Goal: Information Seeking & Learning: Compare options

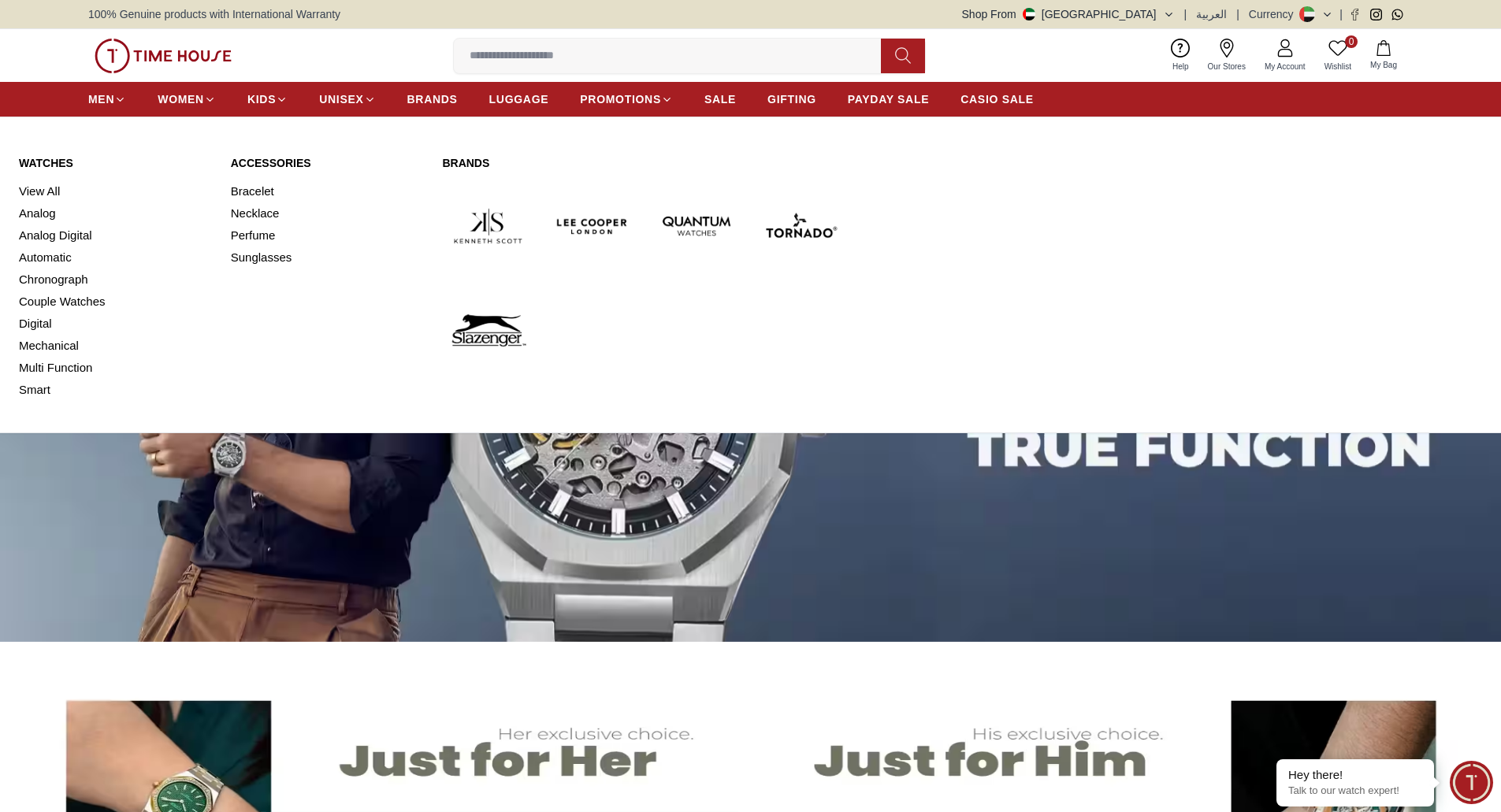
click at [29, 181] on link "View All" at bounding box center [115, 192] width 193 height 22
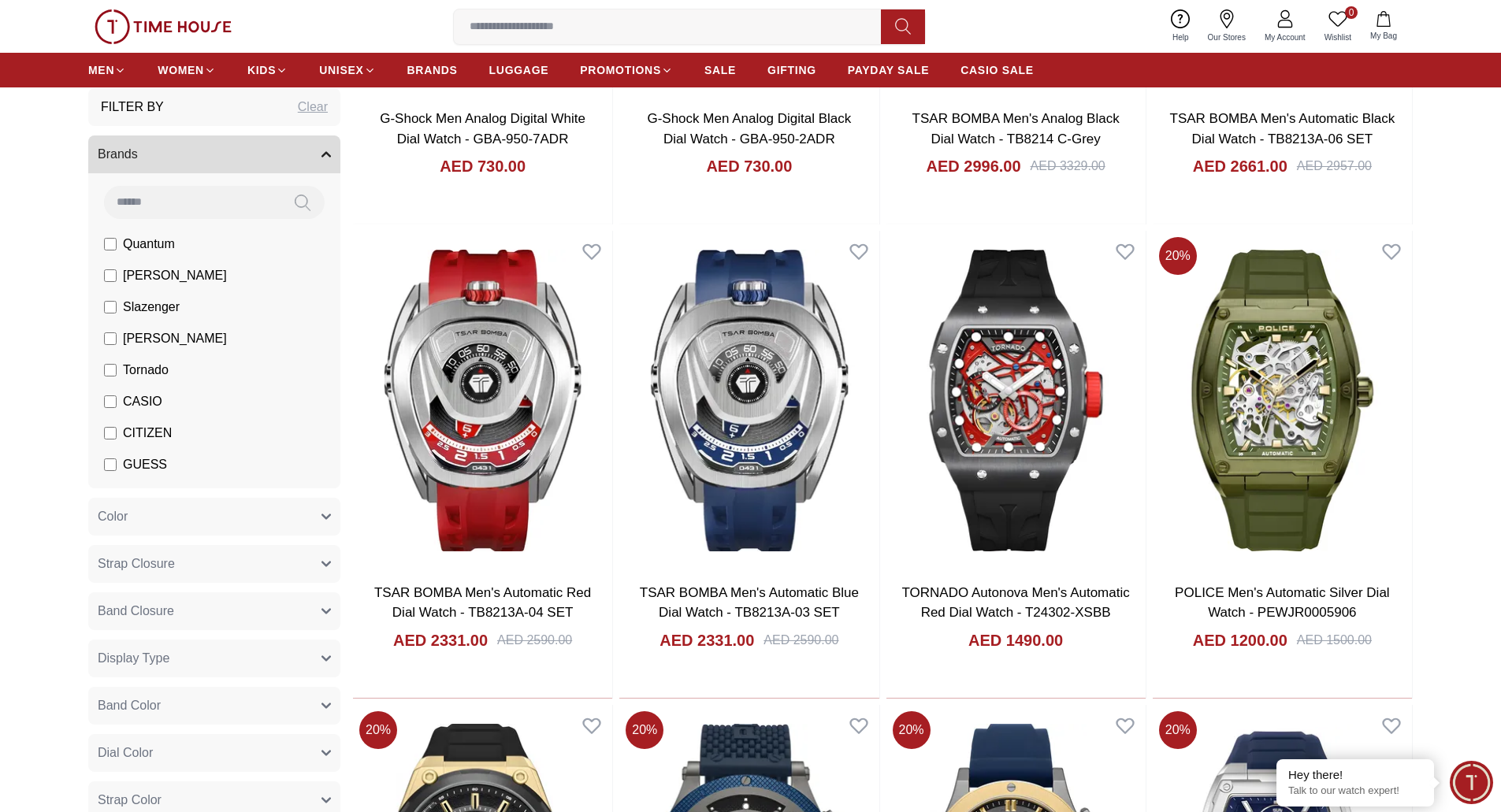
scroll to position [244, 0]
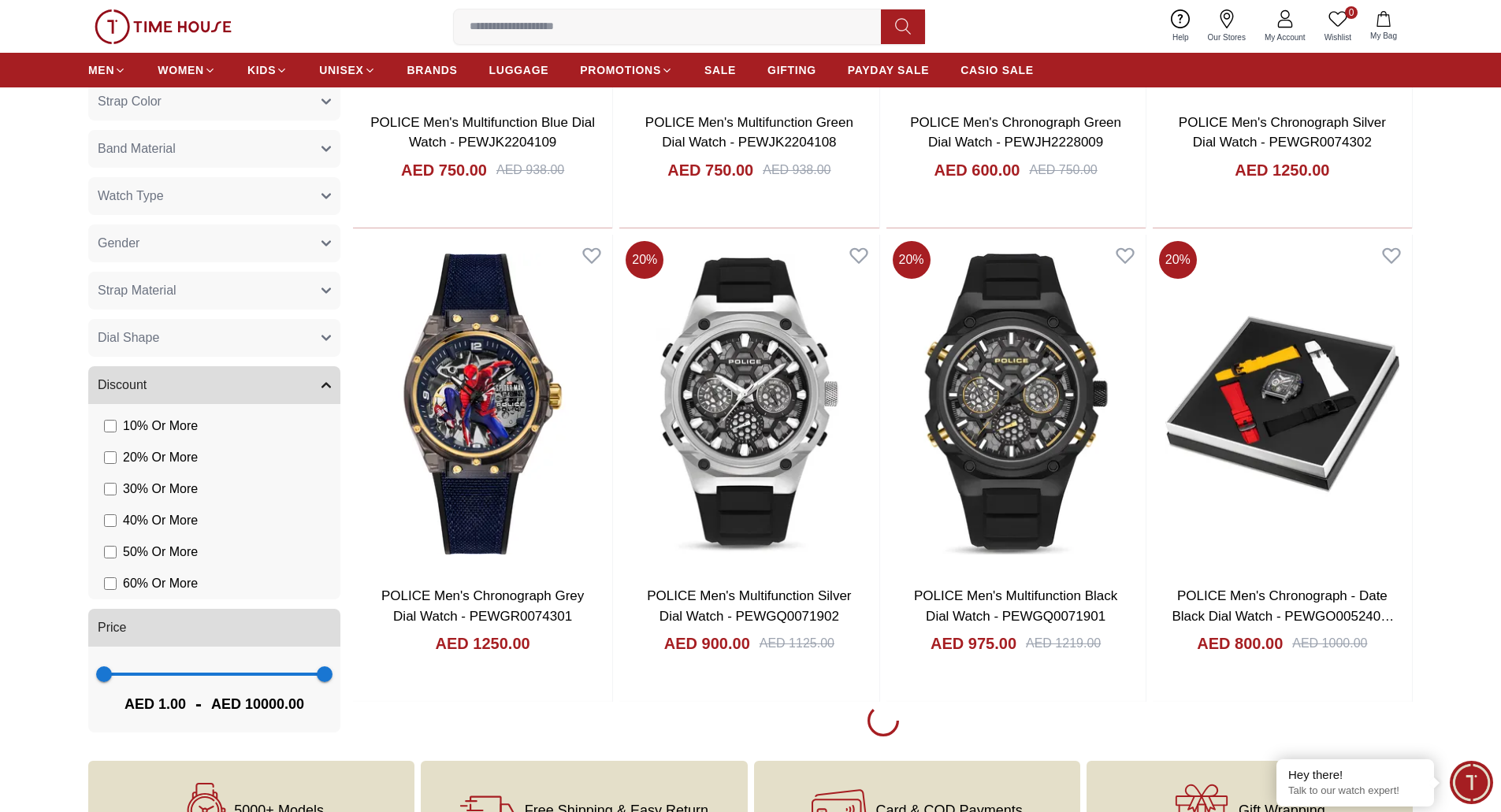
scroll to position [2205, 0]
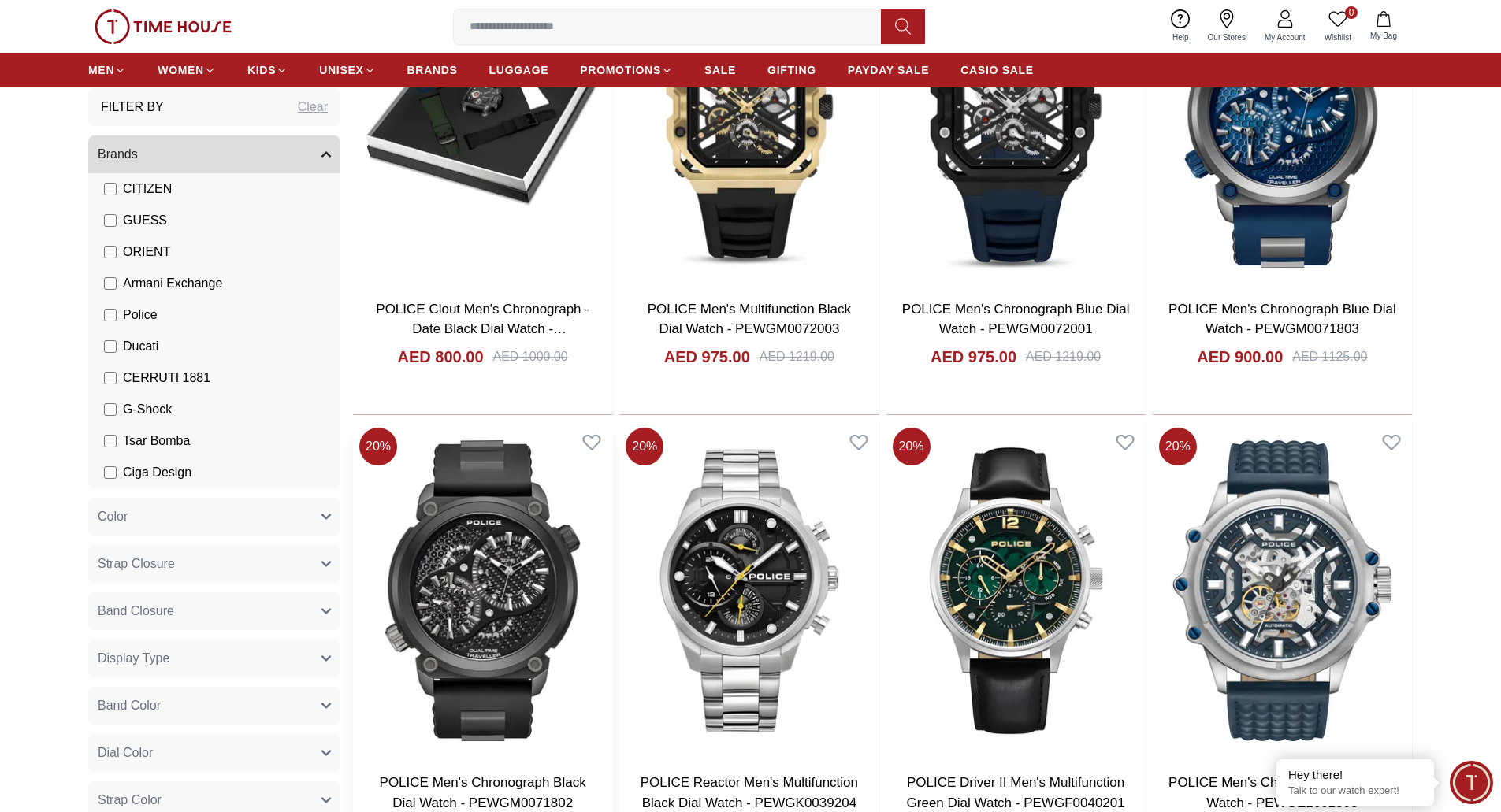
scroll to position [2677, 0]
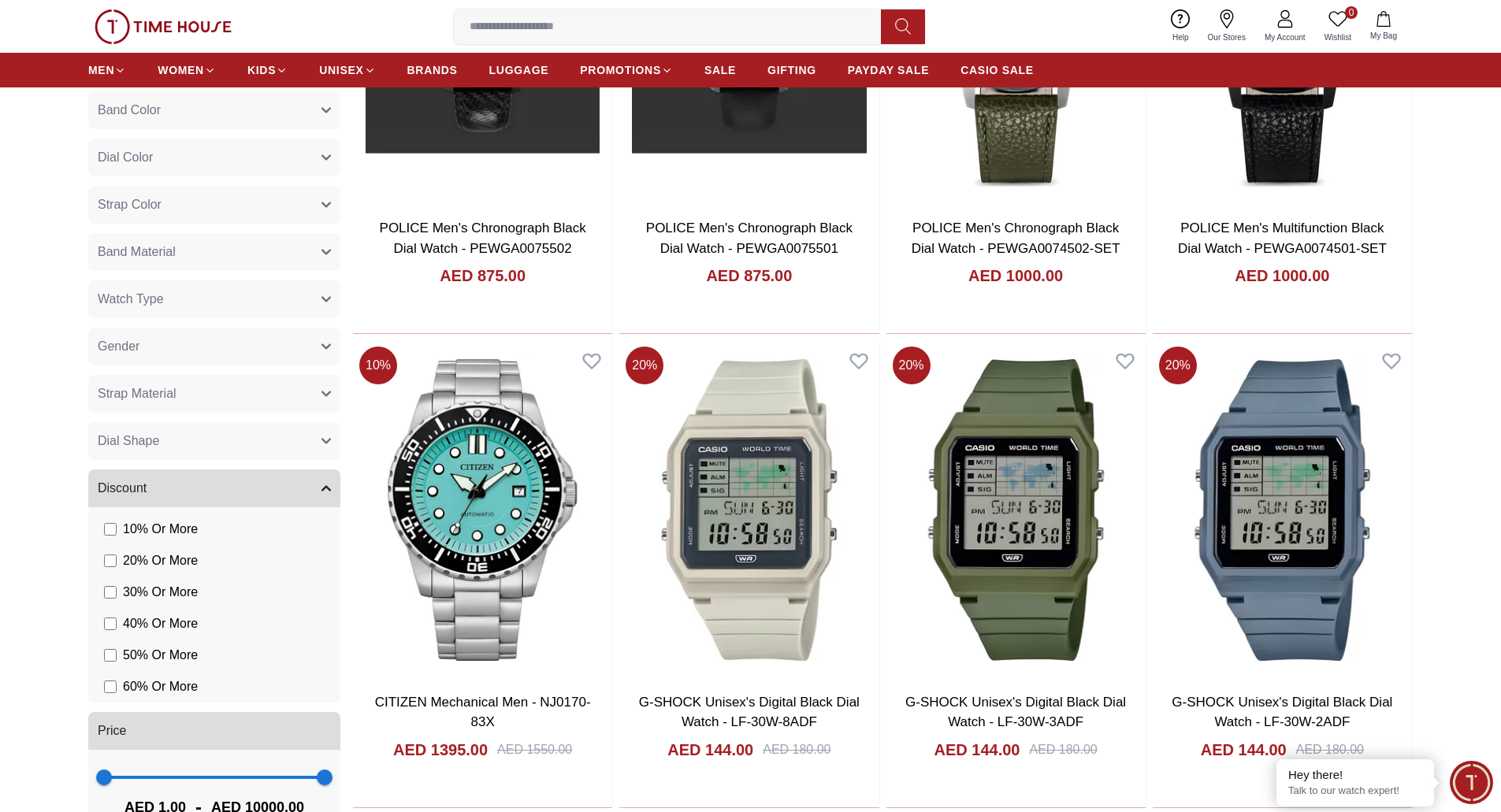
scroll to position [4186, 0]
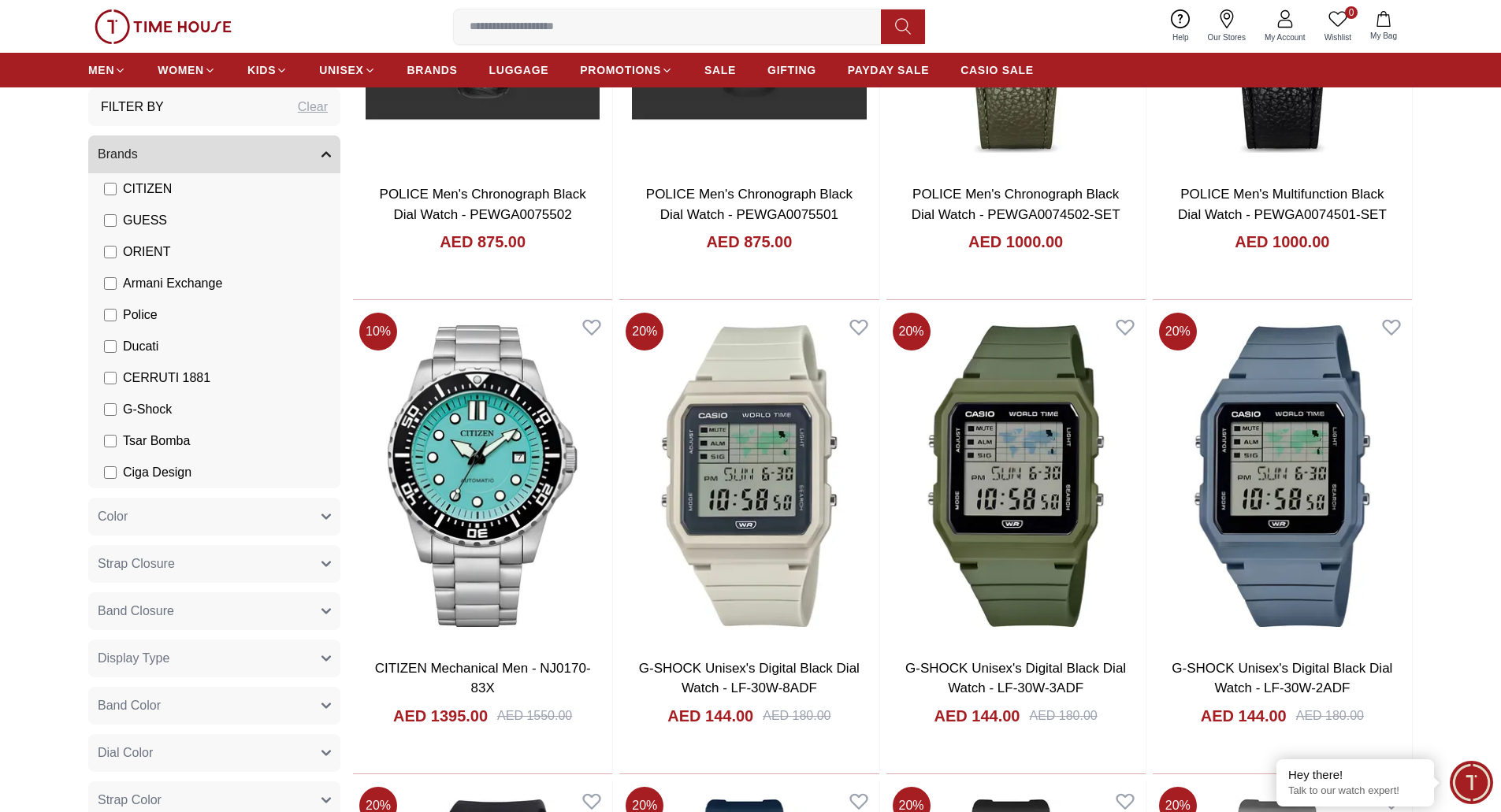
click at [319, 158] on button "Brands" at bounding box center [214, 155] width 252 height 38
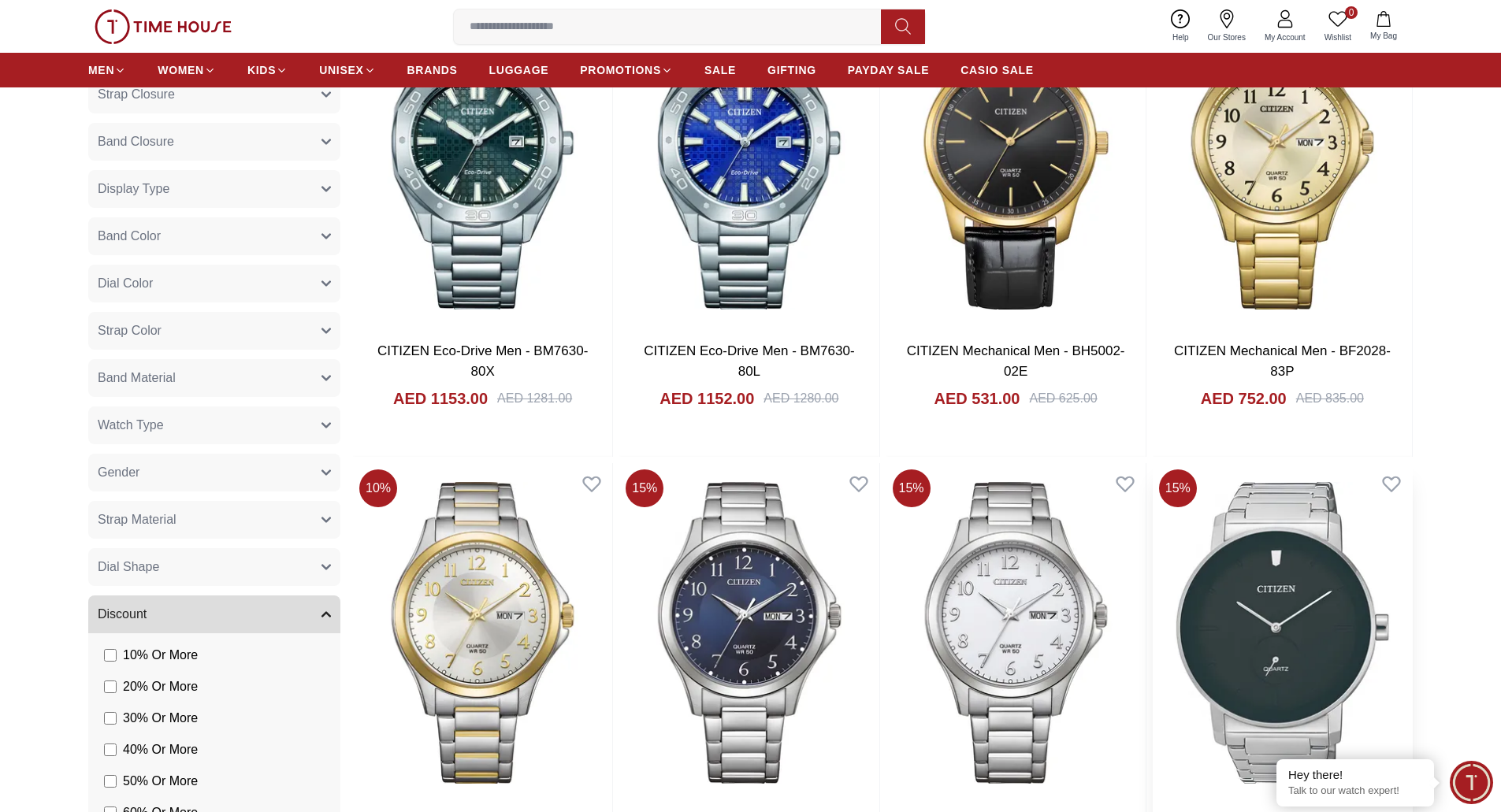
scroll to position [6366, 0]
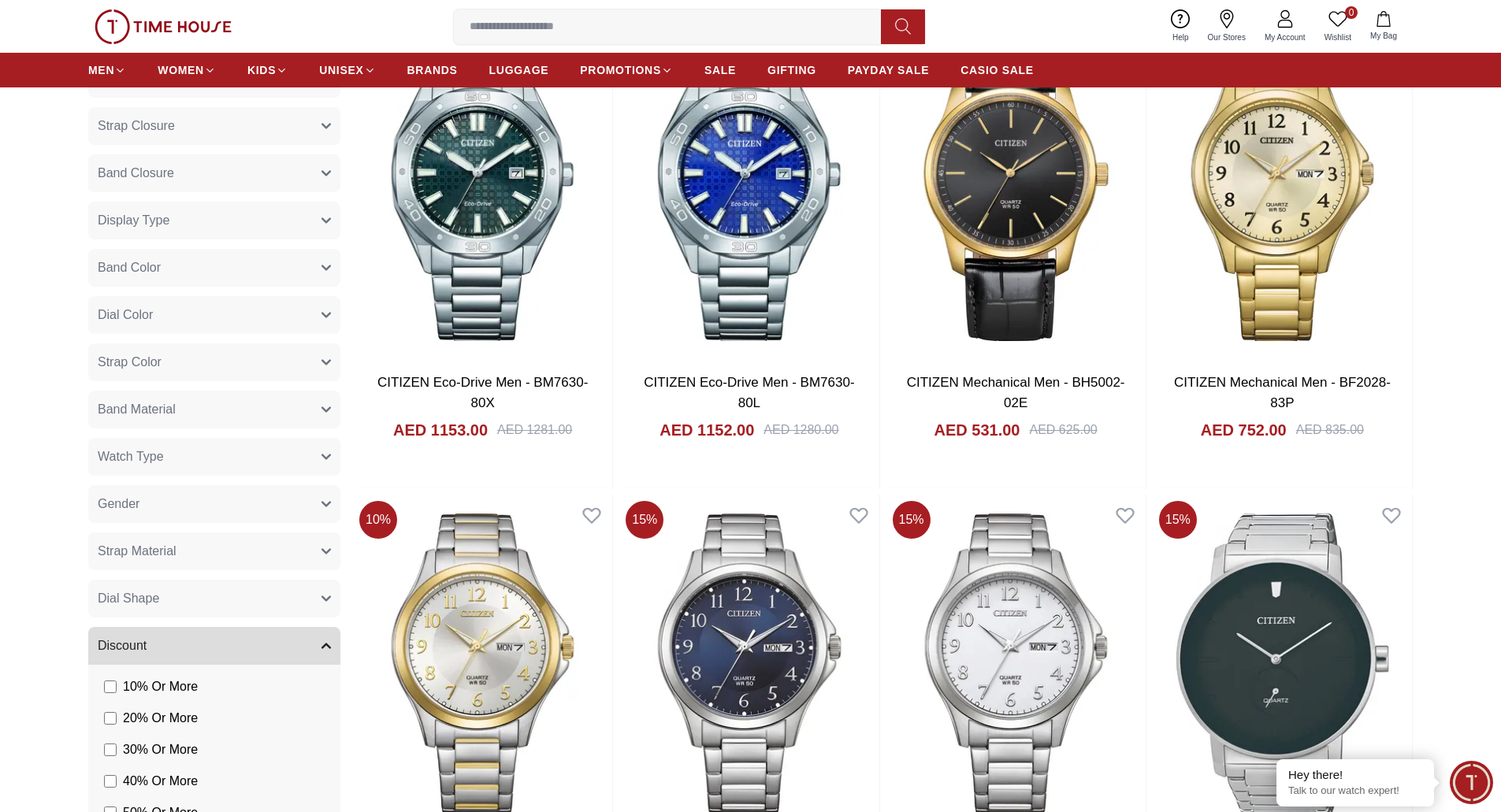
click at [318, 642] on button "Discount" at bounding box center [214, 645] width 252 height 38
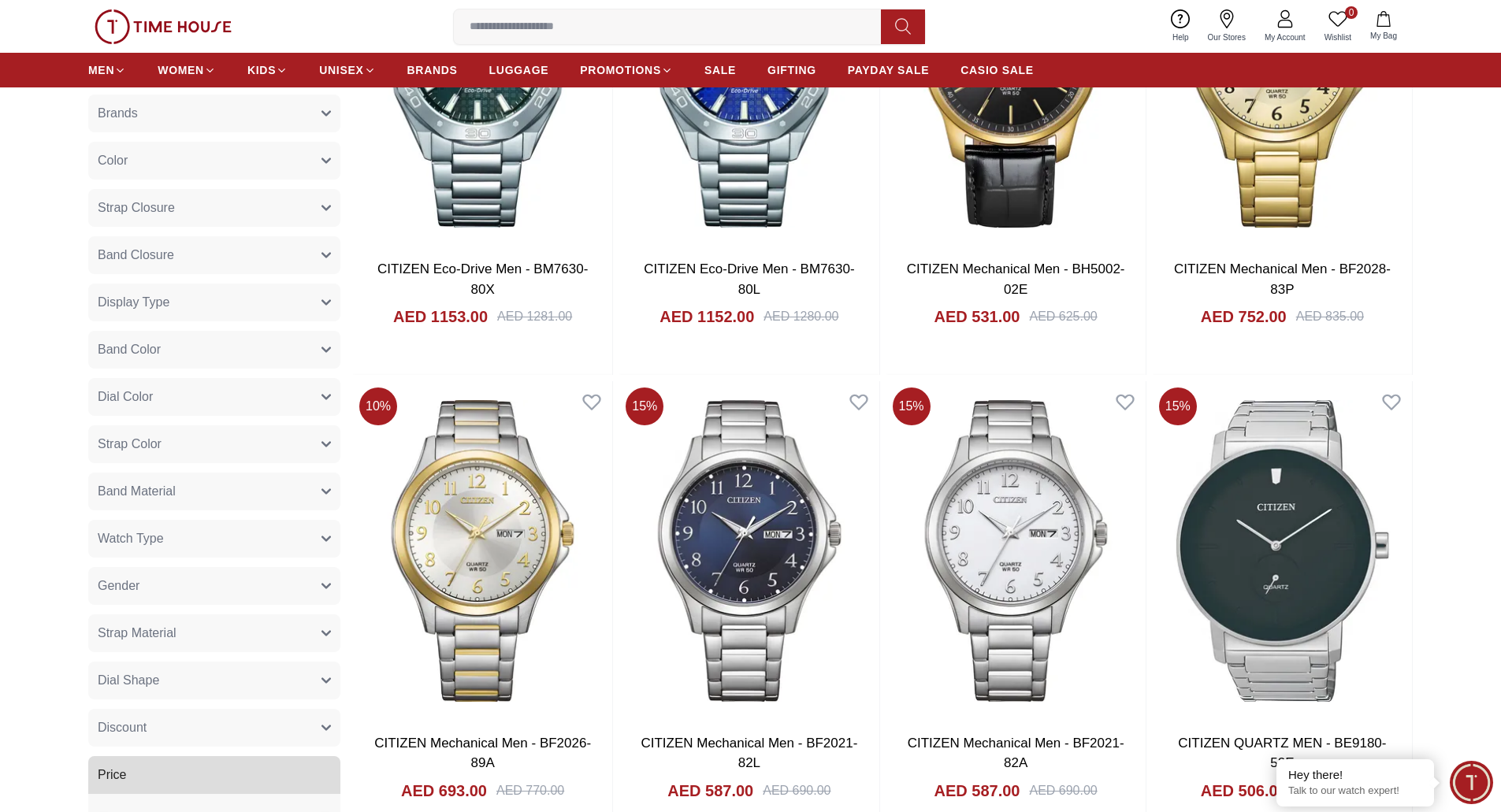
scroll to position [6760, 0]
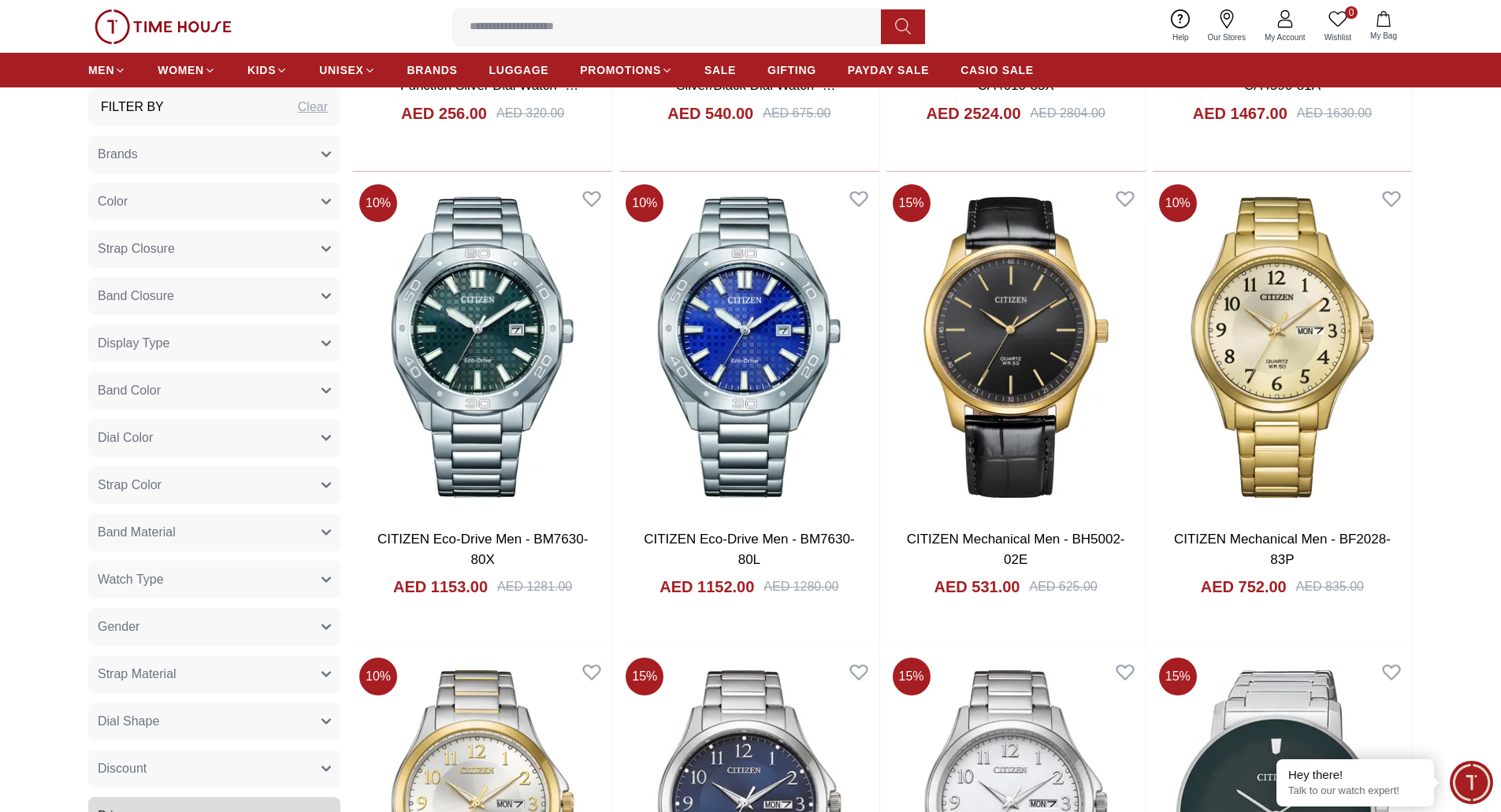
scroll to position [6240, 0]
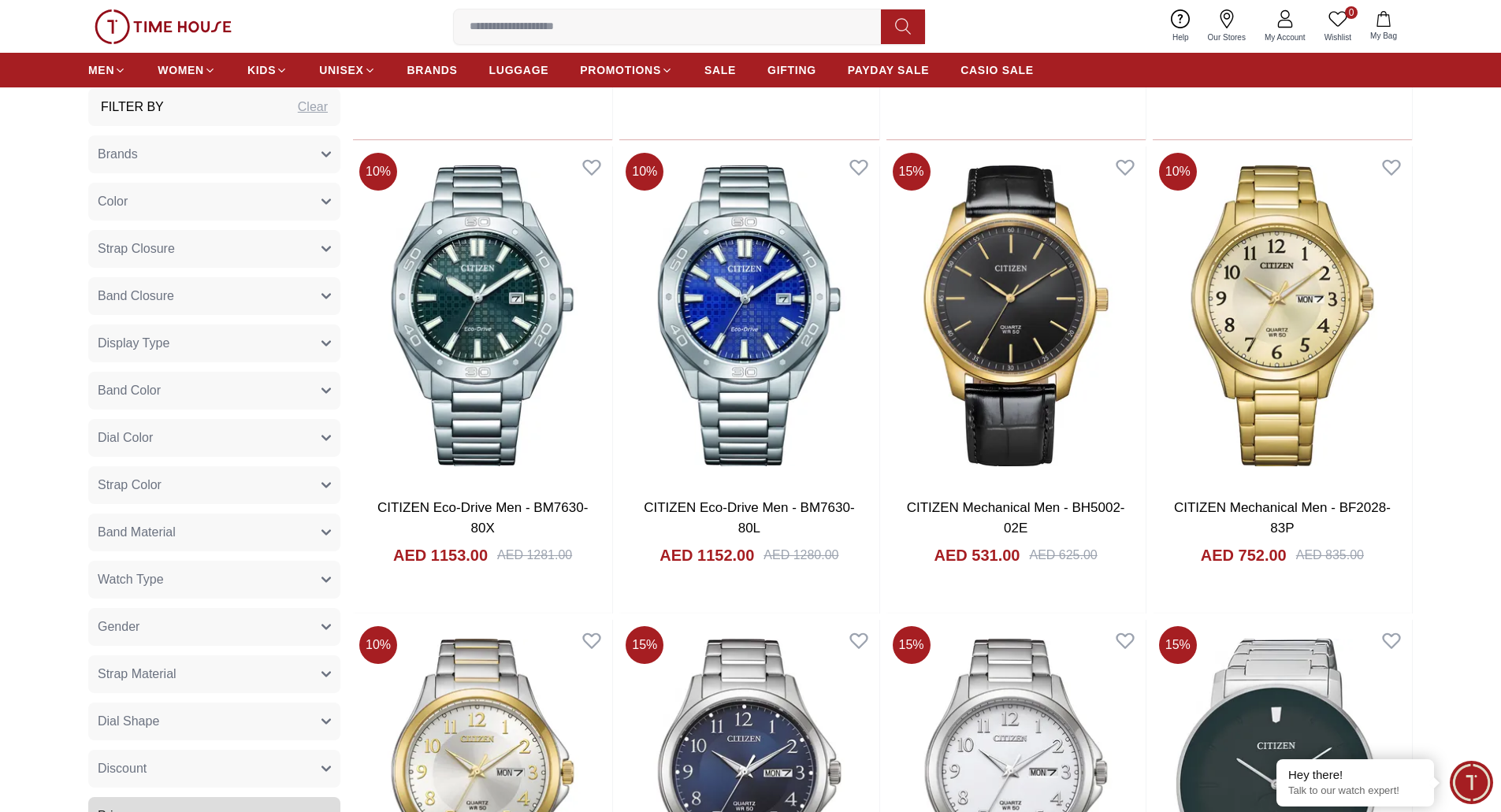
click at [319, 775] on button "Discount" at bounding box center [214, 769] width 252 height 38
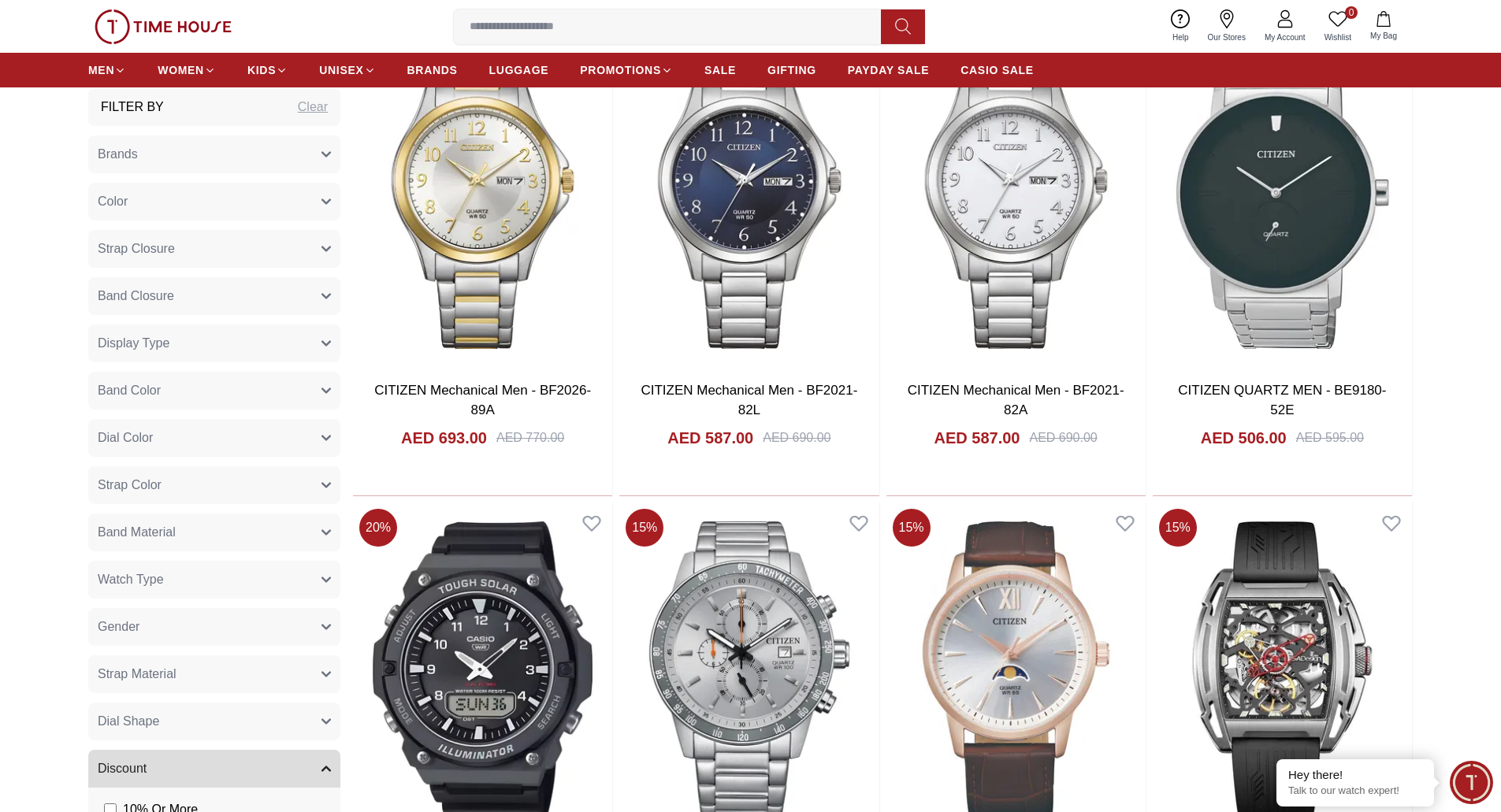
scroll to position [6870, 0]
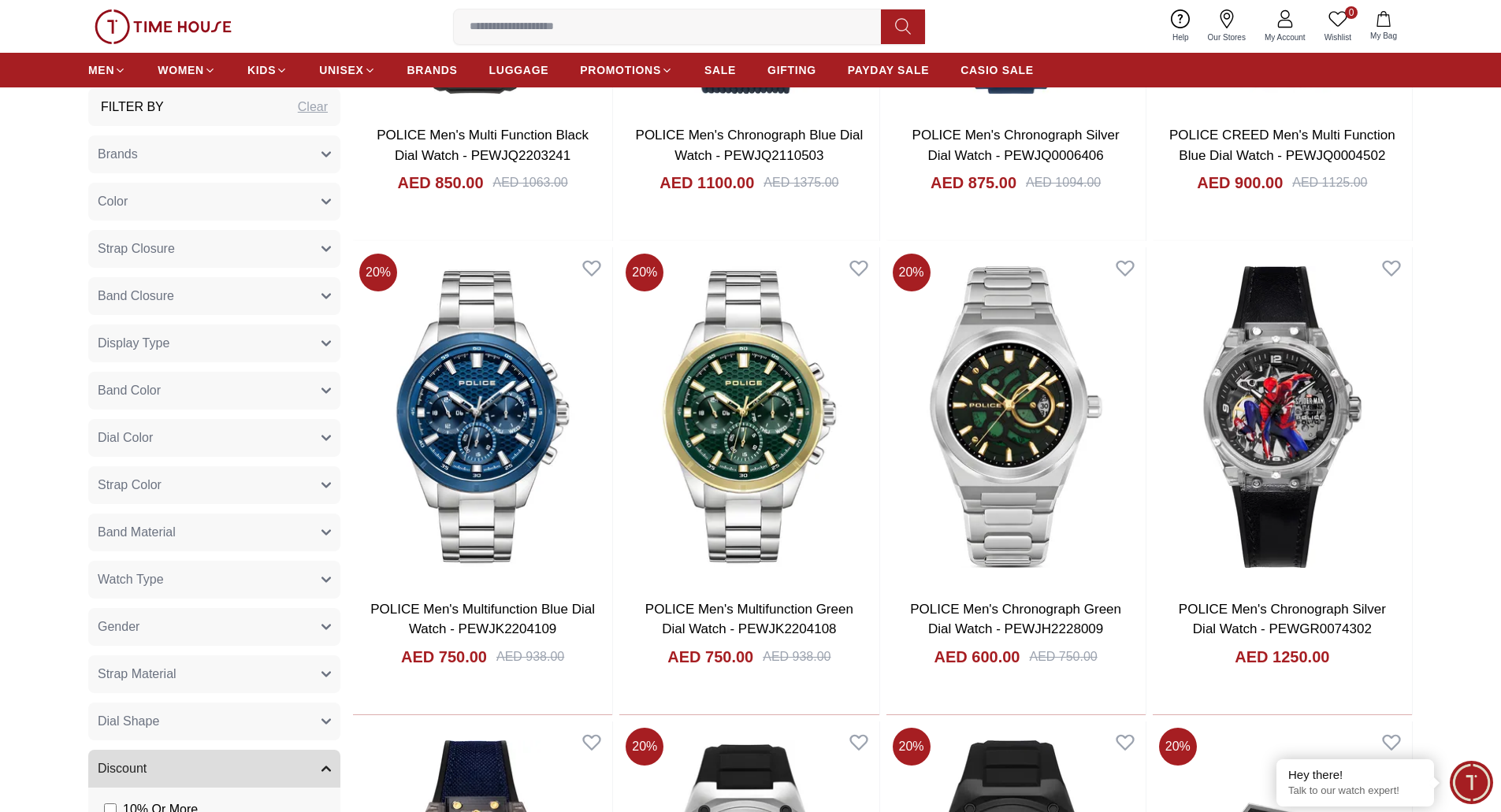
scroll to position [1381, 0]
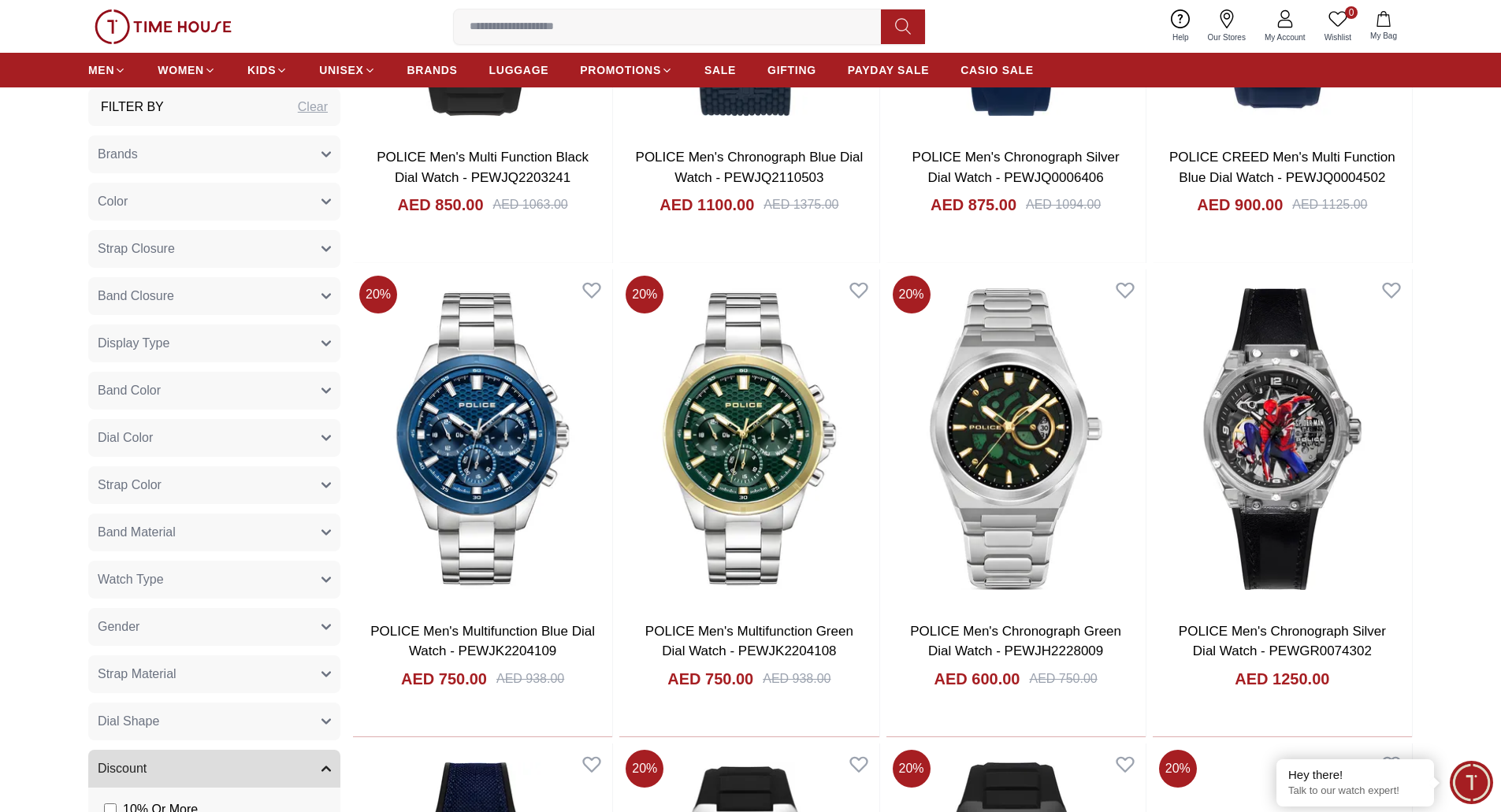
click at [304, 106] on div "Clear" at bounding box center [313, 107] width 30 height 19
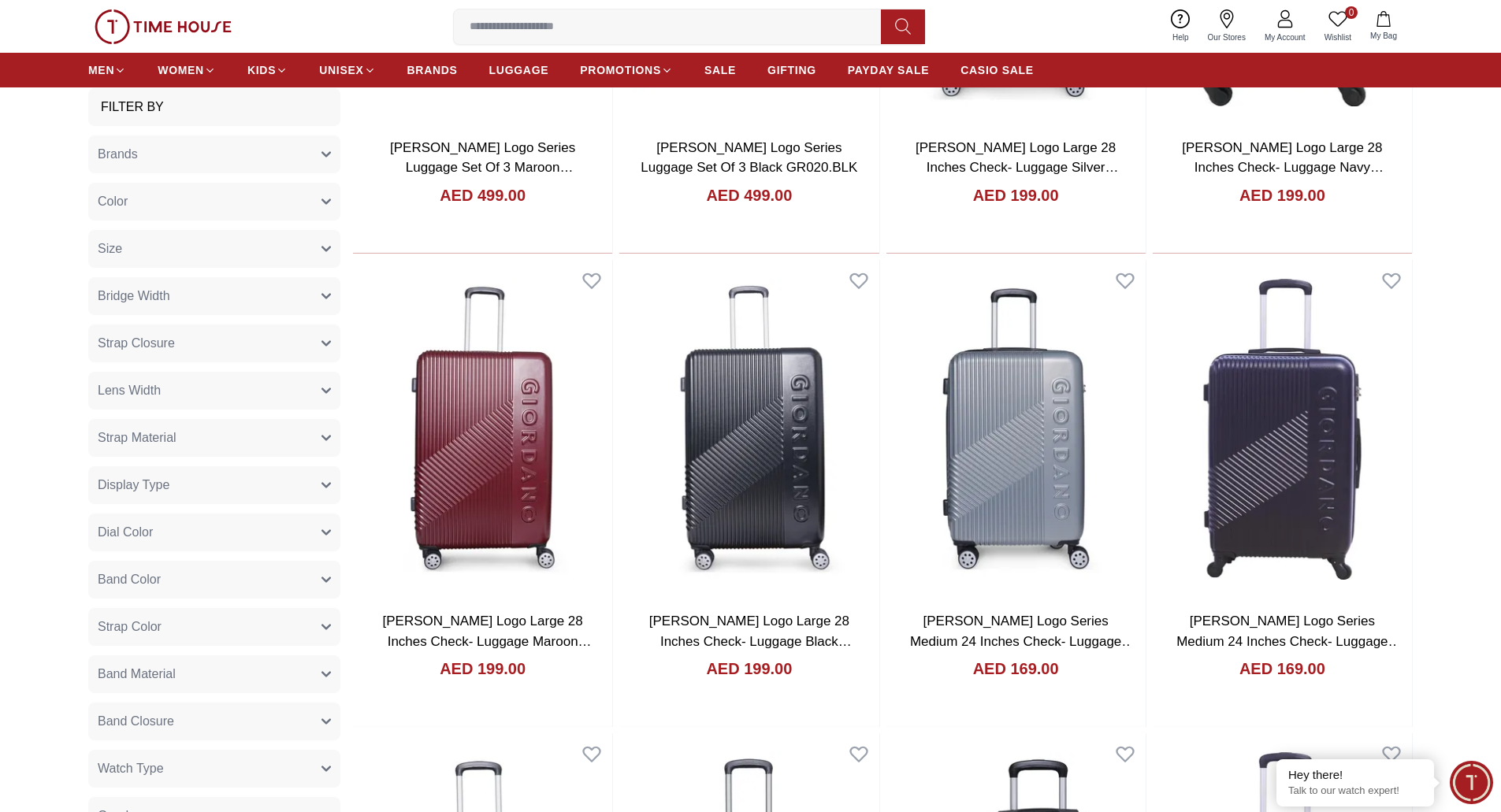
scroll to position [947, 0]
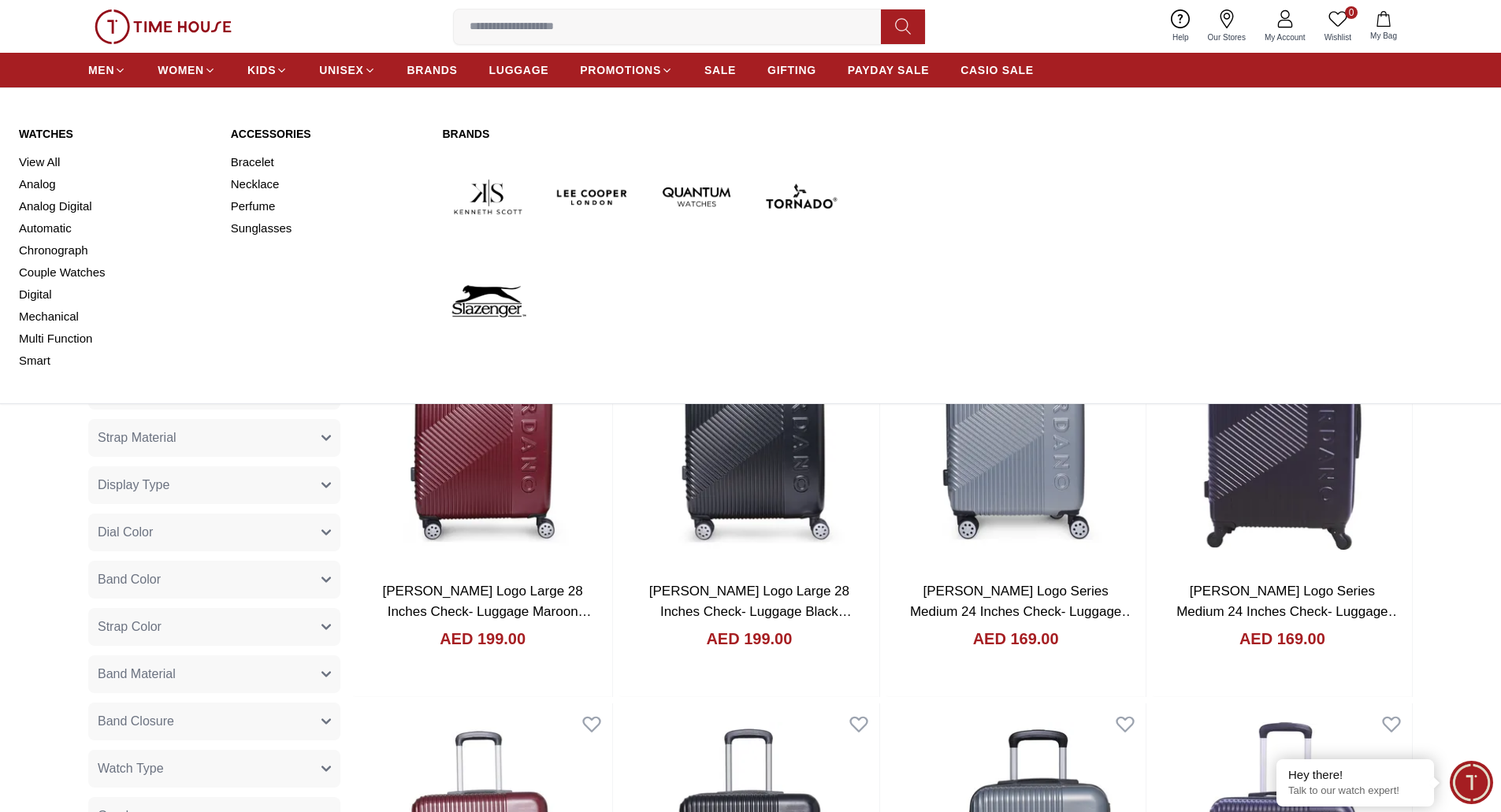
click at [53, 126] on link "Watches" at bounding box center [115, 134] width 193 height 16
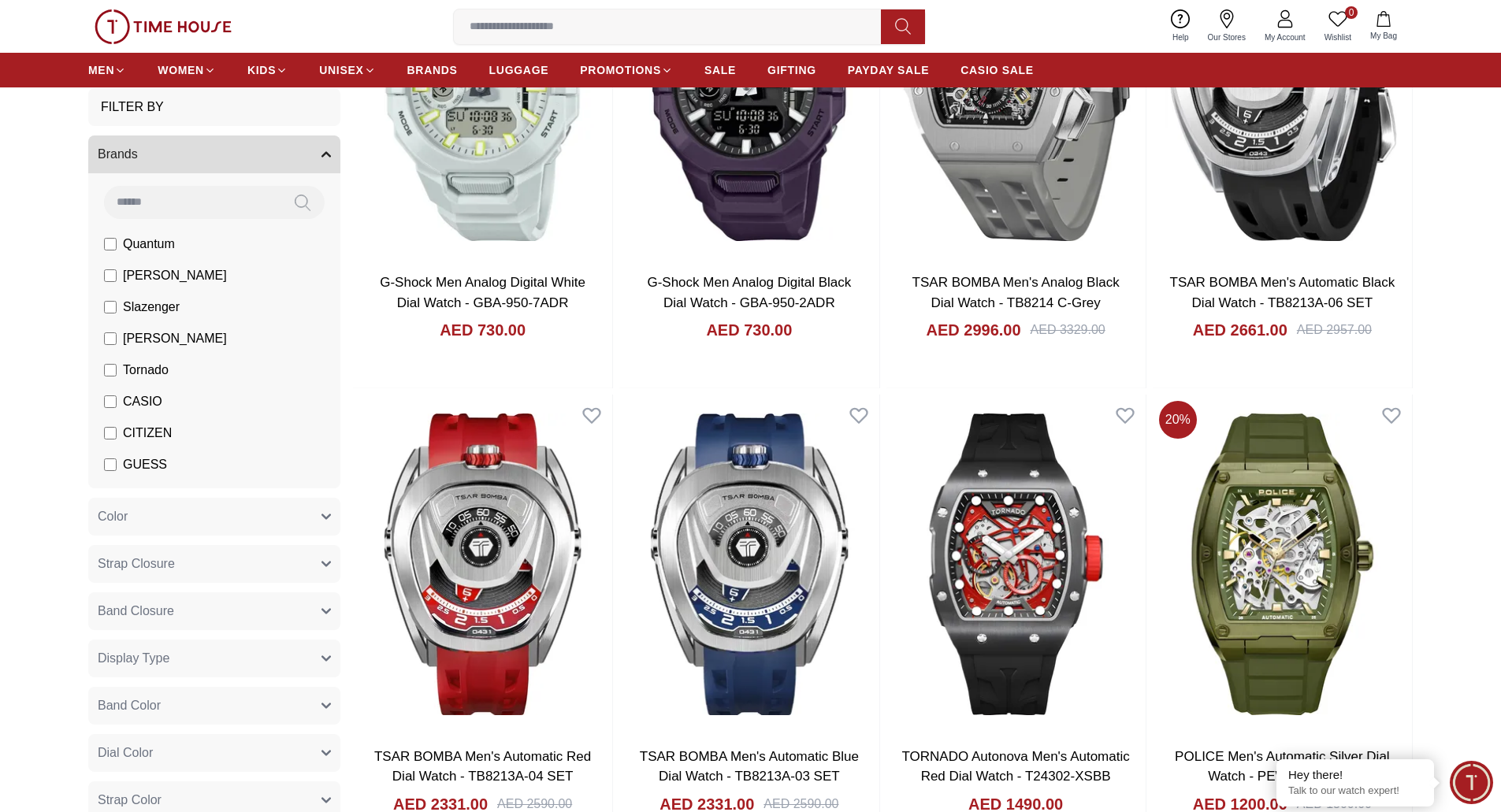
scroll to position [315, 0]
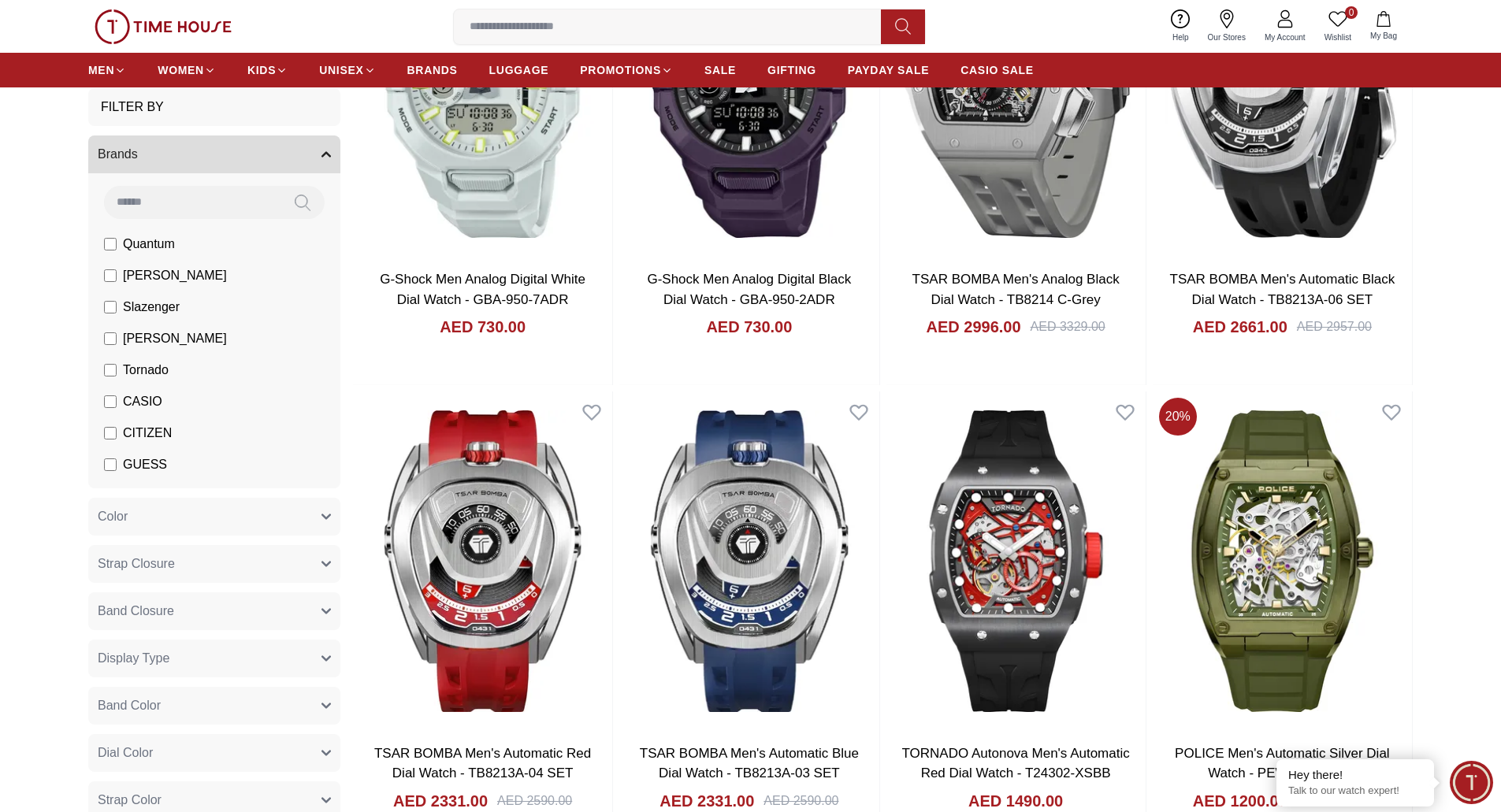
click at [329, 143] on button "Brands" at bounding box center [214, 155] width 252 height 38
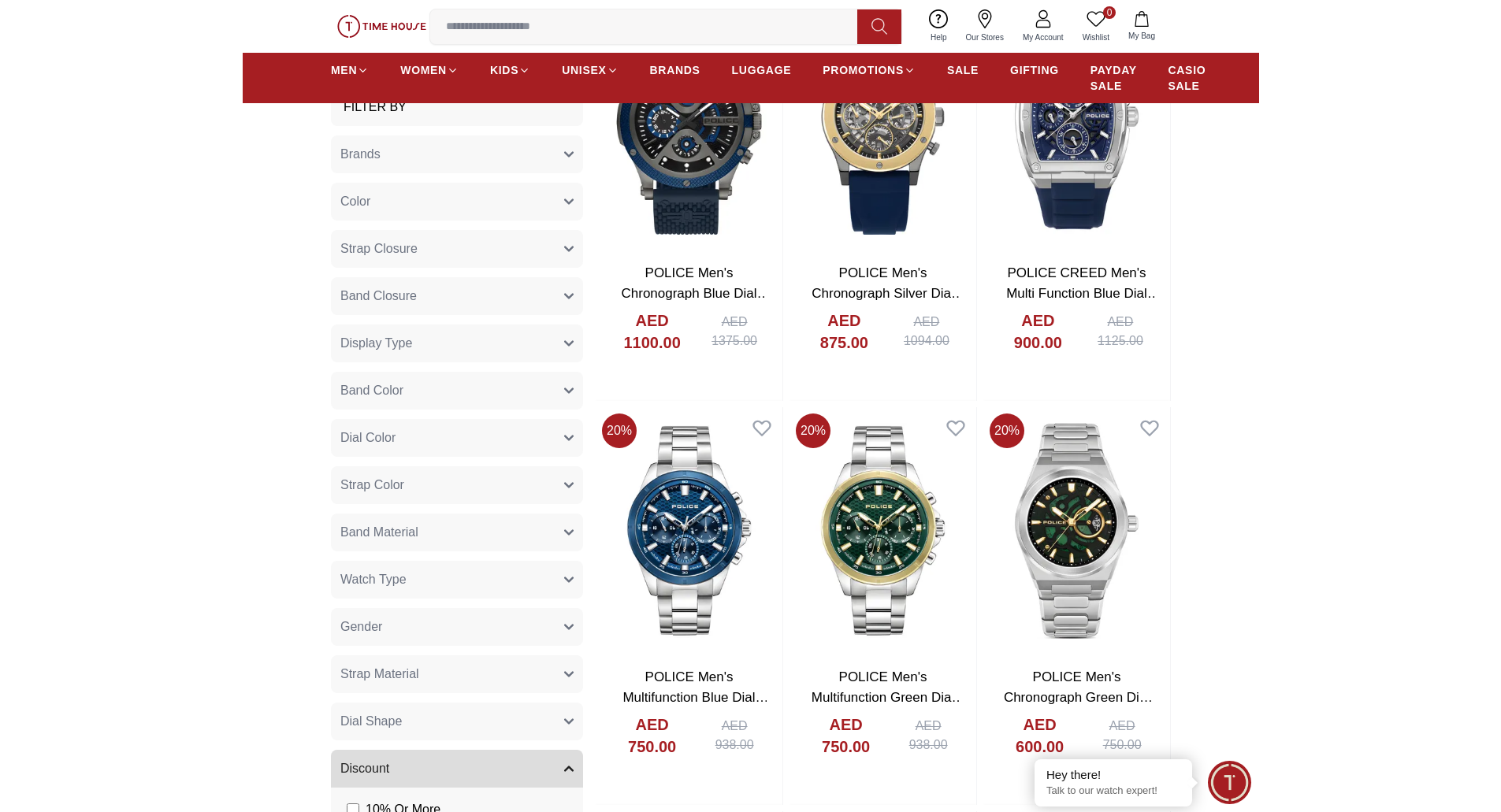
scroll to position [1496, 0]
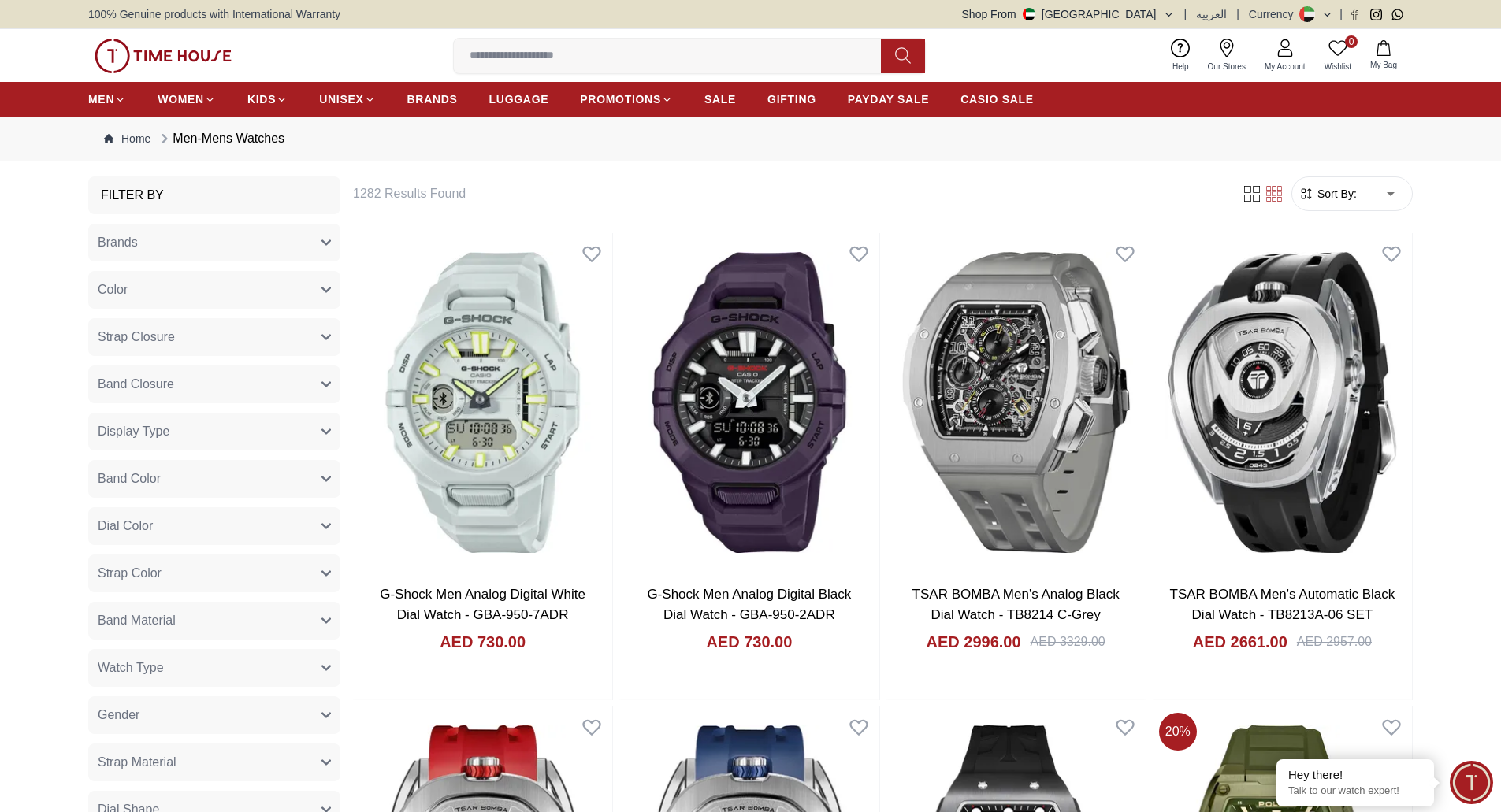
click at [305, 238] on button "Brands" at bounding box center [214, 242] width 252 height 38
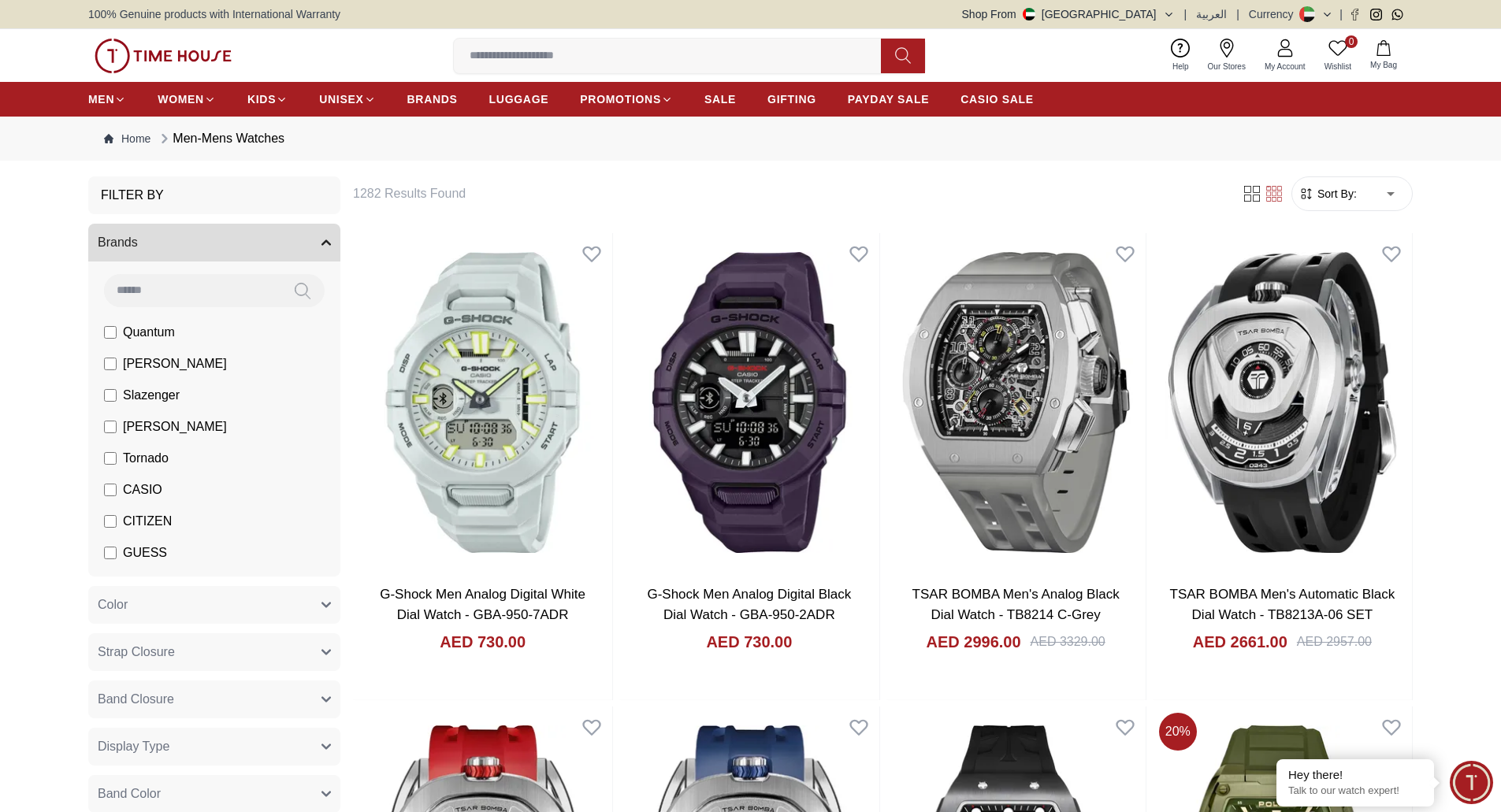
click at [305, 238] on button "Brands" at bounding box center [214, 242] width 252 height 38
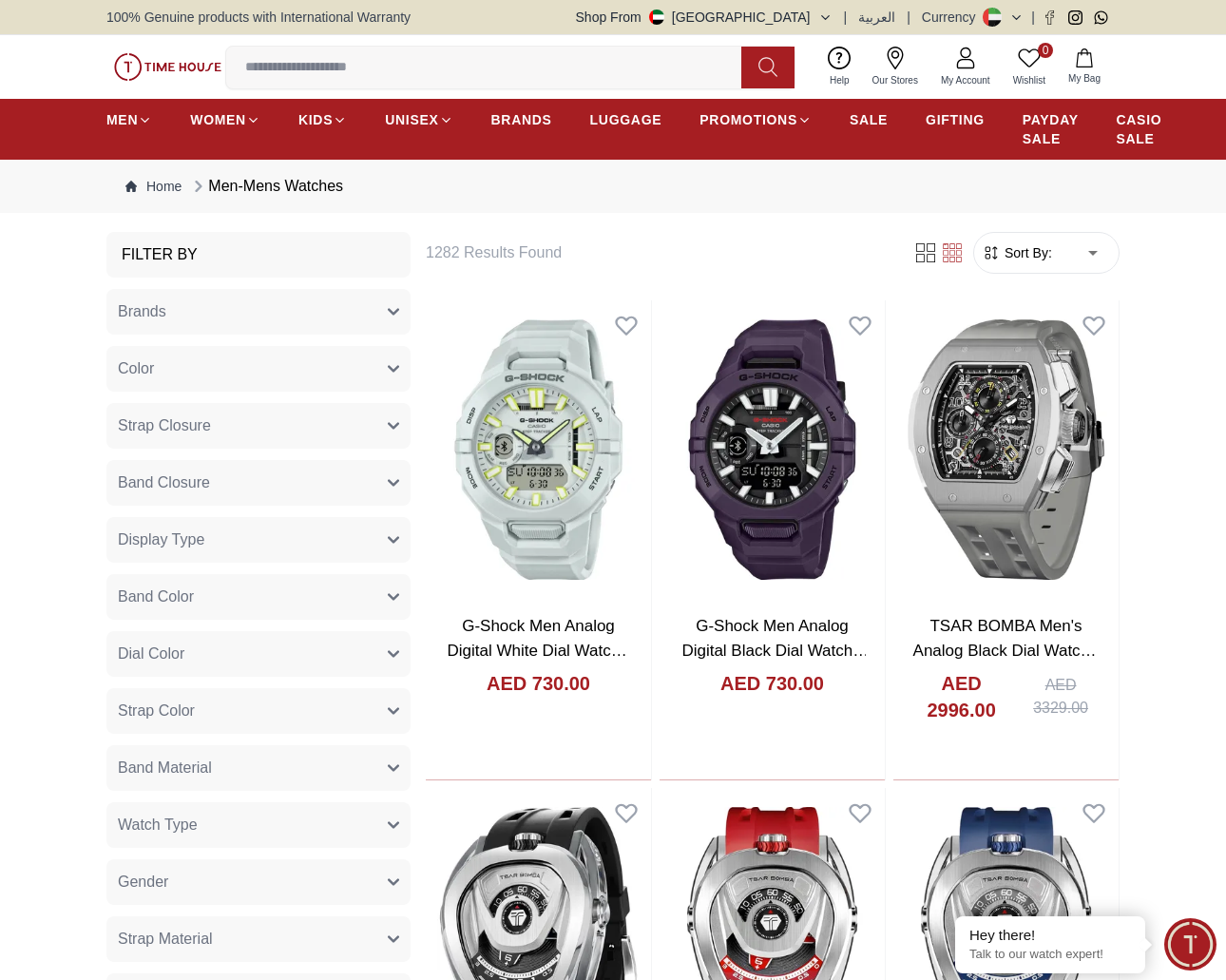
click at [386, 369] on button "Color" at bounding box center [258, 369] width 304 height 46
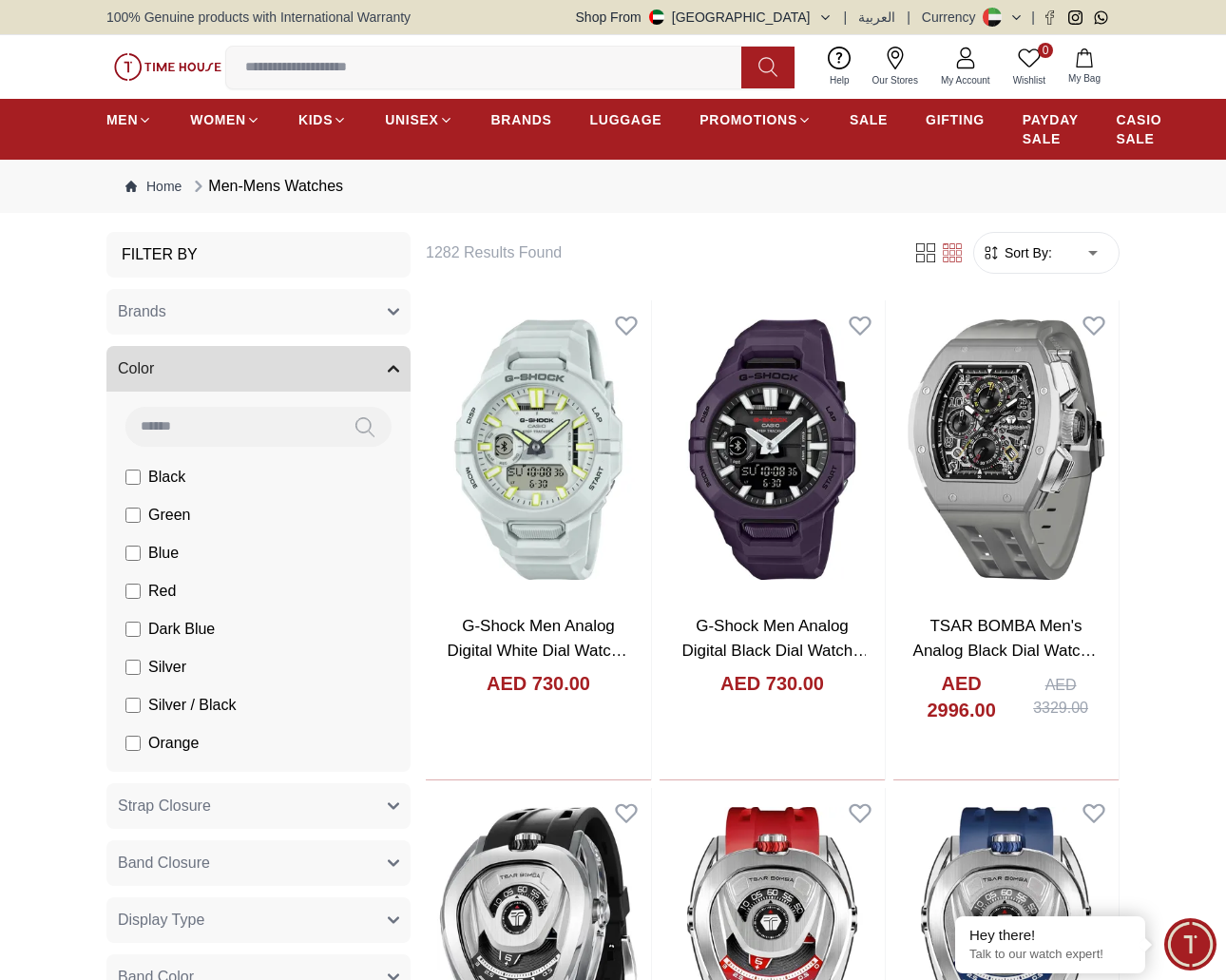
click at [386, 369] on button "Color" at bounding box center [258, 369] width 304 height 46
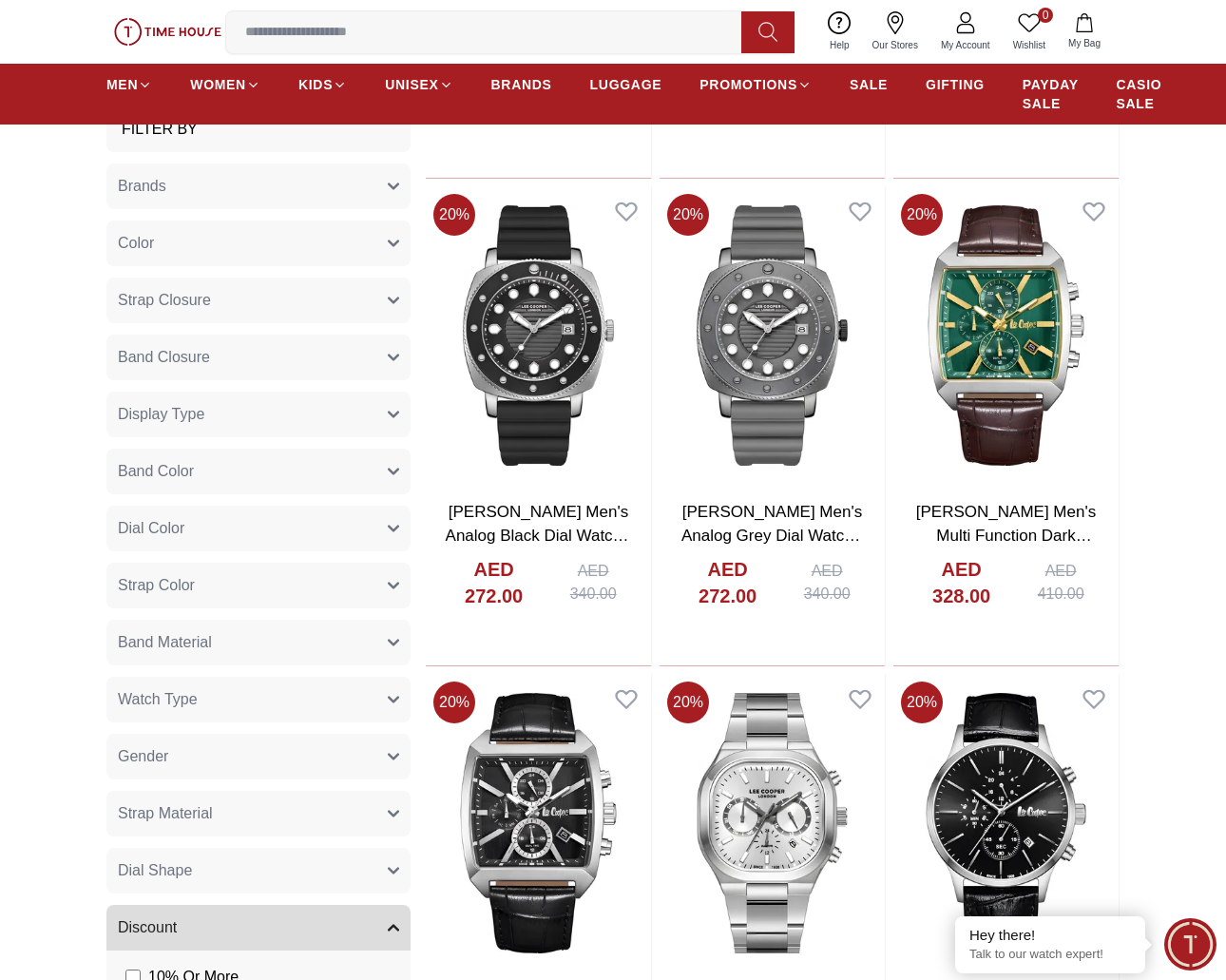
scroll to position [7083, 0]
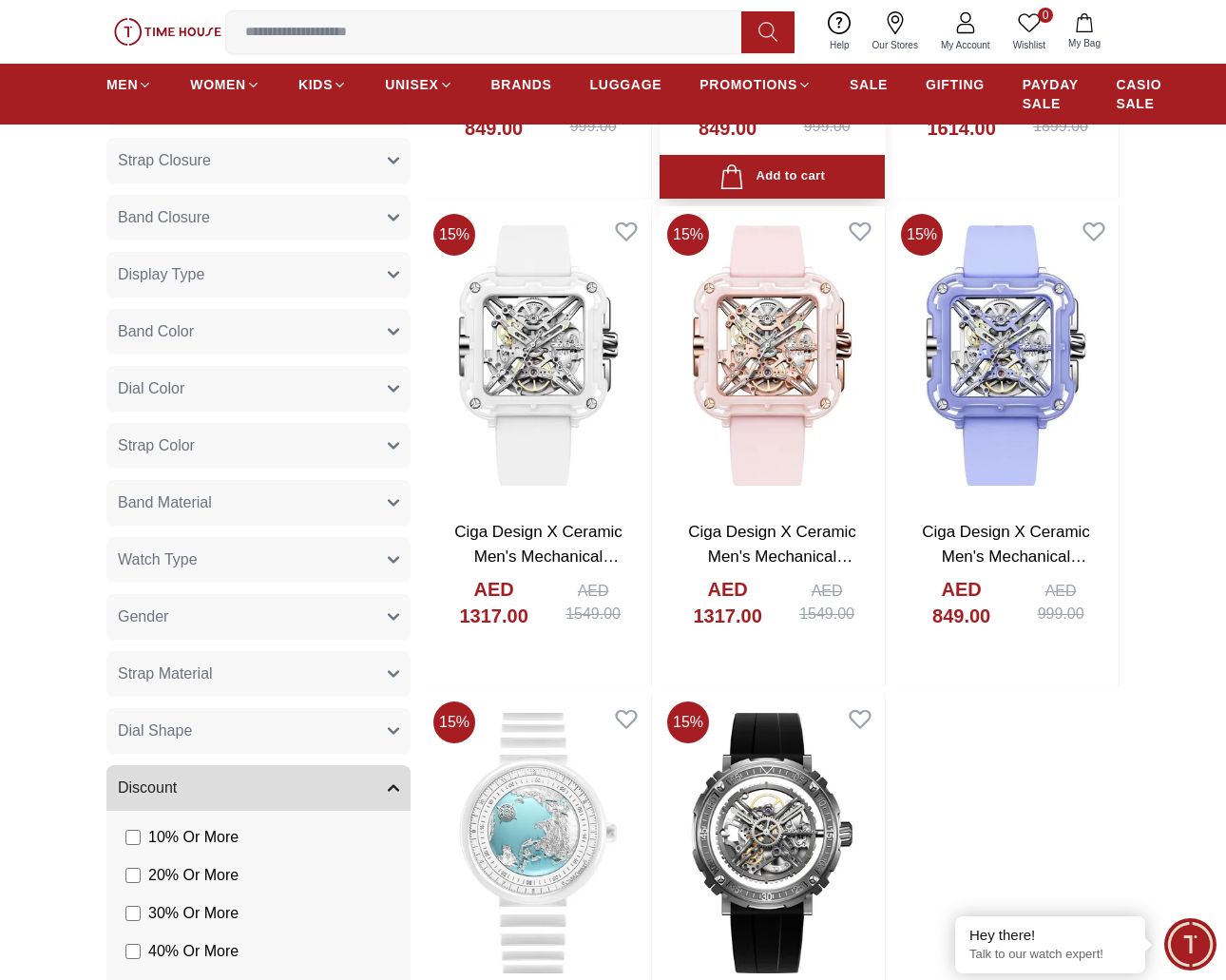
scroll to position [12530, 0]
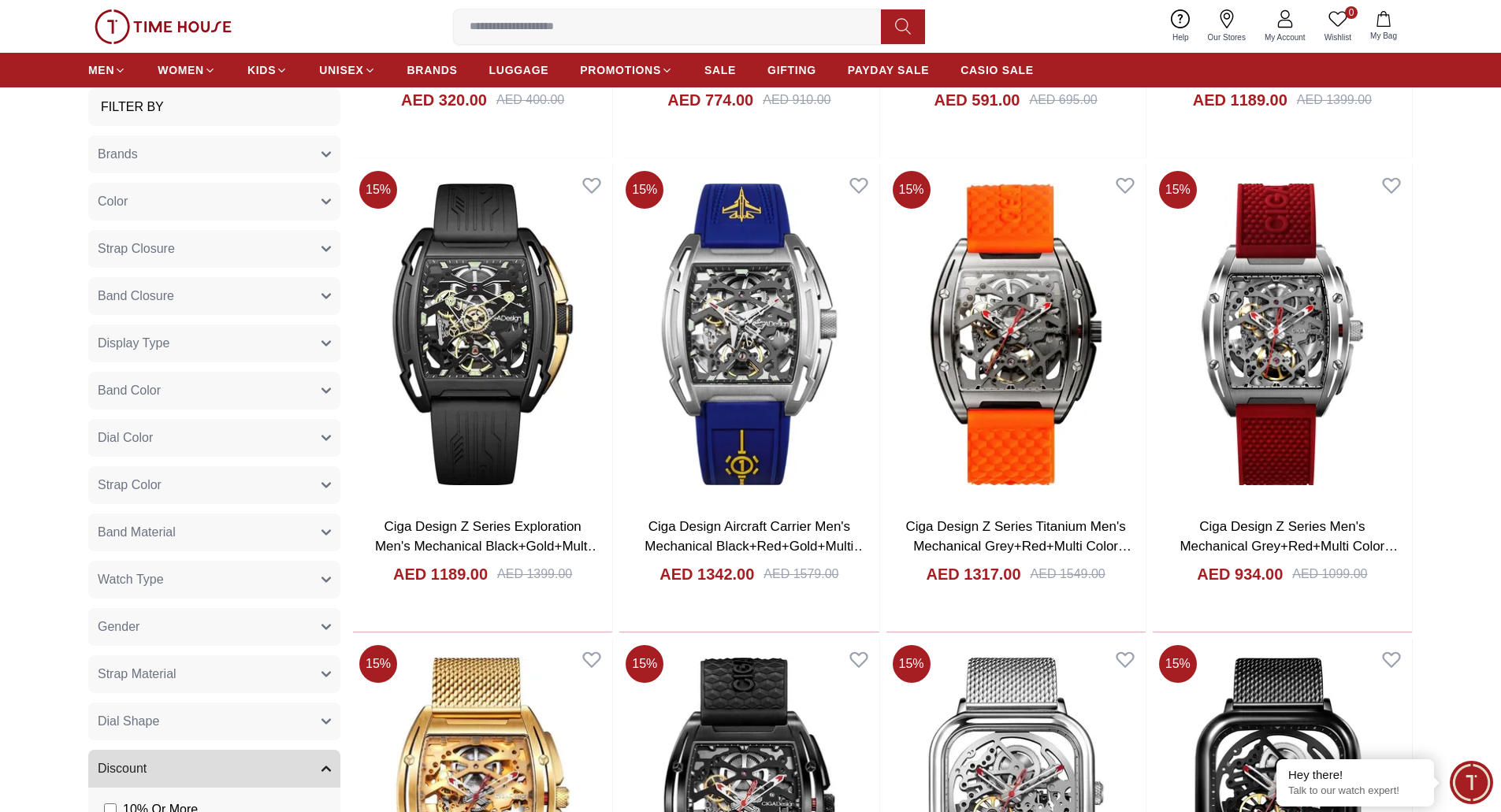
scroll to position [7647, 0]
click at [293, 672] on button "Strap Material" at bounding box center [214, 674] width 252 height 38
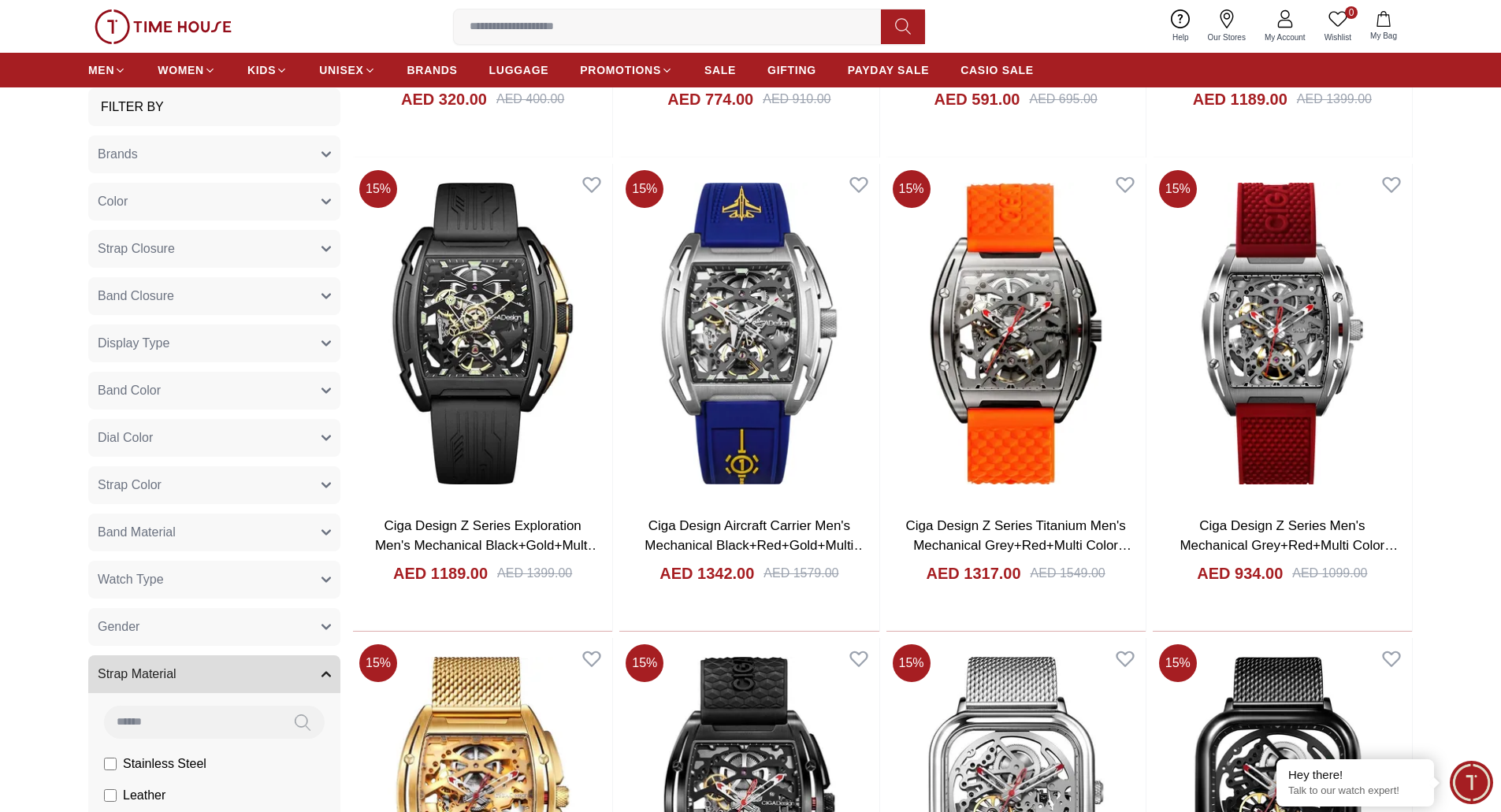
click at [293, 672] on button "Strap Material" at bounding box center [214, 674] width 252 height 38
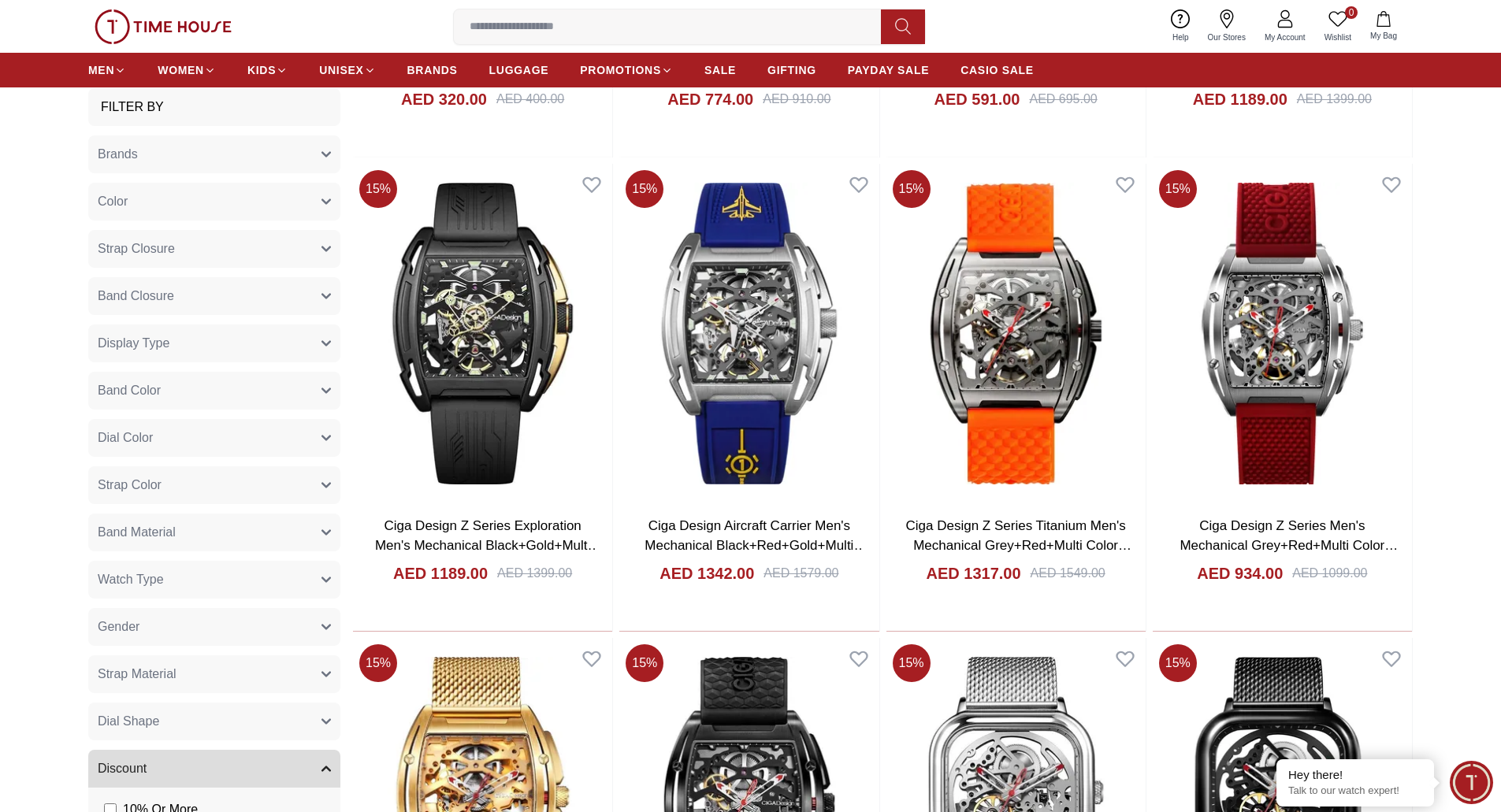
click at [205, 721] on button "Dial Shape" at bounding box center [214, 721] width 252 height 38
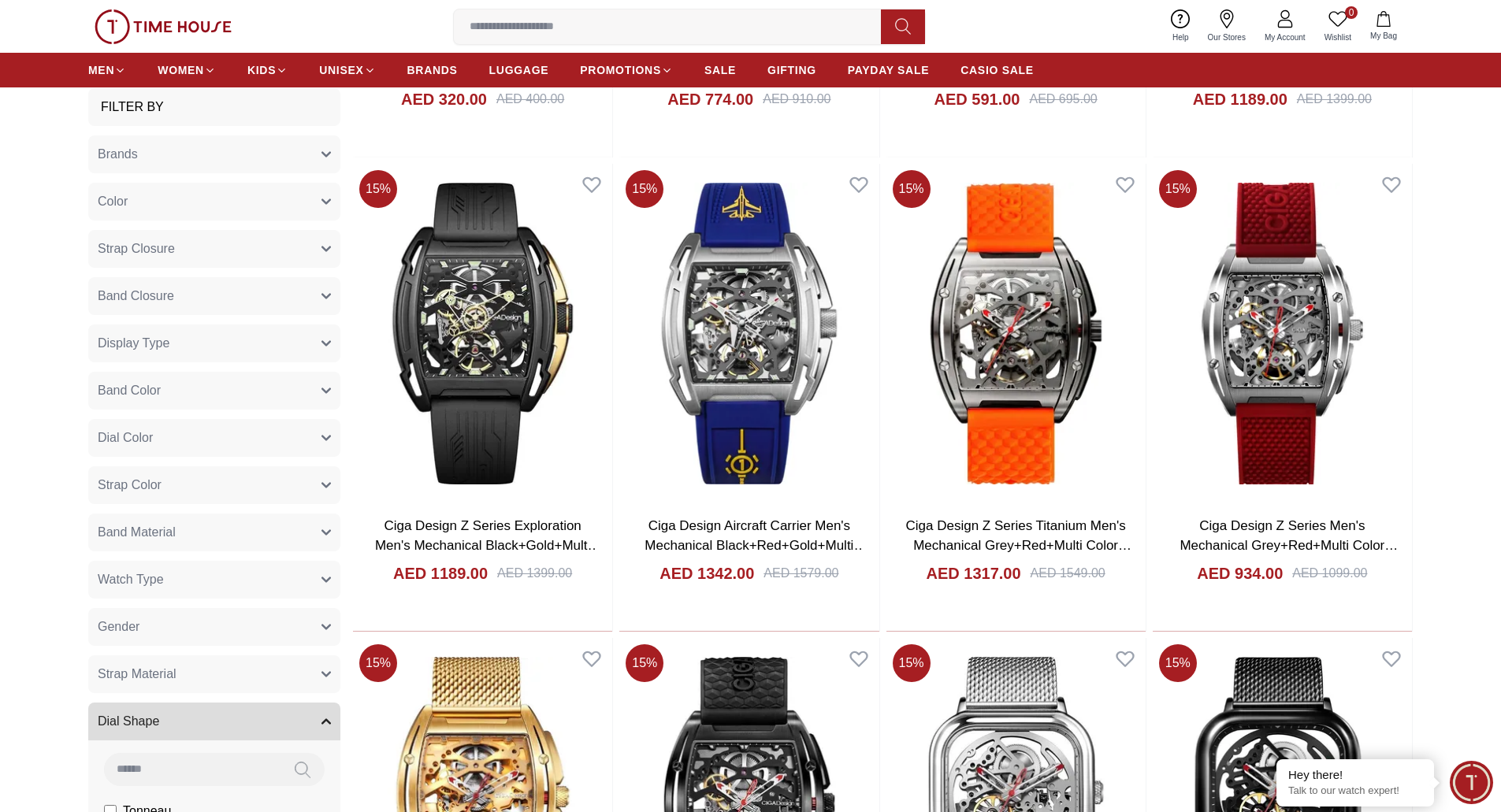
click at [205, 721] on button "Dial Shape" at bounding box center [214, 721] width 252 height 38
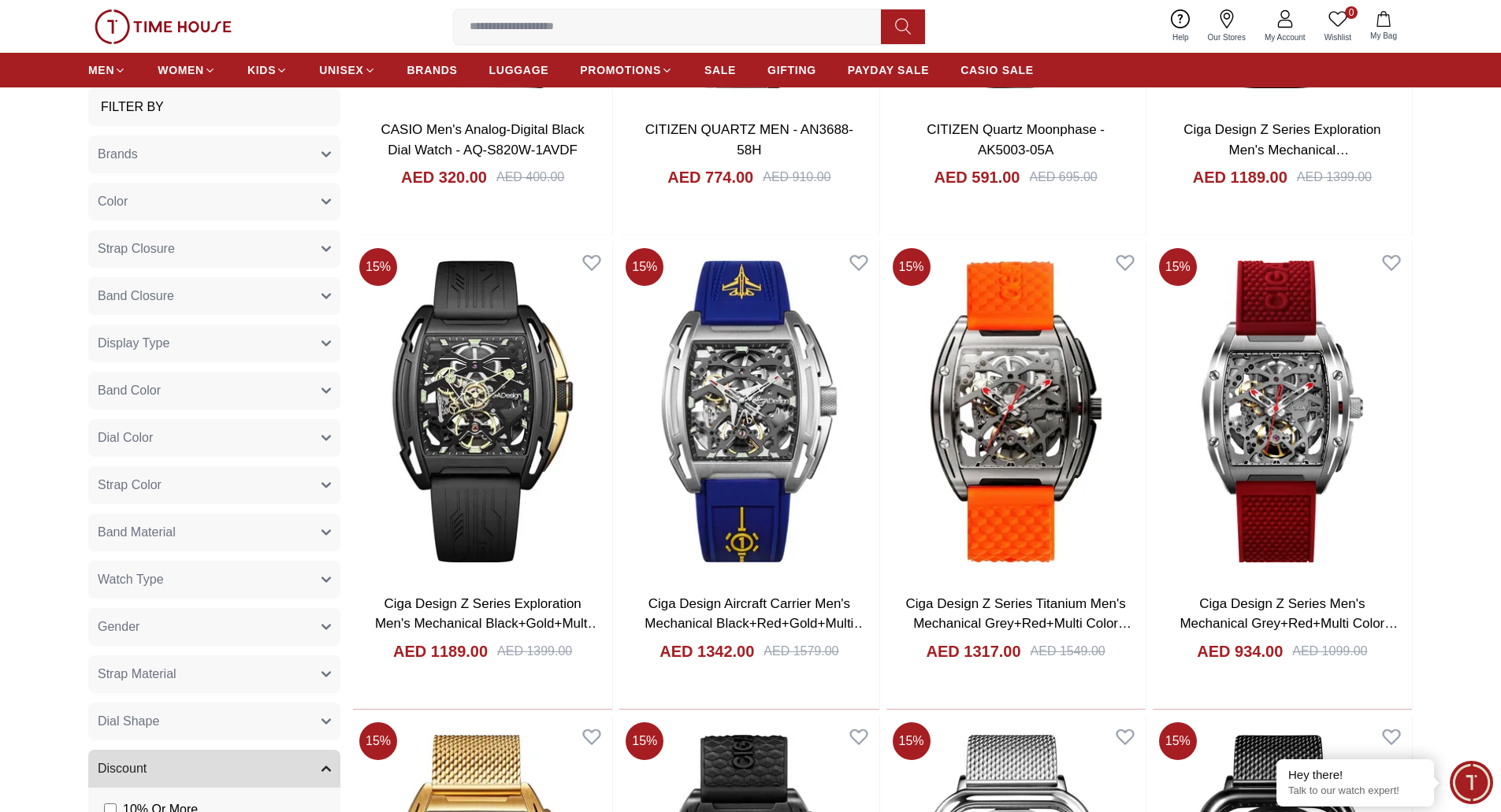
scroll to position [7568, 0]
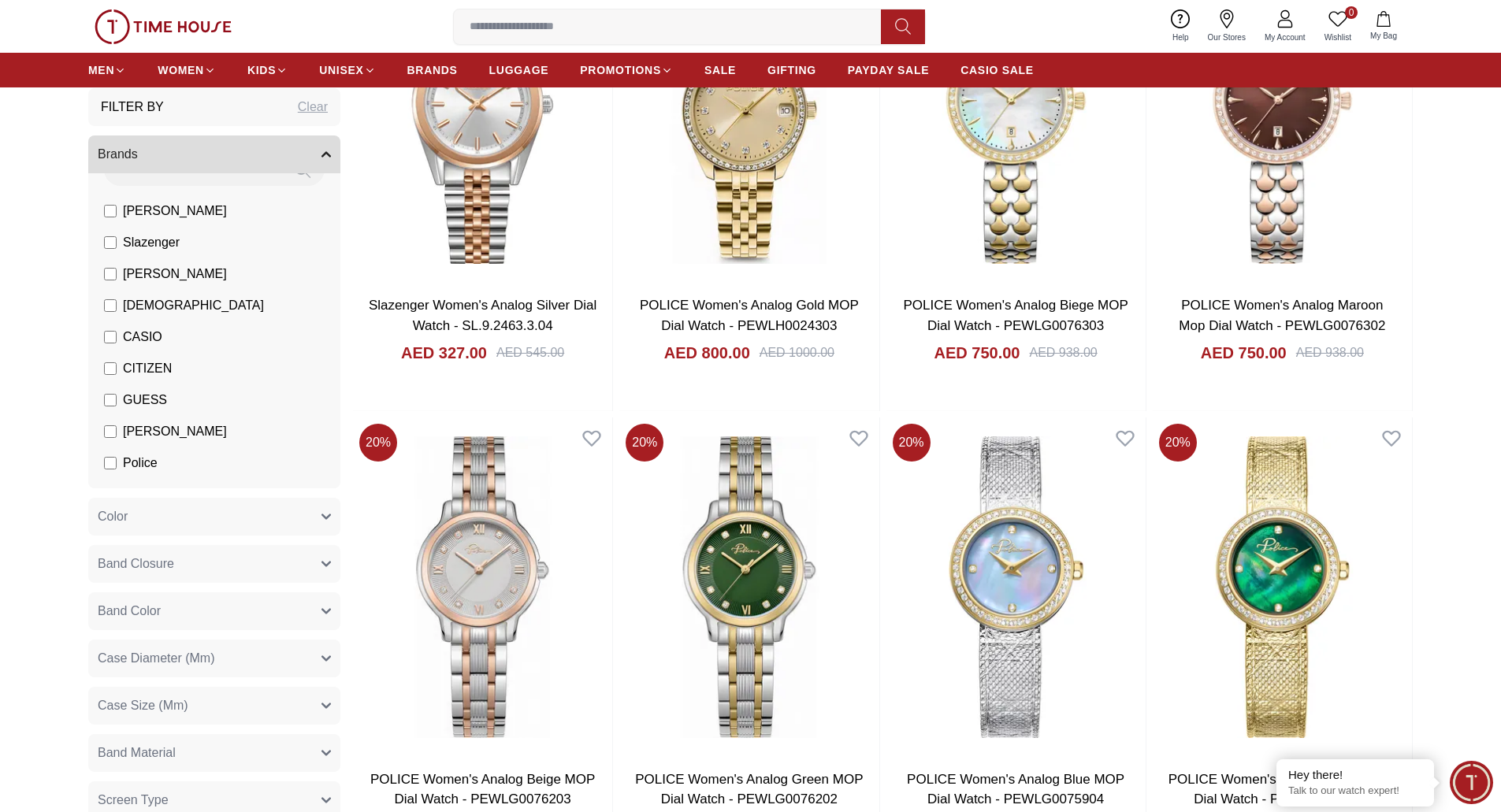
scroll to position [299, 0]
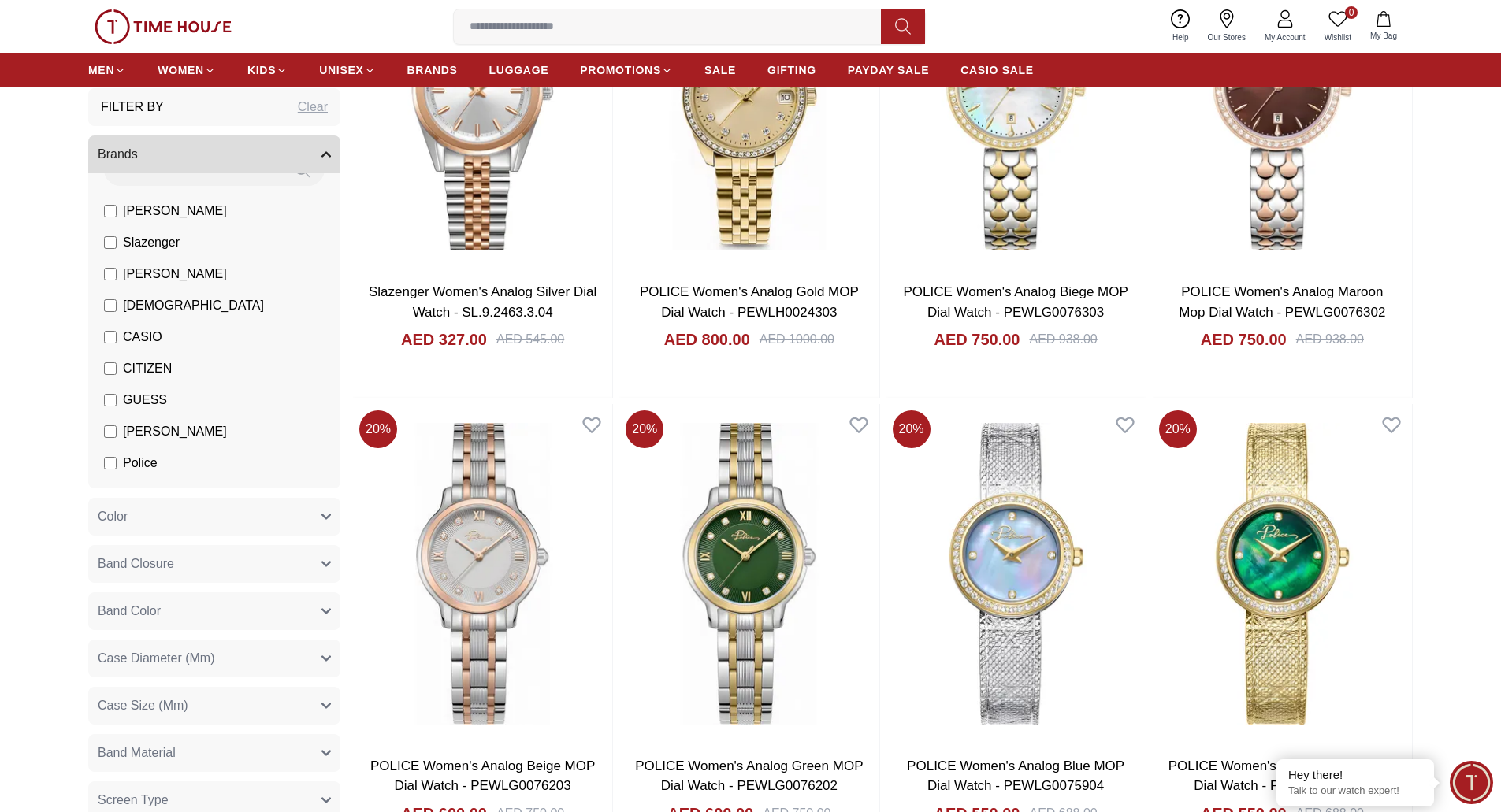
click at [327, 146] on button "Brands" at bounding box center [214, 155] width 252 height 38
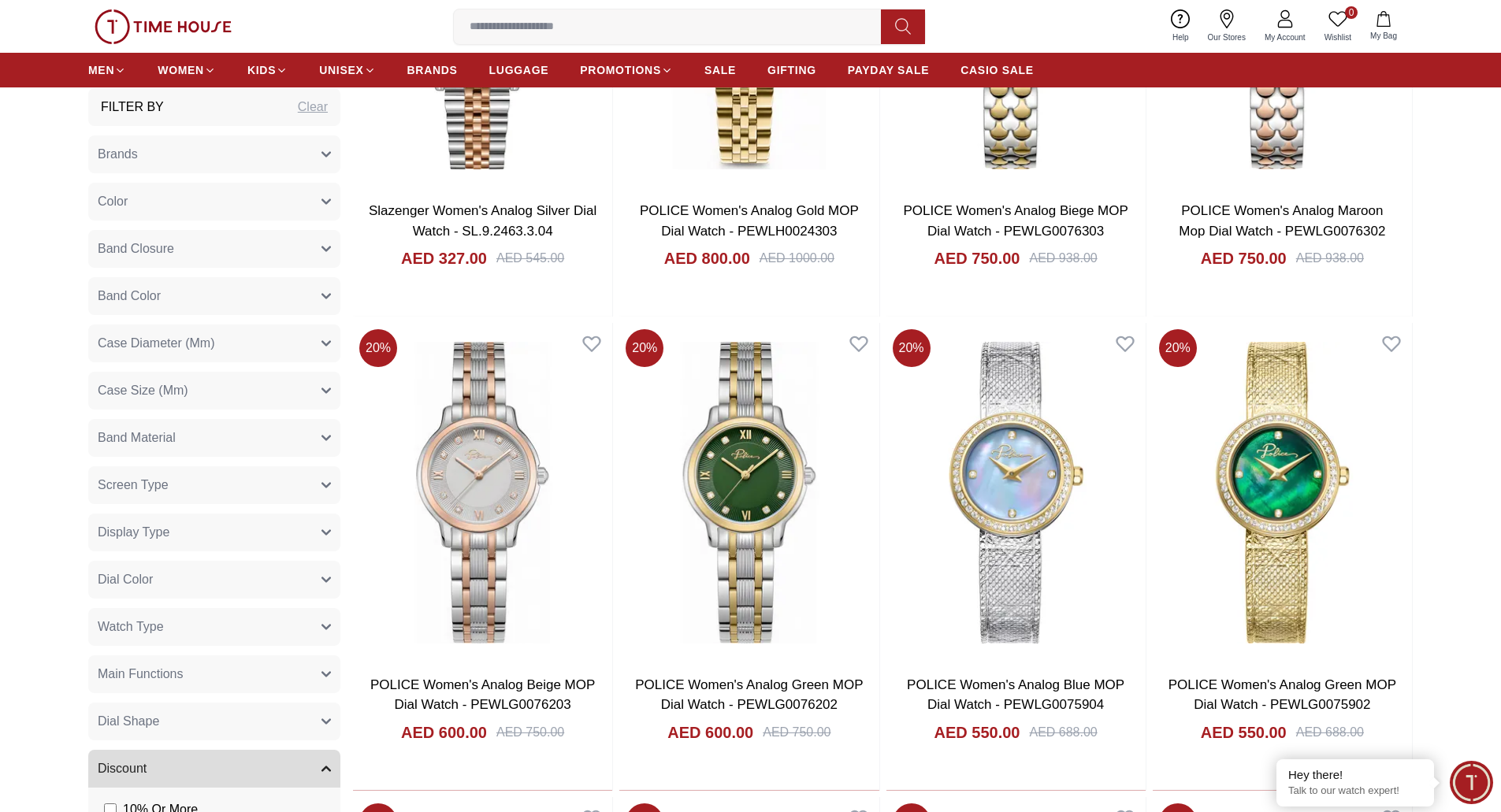
scroll to position [378, 0]
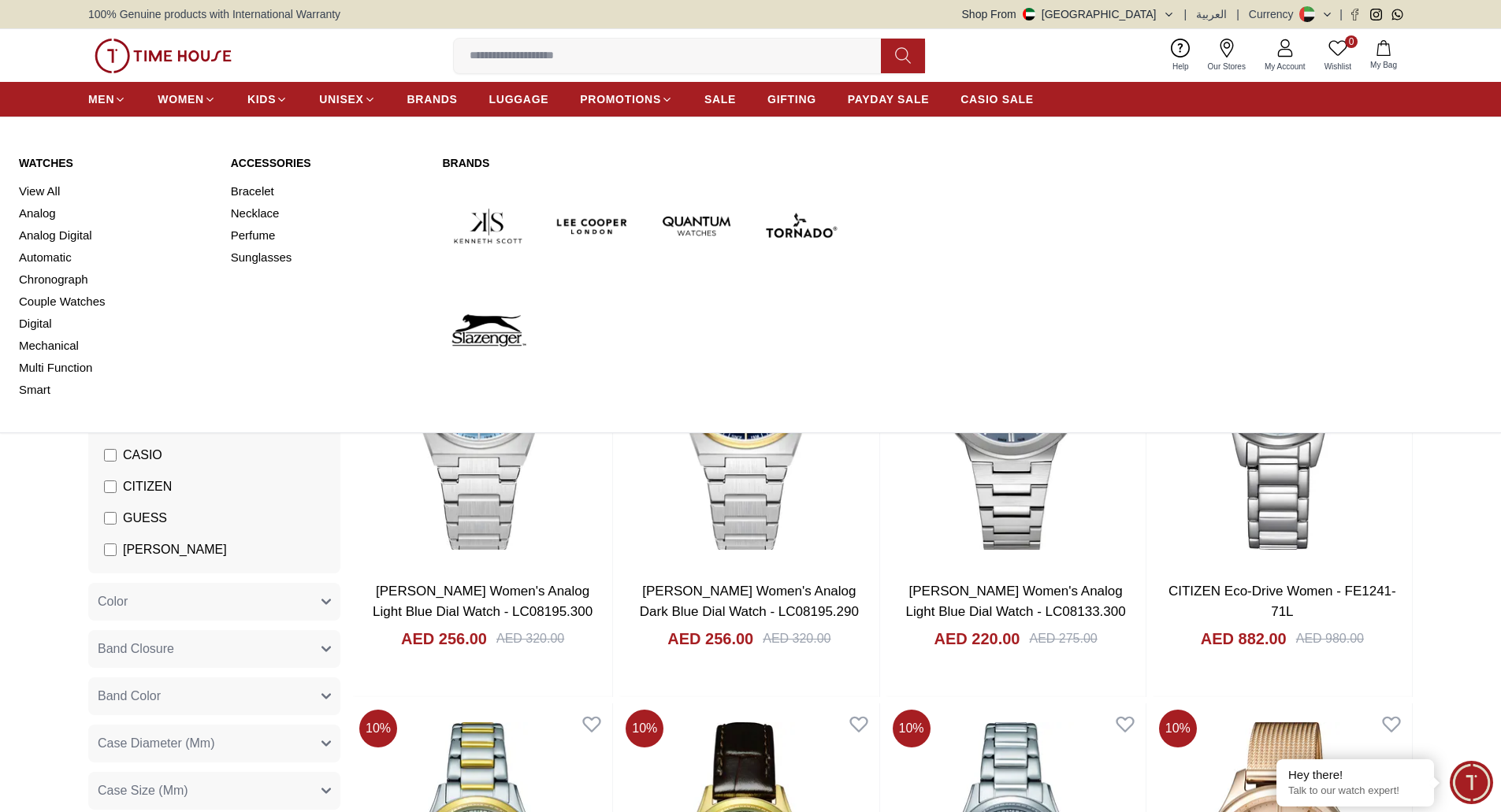
click at [47, 159] on link "Watches" at bounding box center [115, 163] width 193 height 16
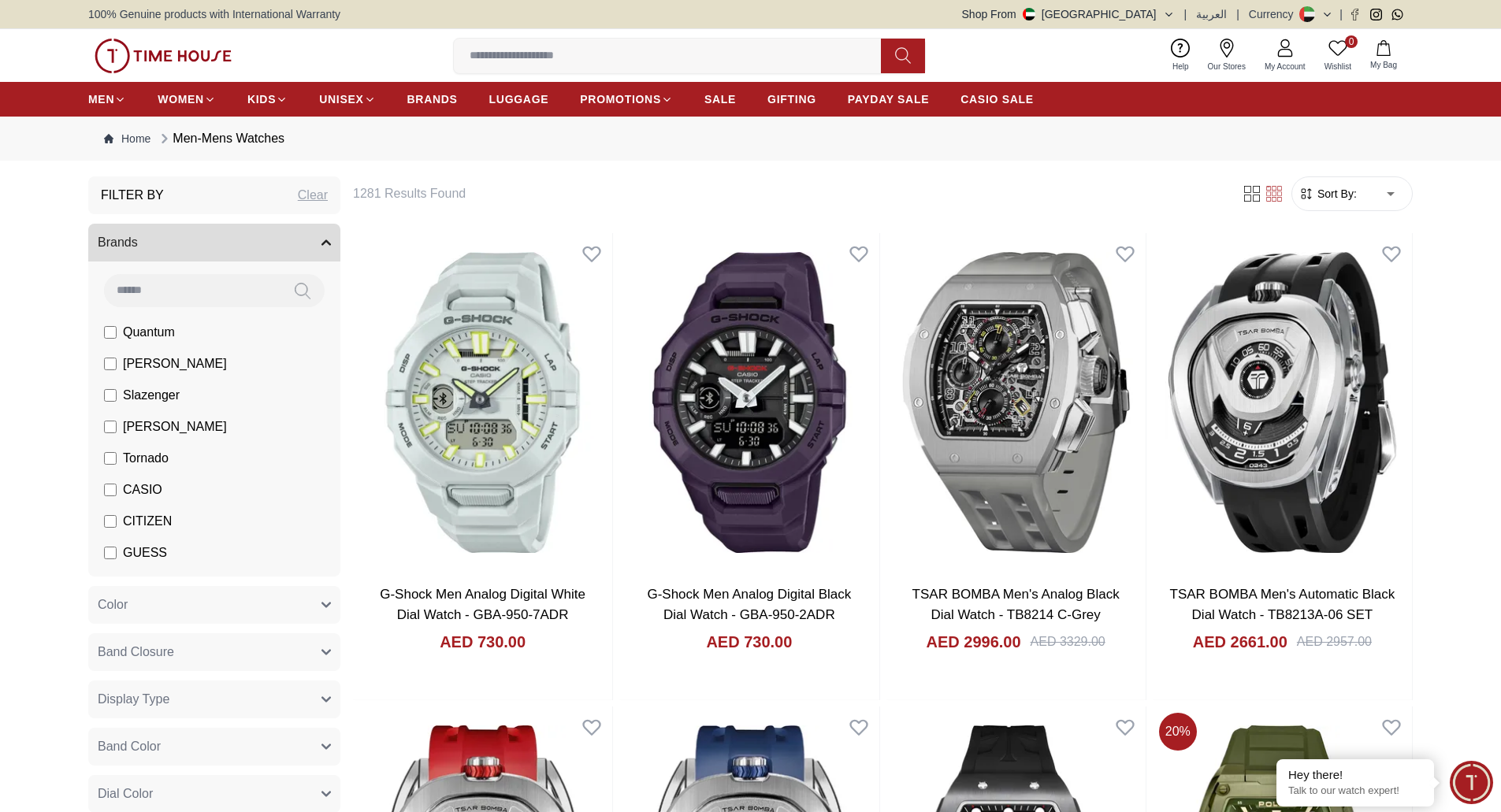
click at [332, 237] on button "Brands" at bounding box center [214, 242] width 252 height 38
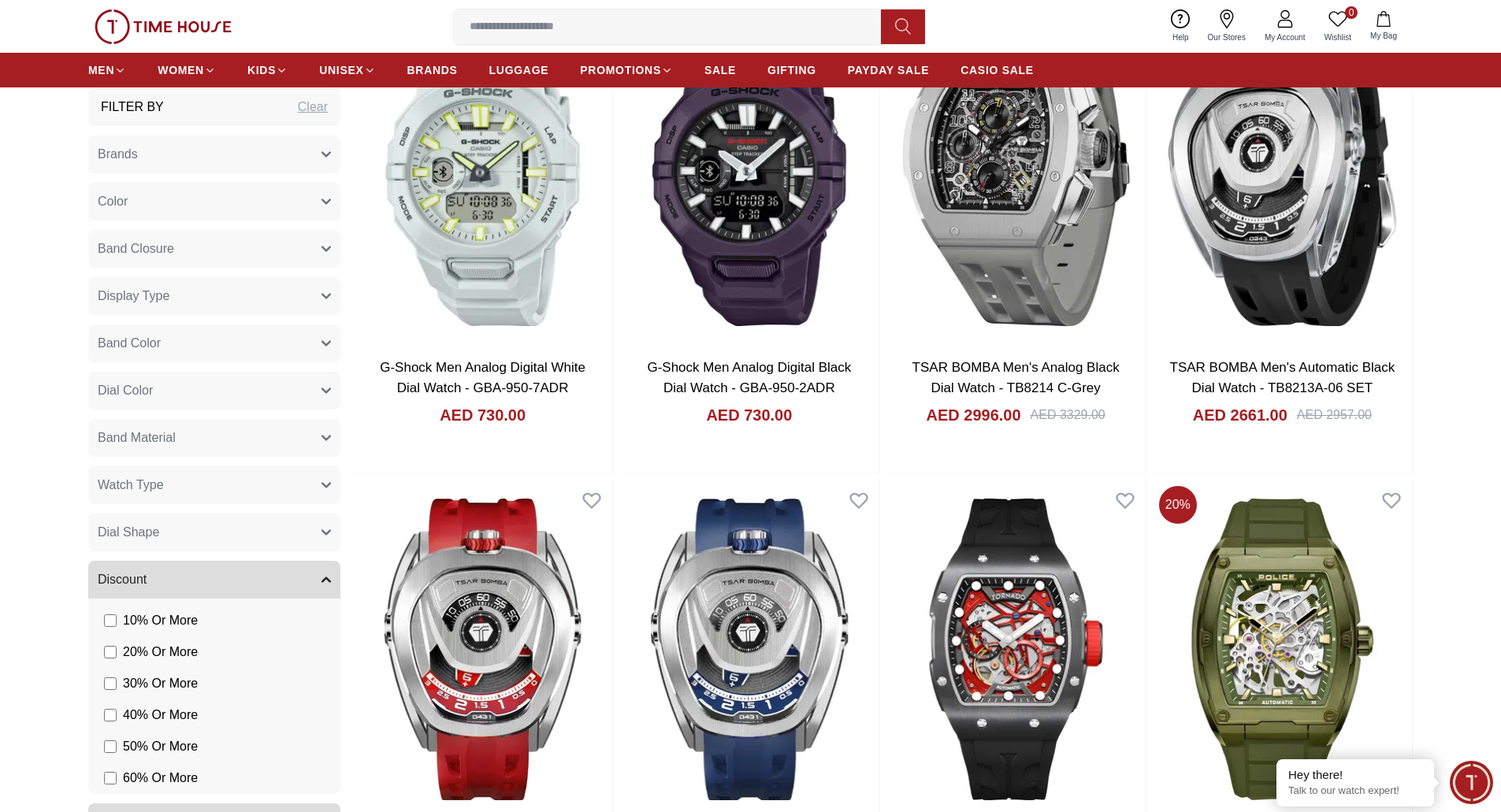
scroll to position [236, 0]
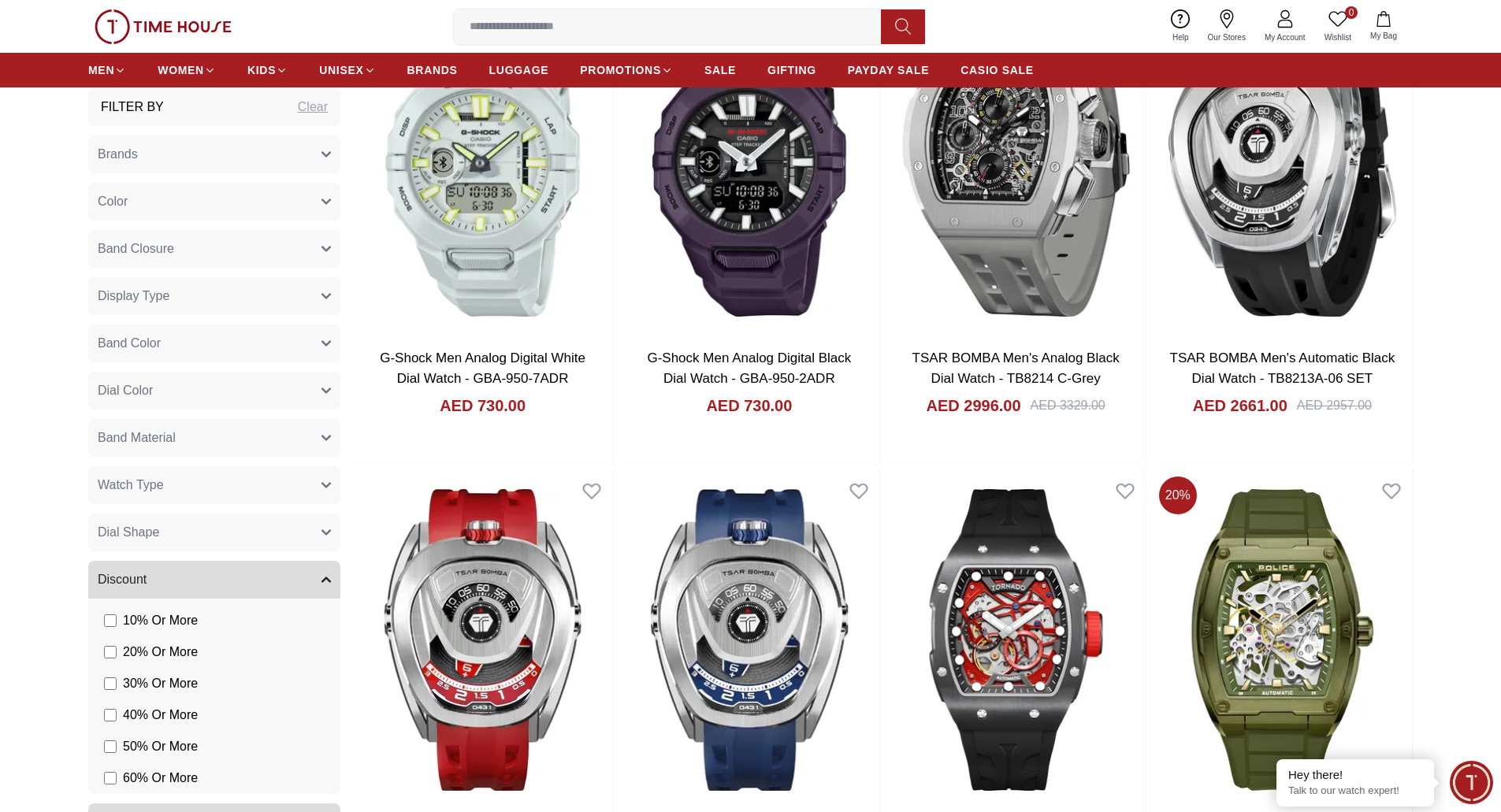
click at [319, 581] on button "Discount" at bounding box center [214, 579] width 252 height 38
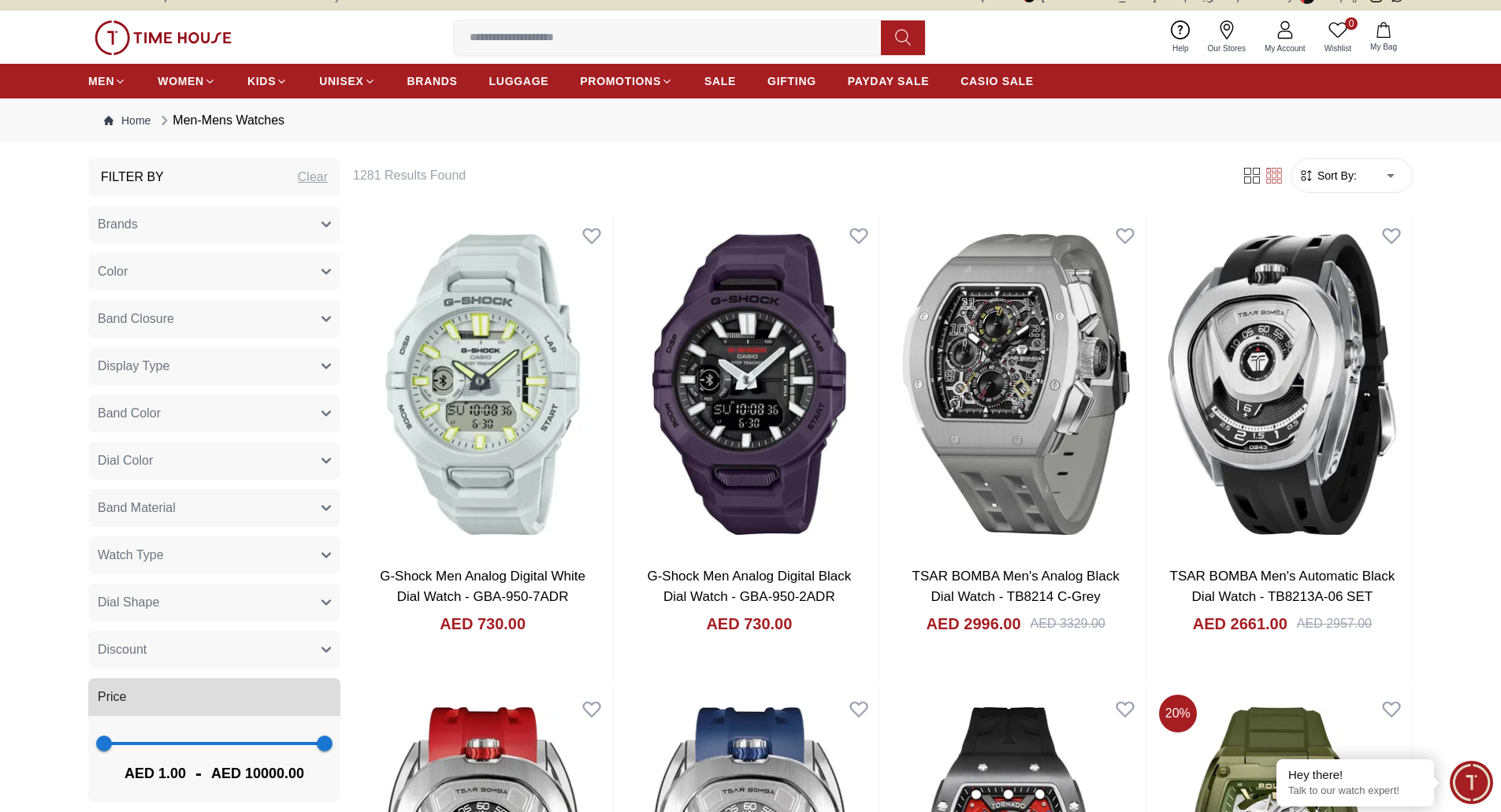
scroll to position [0, 0]
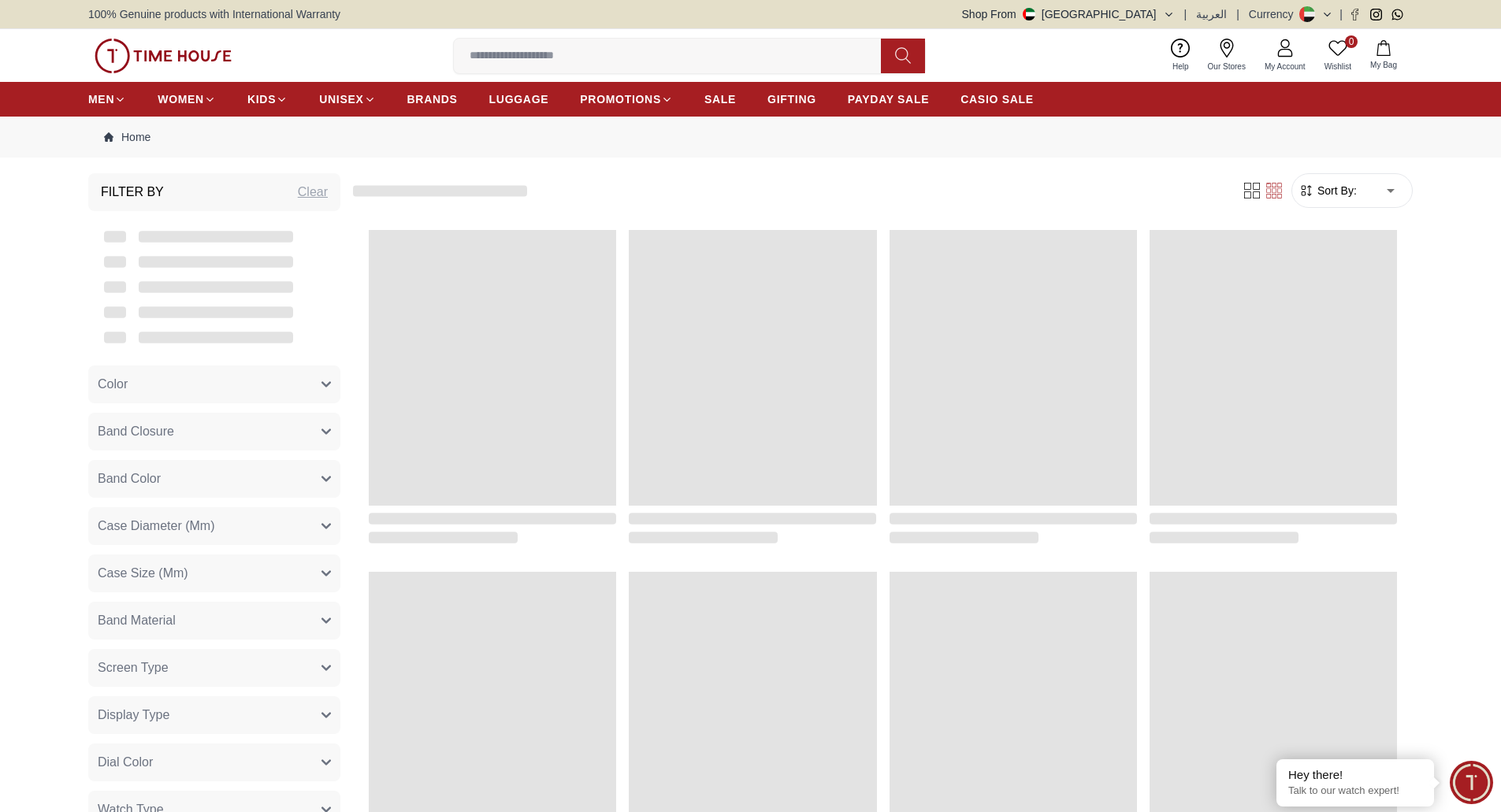
scroll to position [378, 0]
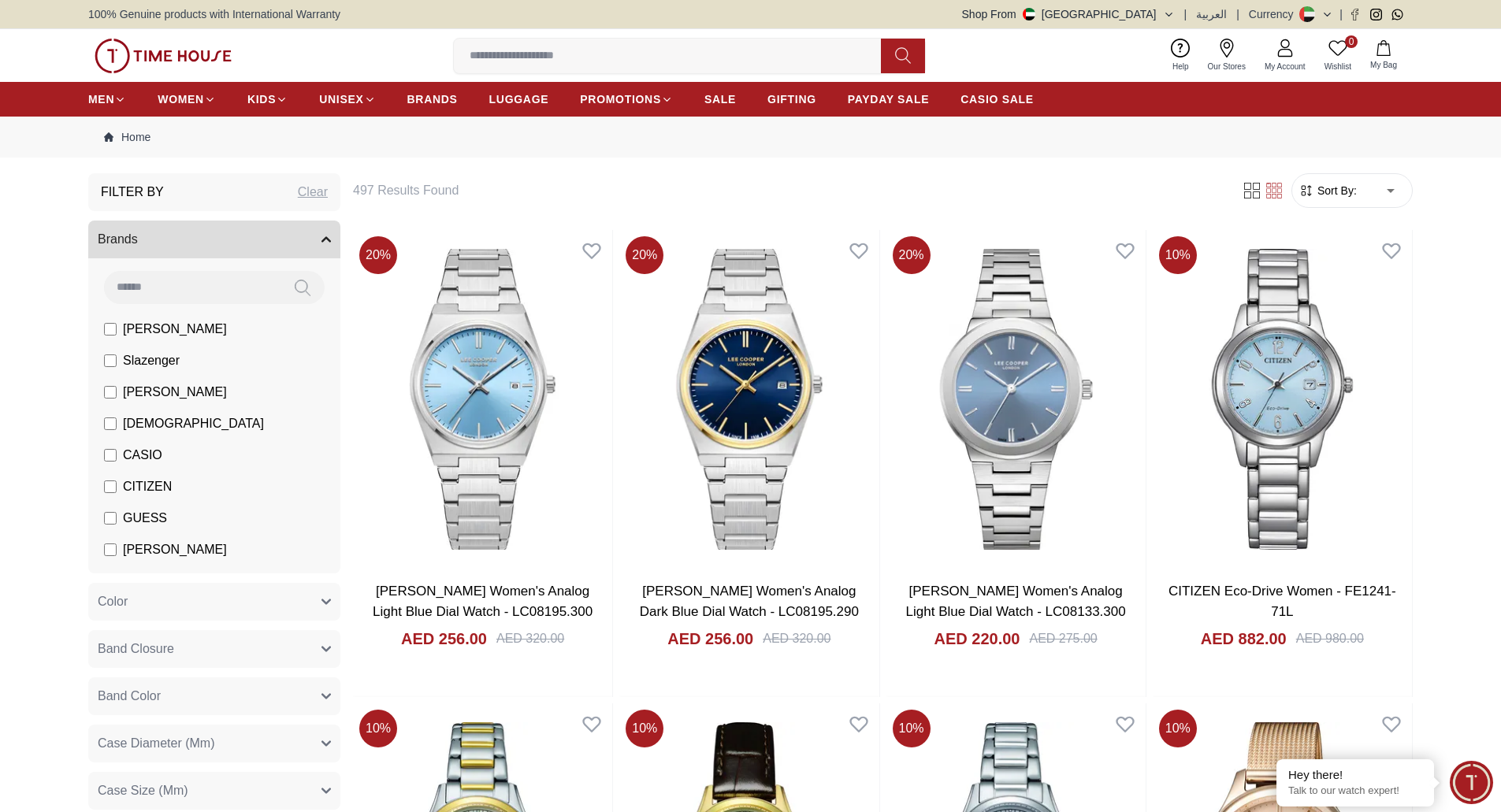
click at [320, 241] on button "Brands" at bounding box center [214, 239] width 252 height 38
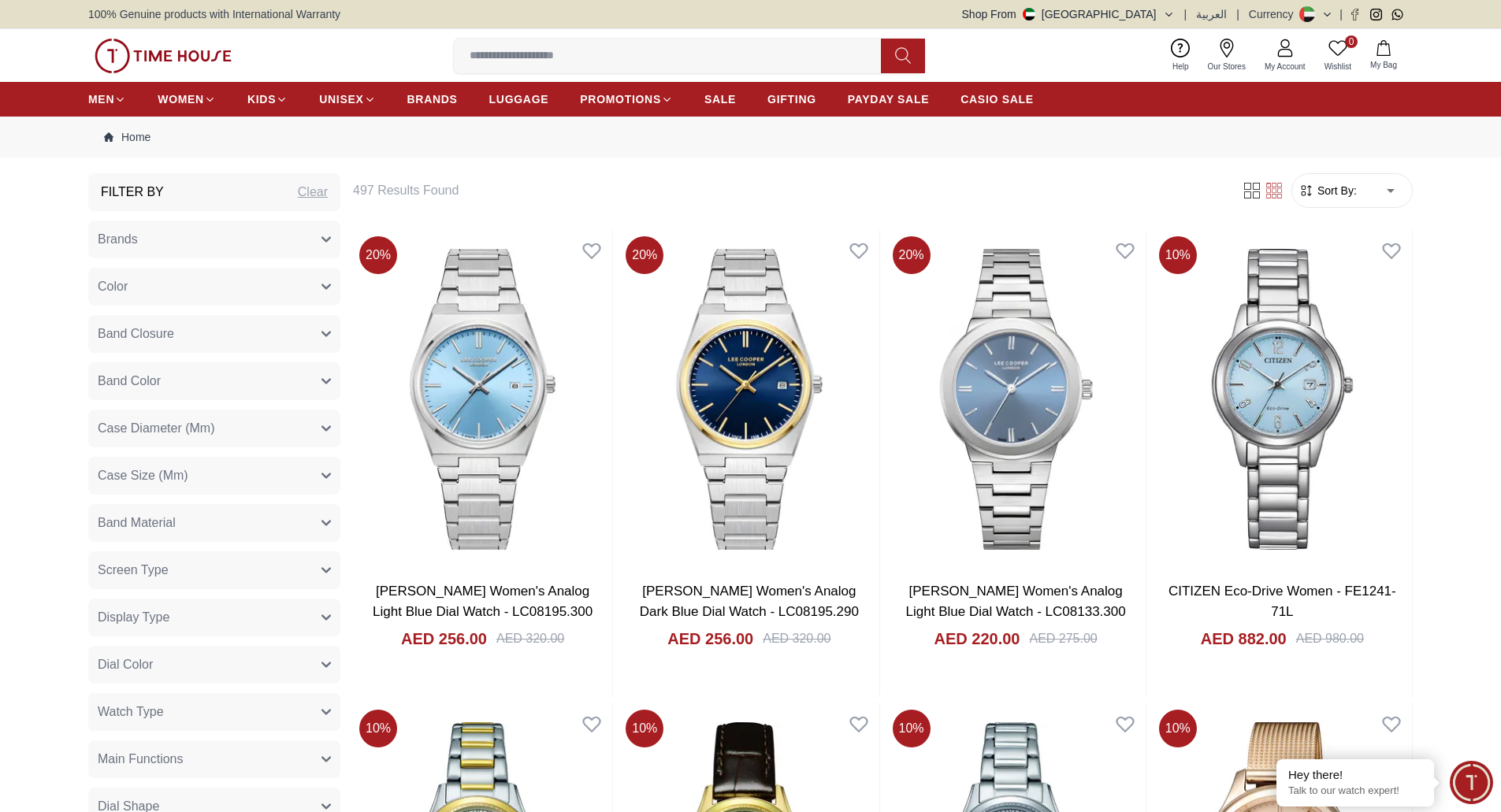
click at [204, 49] on img at bounding box center [163, 56] width 137 height 35
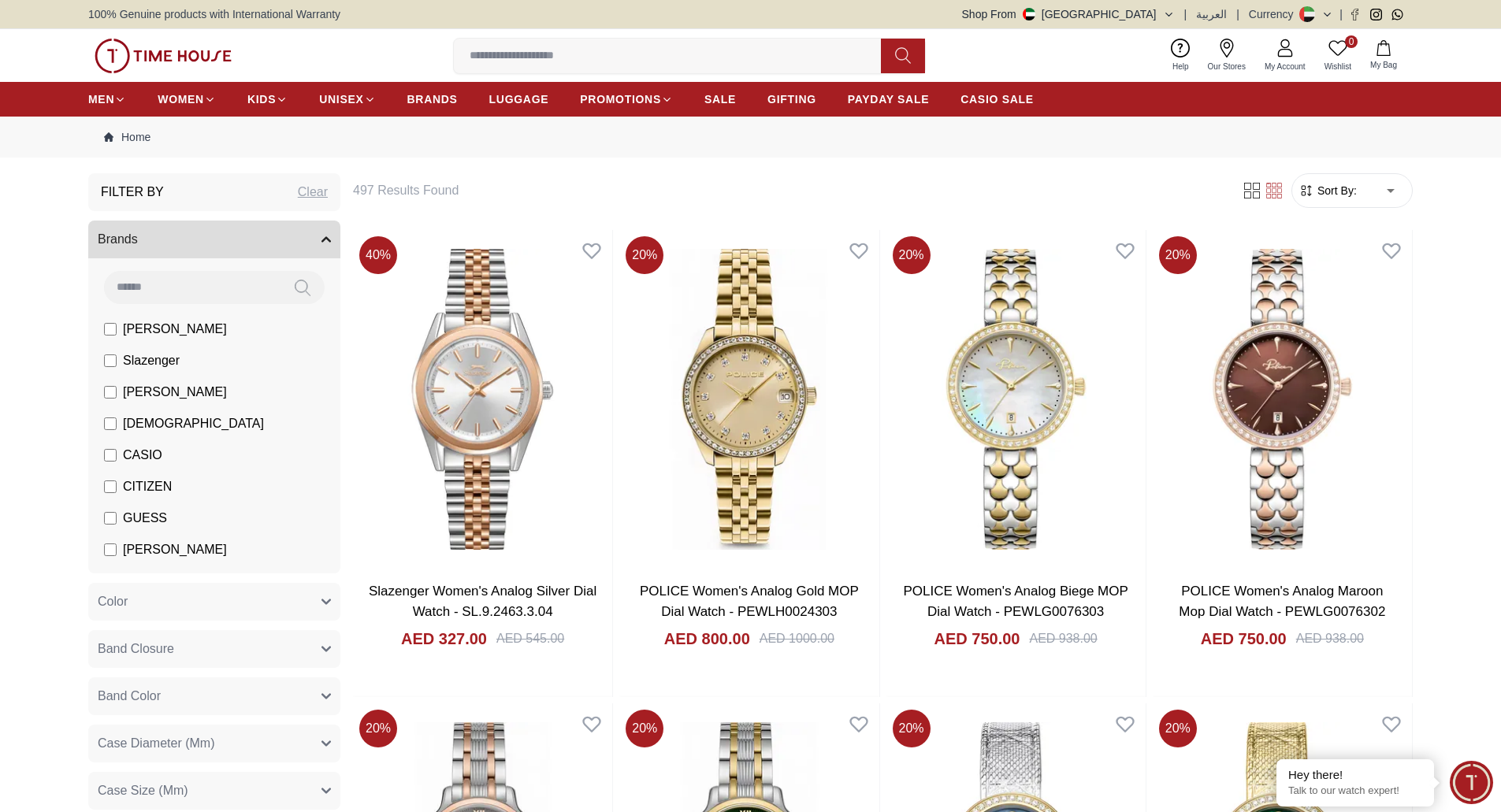
click at [319, 239] on button "Brands" at bounding box center [214, 239] width 252 height 38
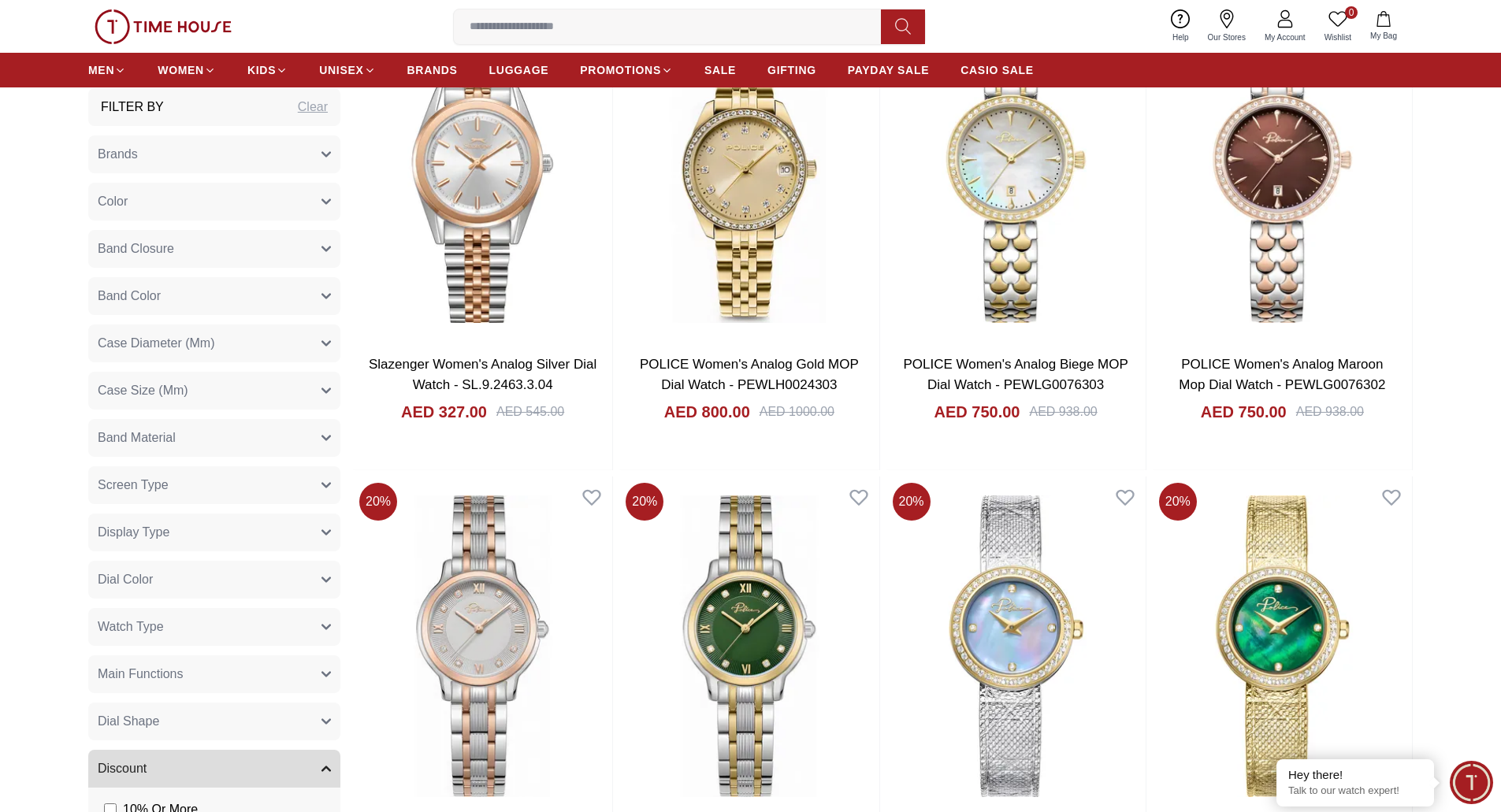
scroll to position [236, 0]
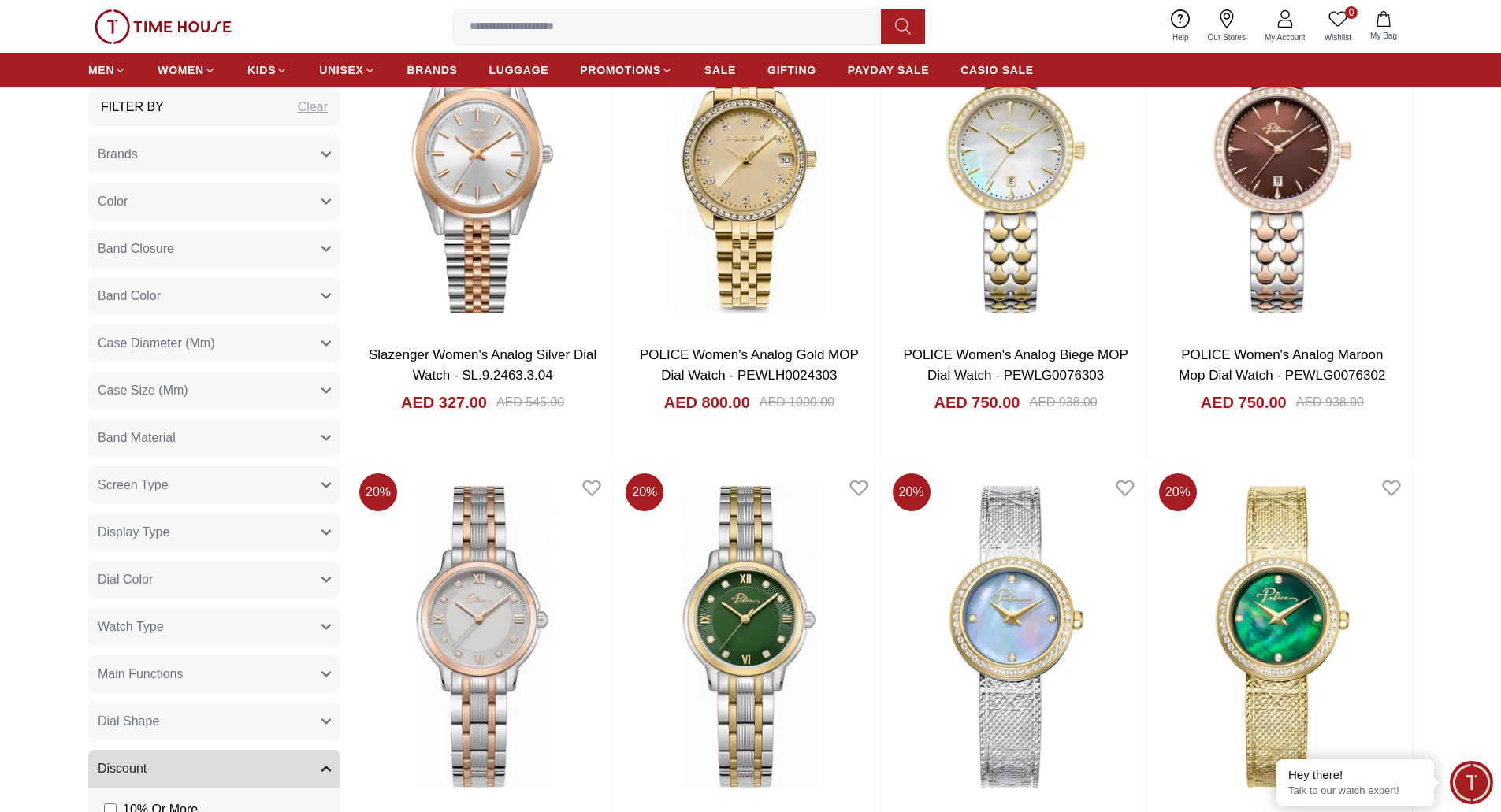
click at [326, 676] on icon "button" at bounding box center [326, 674] width 8 height 4
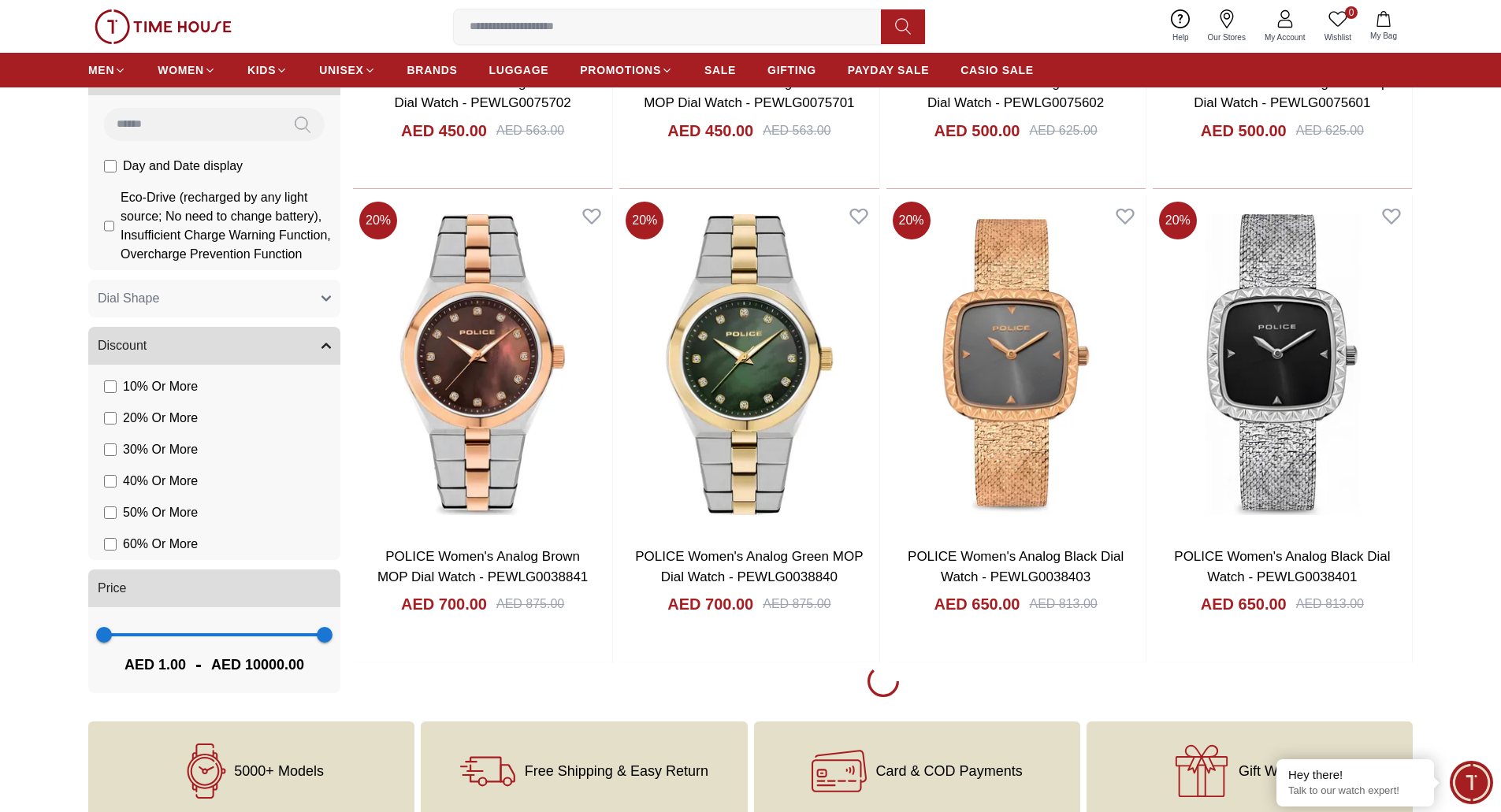
scroll to position [1920, 0]
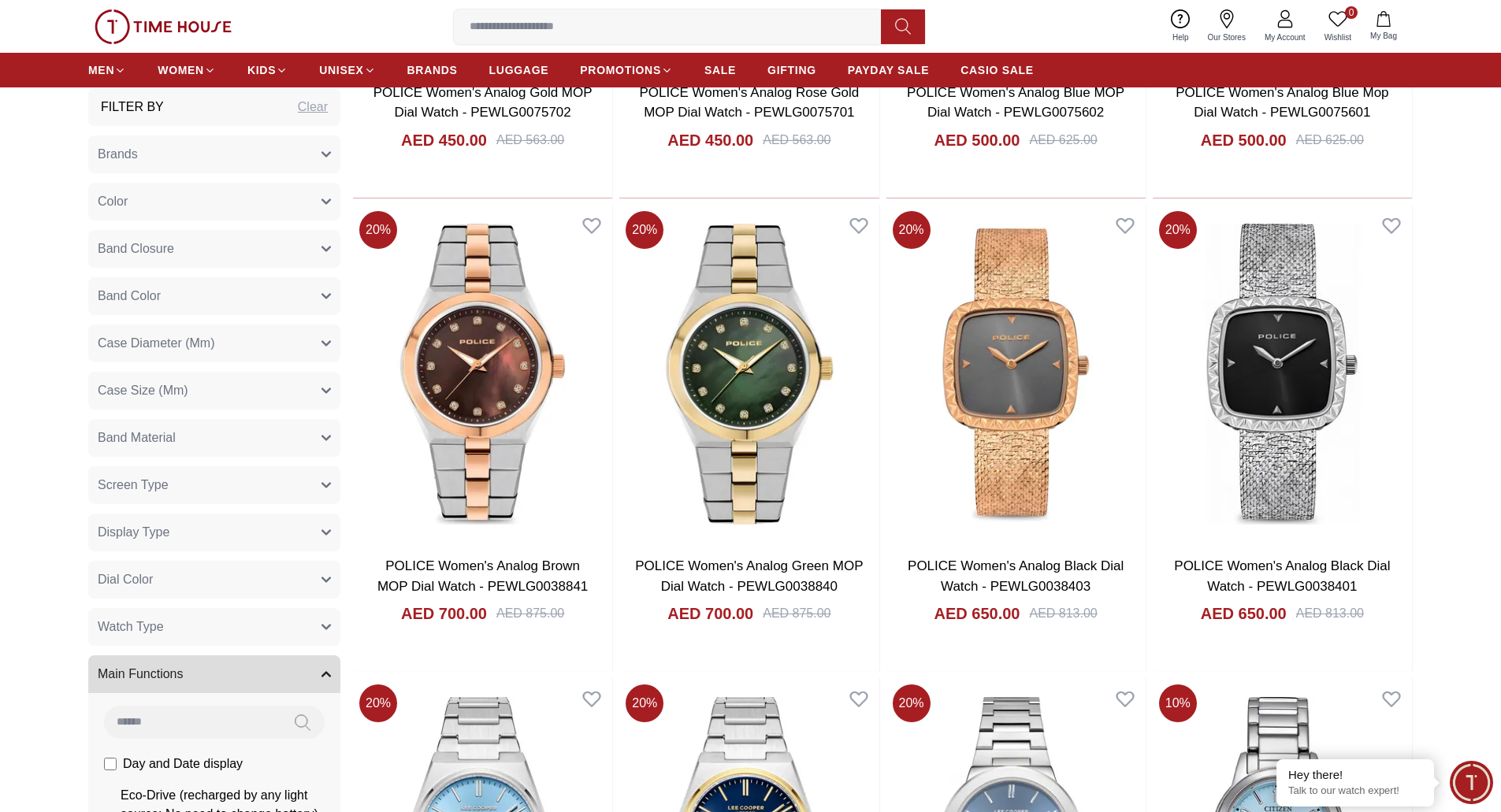
click at [277, 384] on button "Case Size (Mm)" at bounding box center [214, 391] width 252 height 38
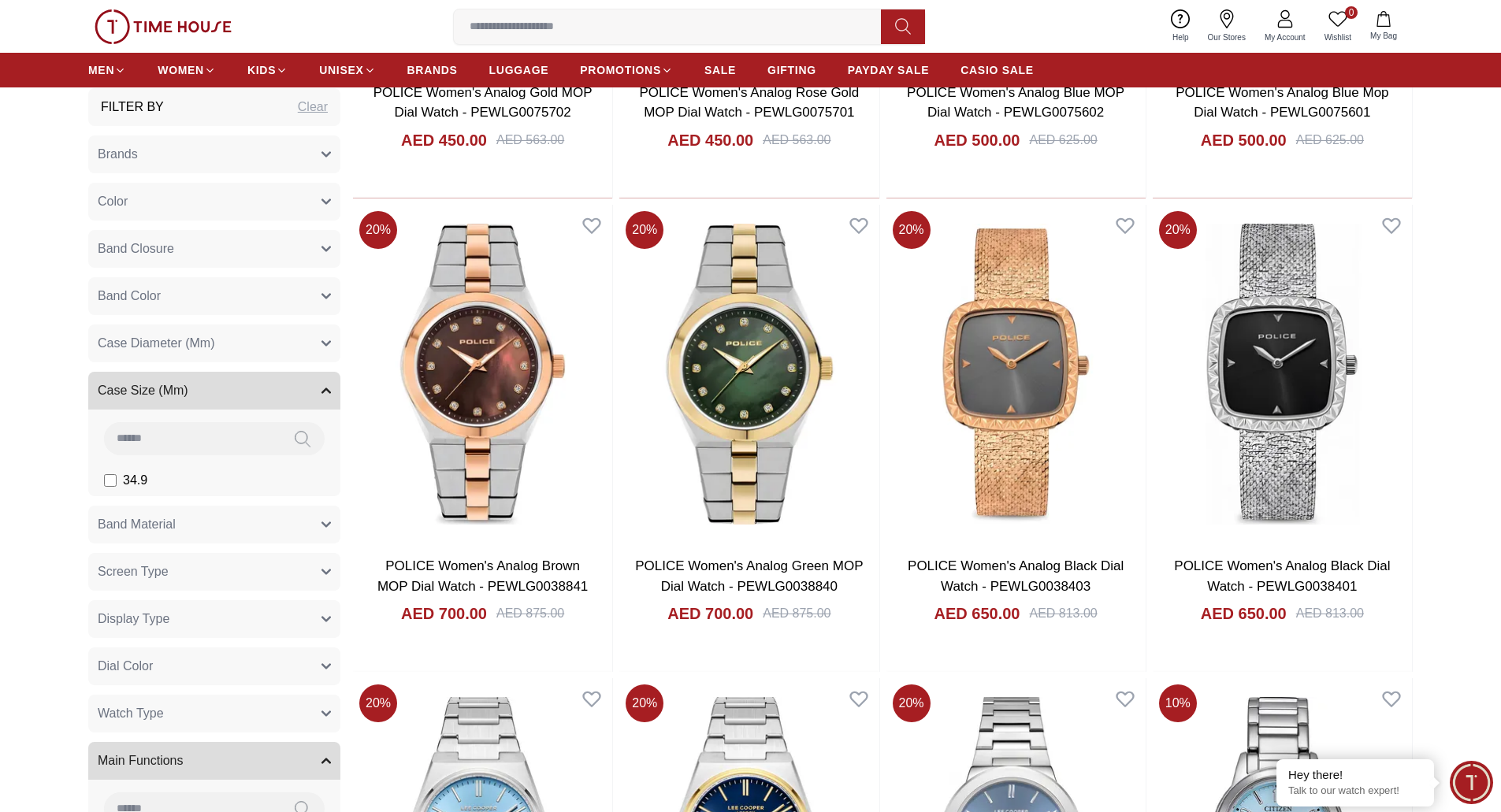
click at [298, 340] on button "Case Diameter (Mm)" at bounding box center [214, 343] width 252 height 38
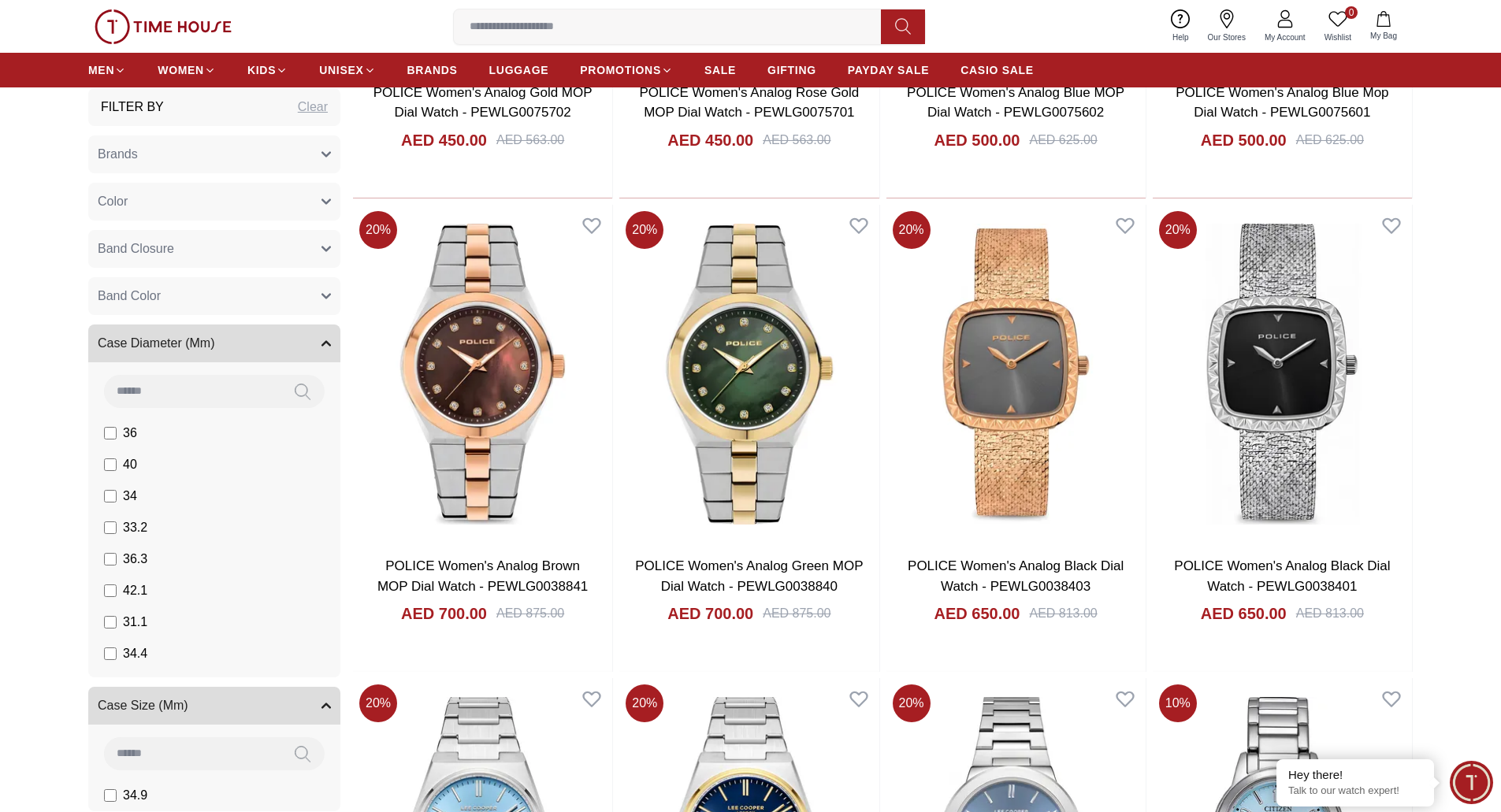
click at [298, 340] on button "Case Diameter (Mm)" at bounding box center [214, 343] width 252 height 38
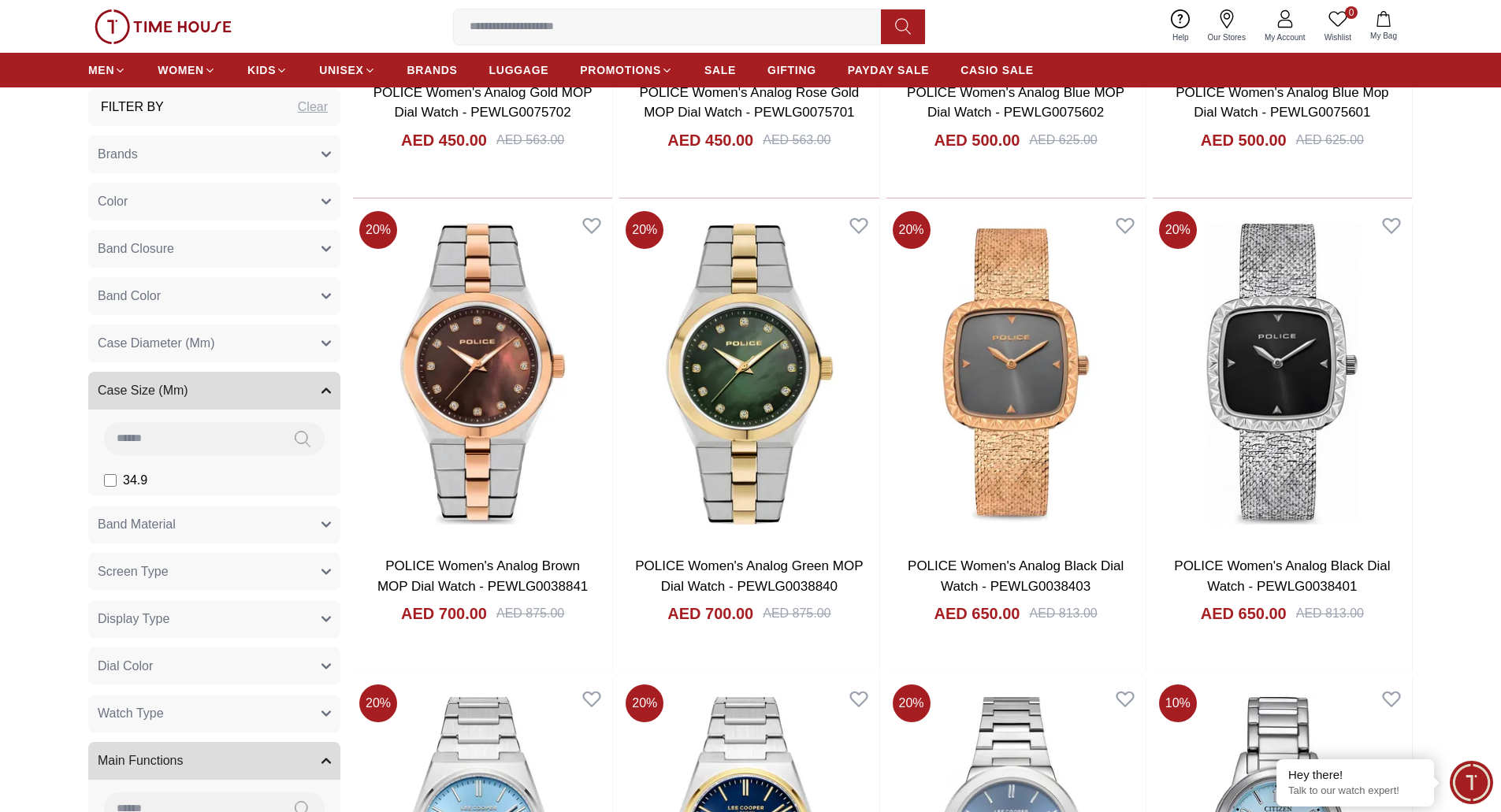
click at [318, 523] on button "Band Material" at bounding box center [214, 525] width 252 height 38
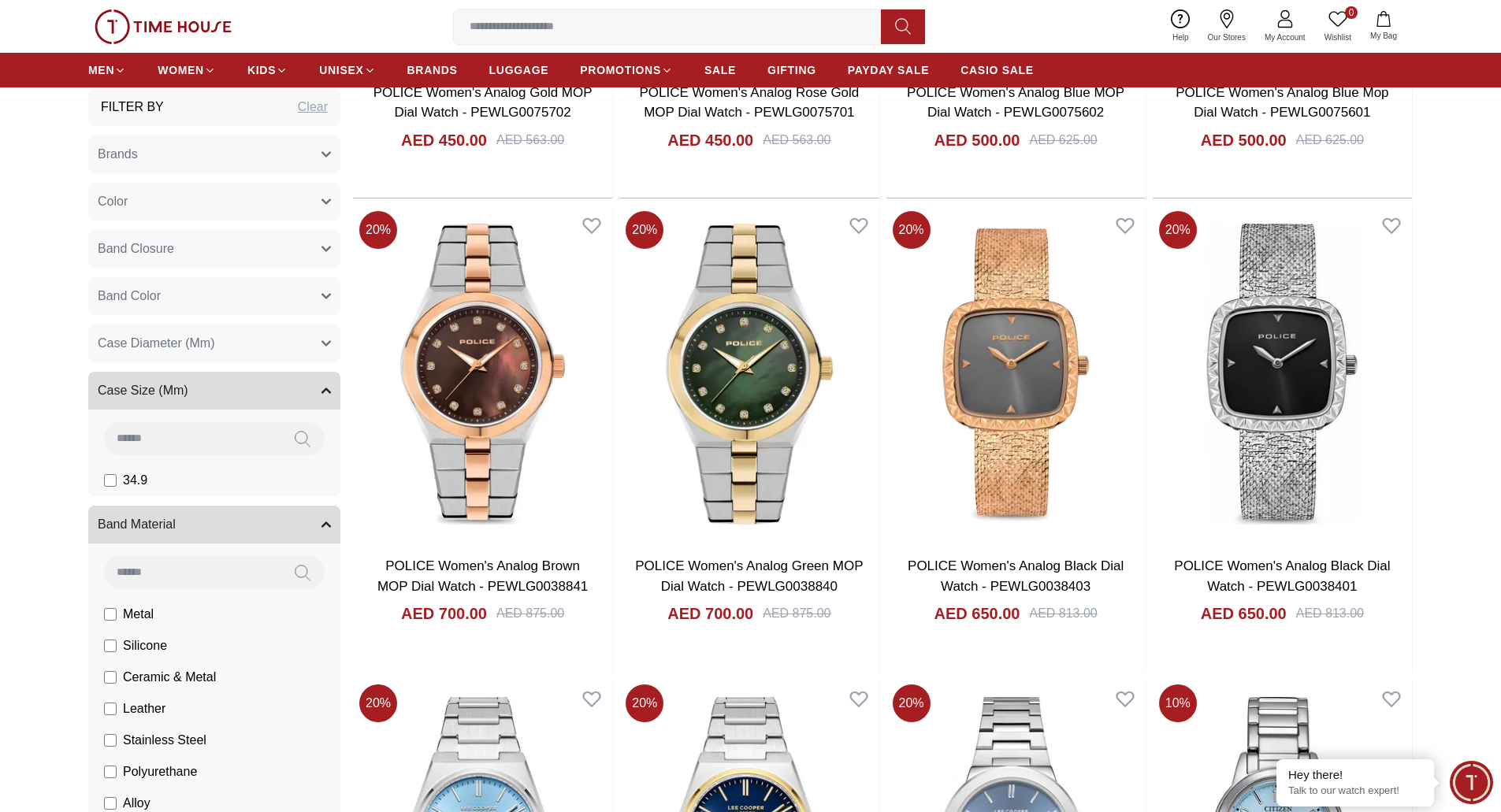
click at [334, 532] on button "Band Material" at bounding box center [214, 525] width 252 height 38
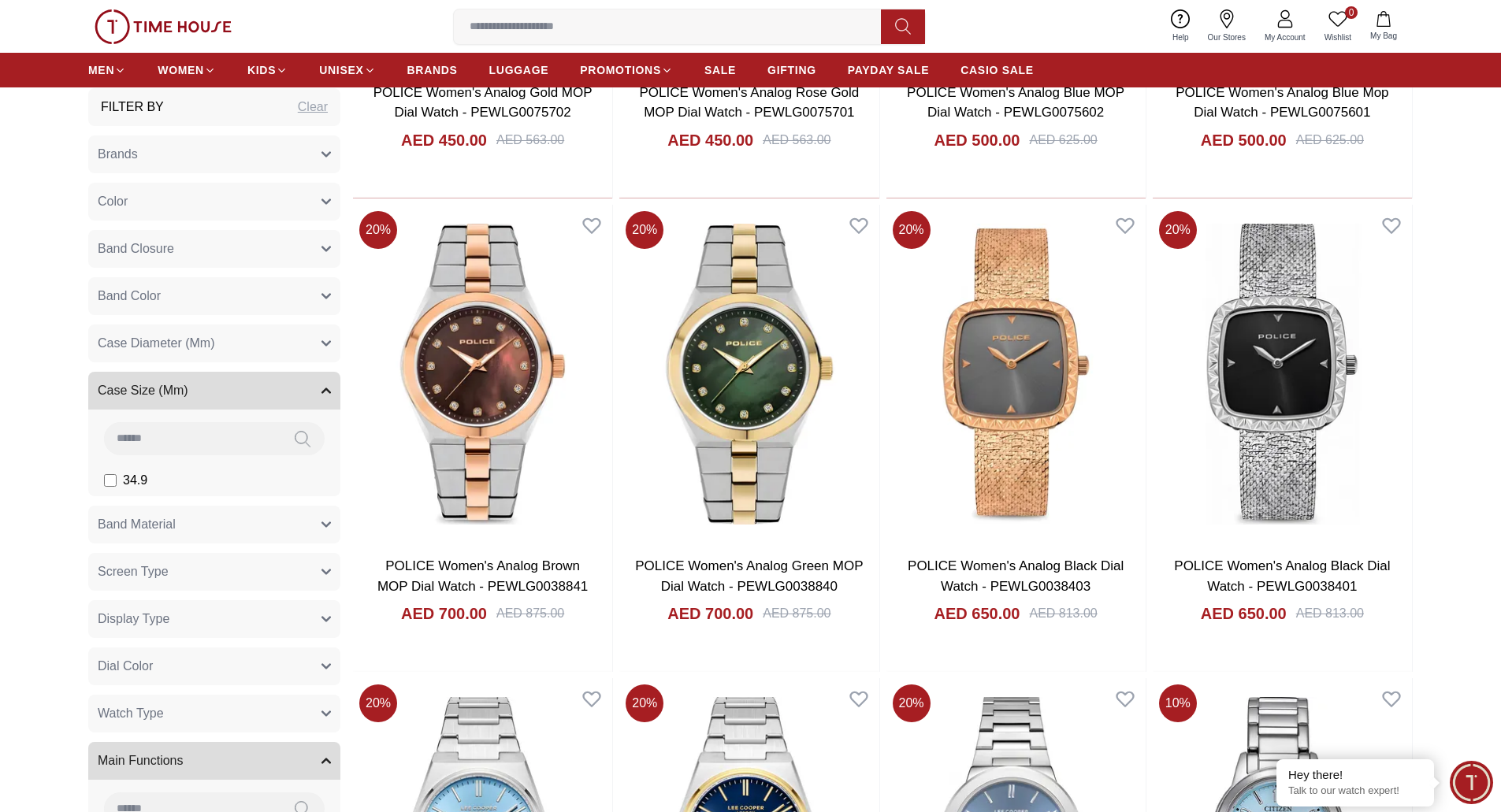
click at [317, 346] on button "Case Diameter (Mm)" at bounding box center [214, 343] width 252 height 38
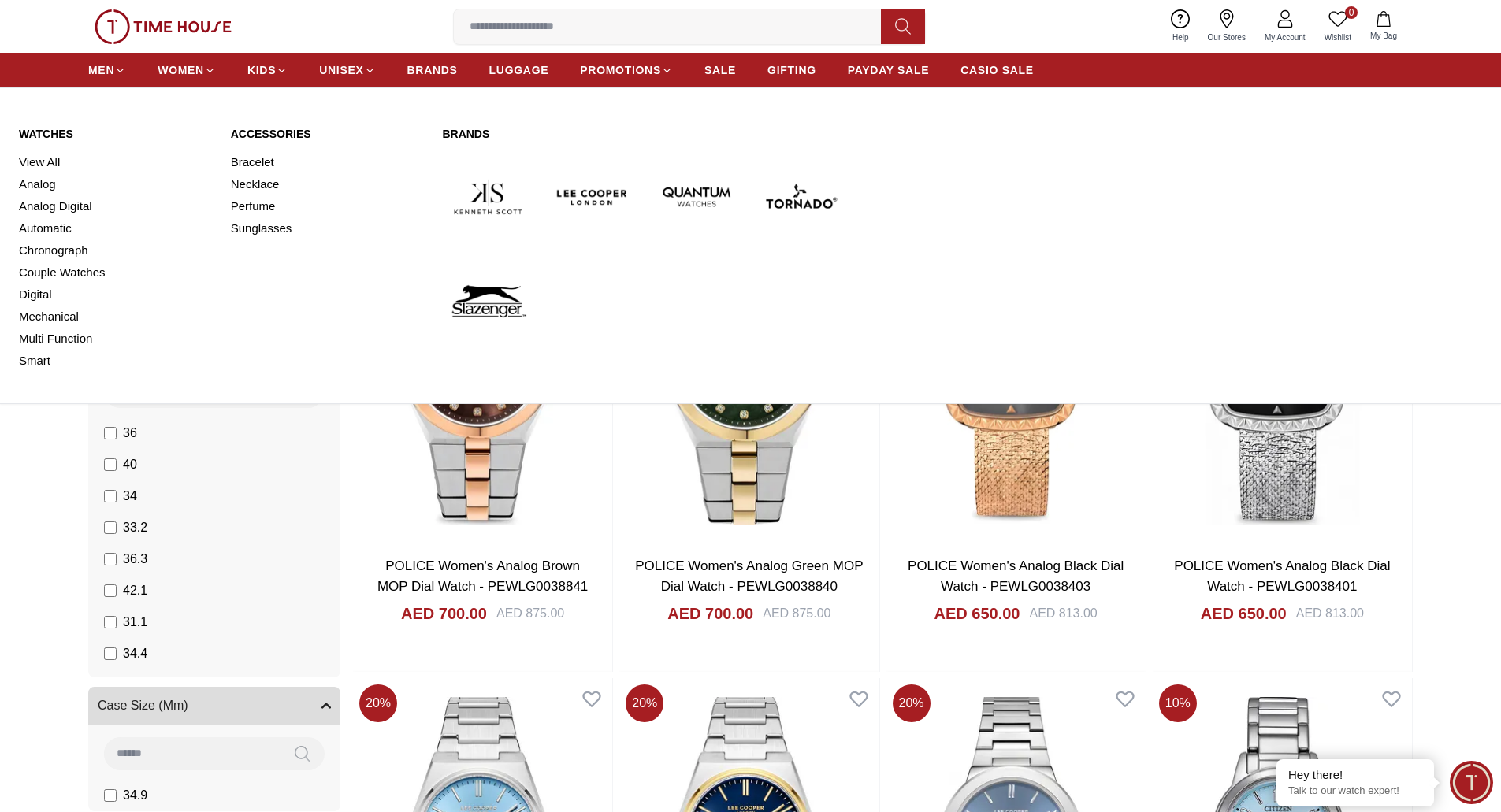
click at [51, 129] on link "Watches" at bounding box center [115, 134] width 193 height 16
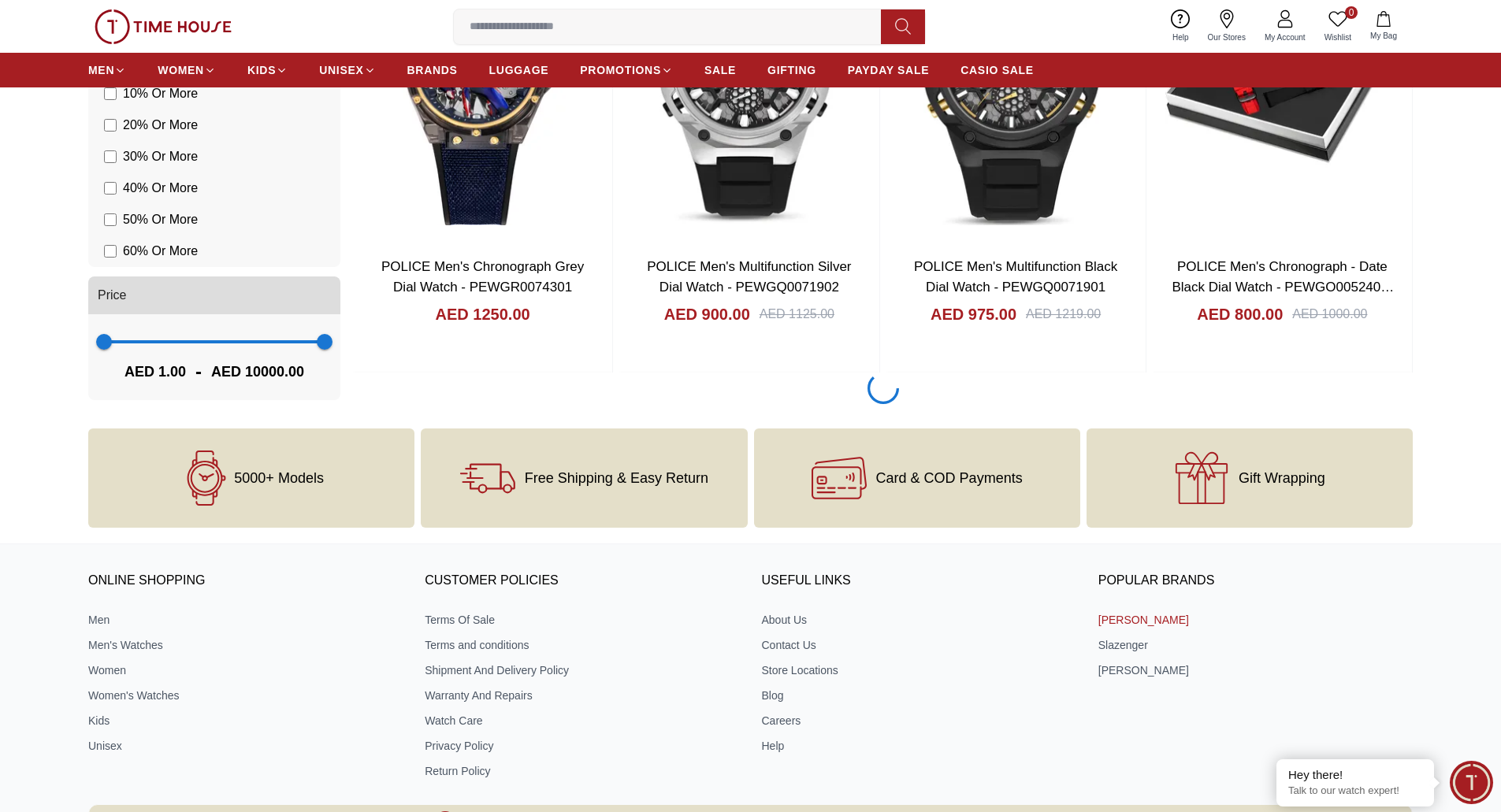
scroll to position [2284, 0]
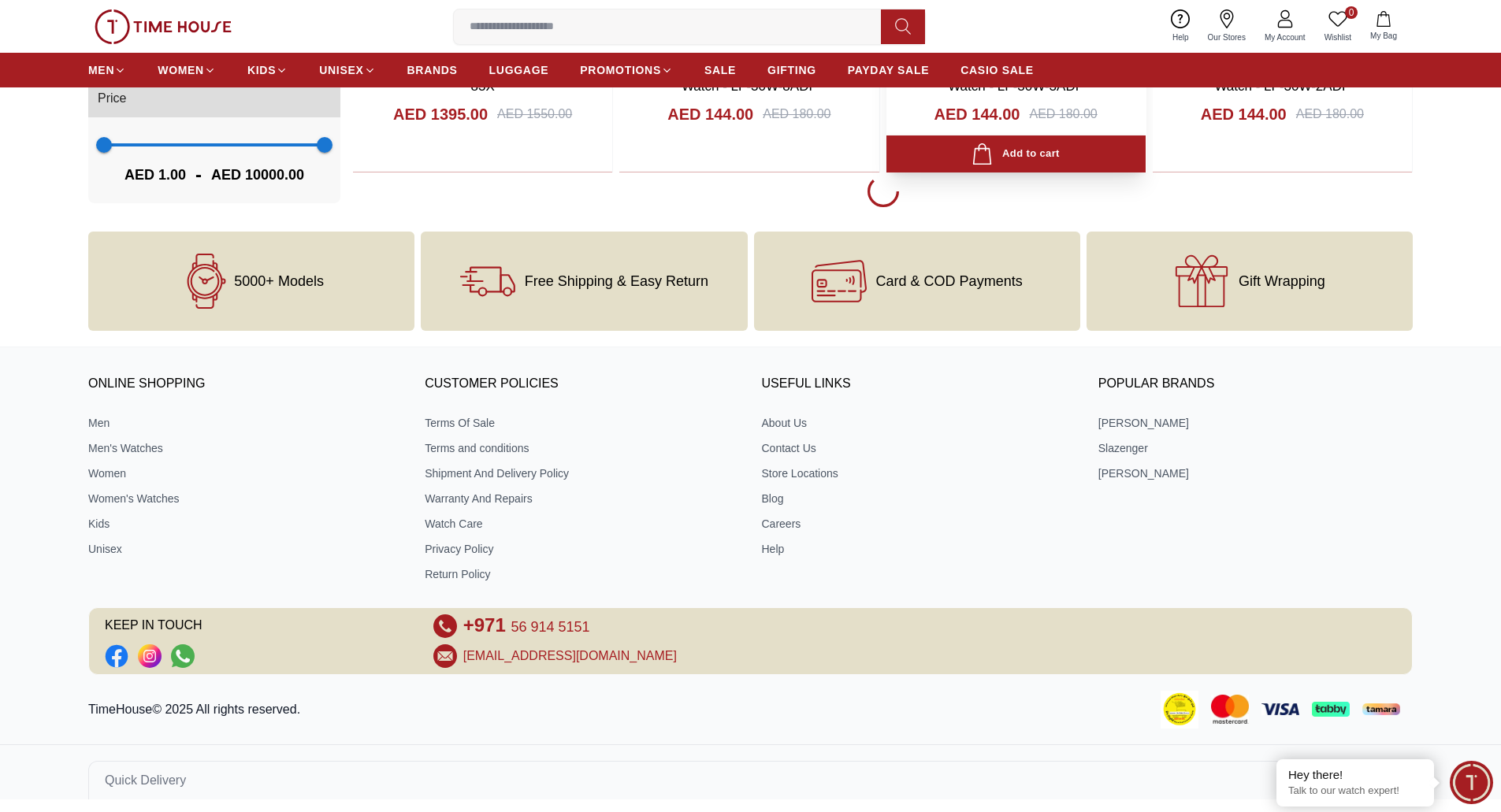
scroll to position [4794, 0]
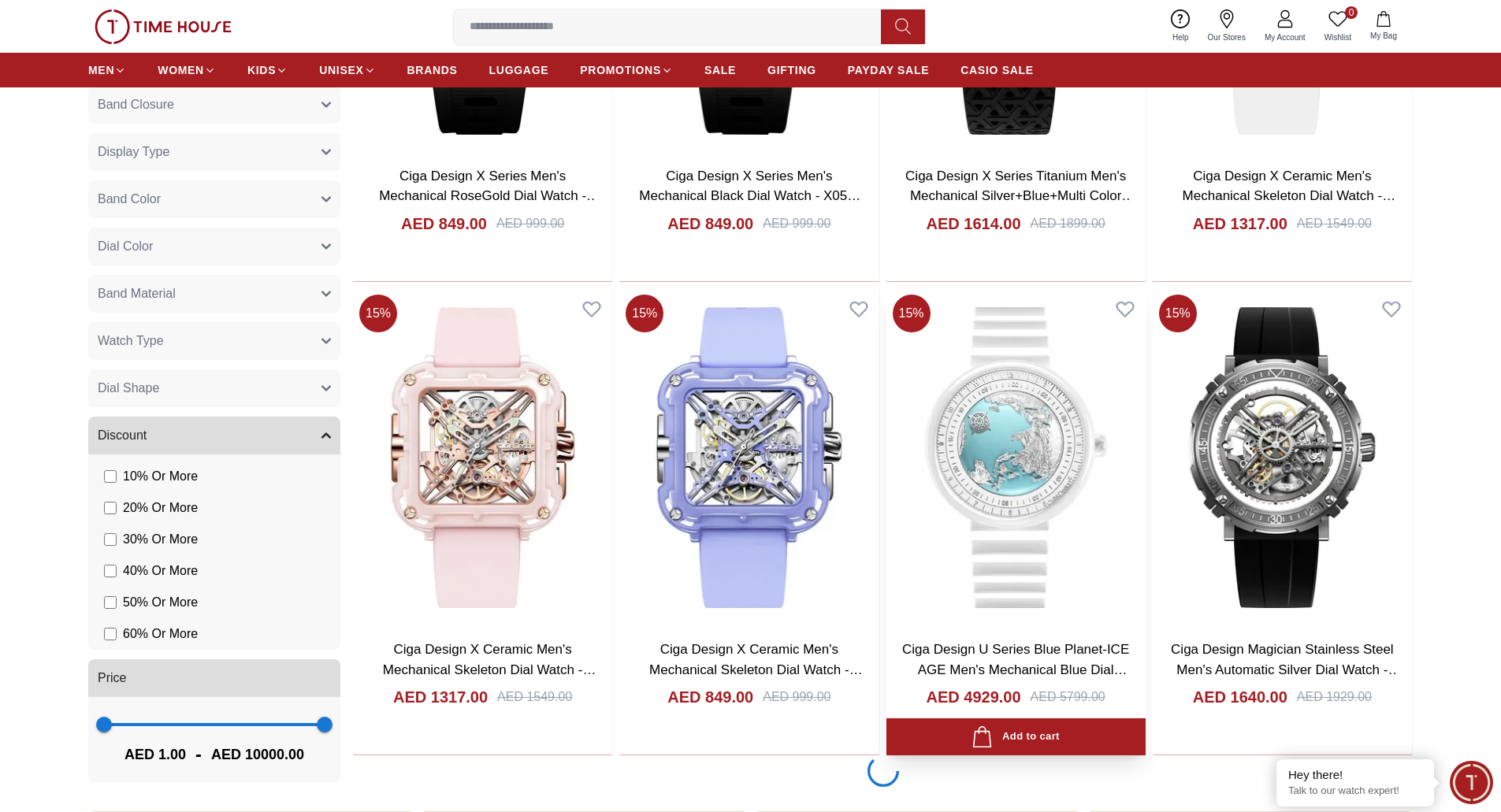
scroll to position [9048, 0]
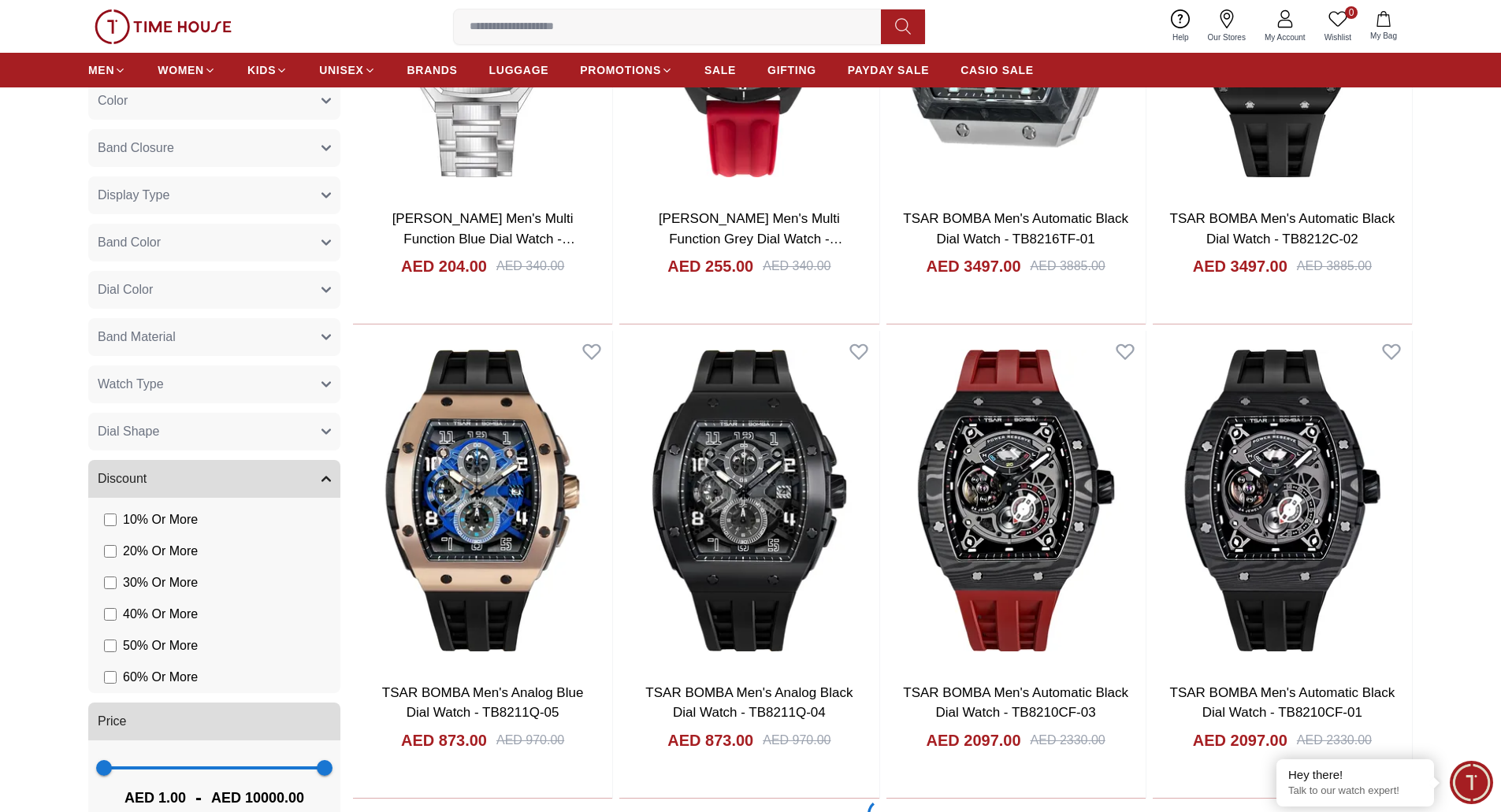
scroll to position [13930, 0]
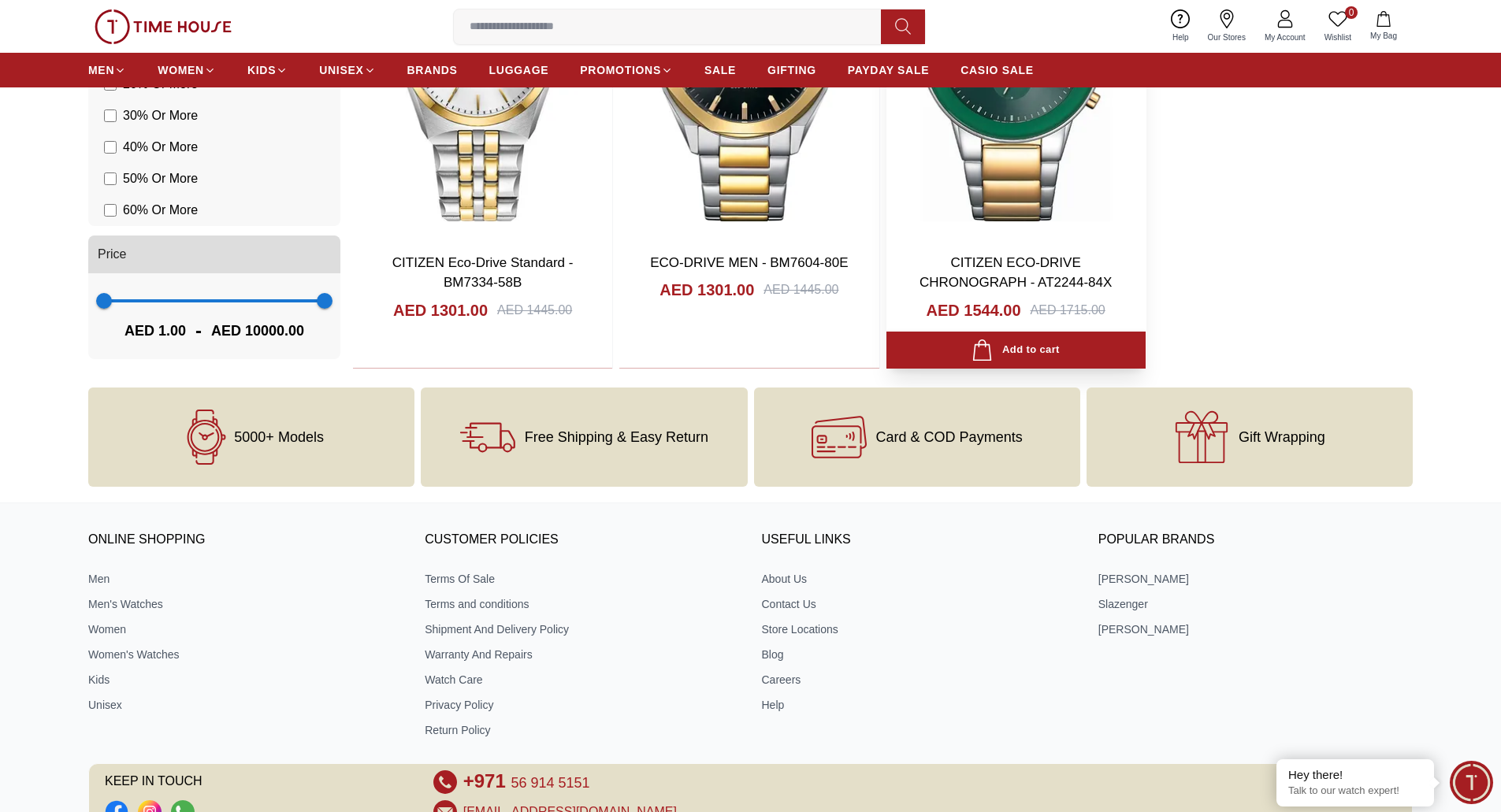
scroll to position [18548, 0]
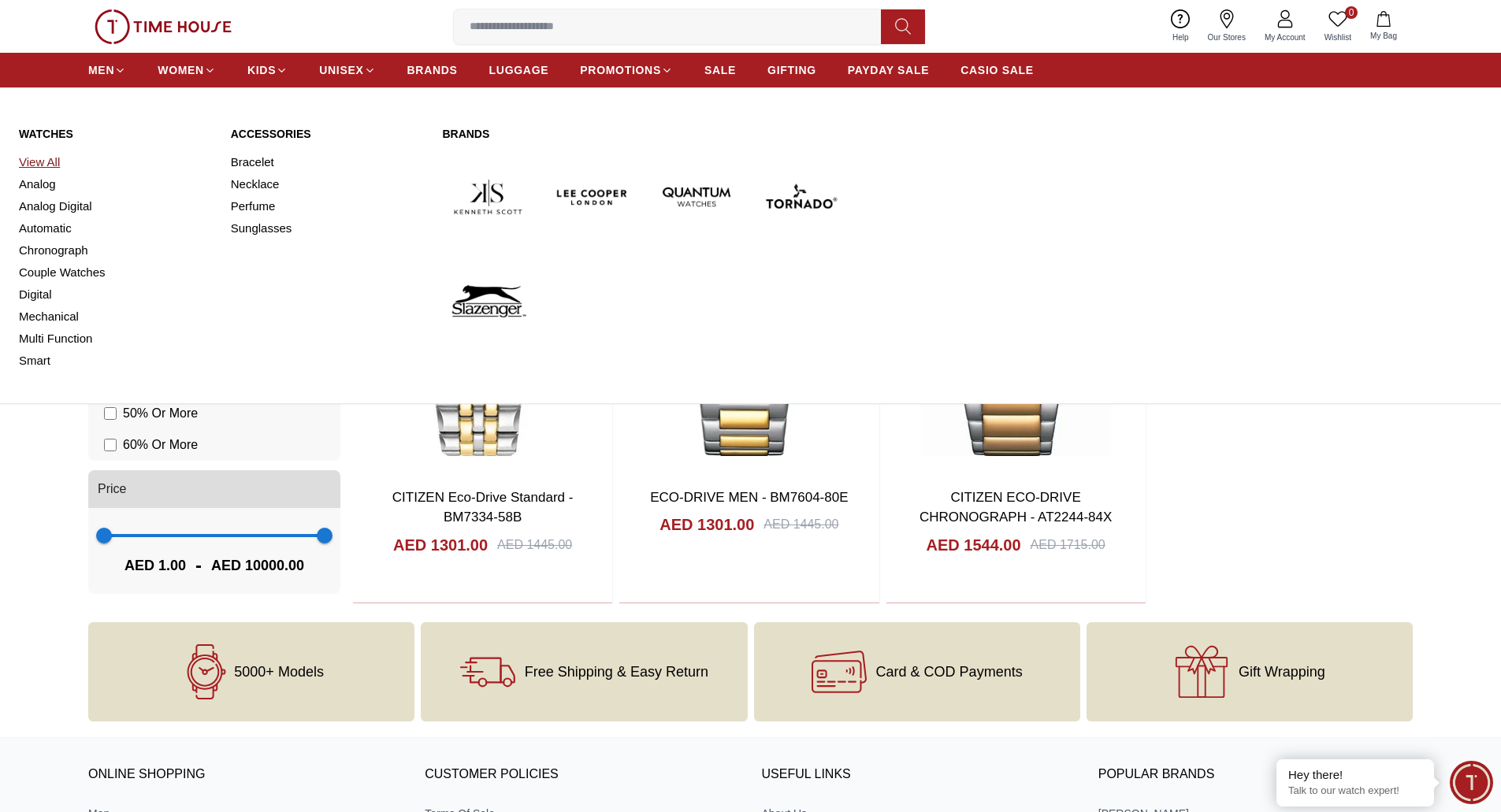
click at [39, 161] on link "View All" at bounding box center [115, 163] width 193 height 22
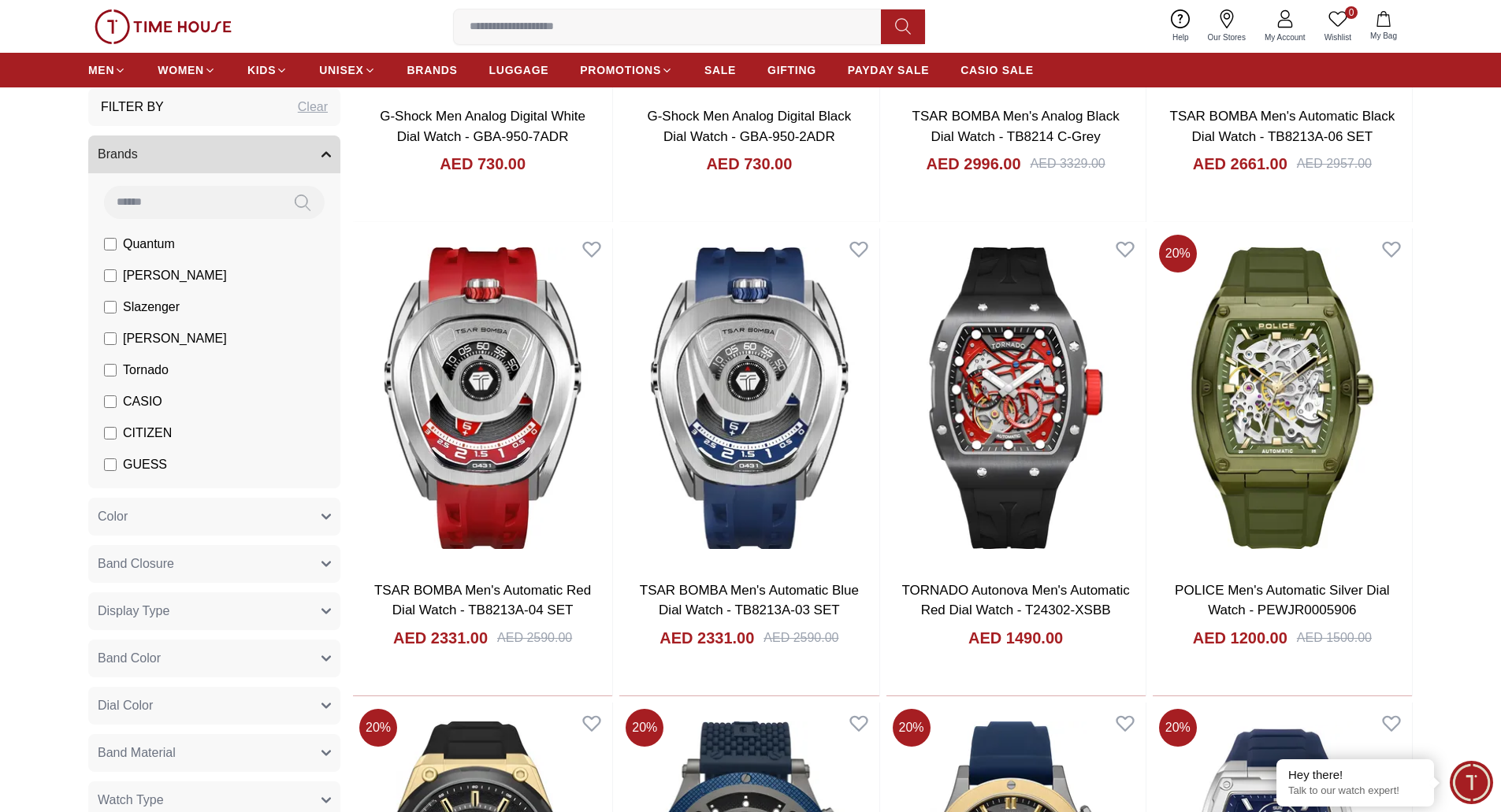
scroll to position [495, 0]
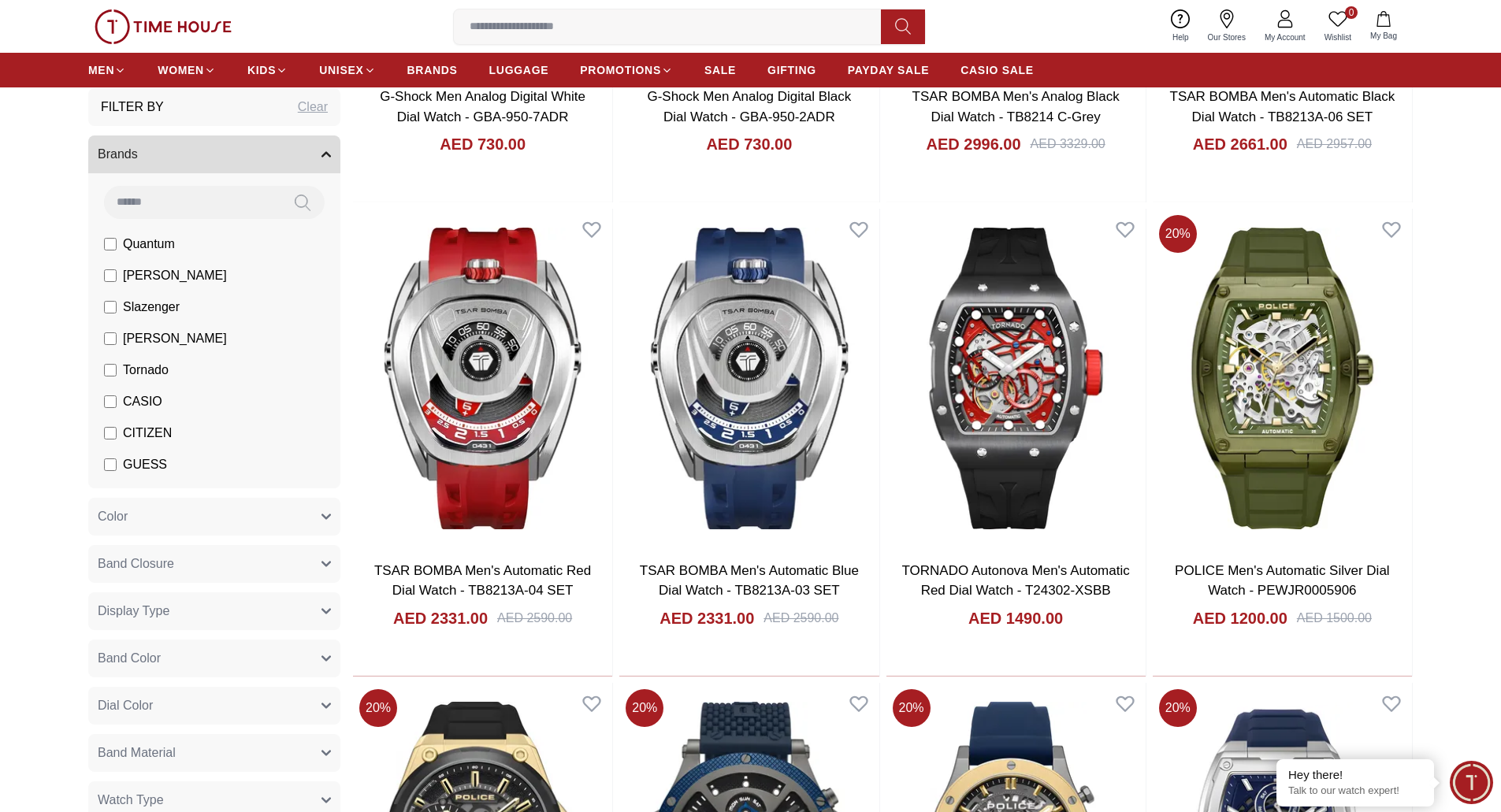
click at [322, 161] on button "Brands" at bounding box center [214, 155] width 252 height 38
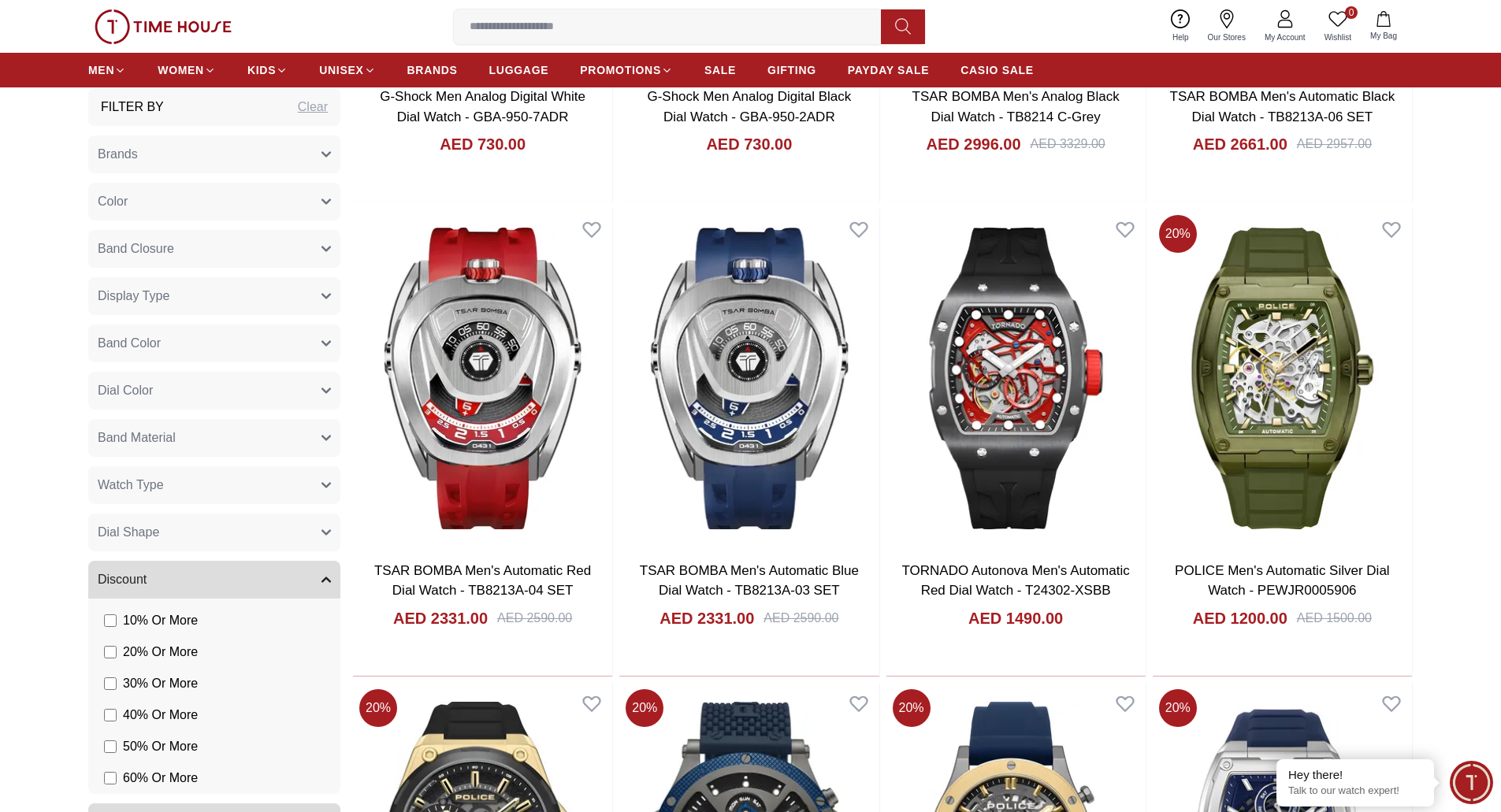
click at [317, 580] on button "Discount" at bounding box center [214, 579] width 252 height 38
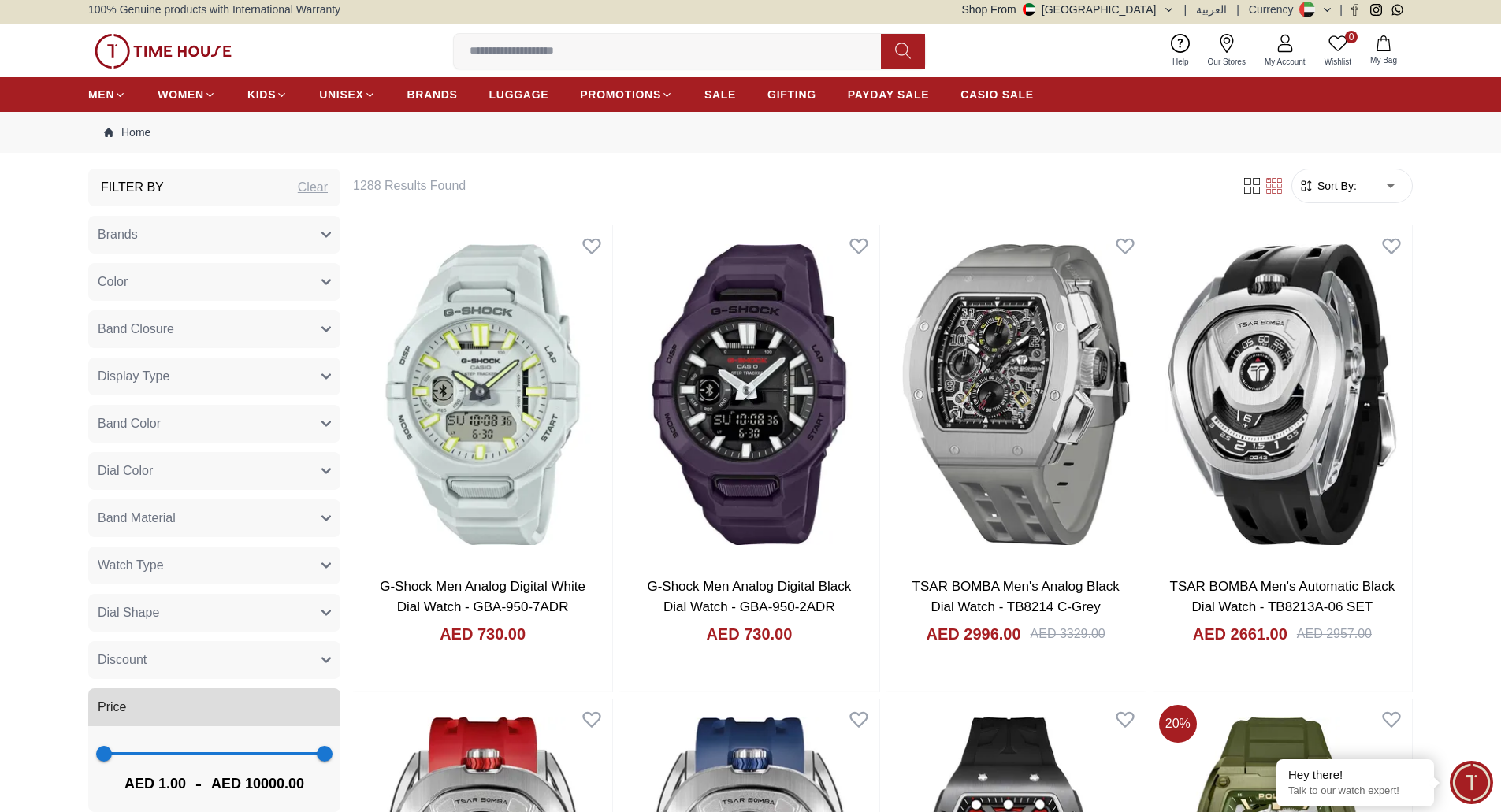
scroll to position [0, 0]
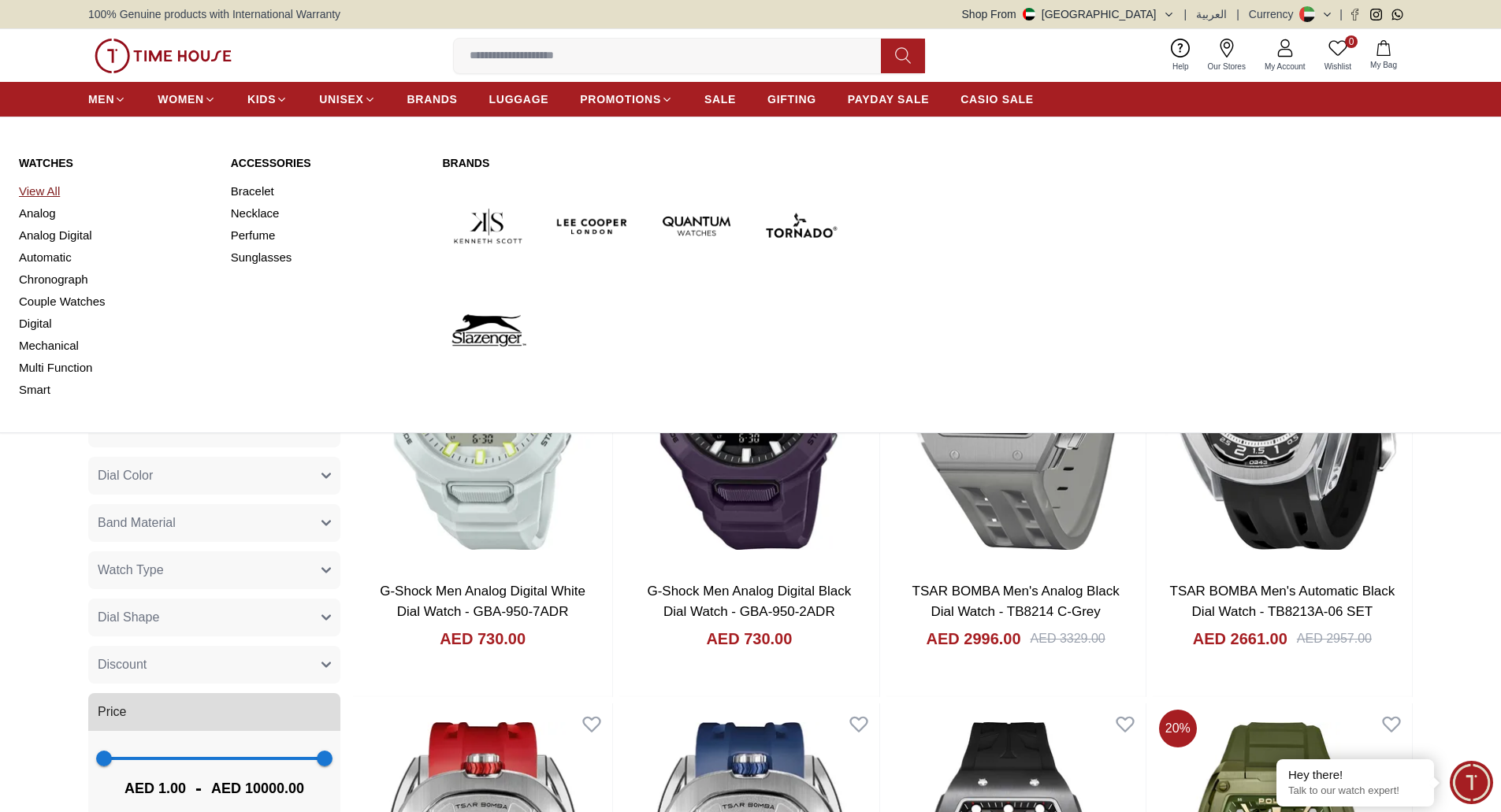
click at [50, 192] on link "View All" at bounding box center [115, 192] width 193 height 22
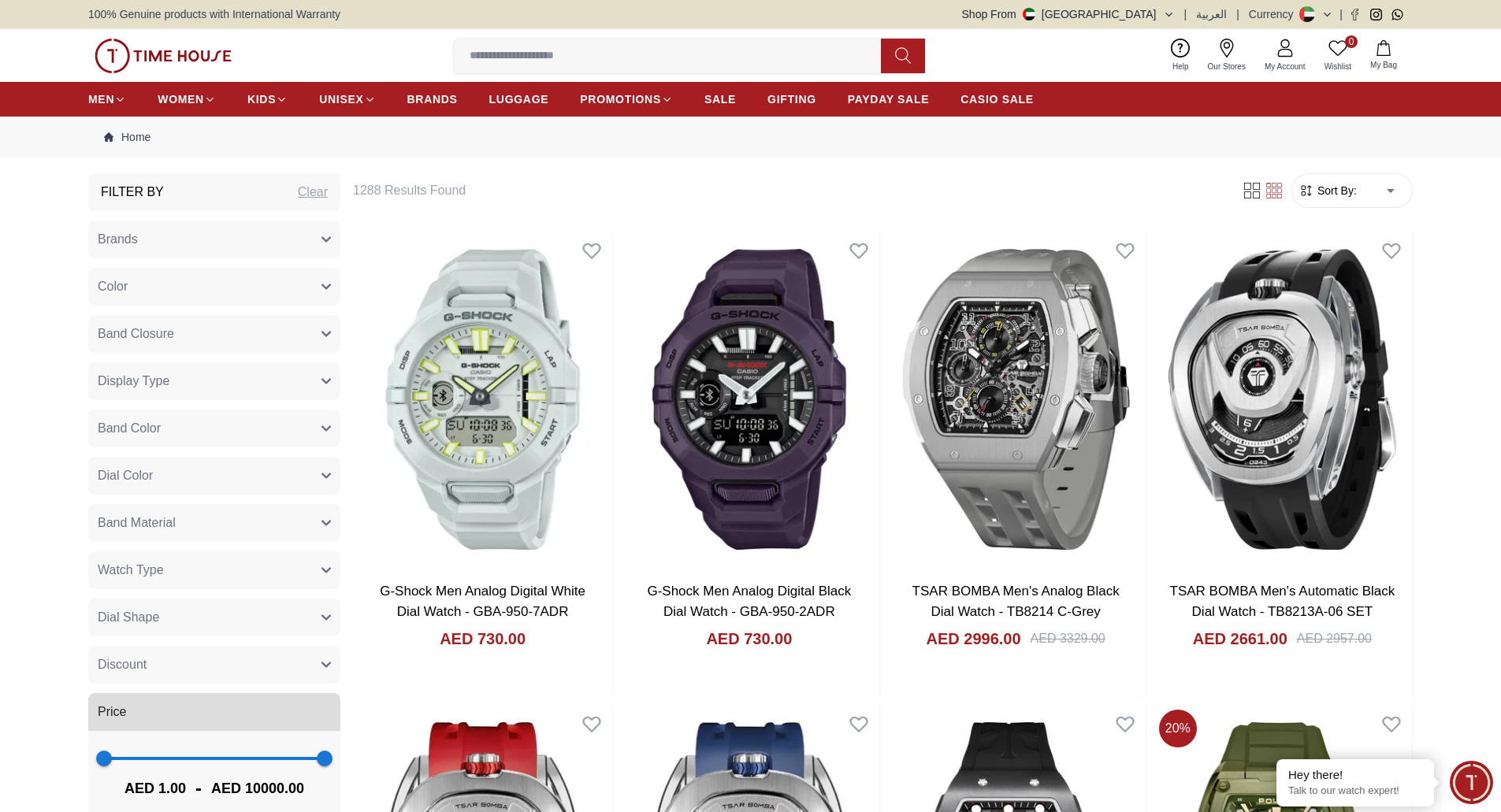
click at [156, 55] on img at bounding box center [163, 56] width 137 height 35
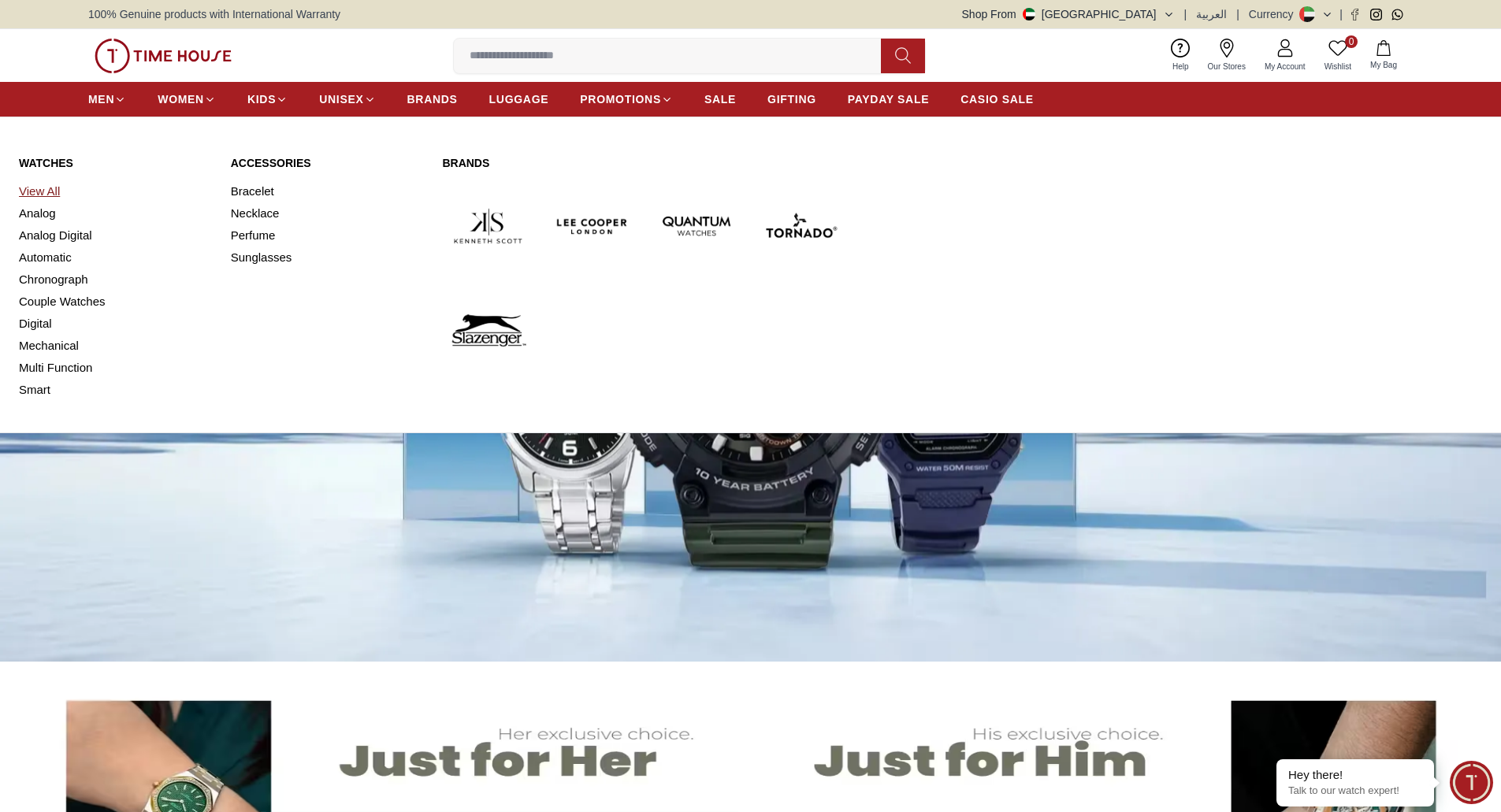
click at [46, 189] on link "View All" at bounding box center [115, 192] width 193 height 22
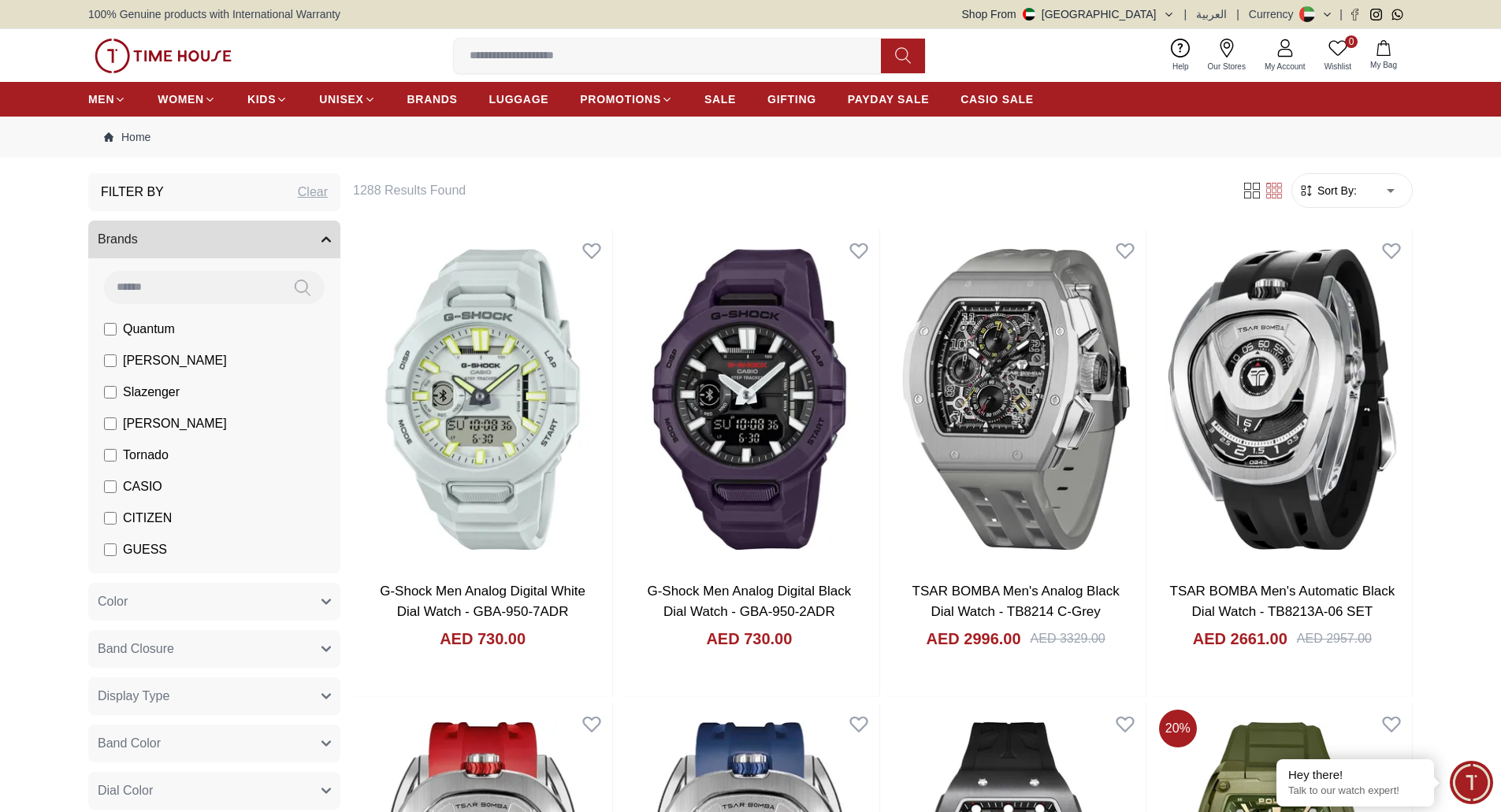
click at [329, 241] on icon "button" at bounding box center [326, 239] width 8 height 4
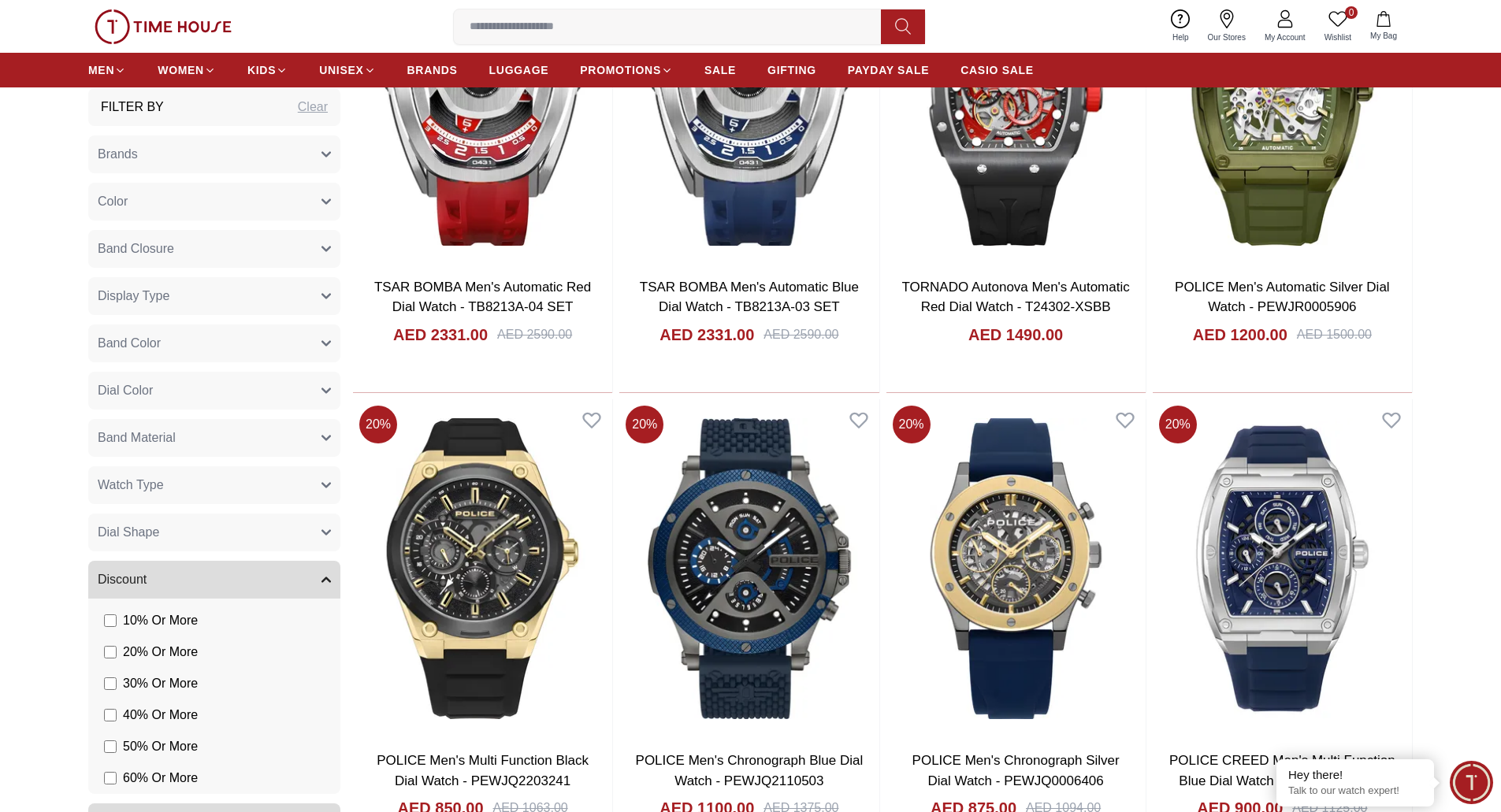
scroll to position [788, 0]
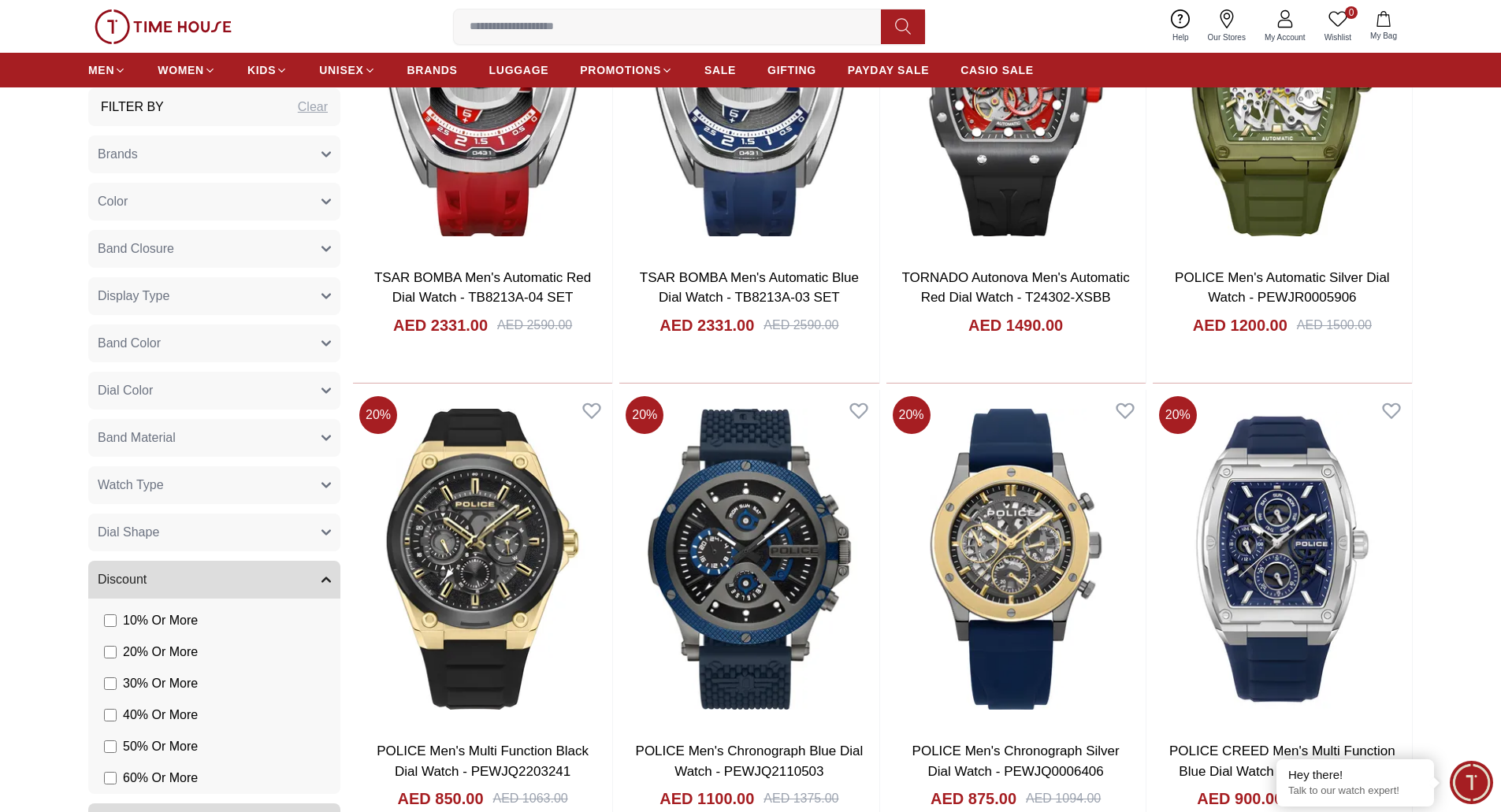
click at [329, 589] on button "Discount" at bounding box center [214, 579] width 252 height 38
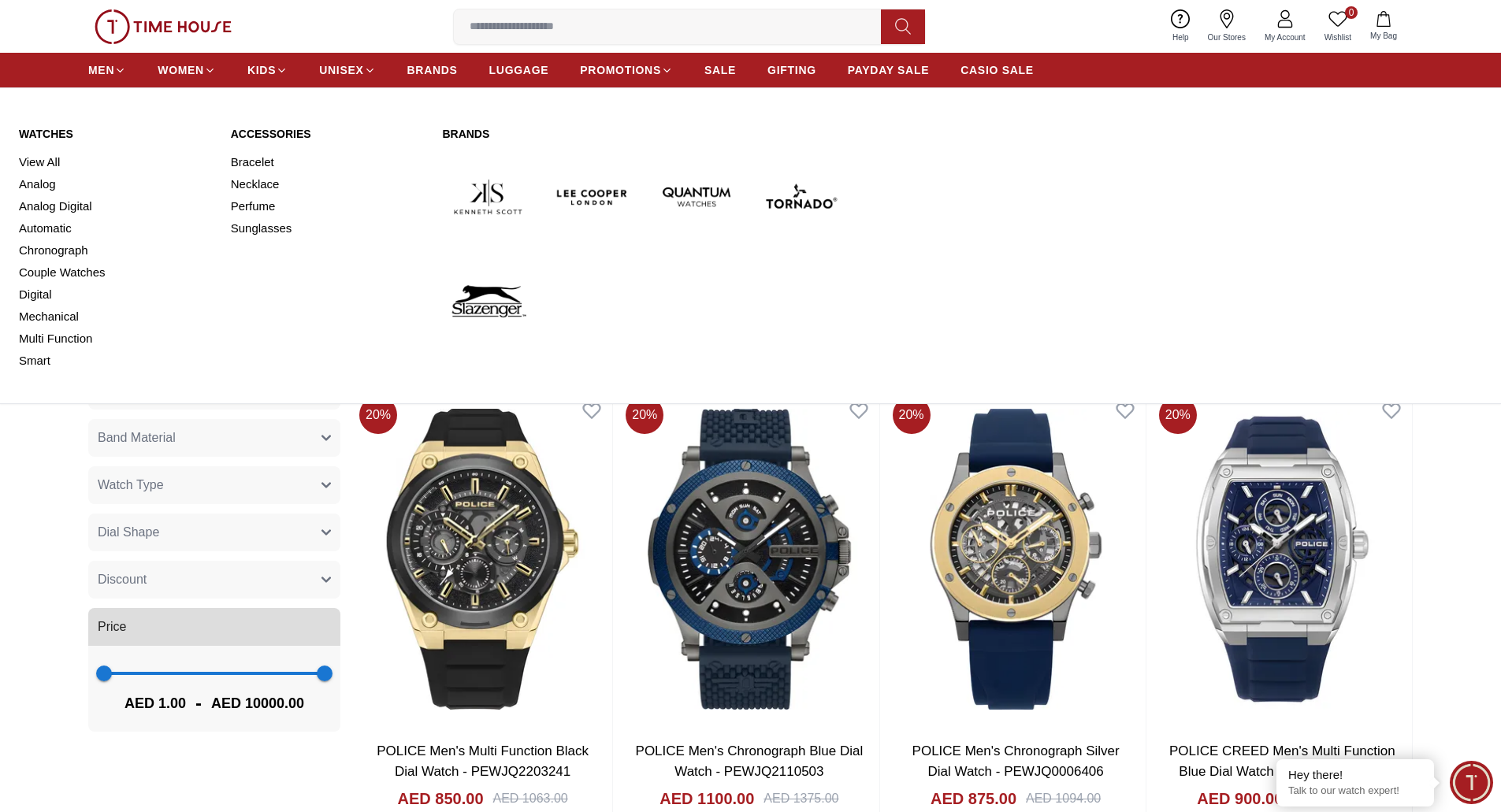
click at [49, 142] on div "Watches View All Analog Analog Digital Automatic Chronograph Couple Watches Dig…" at bounding box center [115, 249] width 193 height 245
click at [49, 140] on link "Watches" at bounding box center [115, 134] width 193 height 16
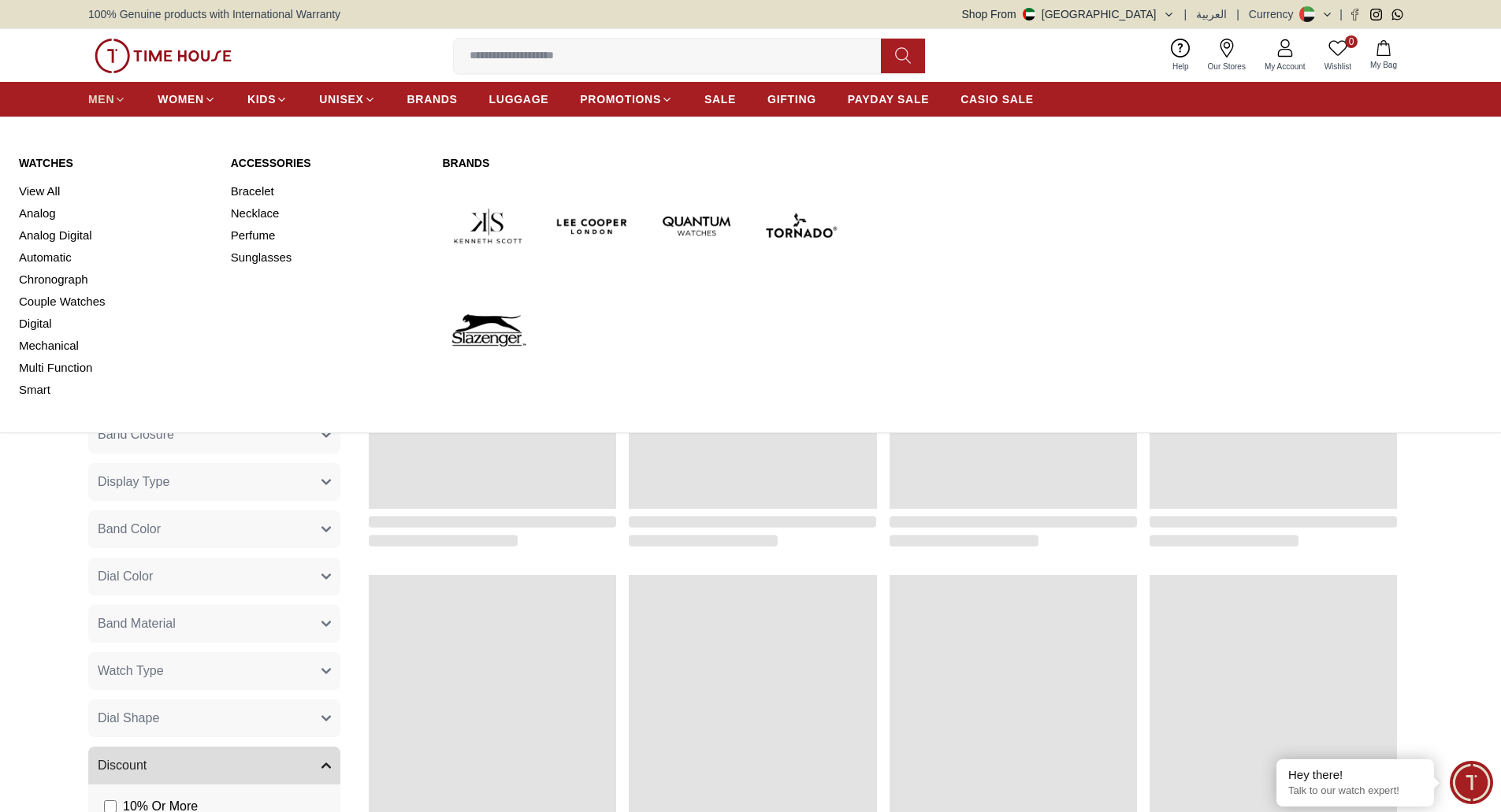
click at [105, 97] on span "MEN" at bounding box center [101, 99] width 26 height 16
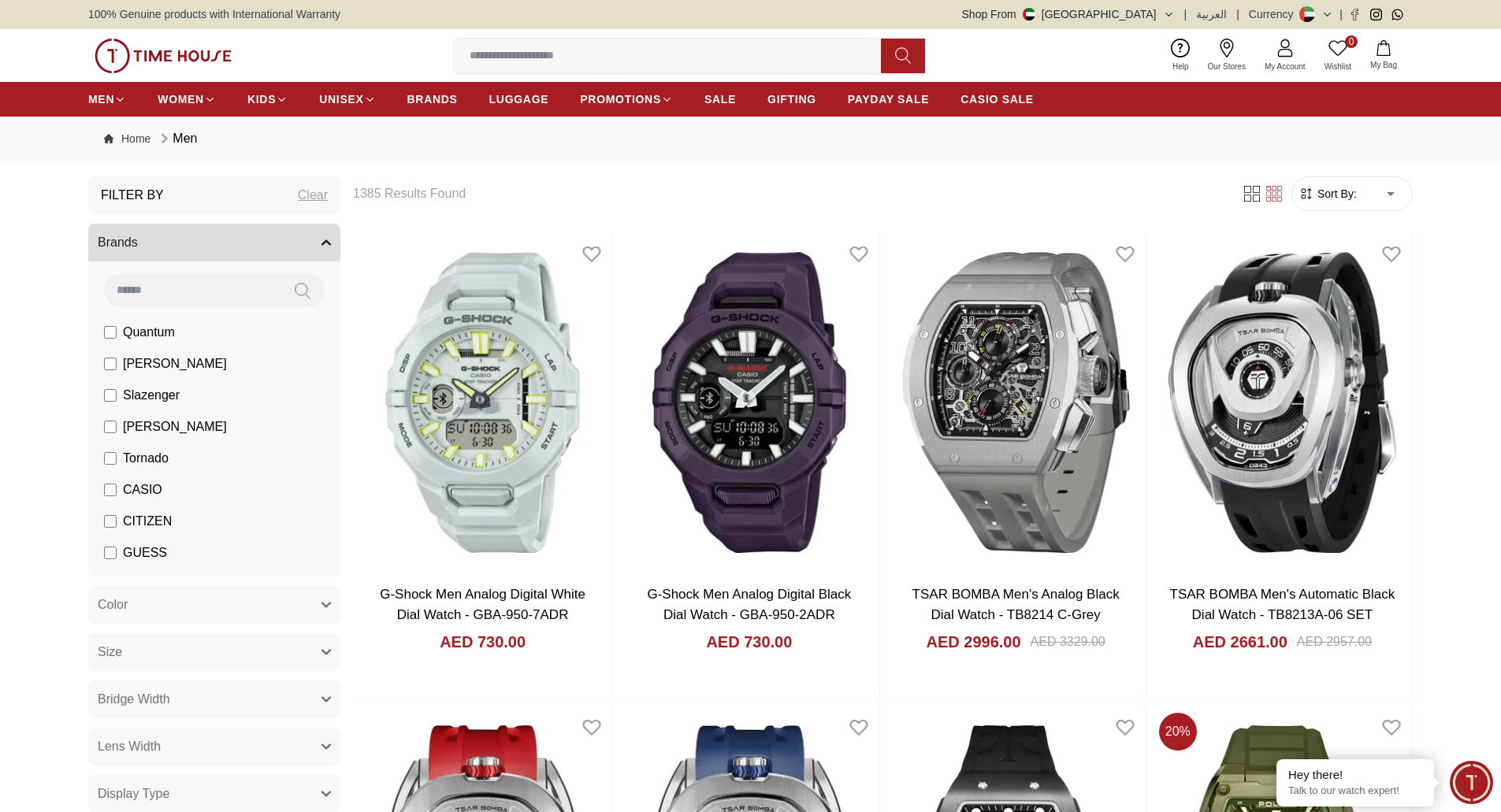
click at [336, 241] on button "Brands" at bounding box center [214, 242] width 252 height 38
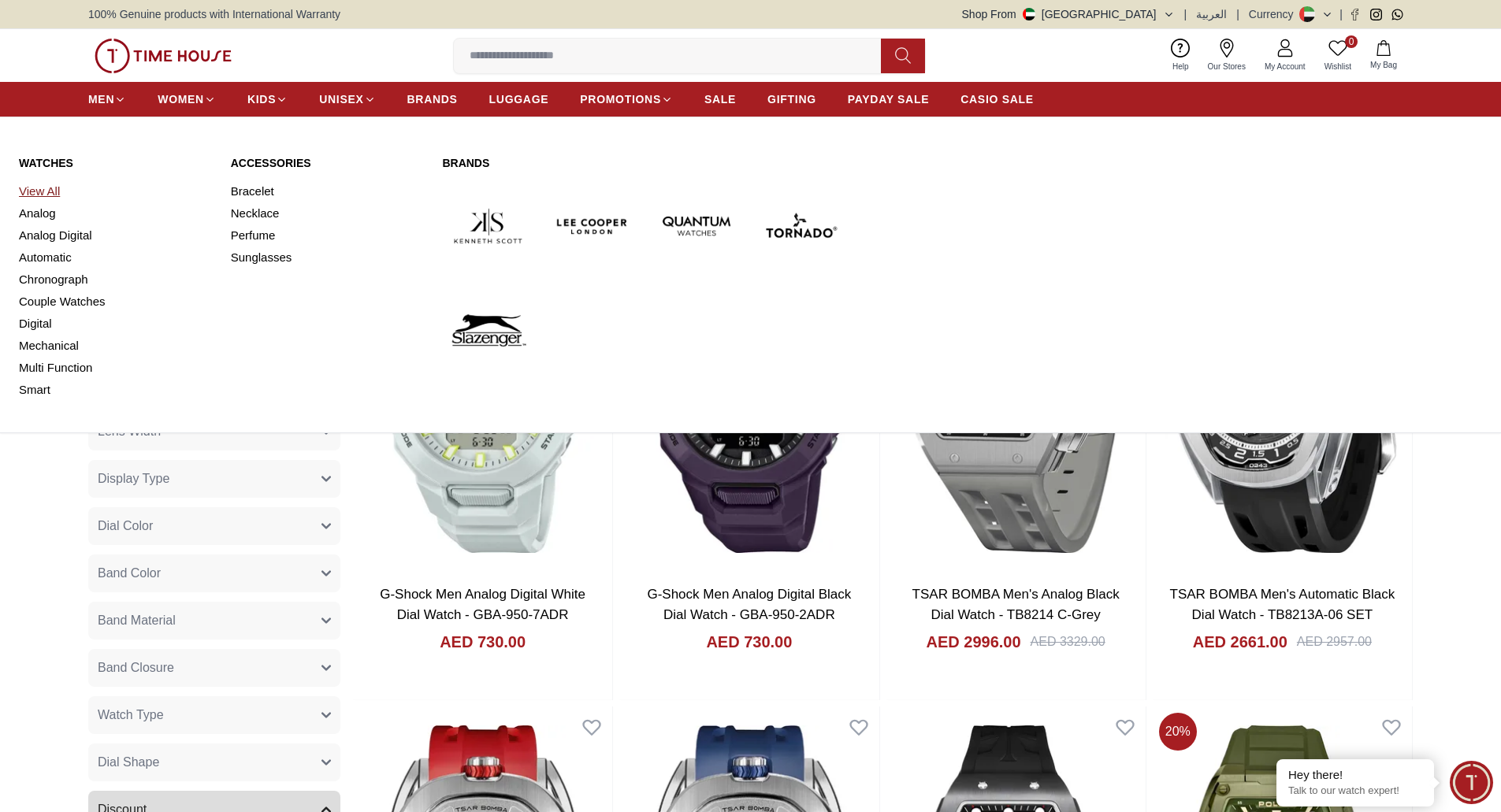
click at [39, 193] on link "View All" at bounding box center [115, 192] width 193 height 22
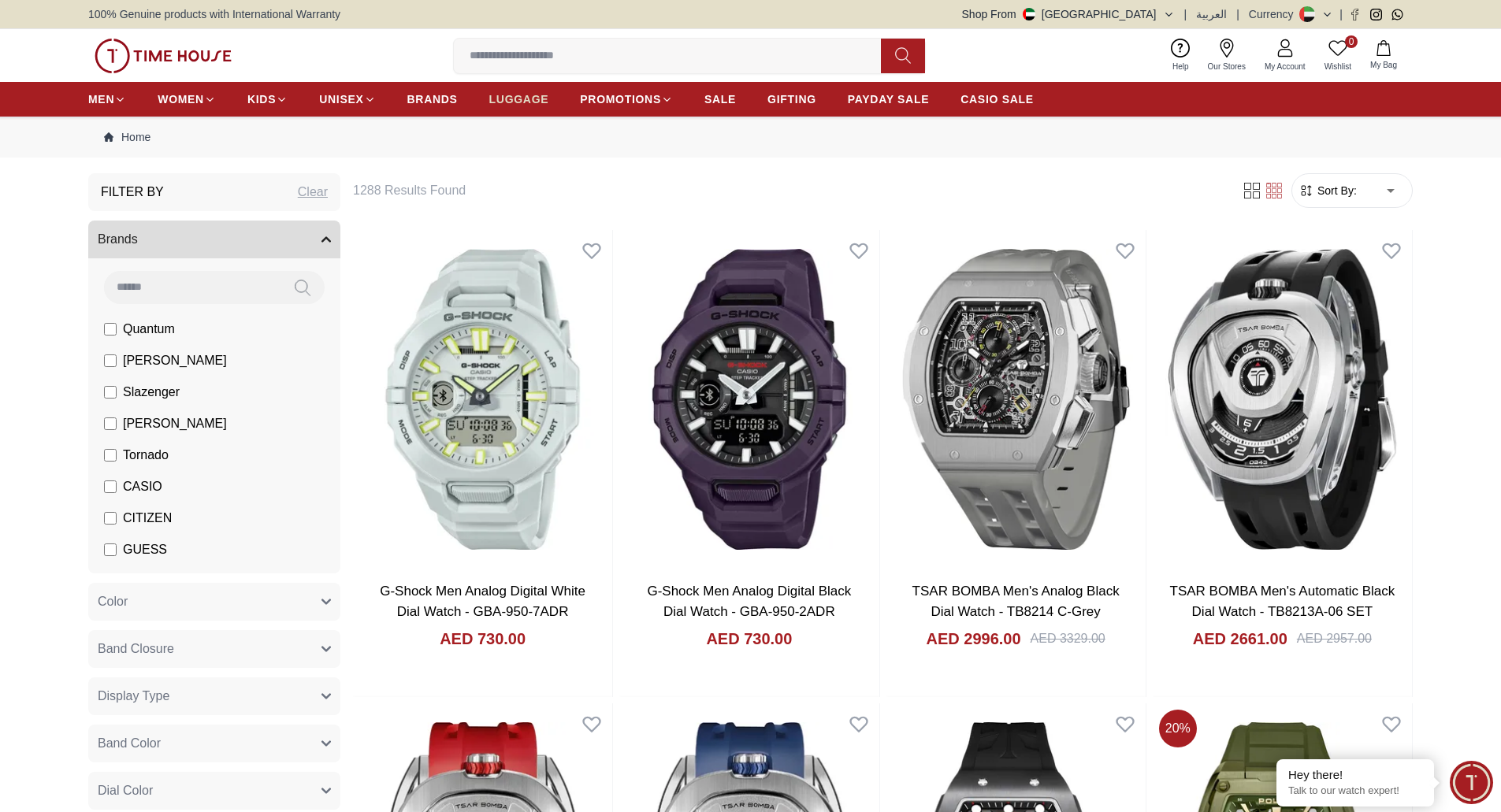
click at [497, 100] on span "LUGGAGE" at bounding box center [520, 99] width 60 height 16
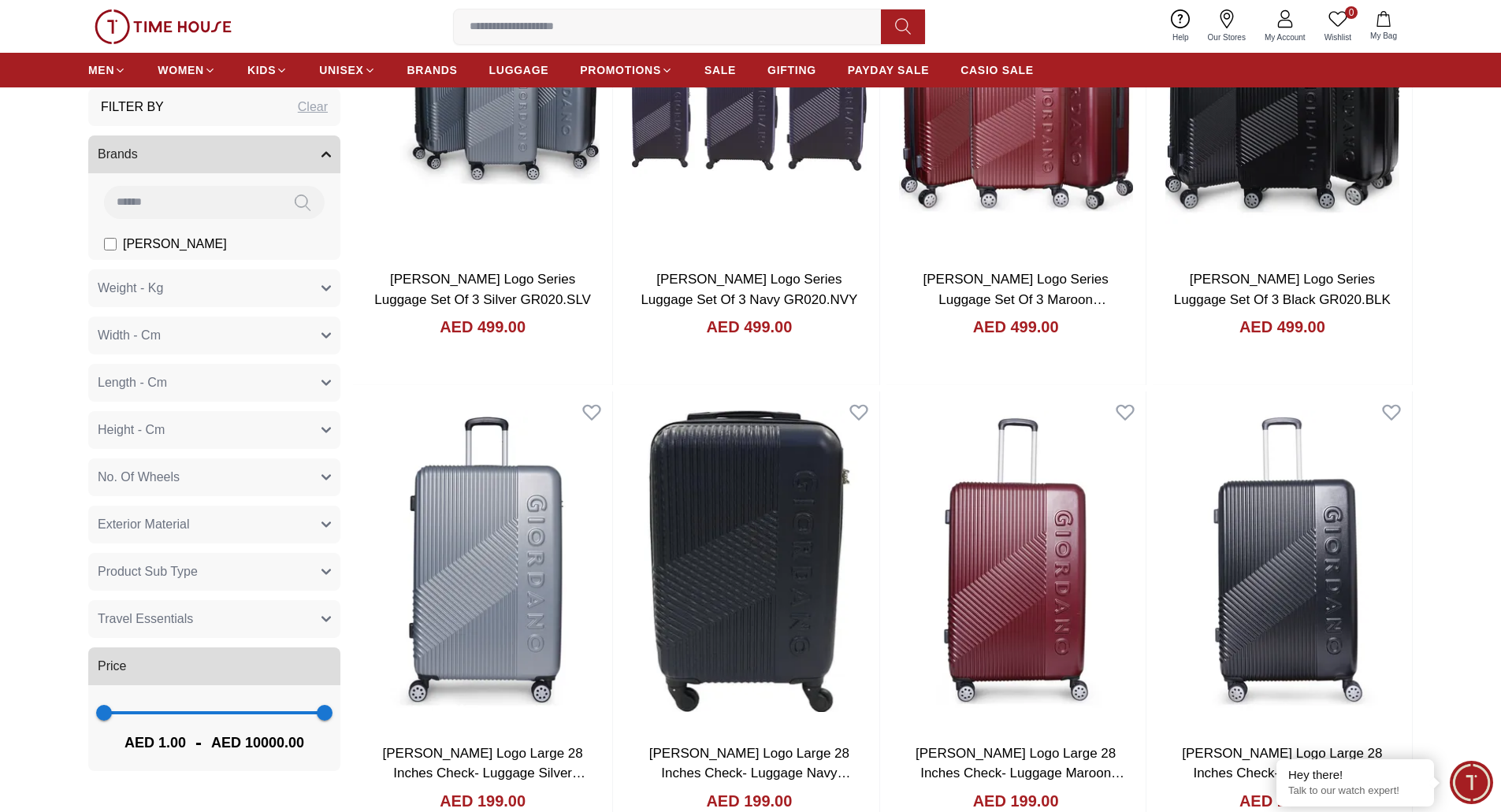
scroll to position [236, 0]
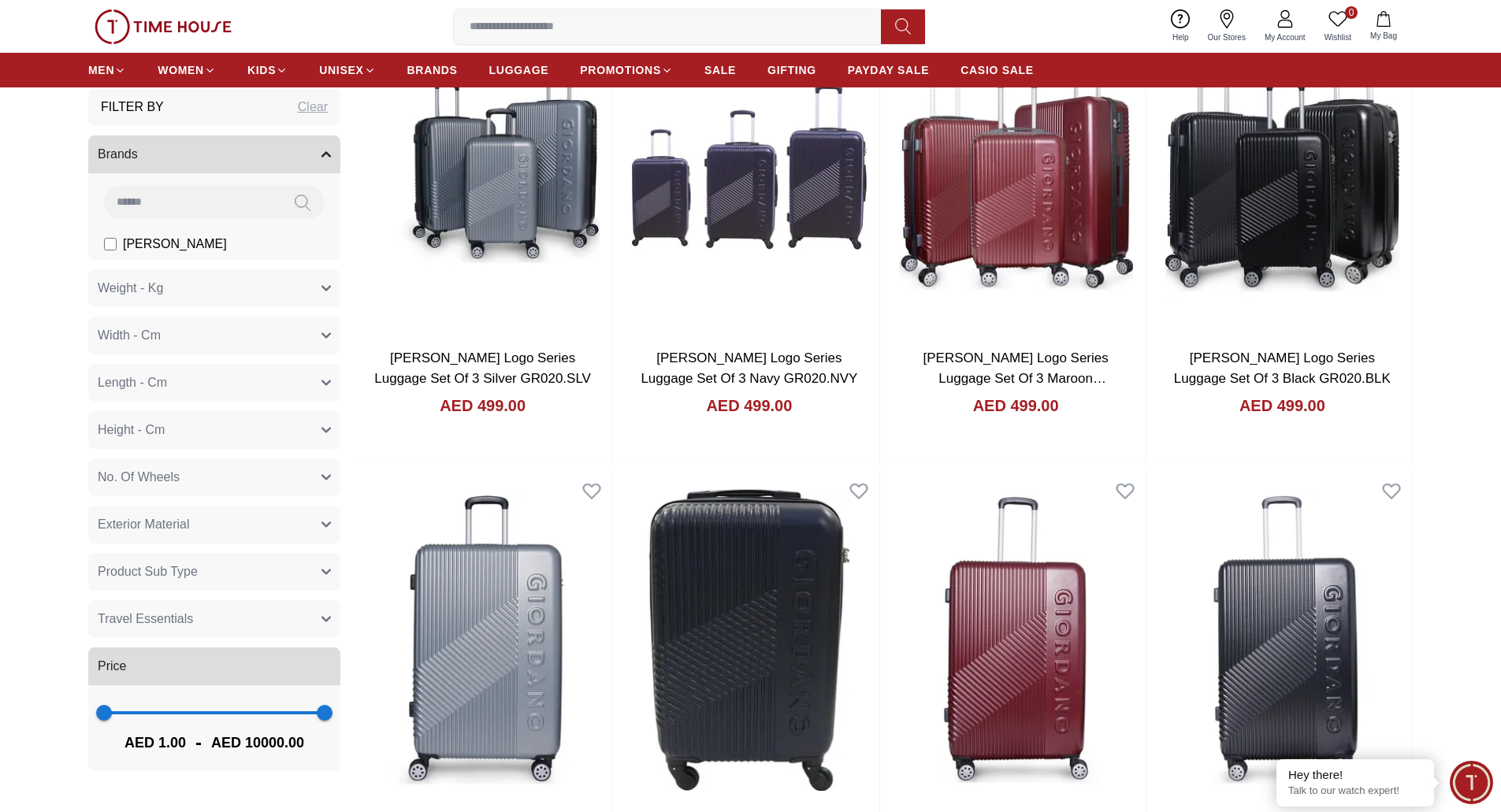
click at [322, 157] on icon "button" at bounding box center [326, 155] width 8 height 4
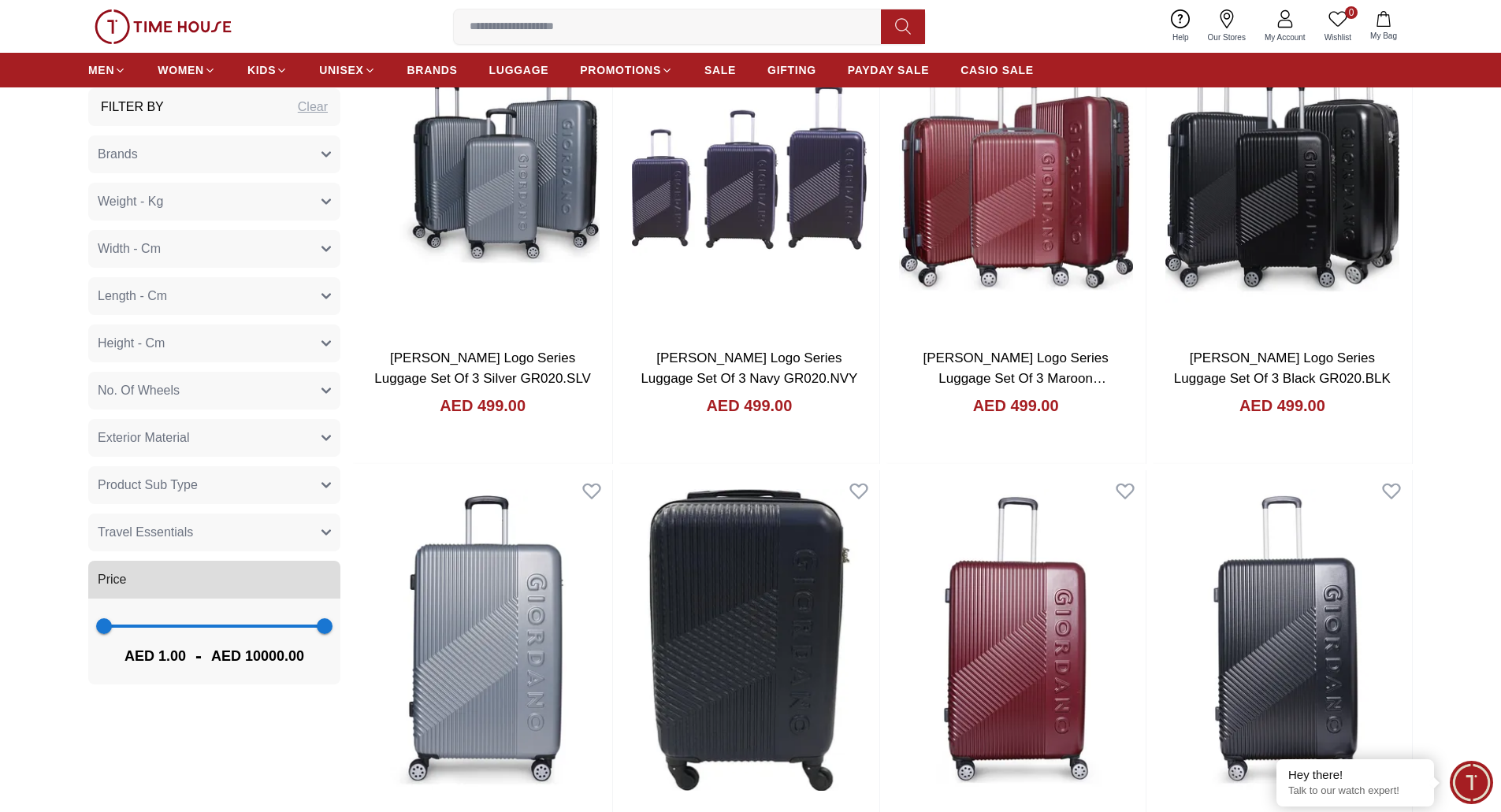
click at [325, 155] on icon "button" at bounding box center [326, 155] width 8 height 4
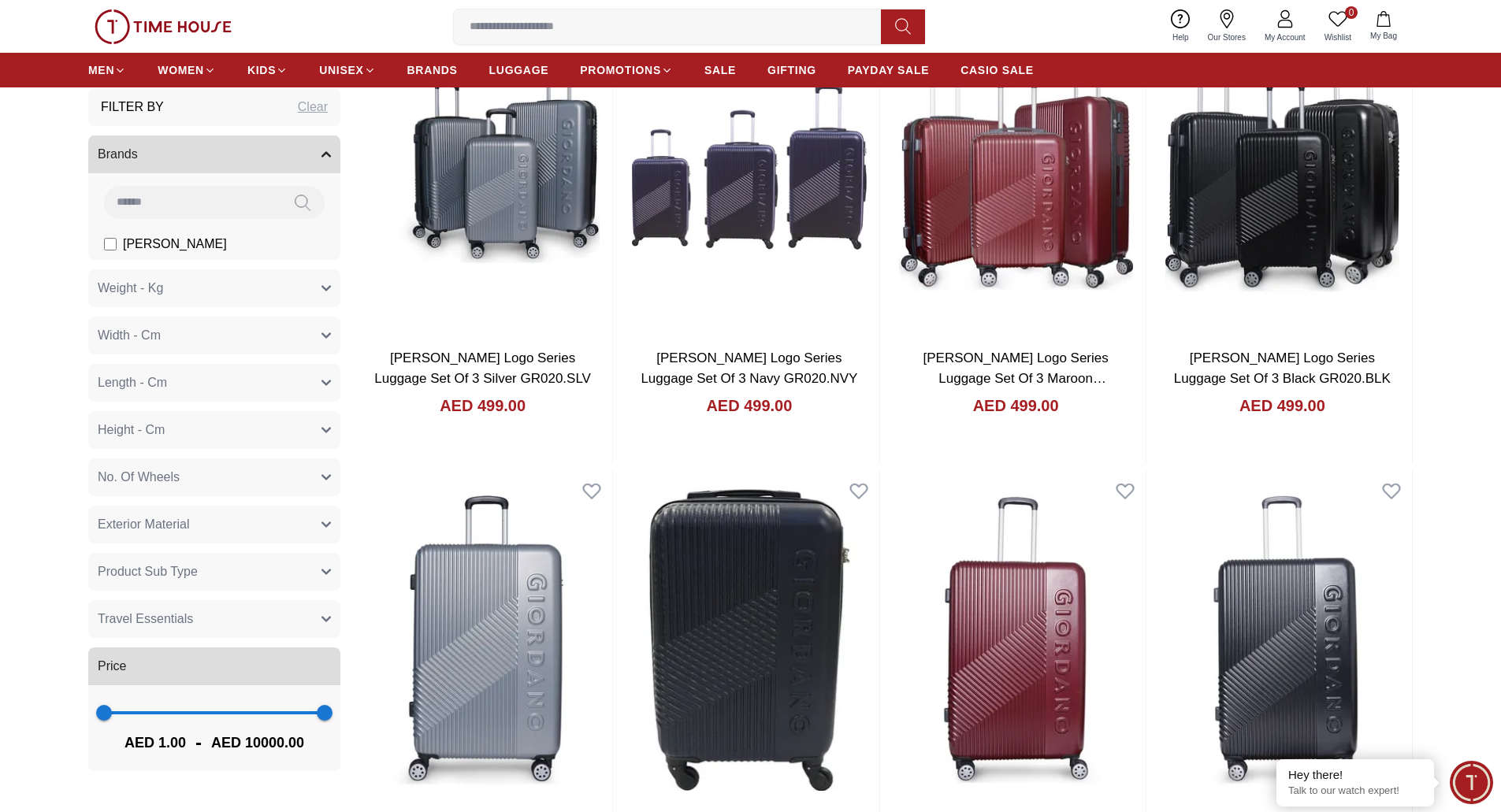
click at [325, 155] on icon "button" at bounding box center [326, 155] width 9 height 9
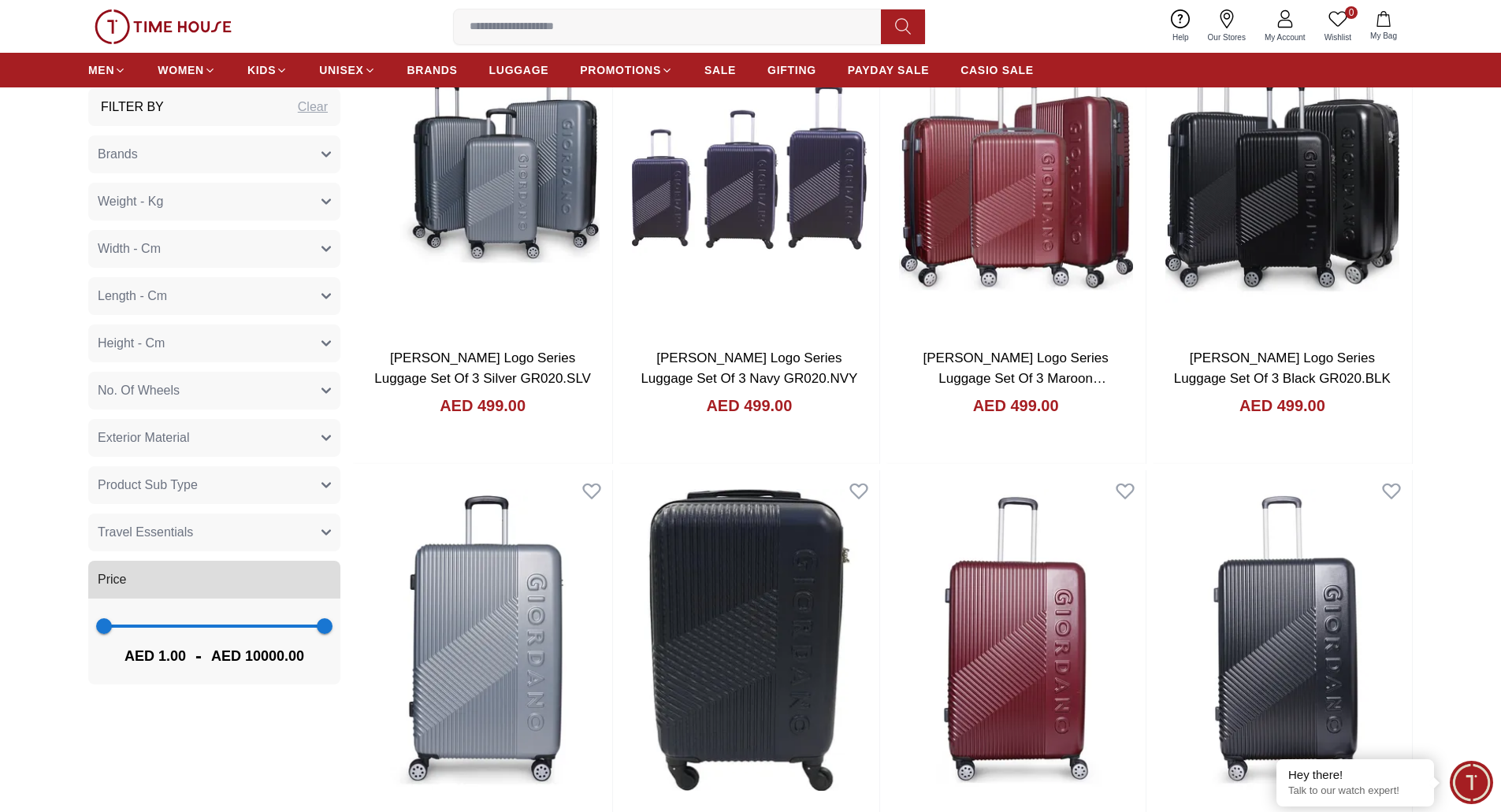
click at [322, 250] on icon "button" at bounding box center [326, 249] width 9 height 9
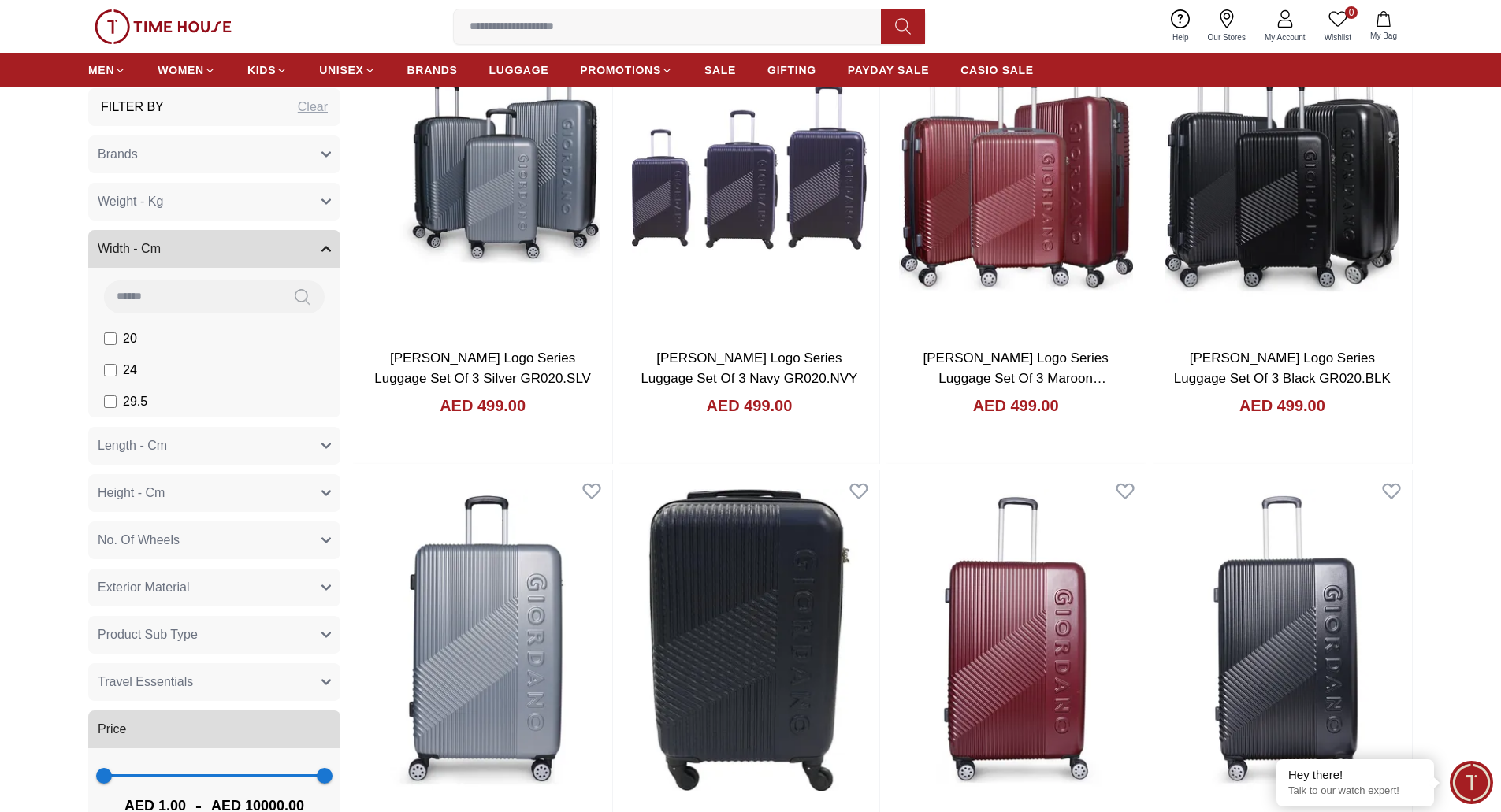
click at [322, 250] on icon "button" at bounding box center [326, 249] width 8 height 4
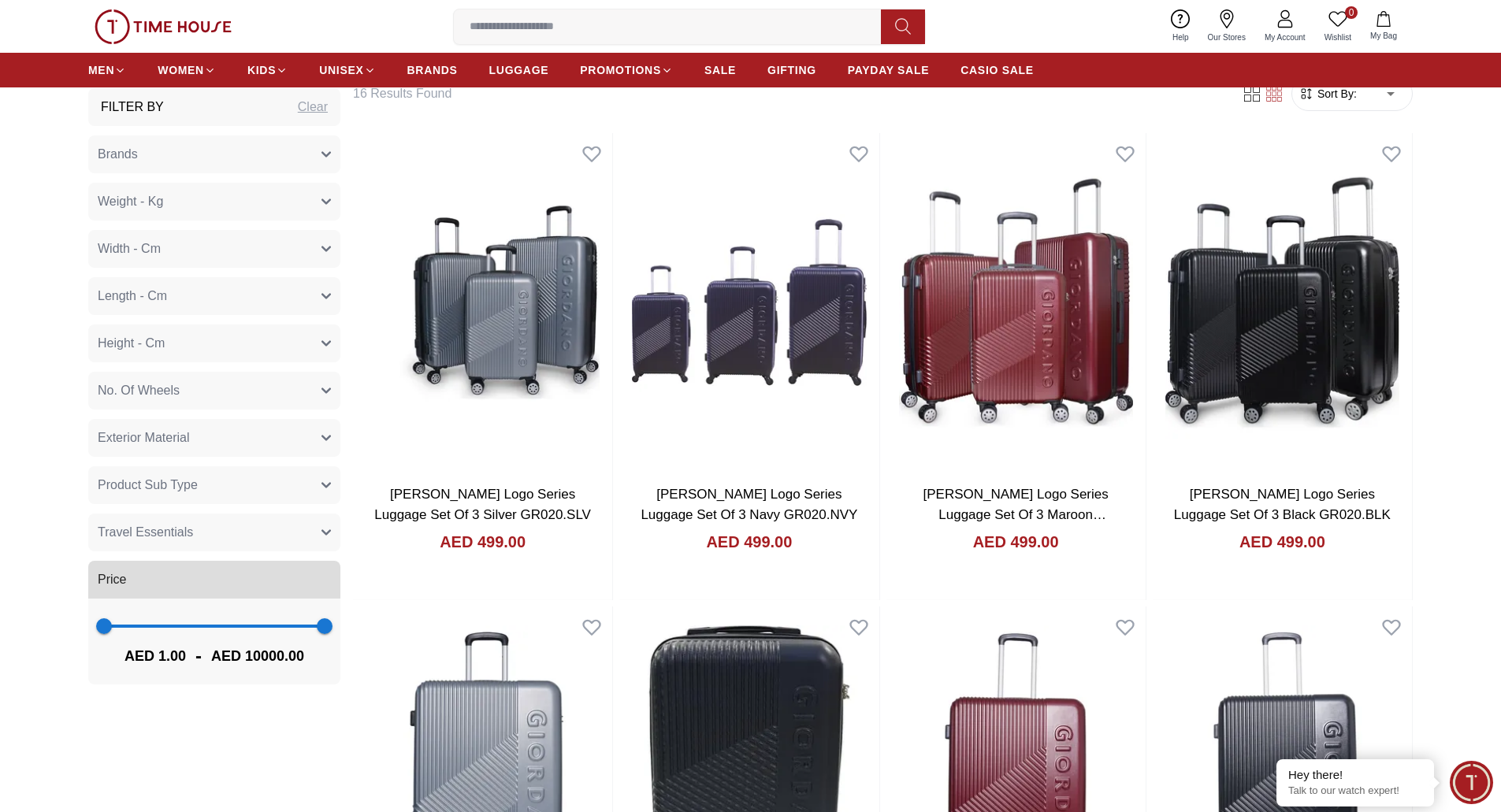
scroll to position [0, 0]
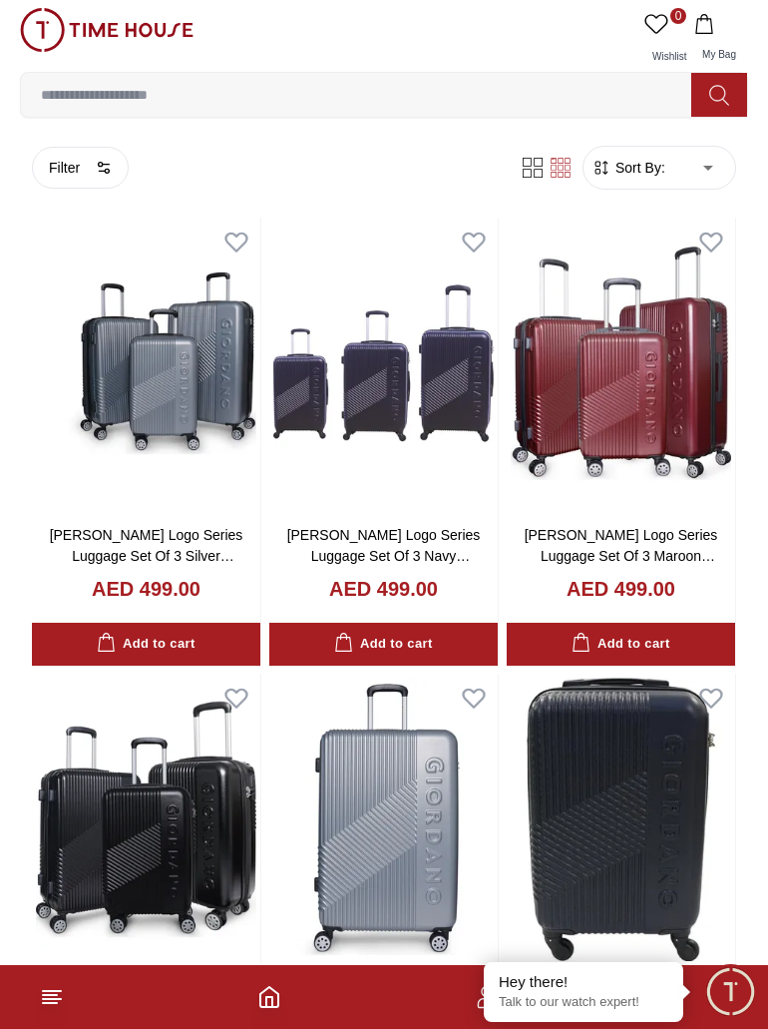
click at [51, 991] on line at bounding box center [52, 991] width 18 height 0
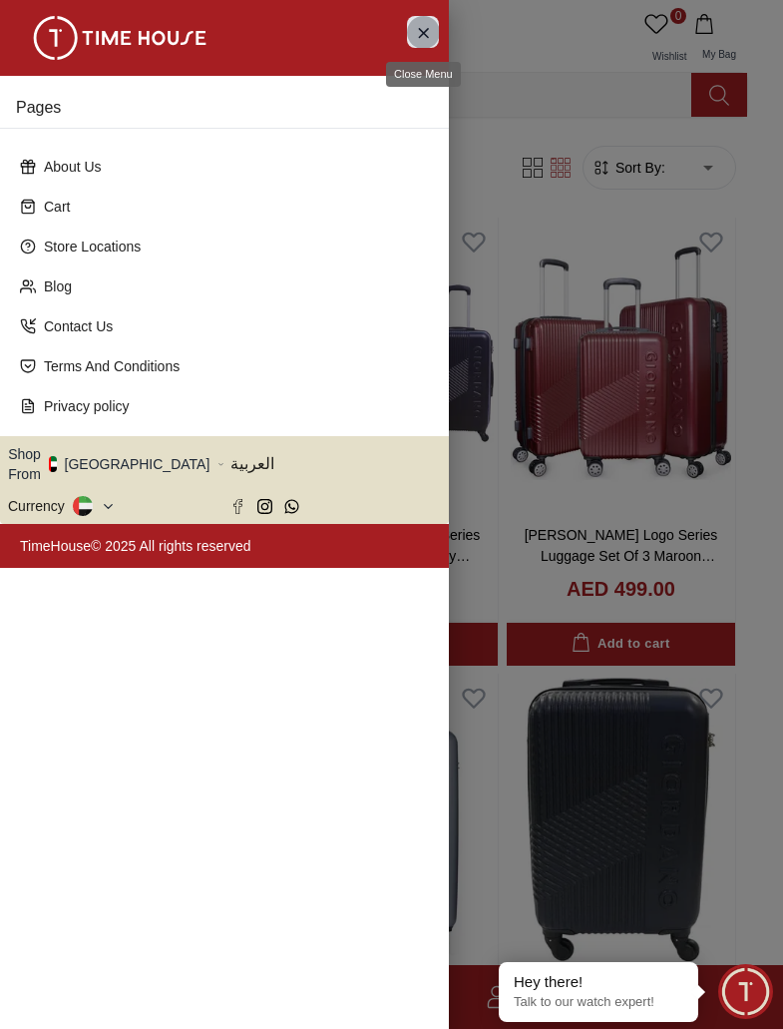
click at [423, 20] on icon "Close Menu" at bounding box center [423, 32] width 16 height 25
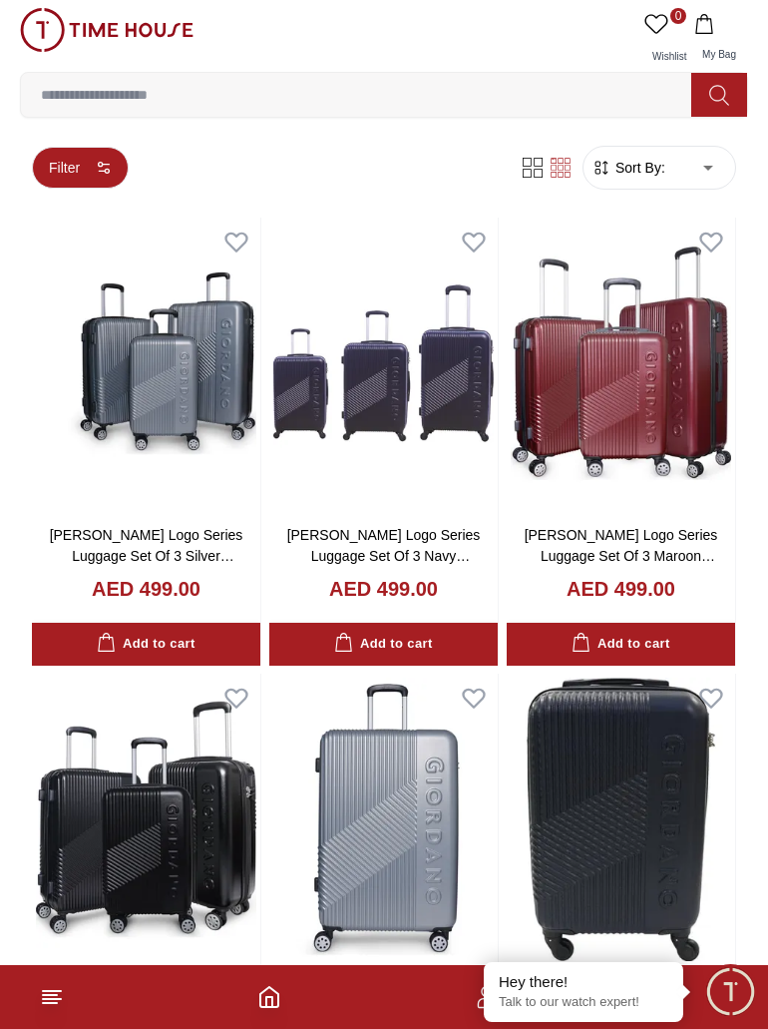
click at [109, 161] on icon "button" at bounding box center [104, 168] width 16 height 16
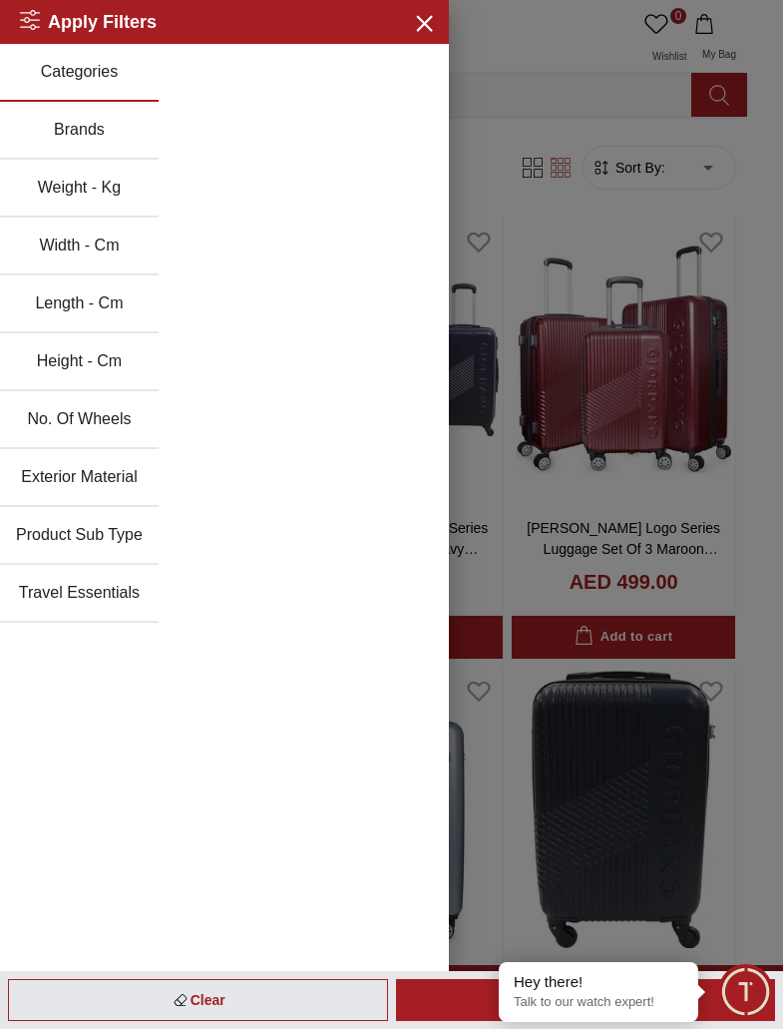
click at [87, 133] on button "Brands" at bounding box center [79, 131] width 159 height 58
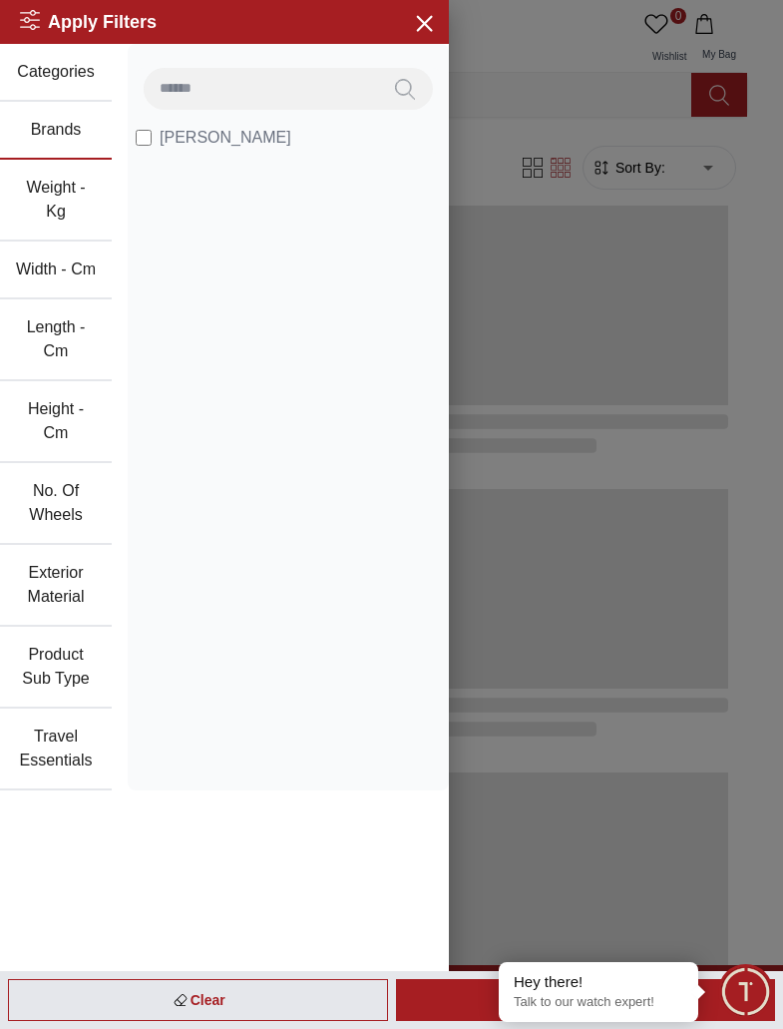
click at [81, 70] on button "Categories" at bounding box center [56, 73] width 112 height 58
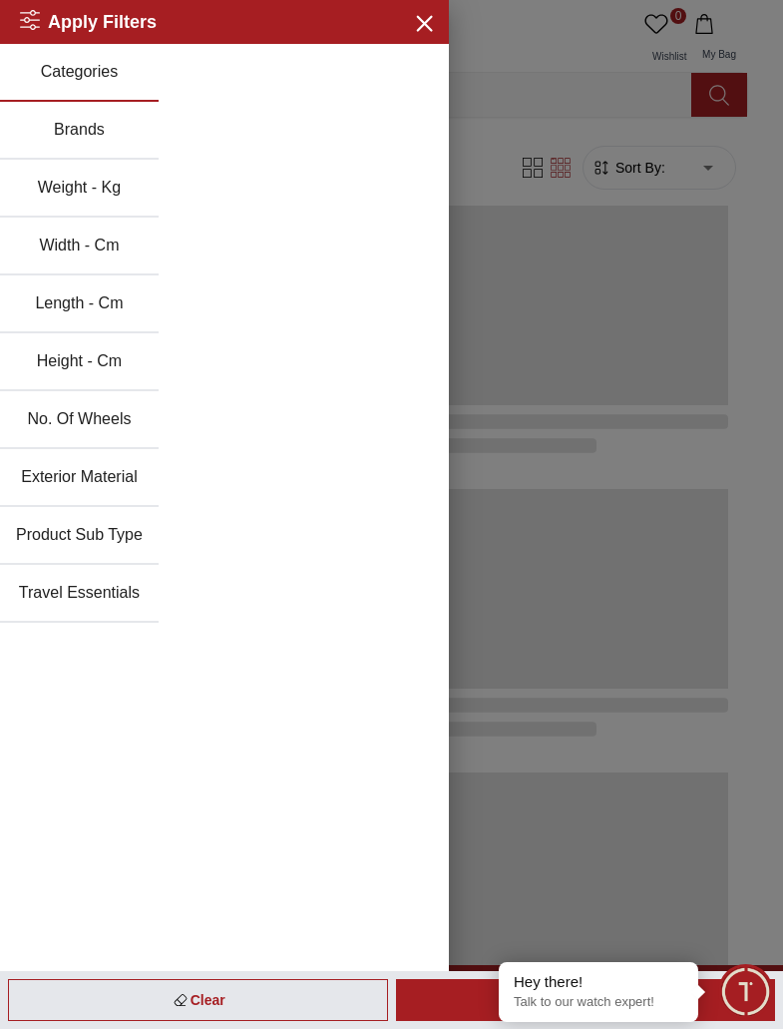
click at [82, 188] on button "Weight - Kg" at bounding box center [79, 189] width 159 height 58
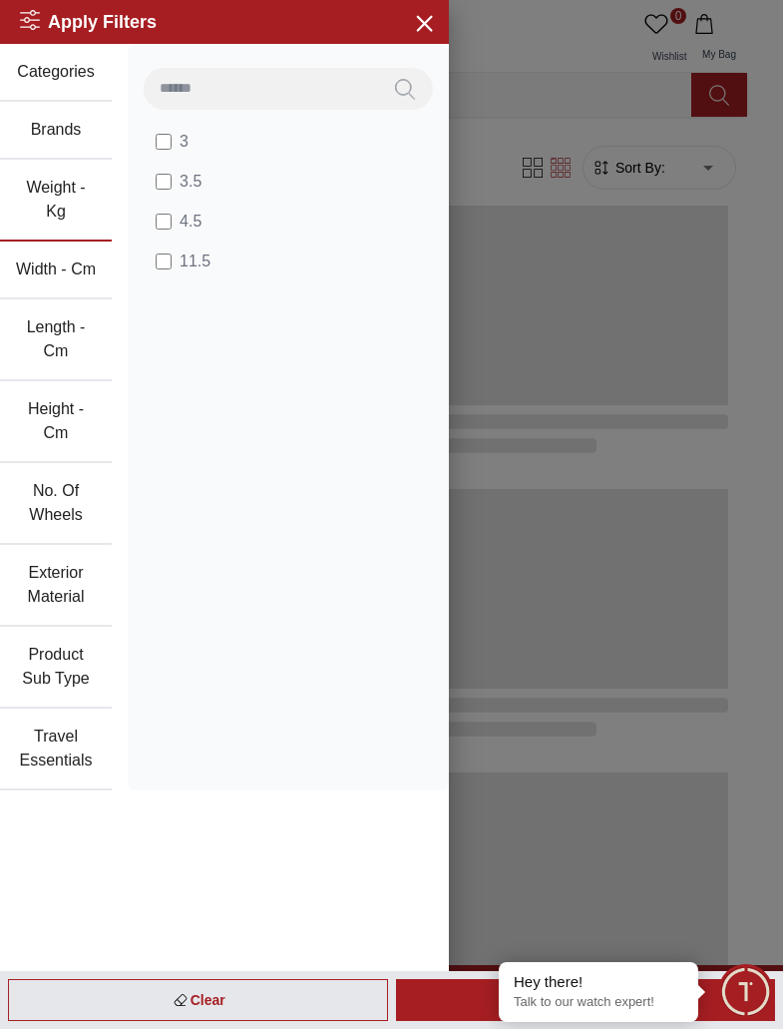
click at [71, 278] on button "Width - Cm" at bounding box center [56, 270] width 112 height 58
click at [64, 364] on button "Length - Cm" at bounding box center [56, 340] width 112 height 82
click at [61, 432] on button "Height - Cm" at bounding box center [56, 422] width 112 height 82
click at [34, 553] on button "Exterior Material" at bounding box center [56, 586] width 112 height 82
click at [42, 138] on button "Brands" at bounding box center [56, 131] width 112 height 58
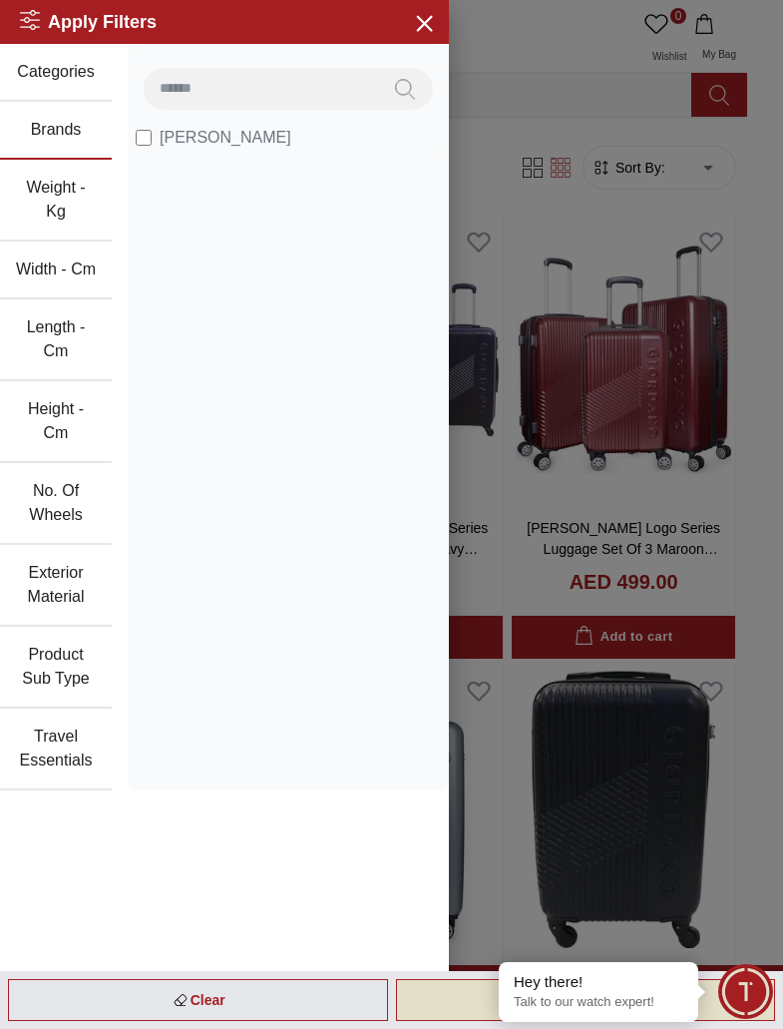
click at [438, 988] on div "Apply" at bounding box center [586, 1000] width 380 height 42
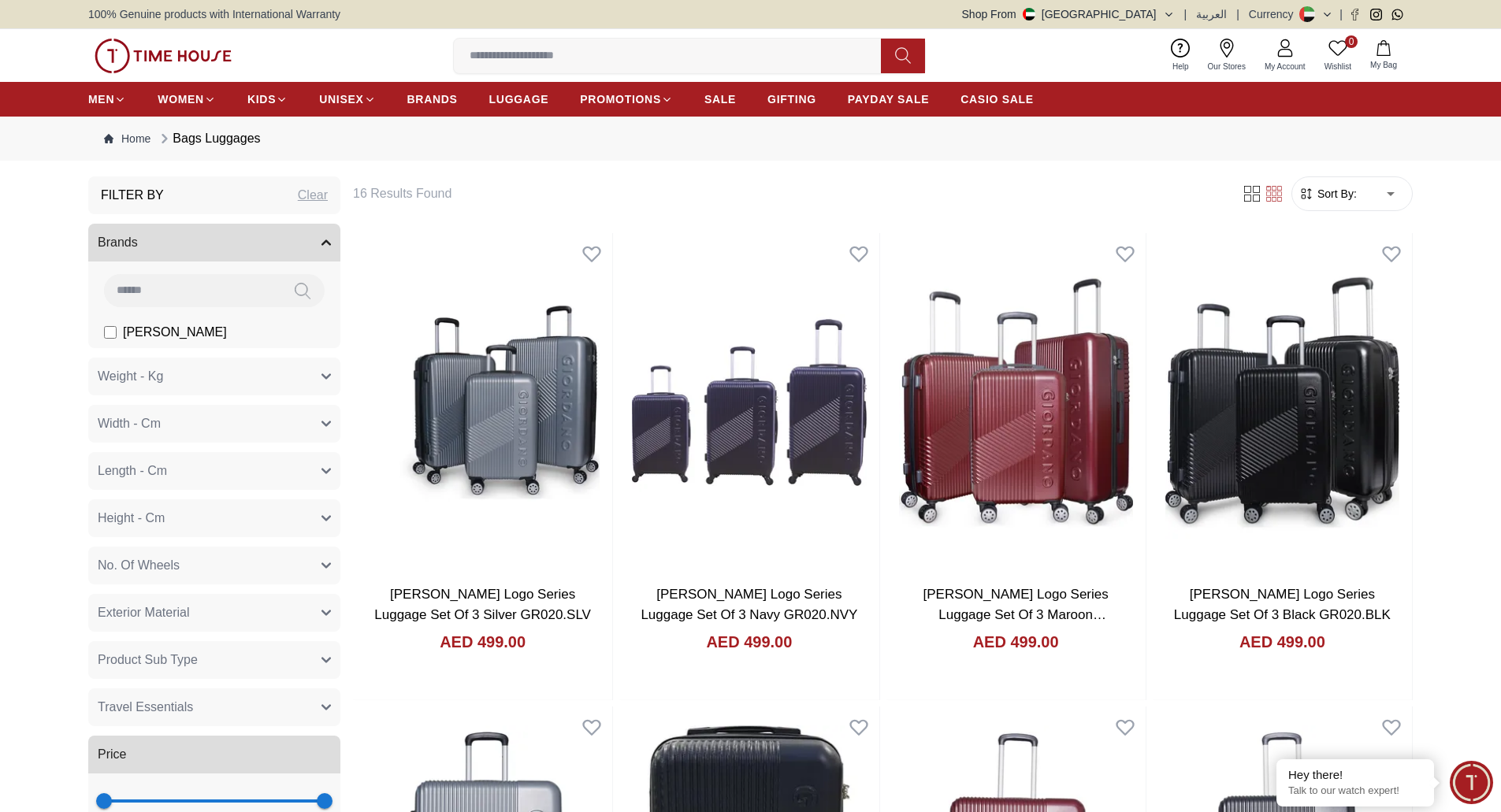
scroll to position [79, 0]
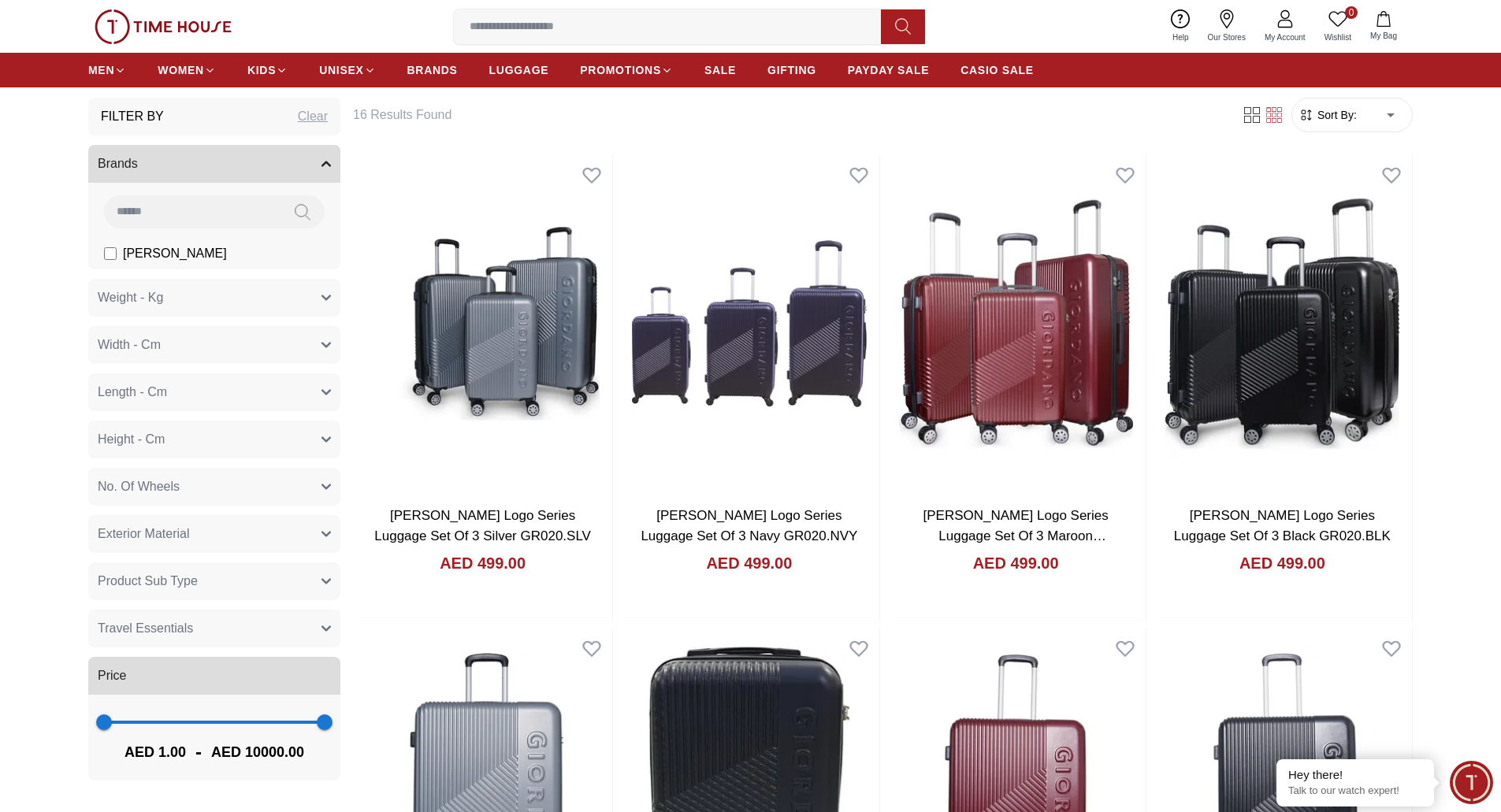
click at [322, 167] on icon "button" at bounding box center [326, 164] width 8 height 4
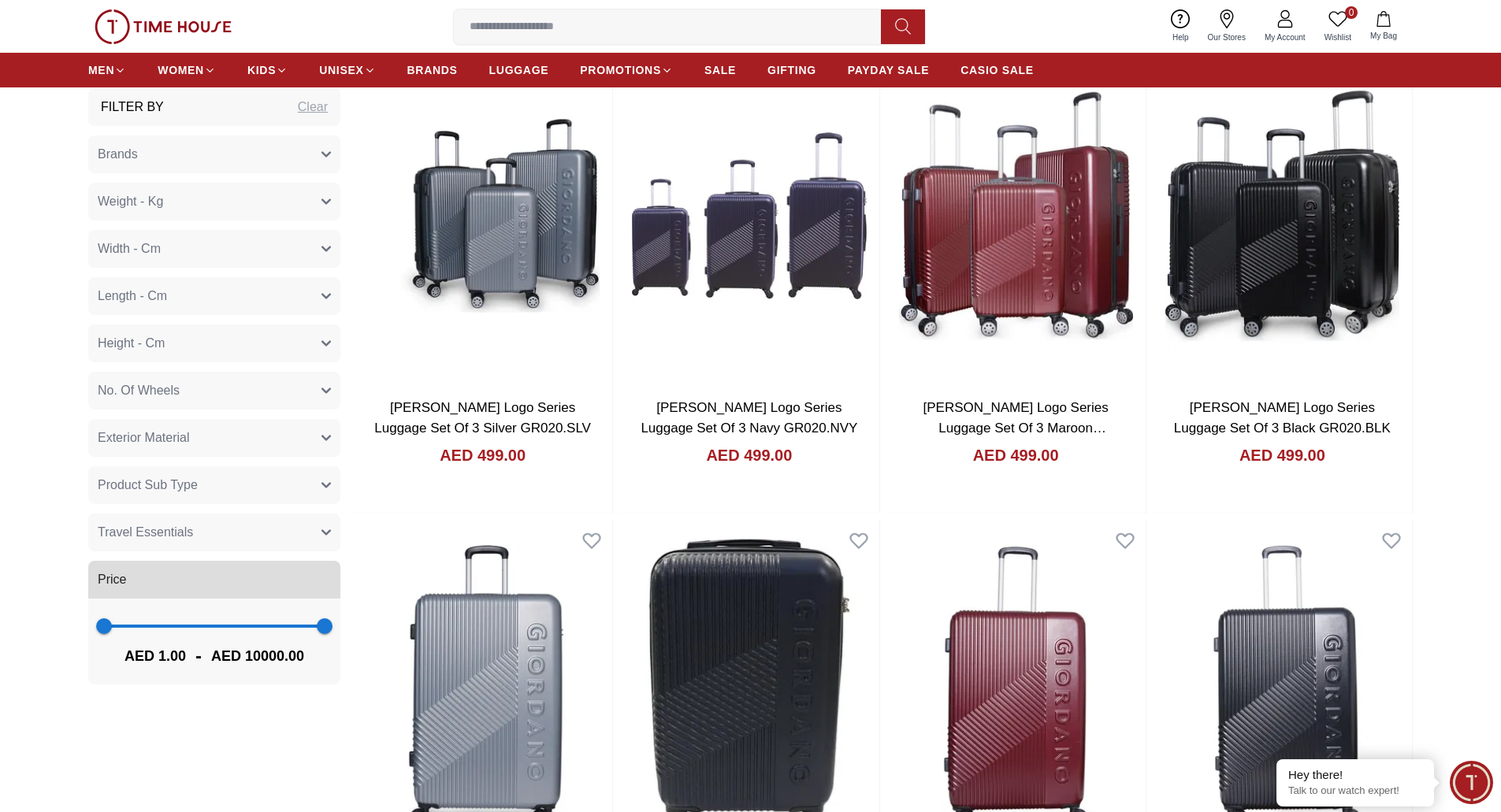
scroll to position [236, 0]
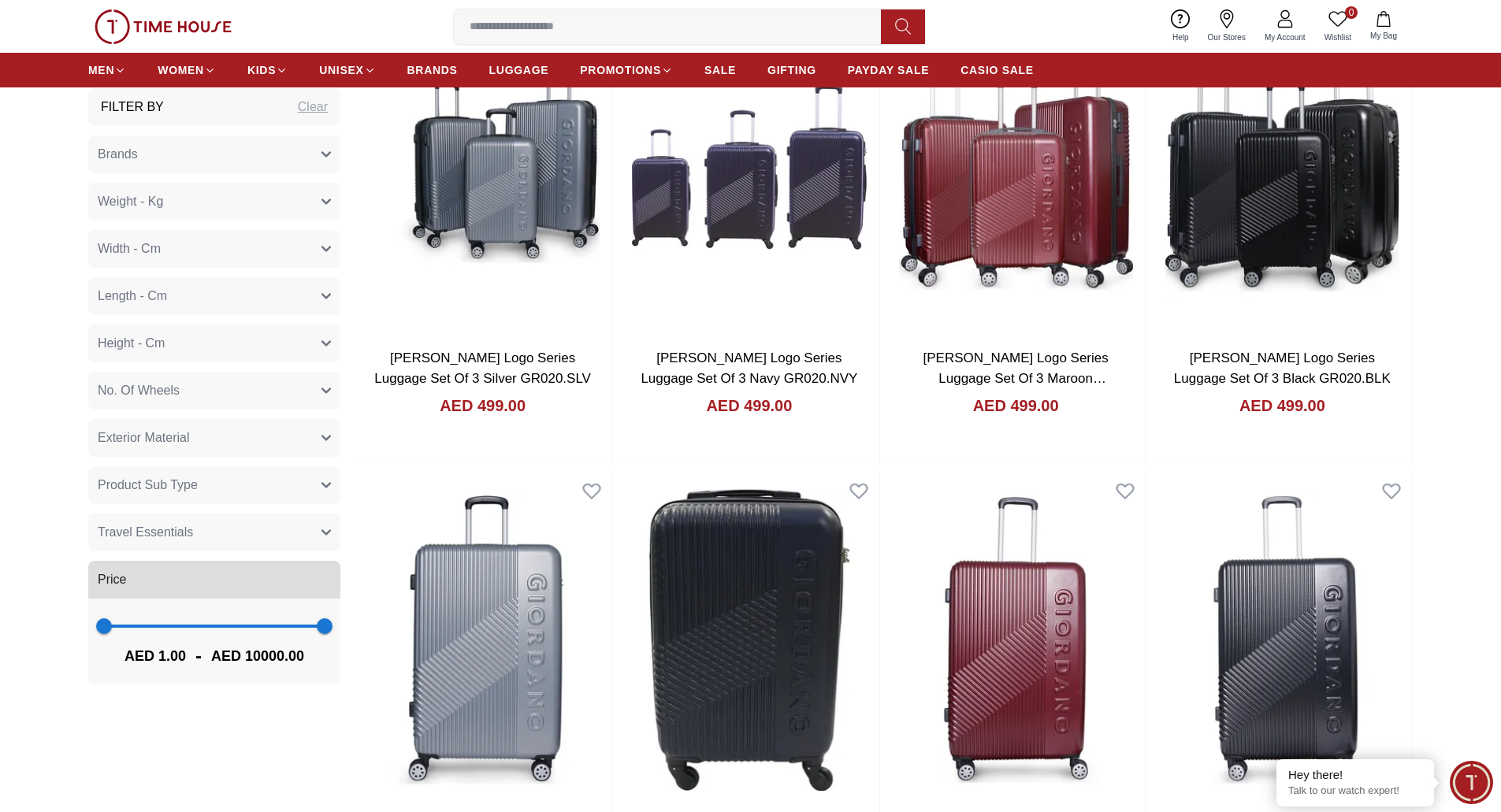
click at [315, 547] on button "Travel Essentials" at bounding box center [214, 533] width 252 height 38
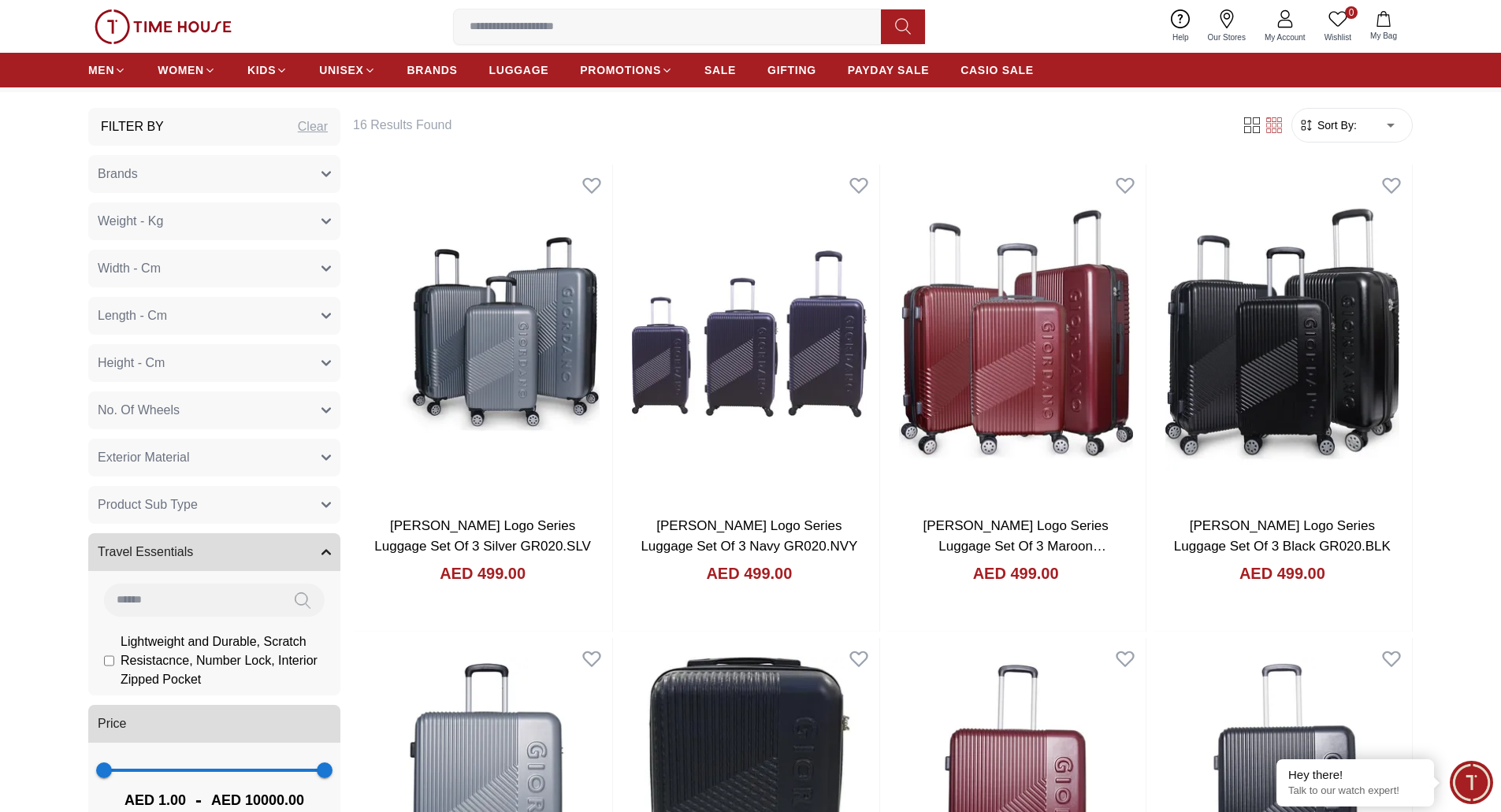
scroll to position [0, 0]
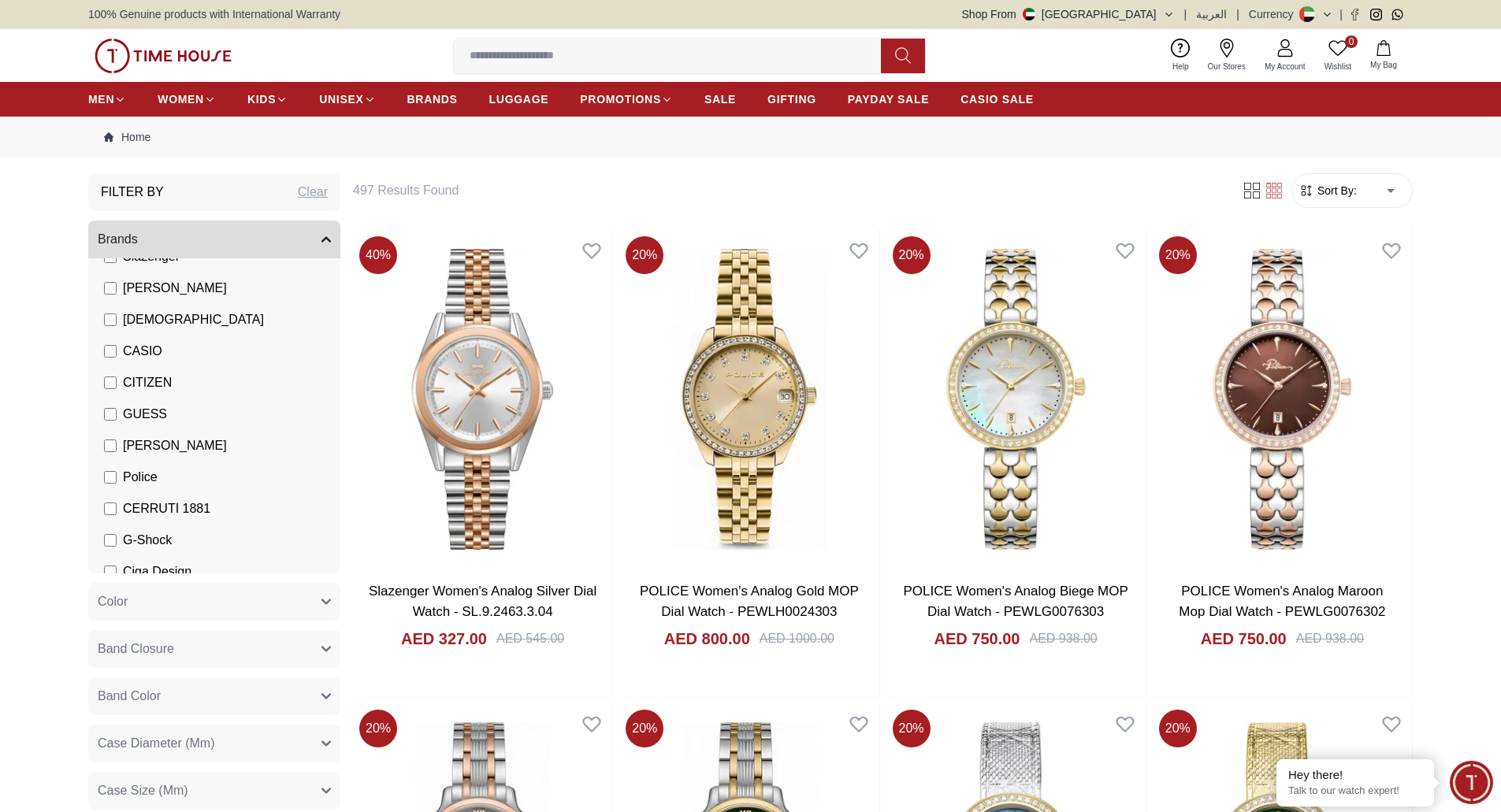
scroll to position [118, 0]
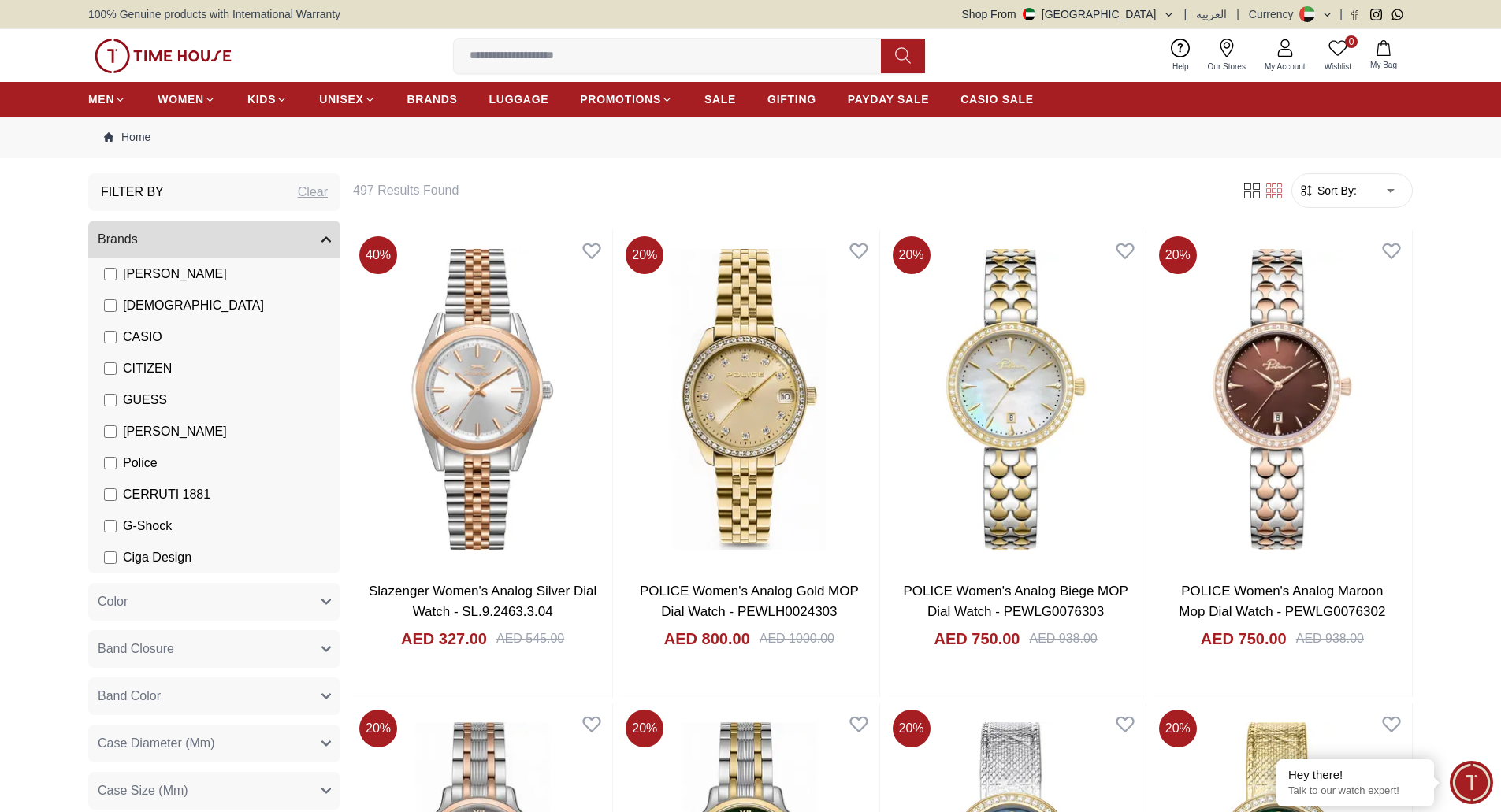
click at [321, 241] on button "Brands" at bounding box center [214, 239] width 252 height 38
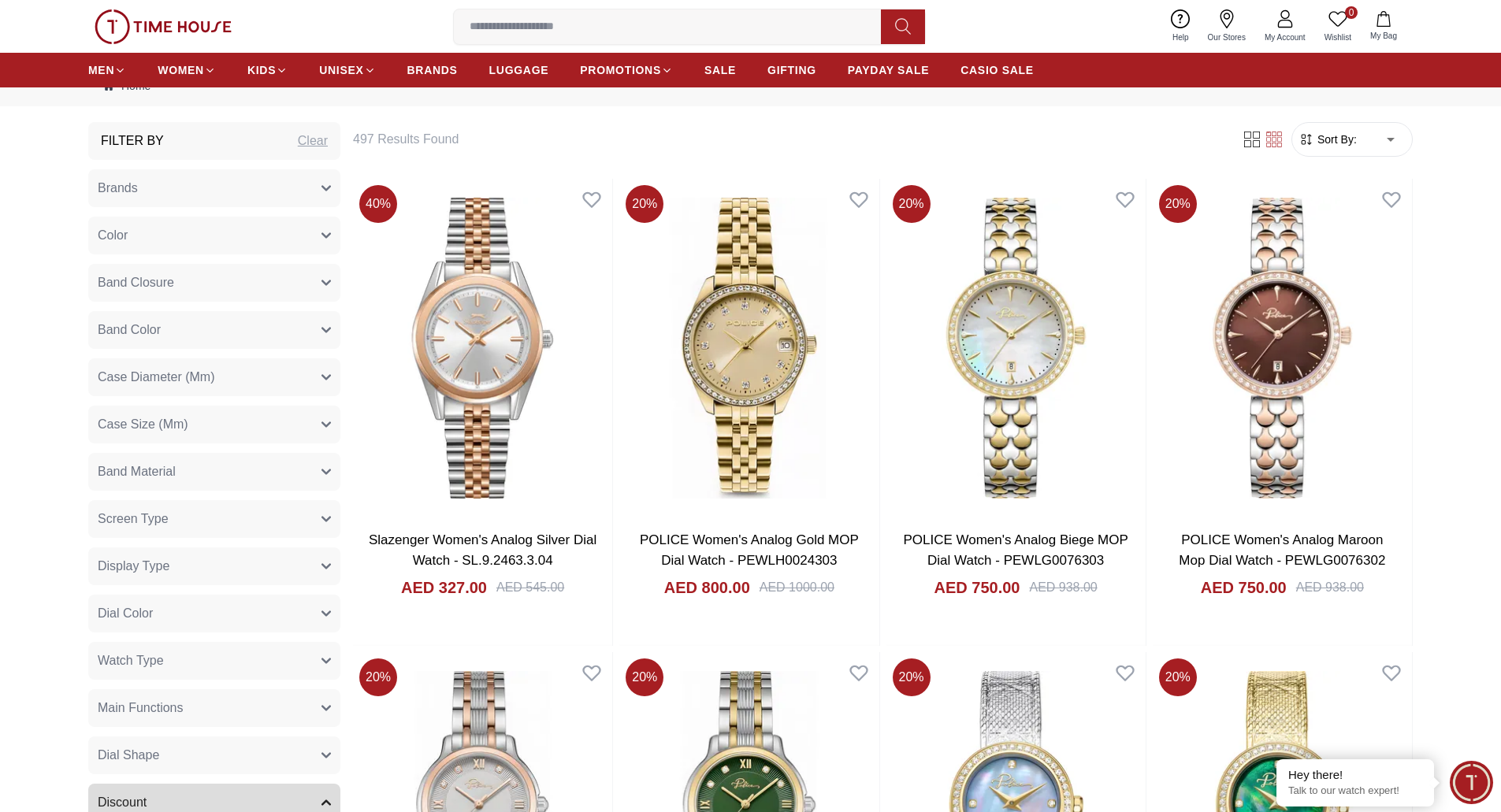
scroll to position [79, 0]
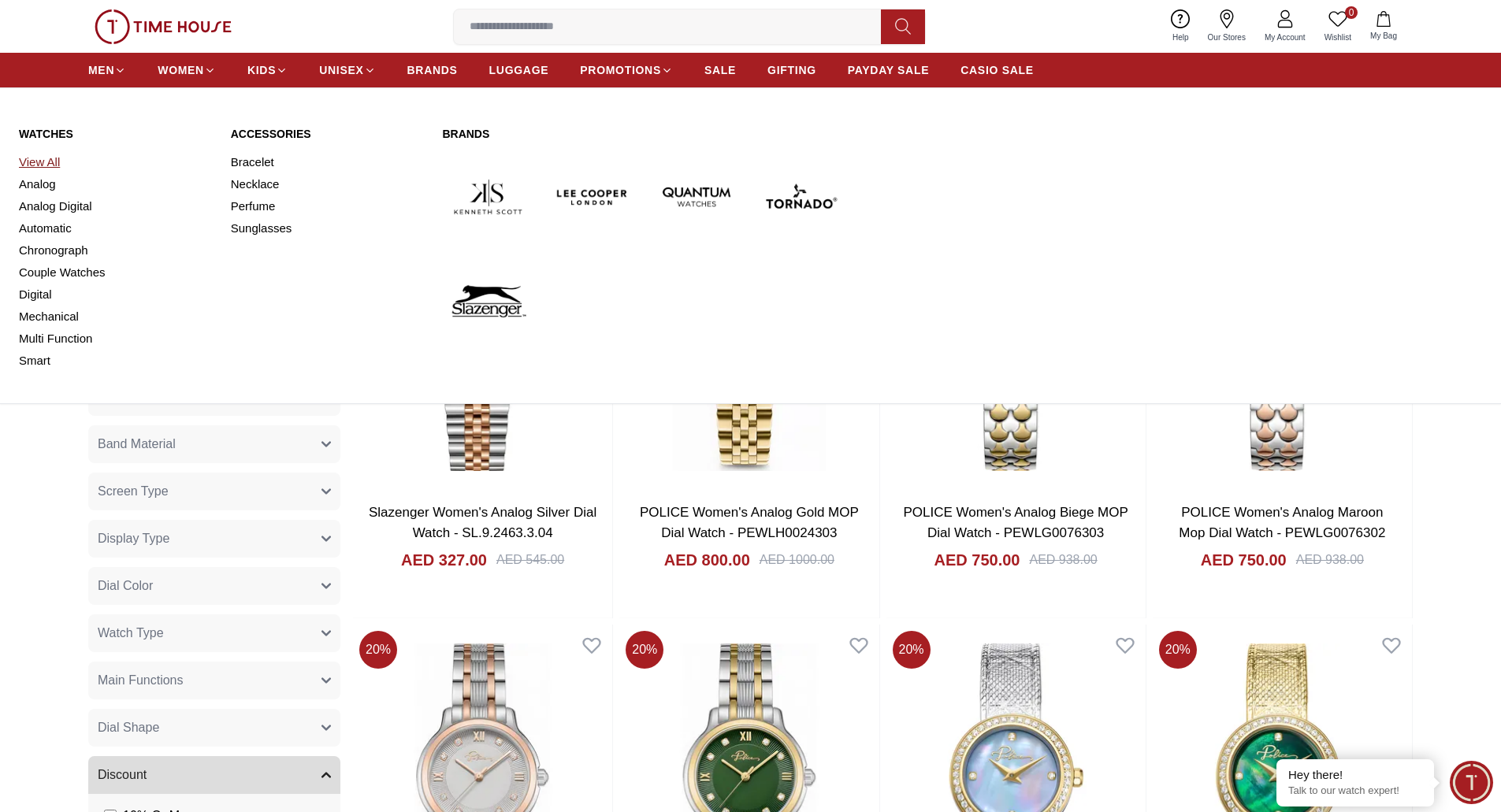
click at [47, 155] on link "View All" at bounding box center [115, 163] width 193 height 22
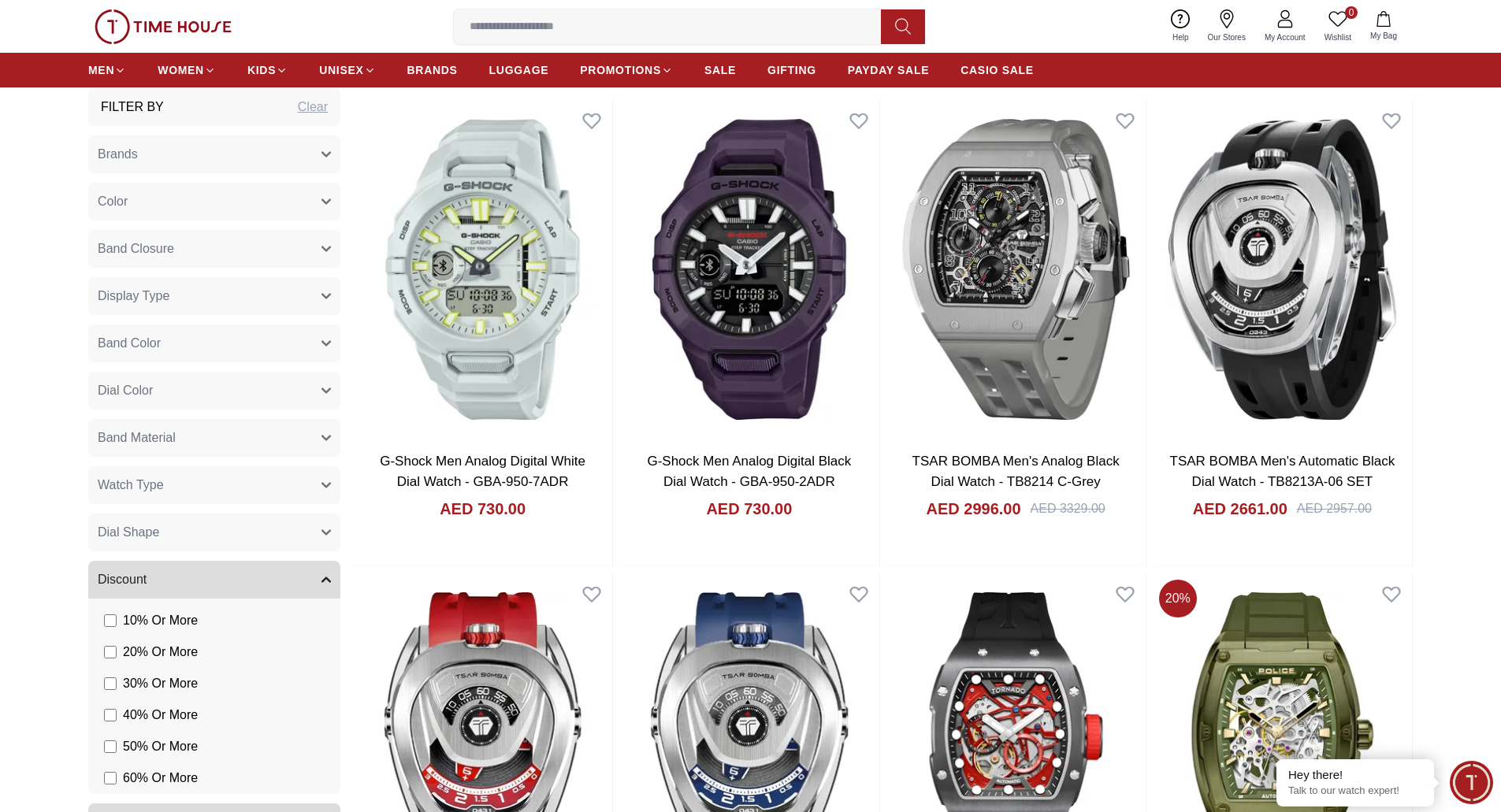
scroll to position [158, 0]
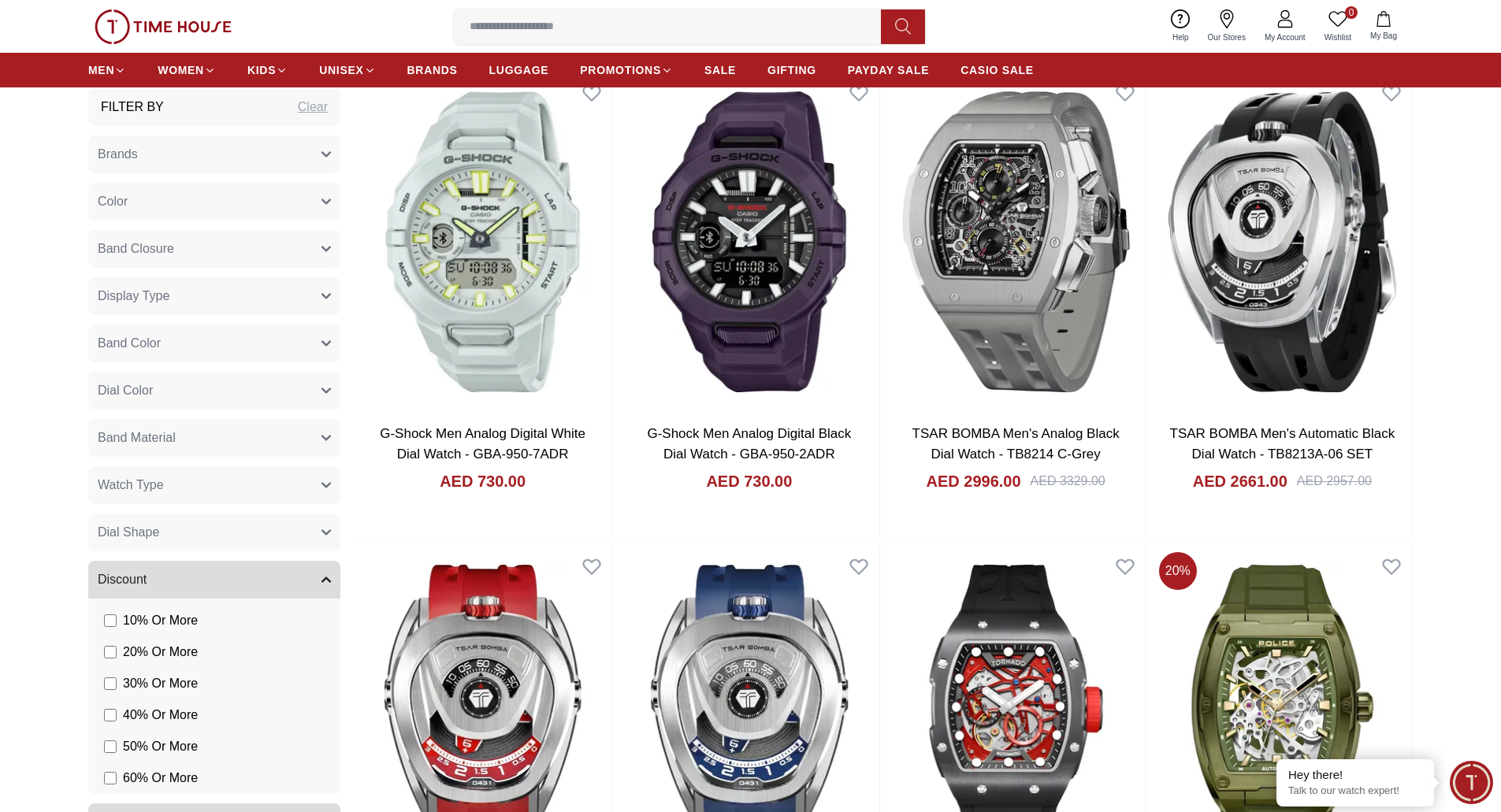
click at [328, 568] on button "Discount" at bounding box center [214, 579] width 252 height 38
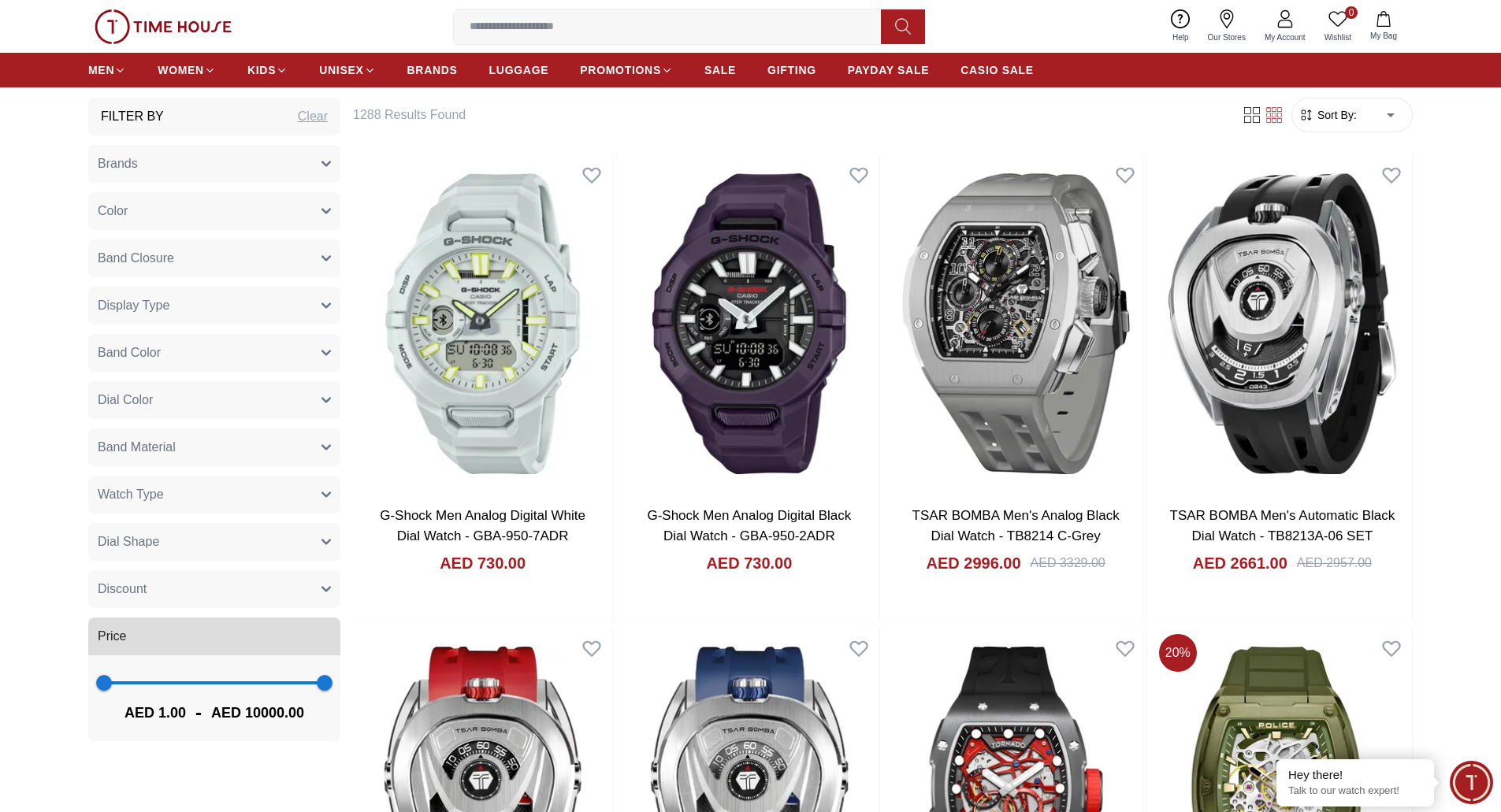
scroll to position [0, 0]
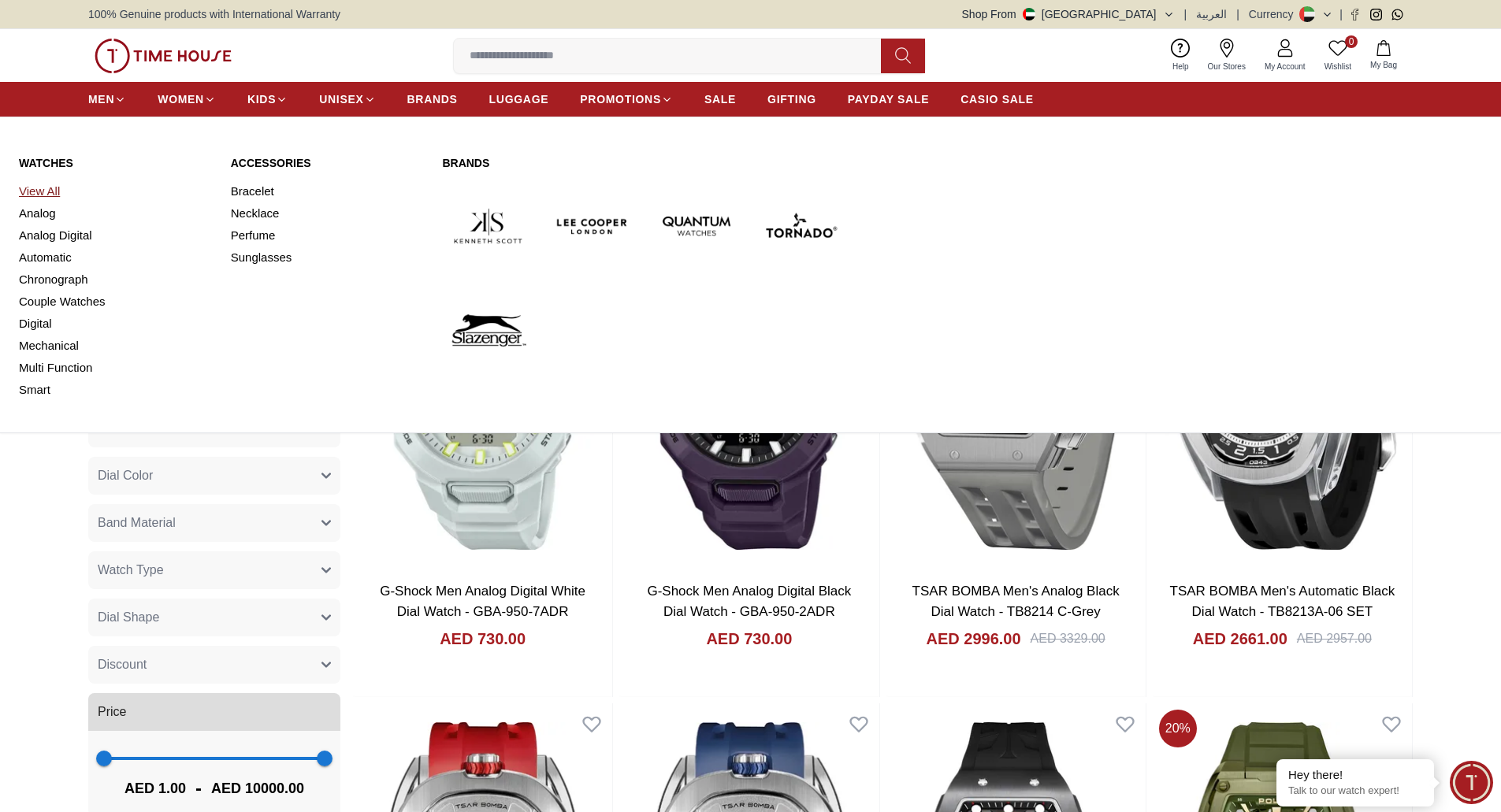
click at [46, 196] on link "View All" at bounding box center [115, 192] width 193 height 22
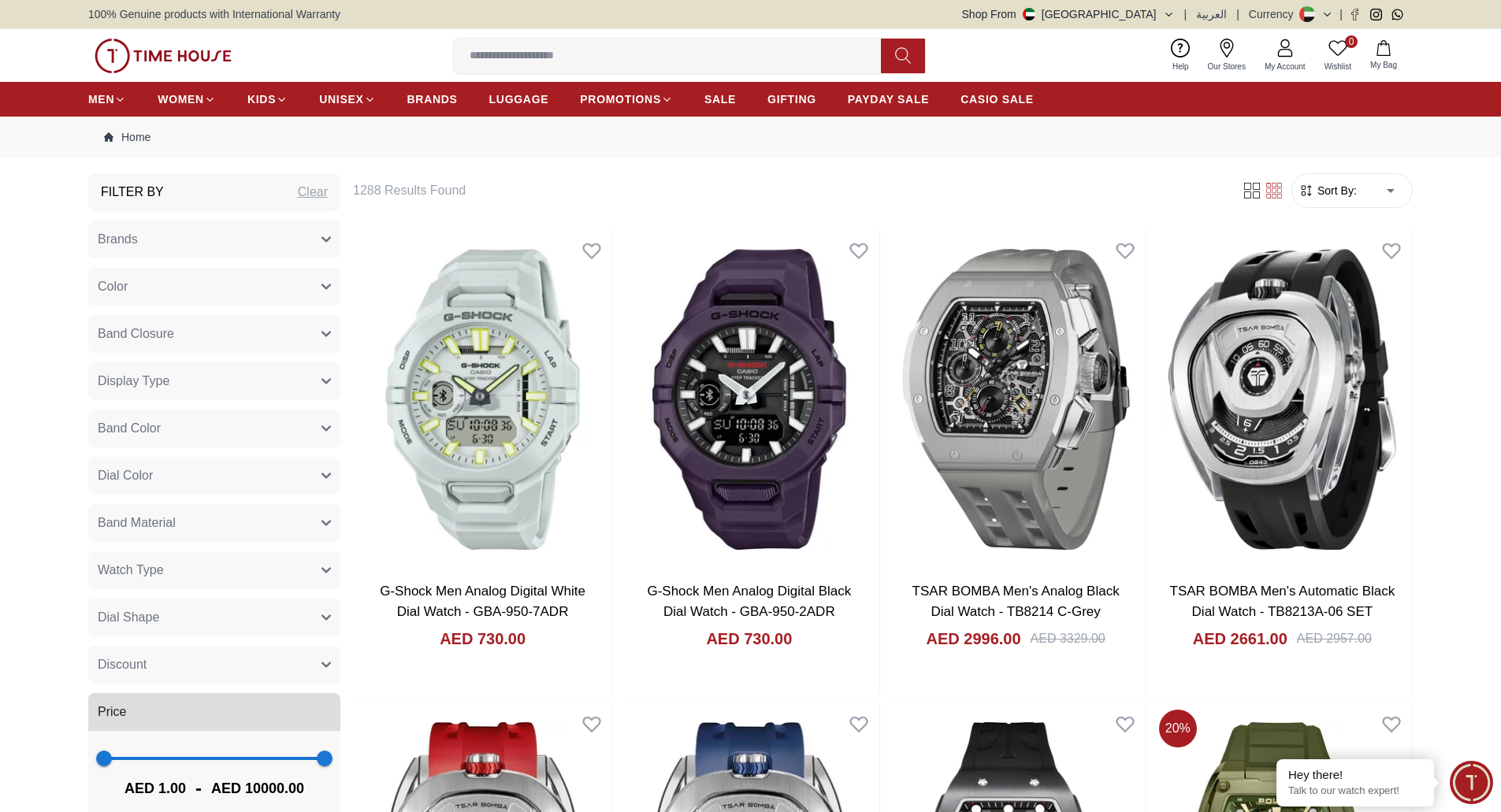
click at [167, 47] on img at bounding box center [163, 56] width 137 height 35
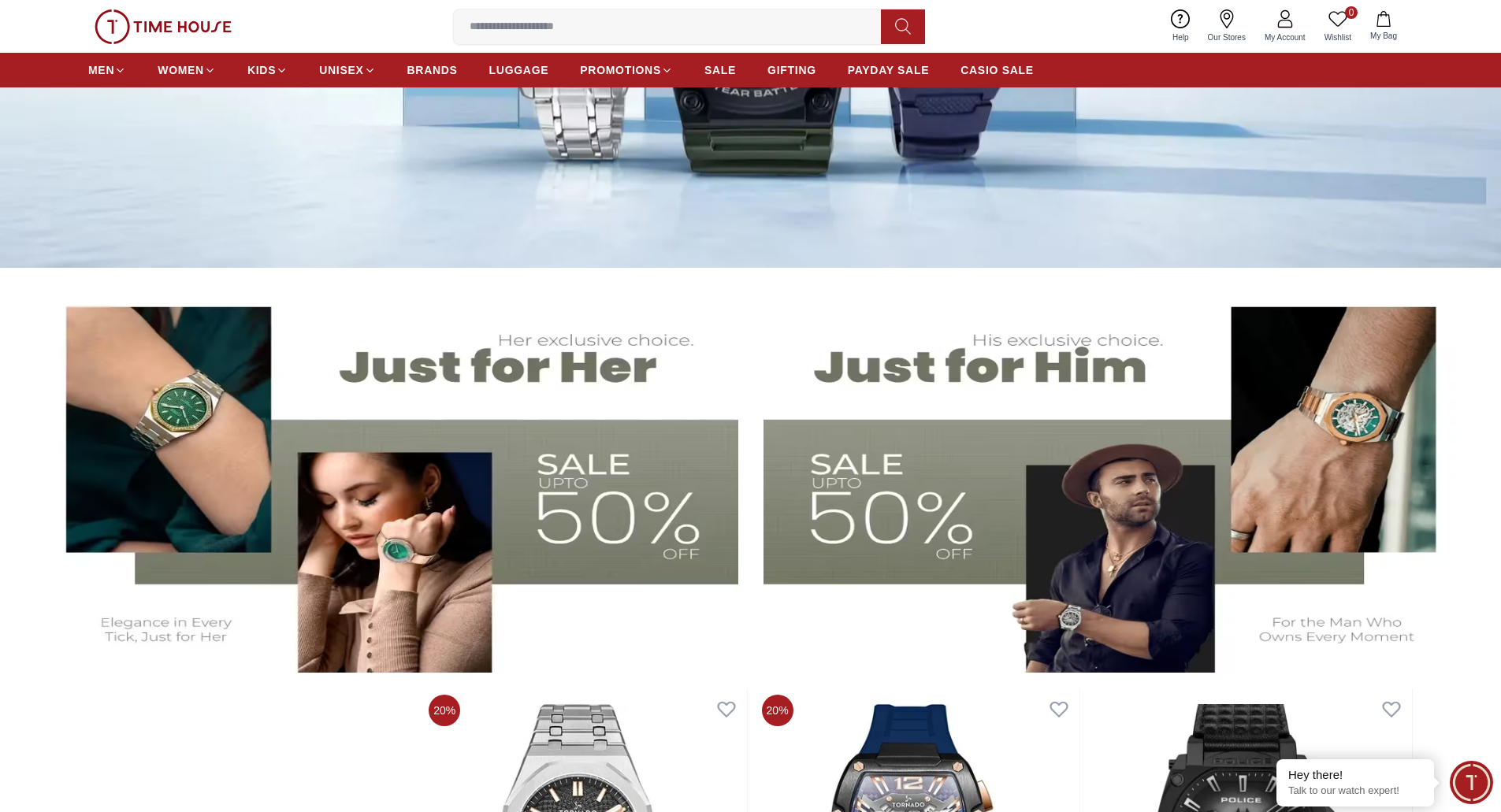
scroll to position [709, 0]
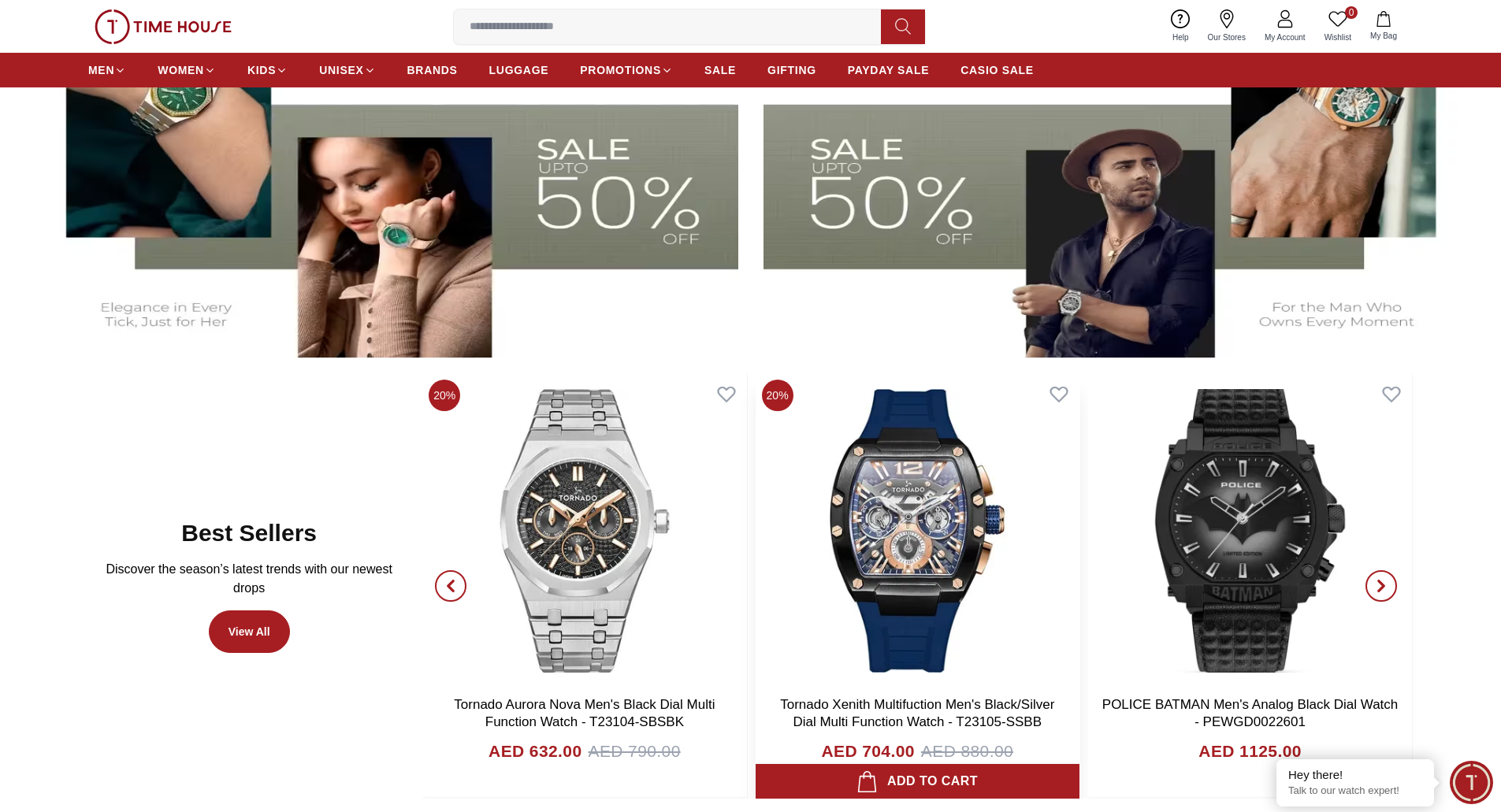
click at [895, 566] on img at bounding box center [917, 530] width 324 height 315
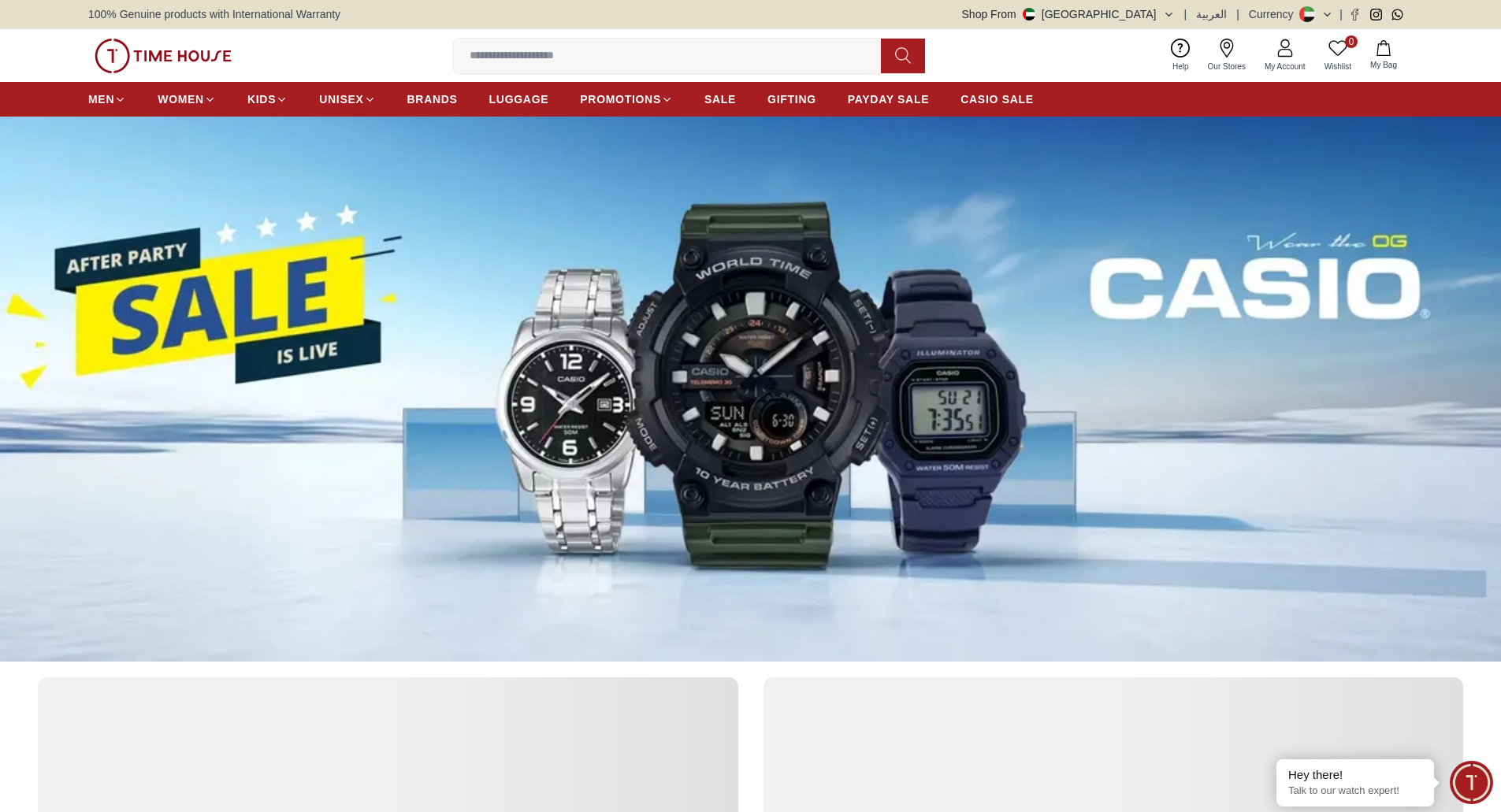
scroll to position [709, 0]
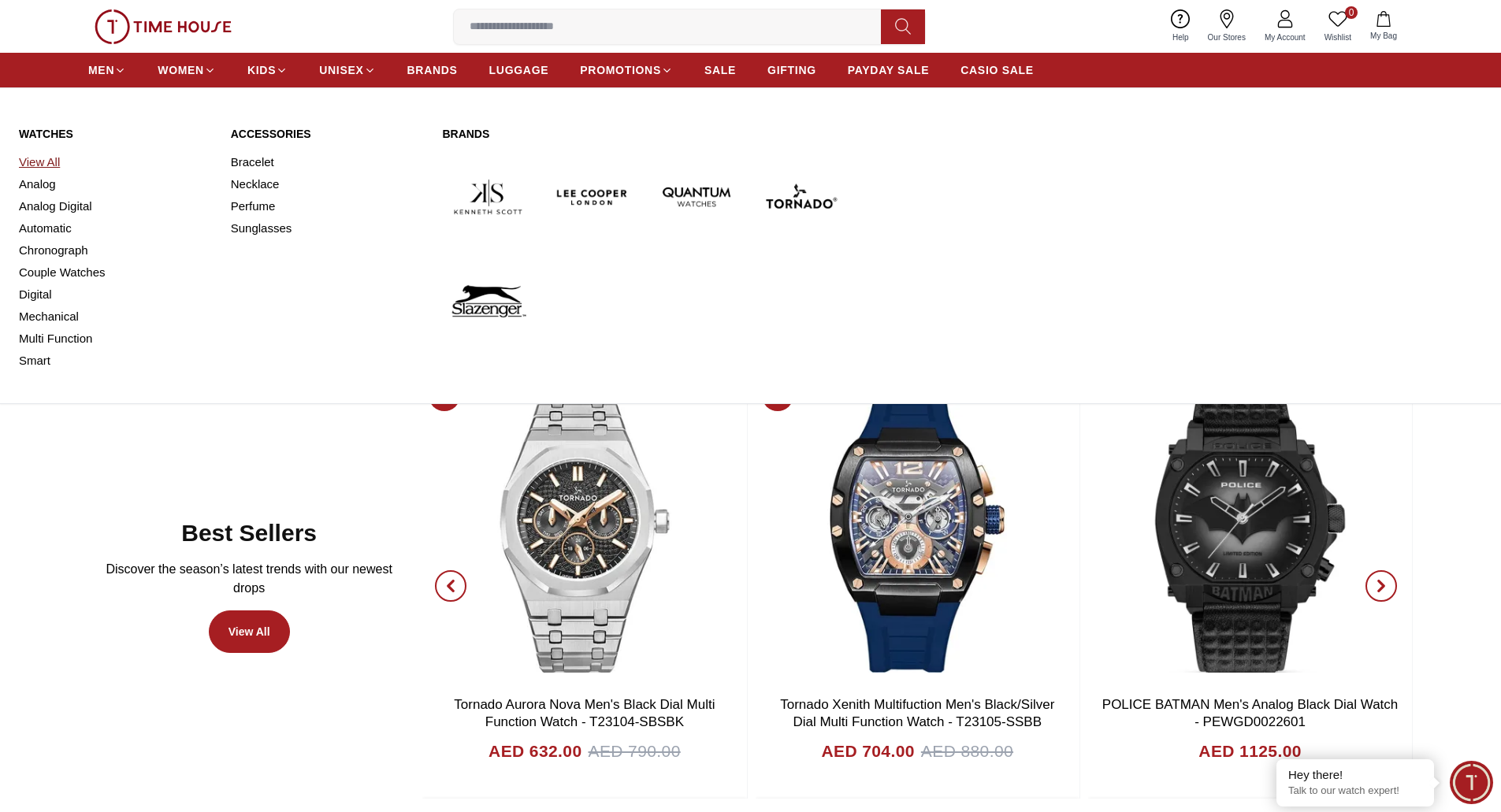
click at [49, 162] on link "View All" at bounding box center [115, 163] width 193 height 22
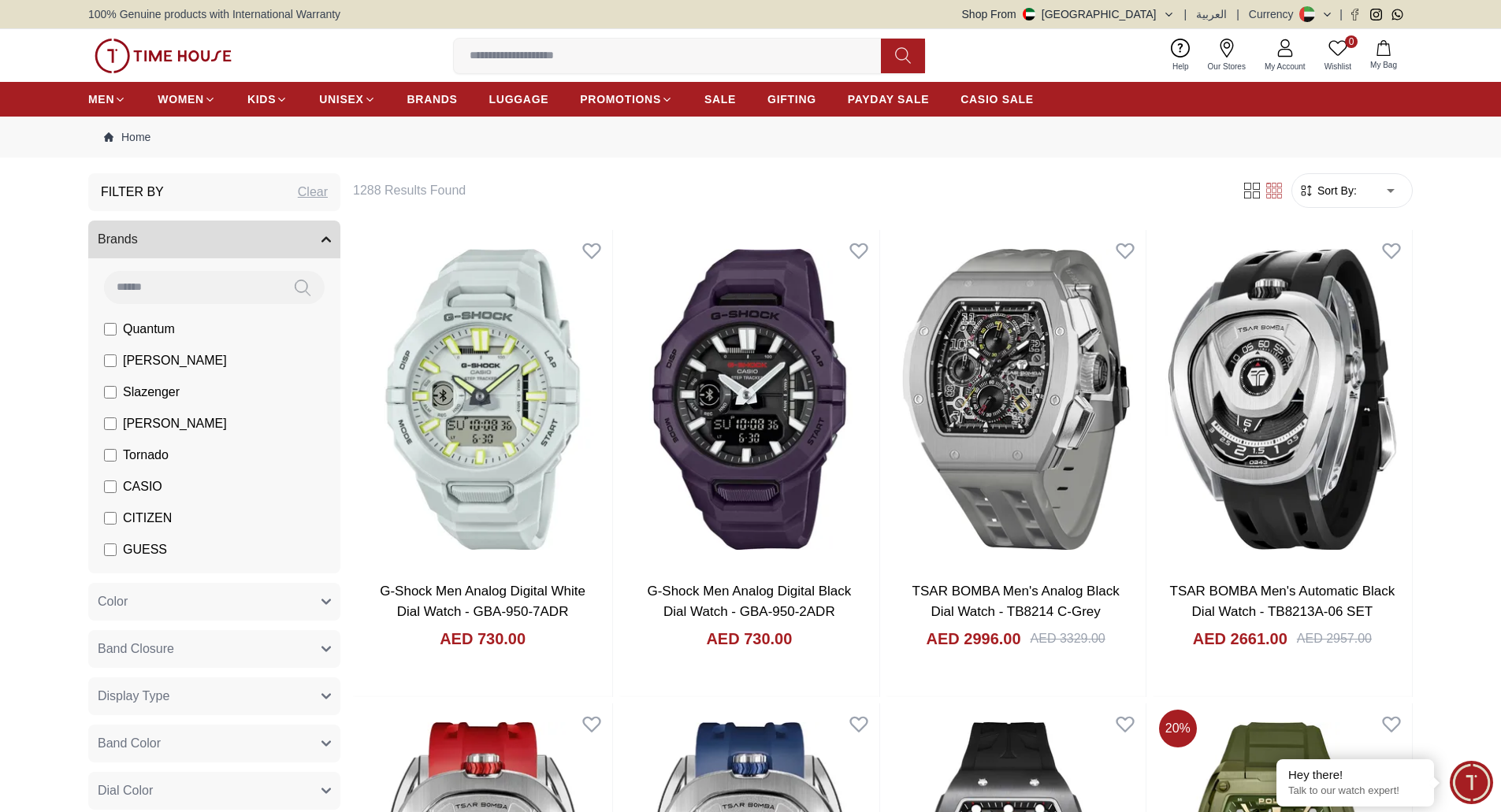
click at [325, 241] on icon "button" at bounding box center [326, 239] width 9 height 9
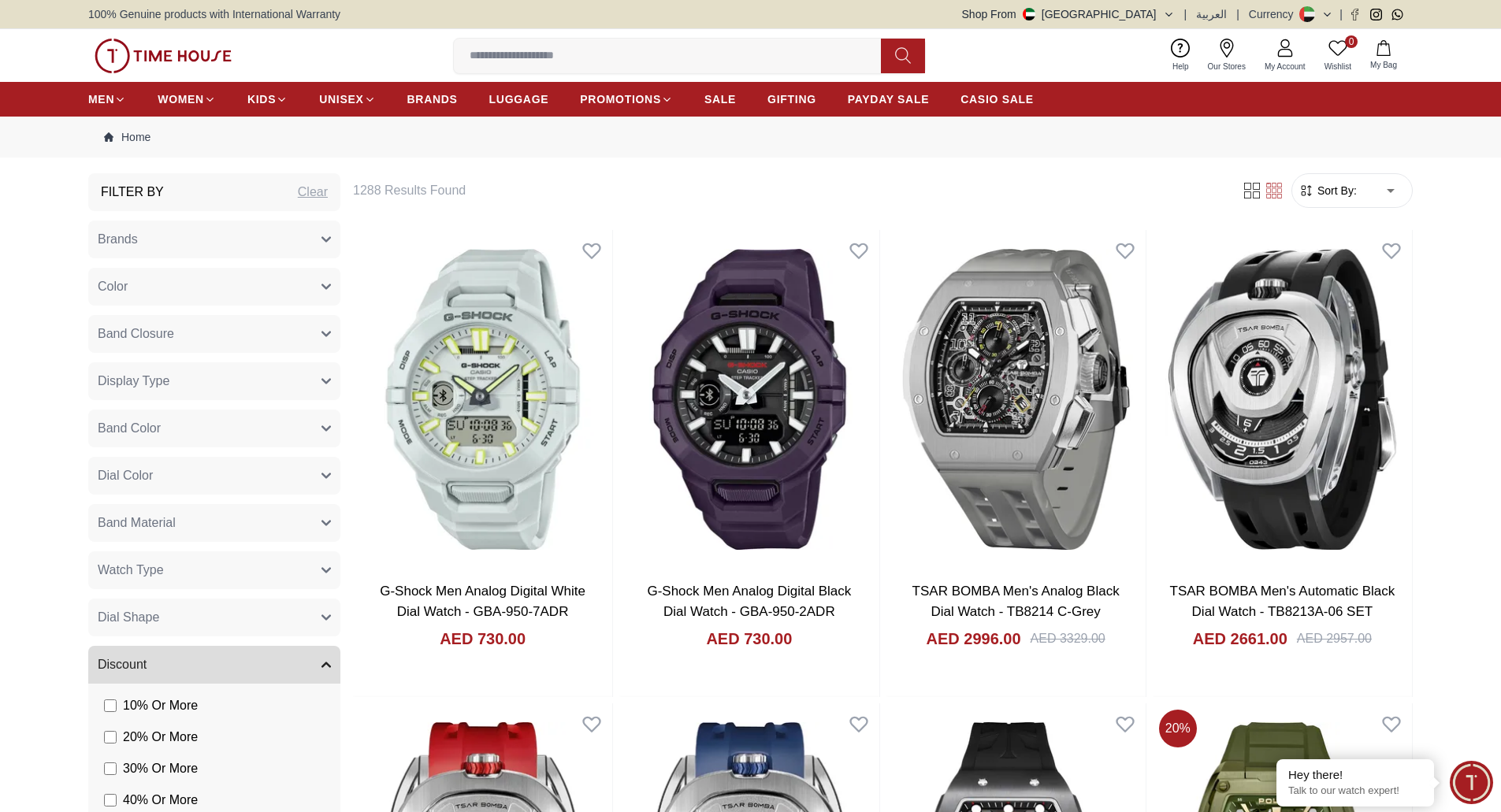
click at [326, 672] on button "Discount" at bounding box center [214, 664] width 252 height 38
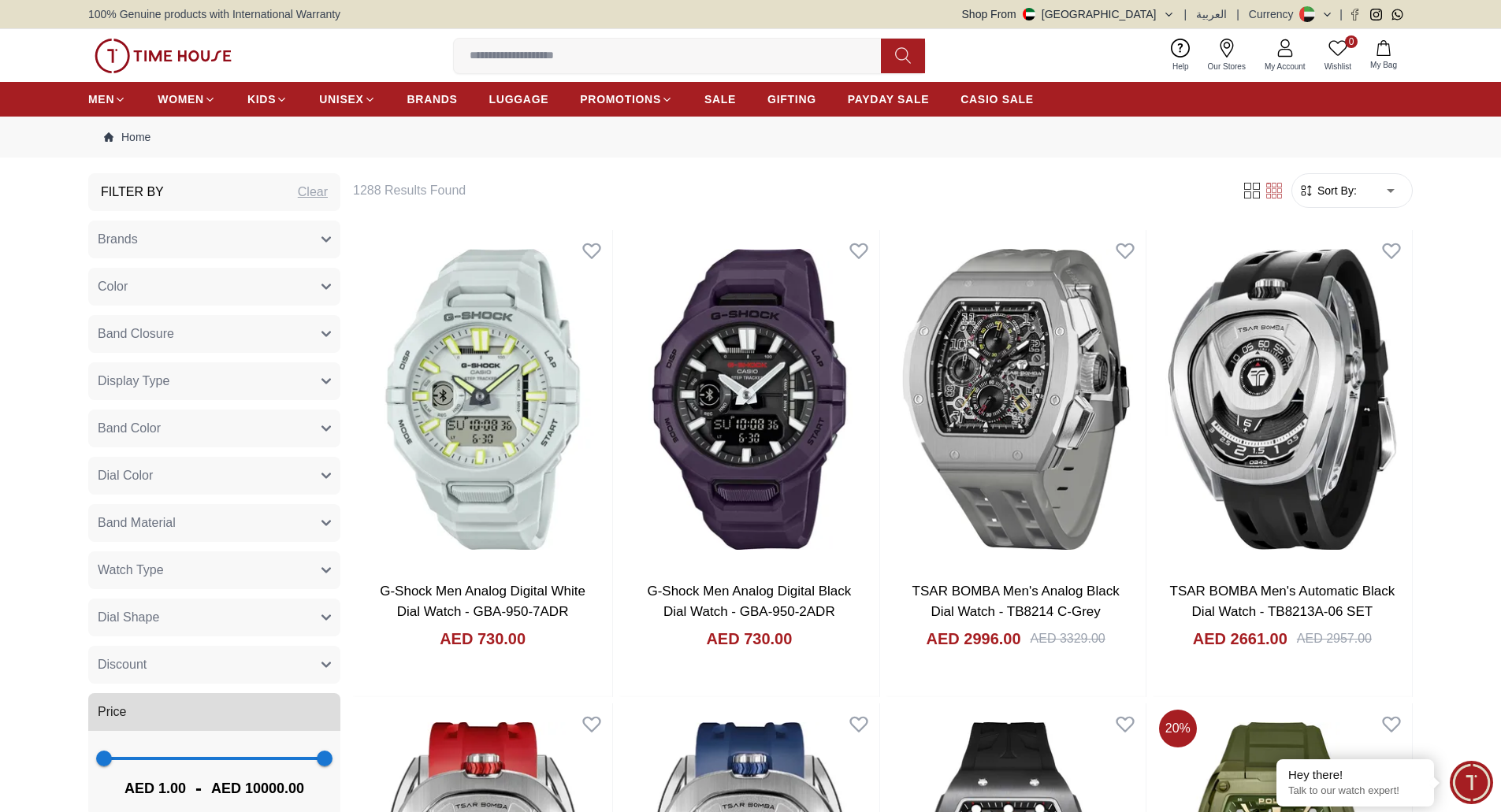
click at [161, 63] on img at bounding box center [163, 56] width 137 height 35
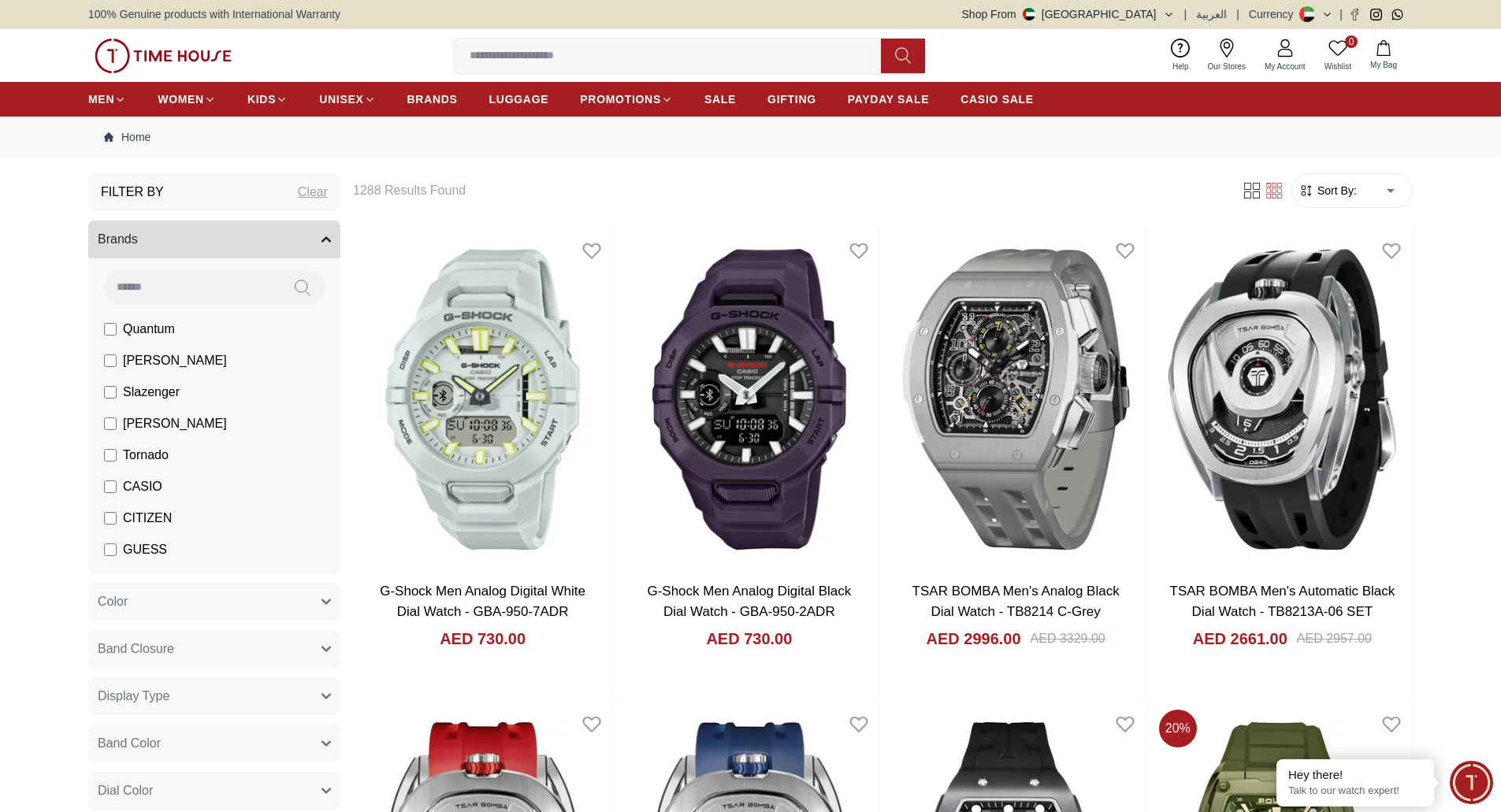
click at [326, 241] on icon "button" at bounding box center [326, 239] width 9 height 9
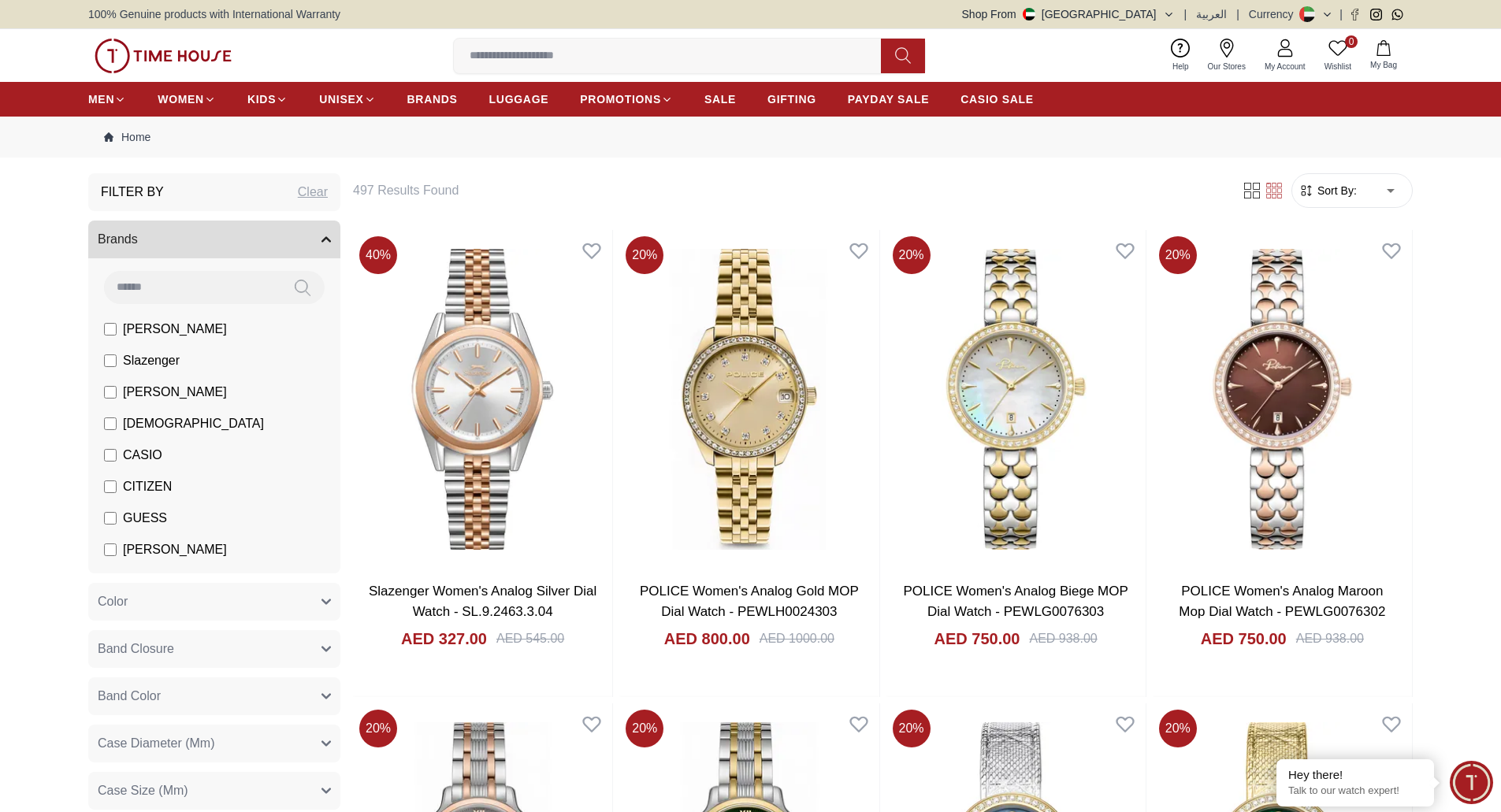
click at [310, 243] on button "Brands" at bounding box center [214, 239] width 252 height 38
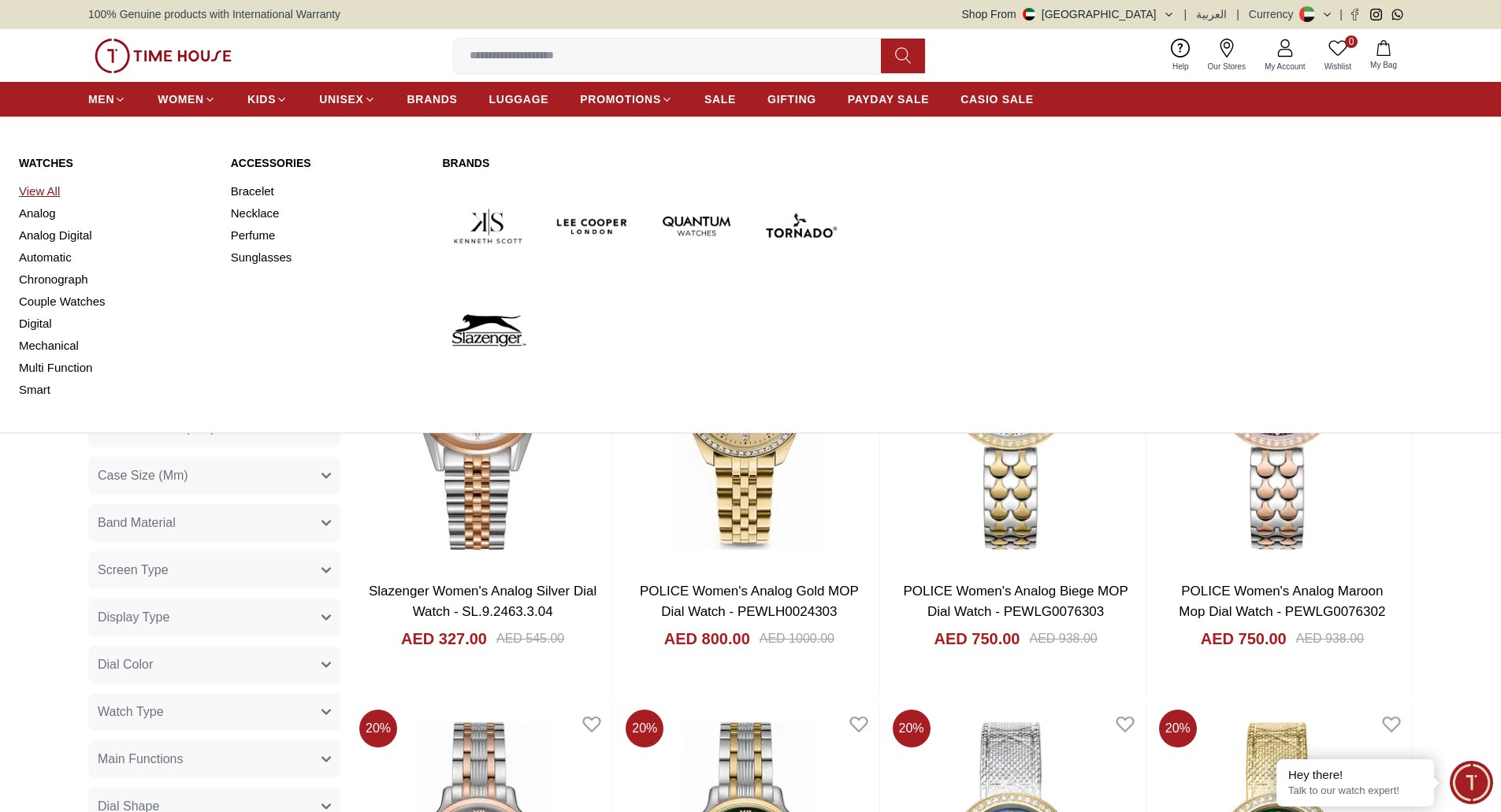
click at [43, 185] on link "View All" at bounding box center [115, 192] width 193 height 22
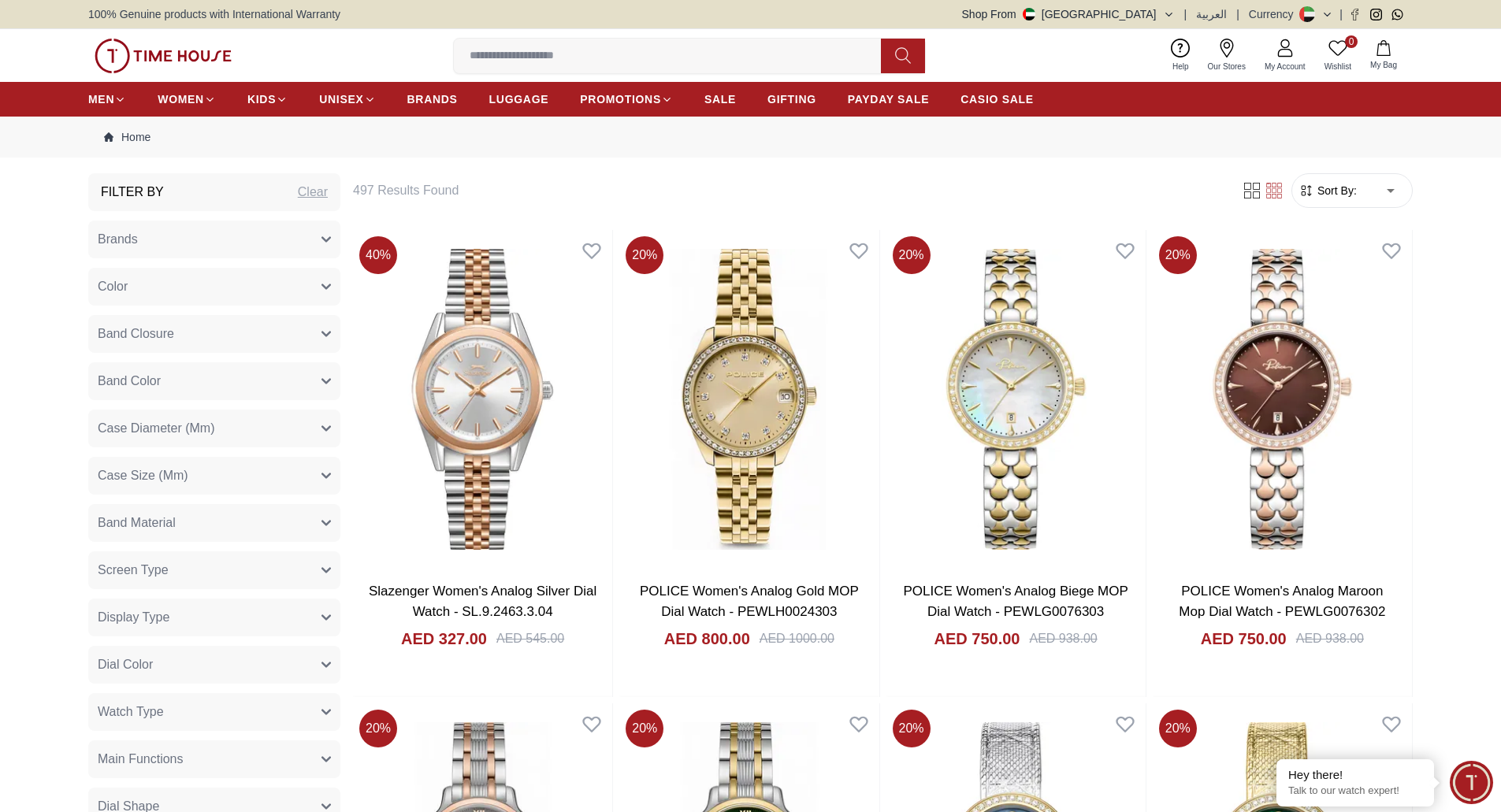
click at [153, 51] on img at bounding box center [163, 56] width 137 height 35
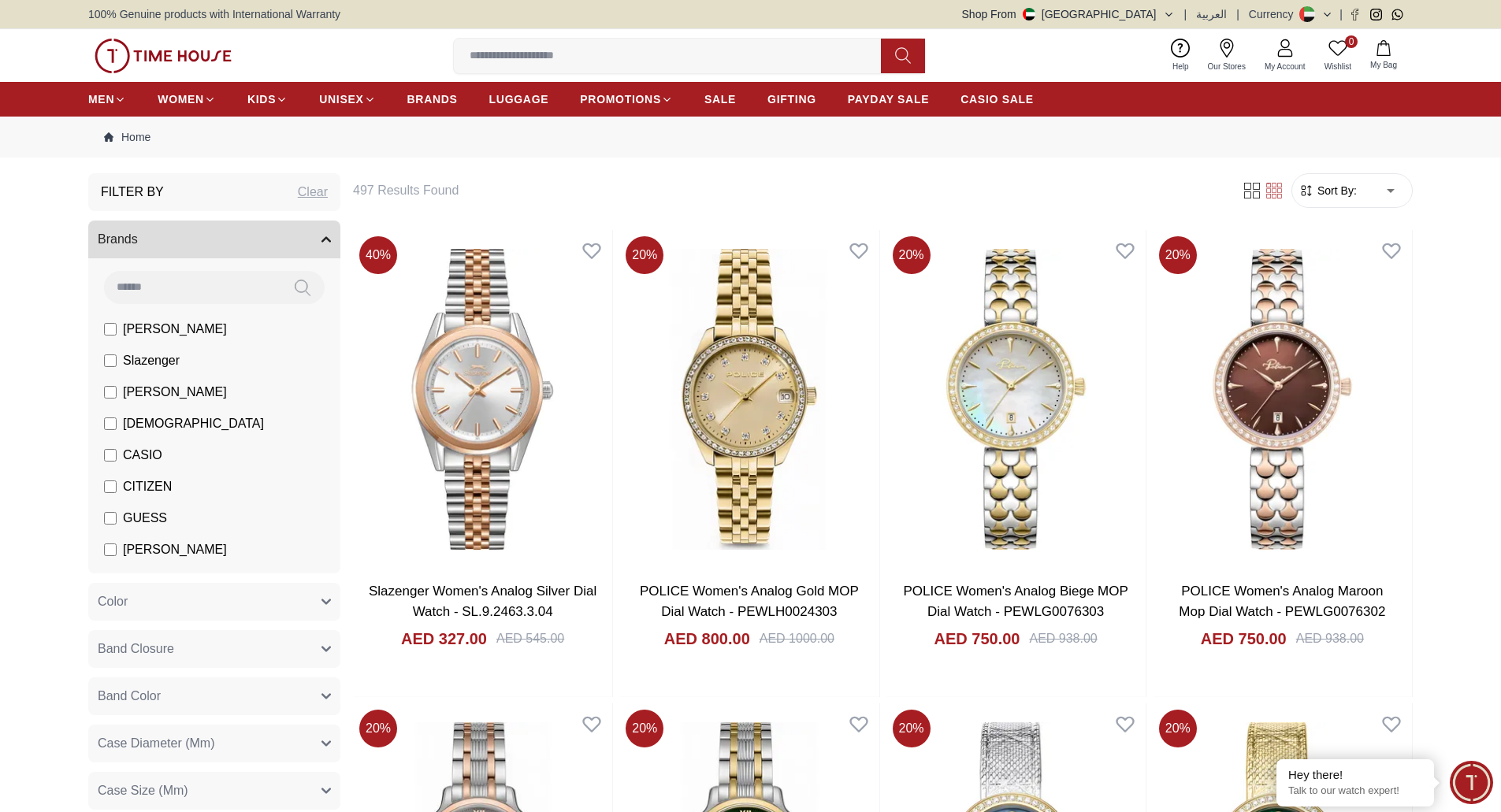
click at [316, 240] on button "Brands" at bounding box center [214, 239] width 252 height 38
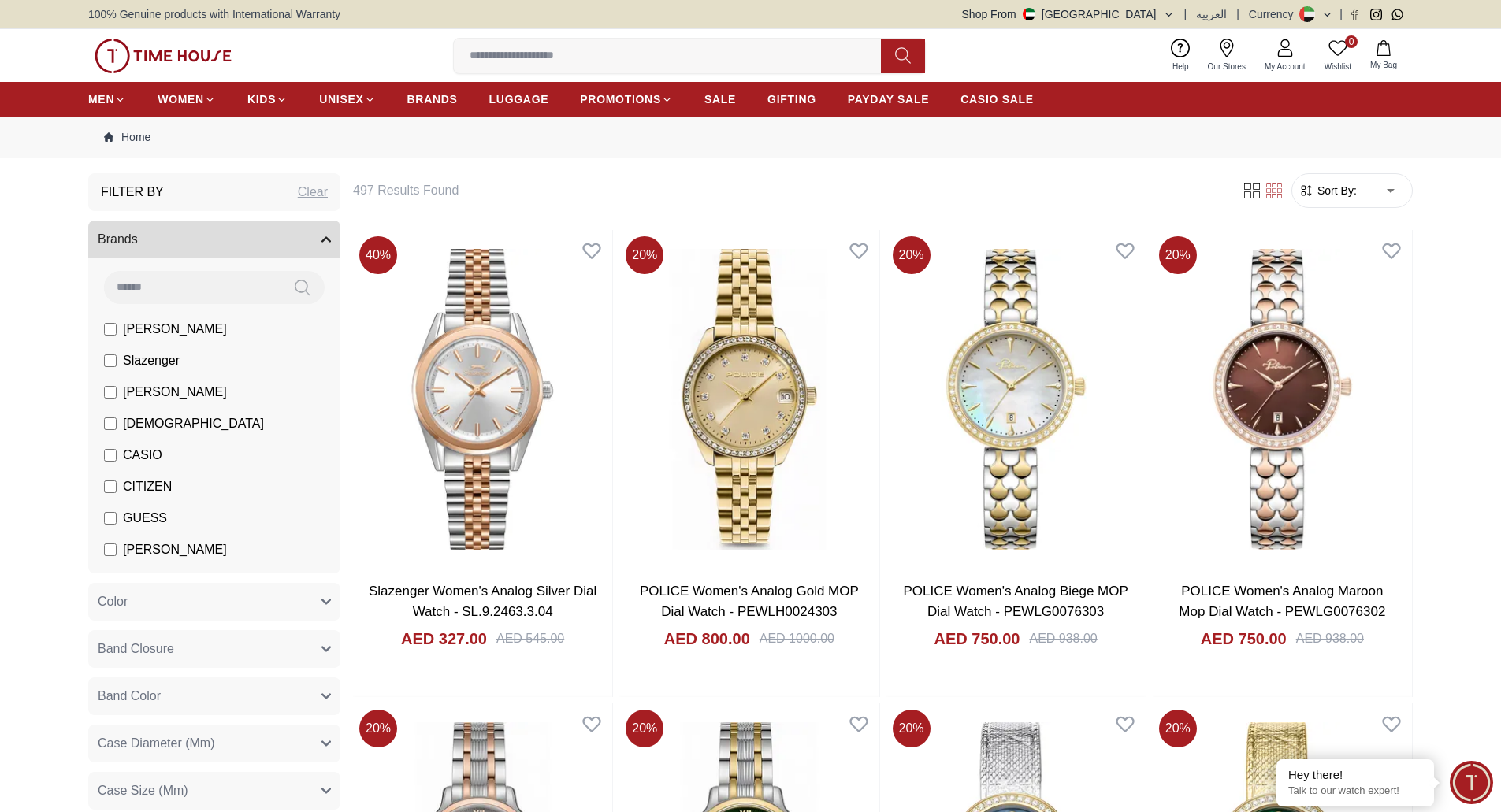
click at [324, 238] on icon "button" at bounding box center [326, 239] width 9 height 9
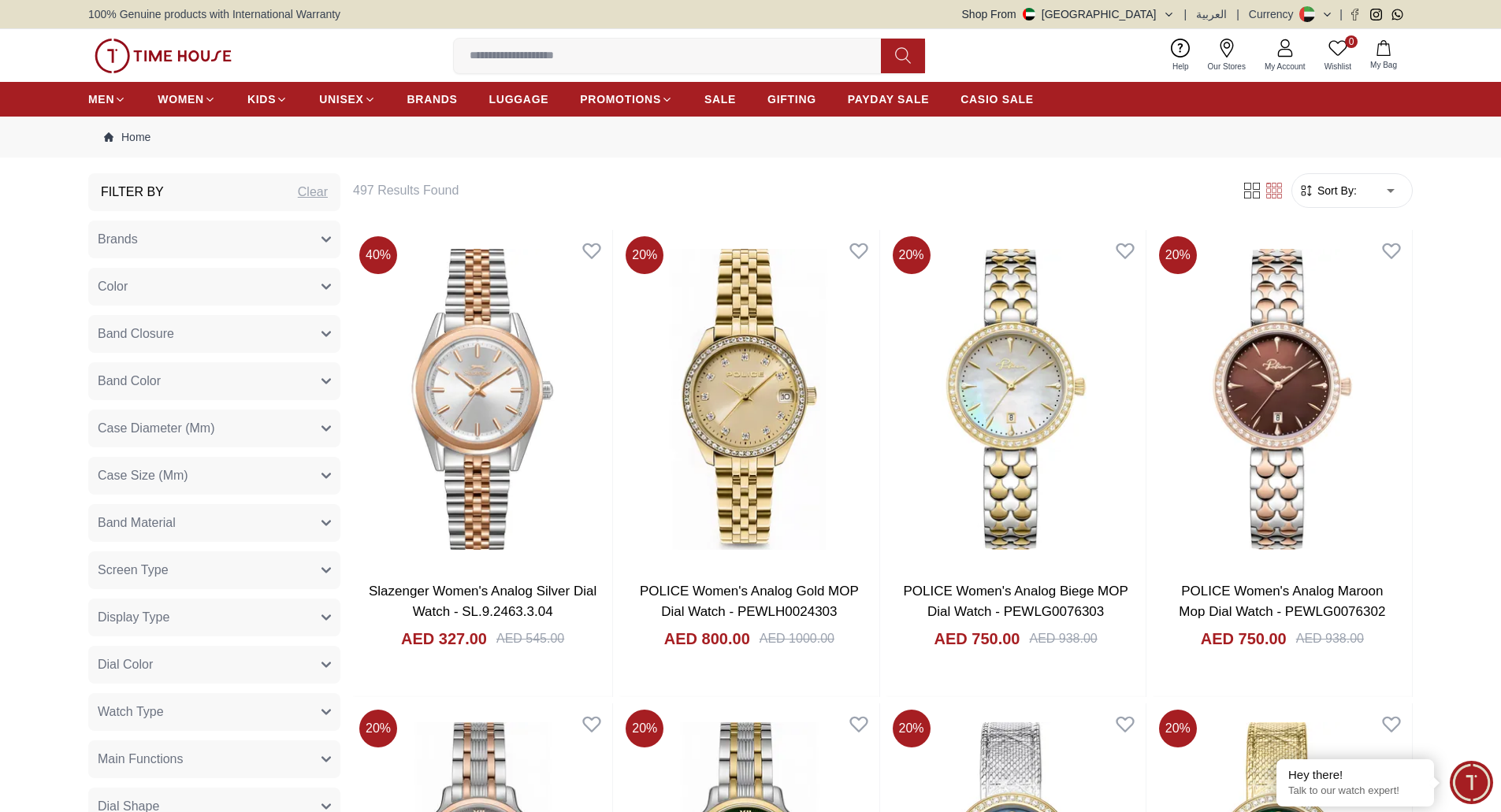
click at [153, 54] on img at bounding box center [163, 56] width 137 height 35
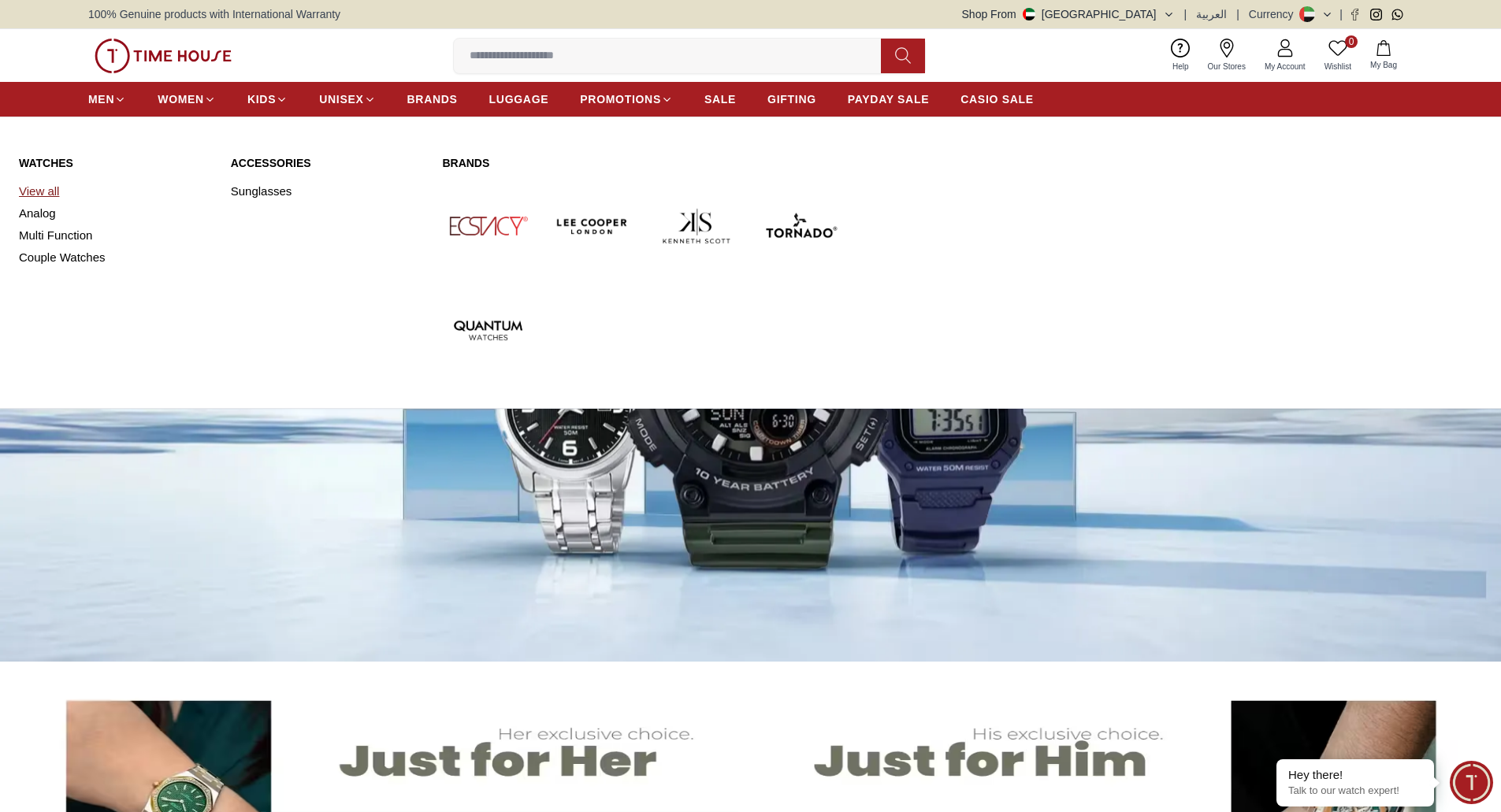
click at [54, 187] on link "View all" at bounding box center [115, 192] width 193 height 22
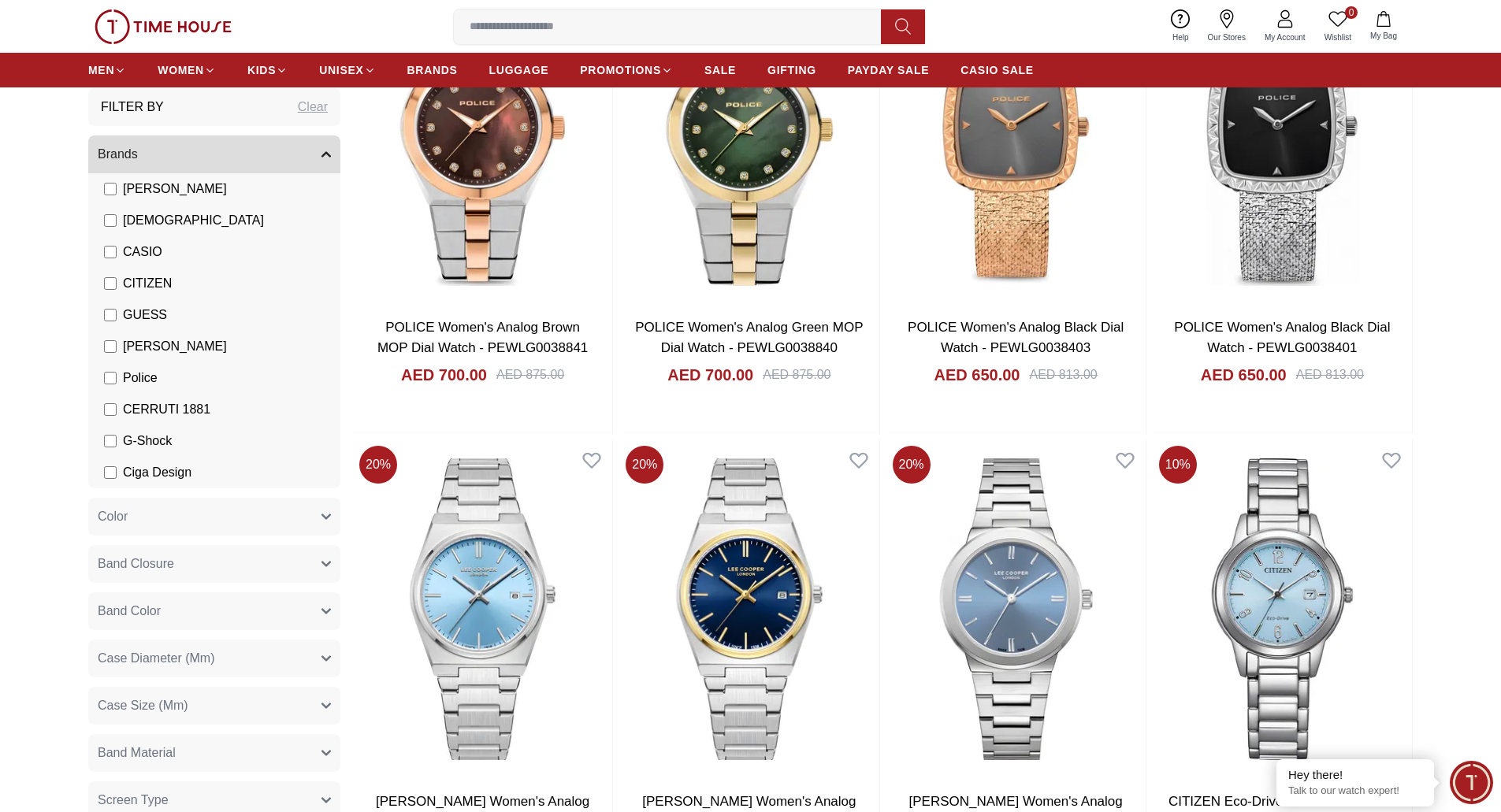
scroll to position [2205, 0]
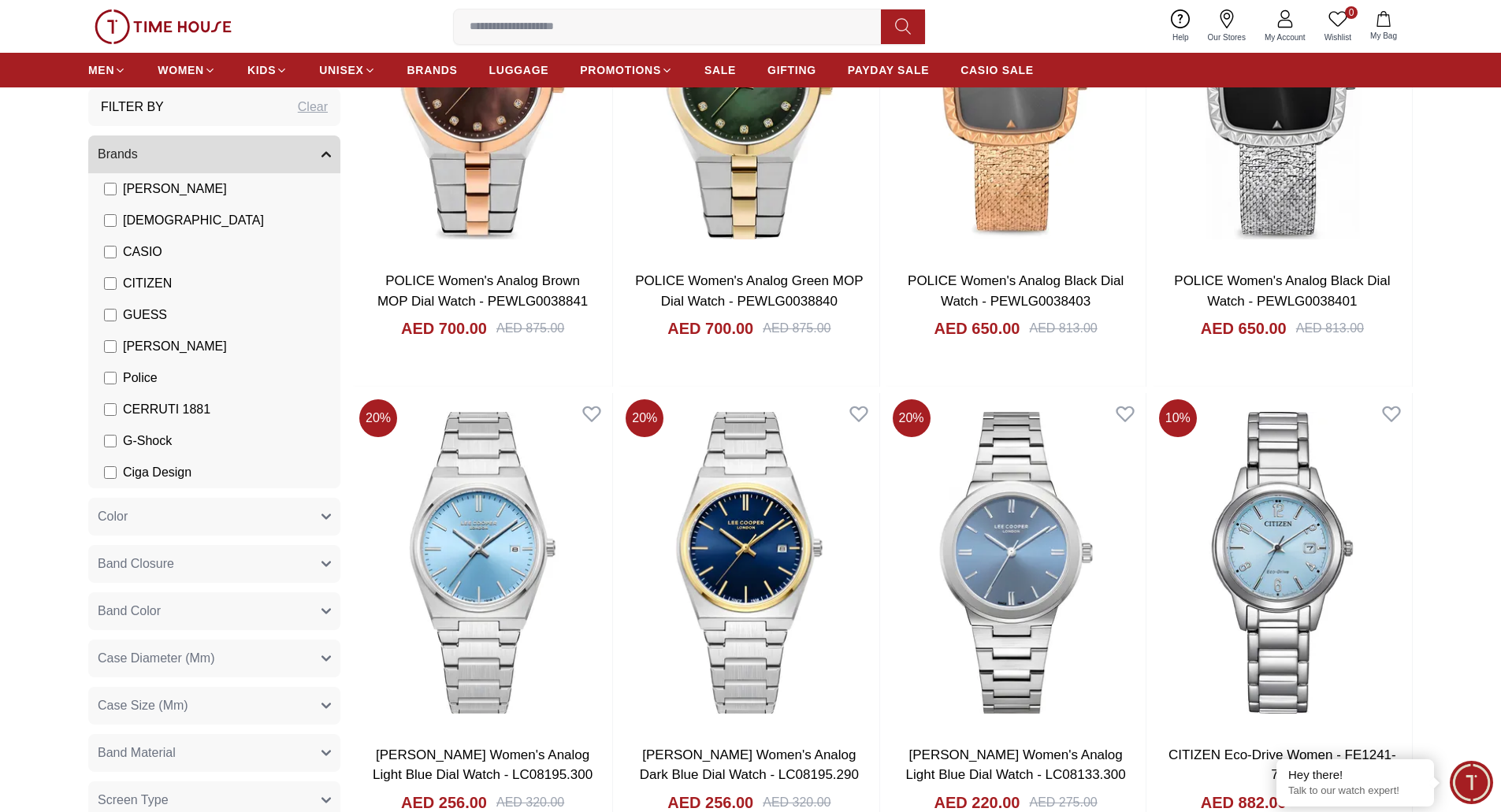
click at [297, 760] on button "Band Material" at bounding box center [214, 753] width 252 height 38
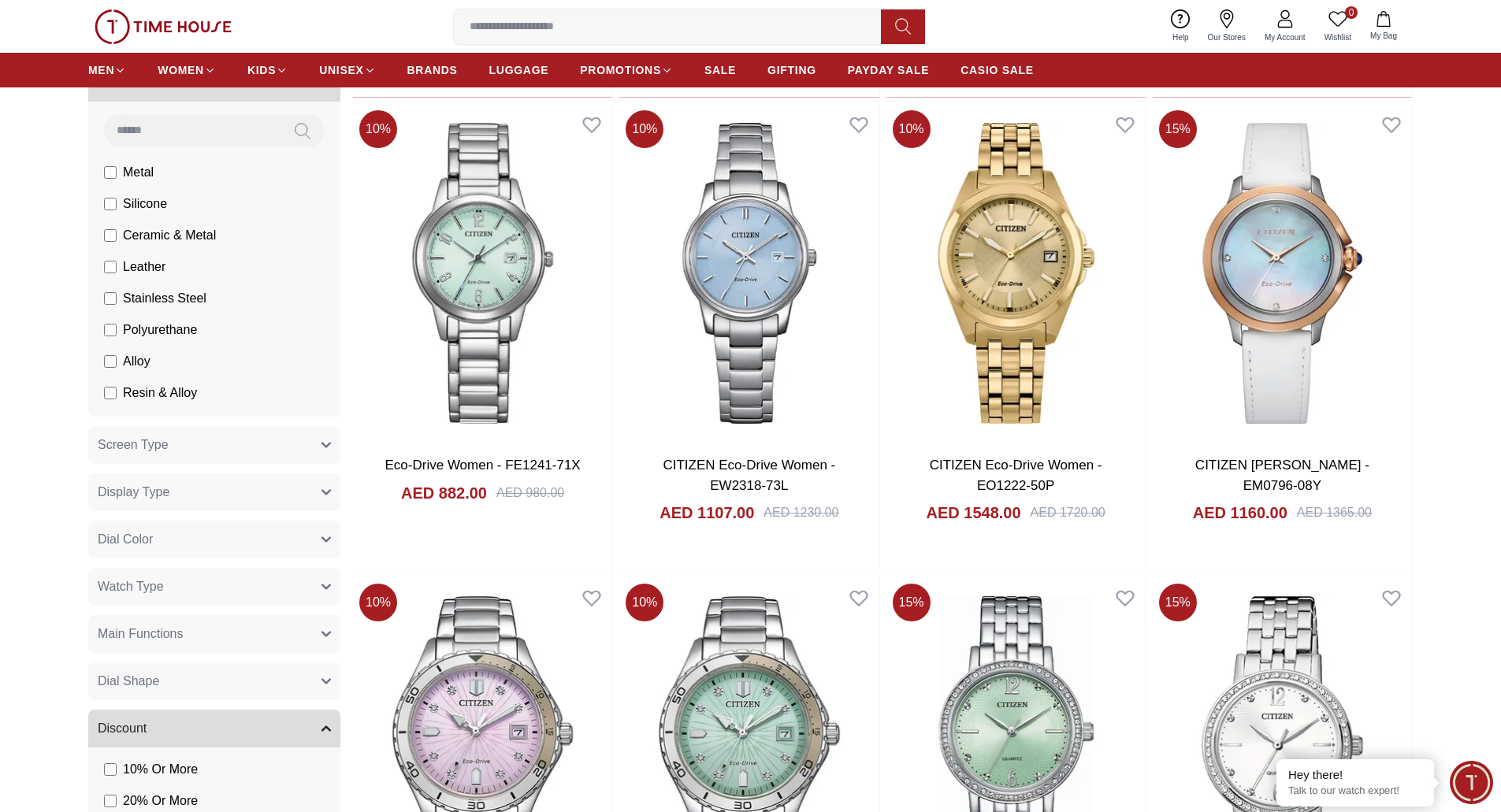
scroll to position [6202, 0]
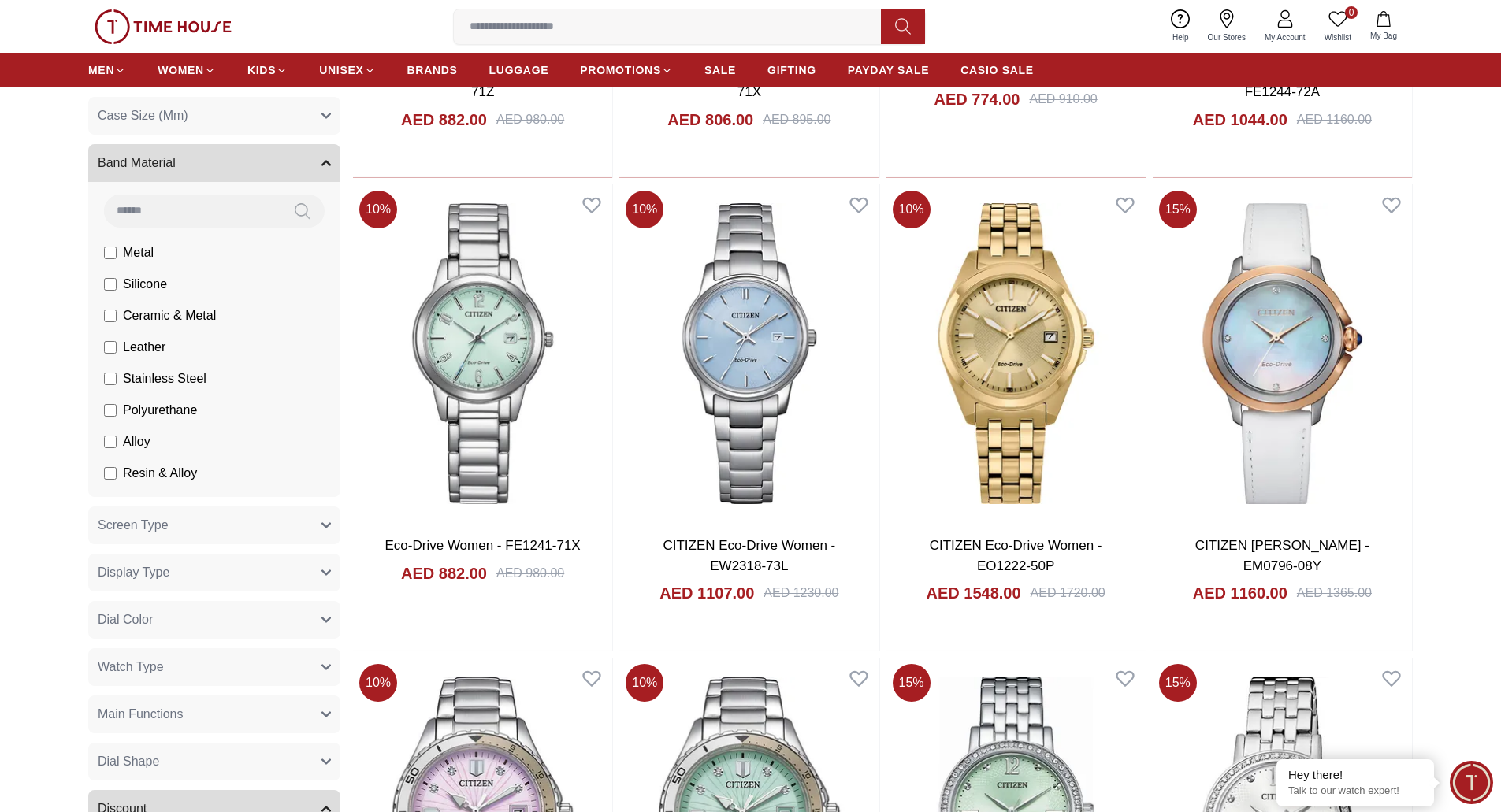
click at [328, 527] on icon "button" at bounding box center [326, 525] width 8 height 4
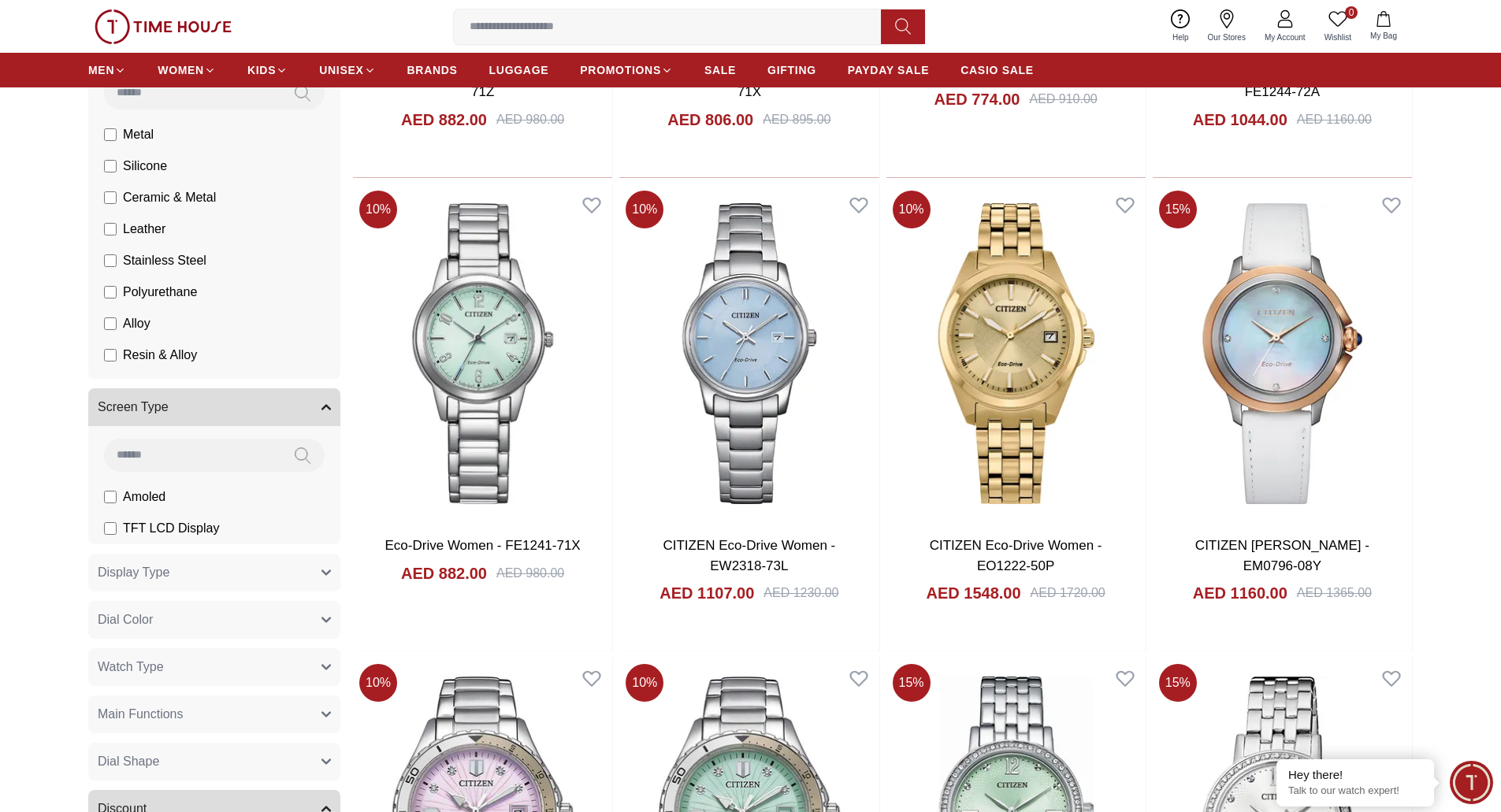
click at [325, 401] on button "Screen Type" at bounding box center [214, 407] width 252 height 38
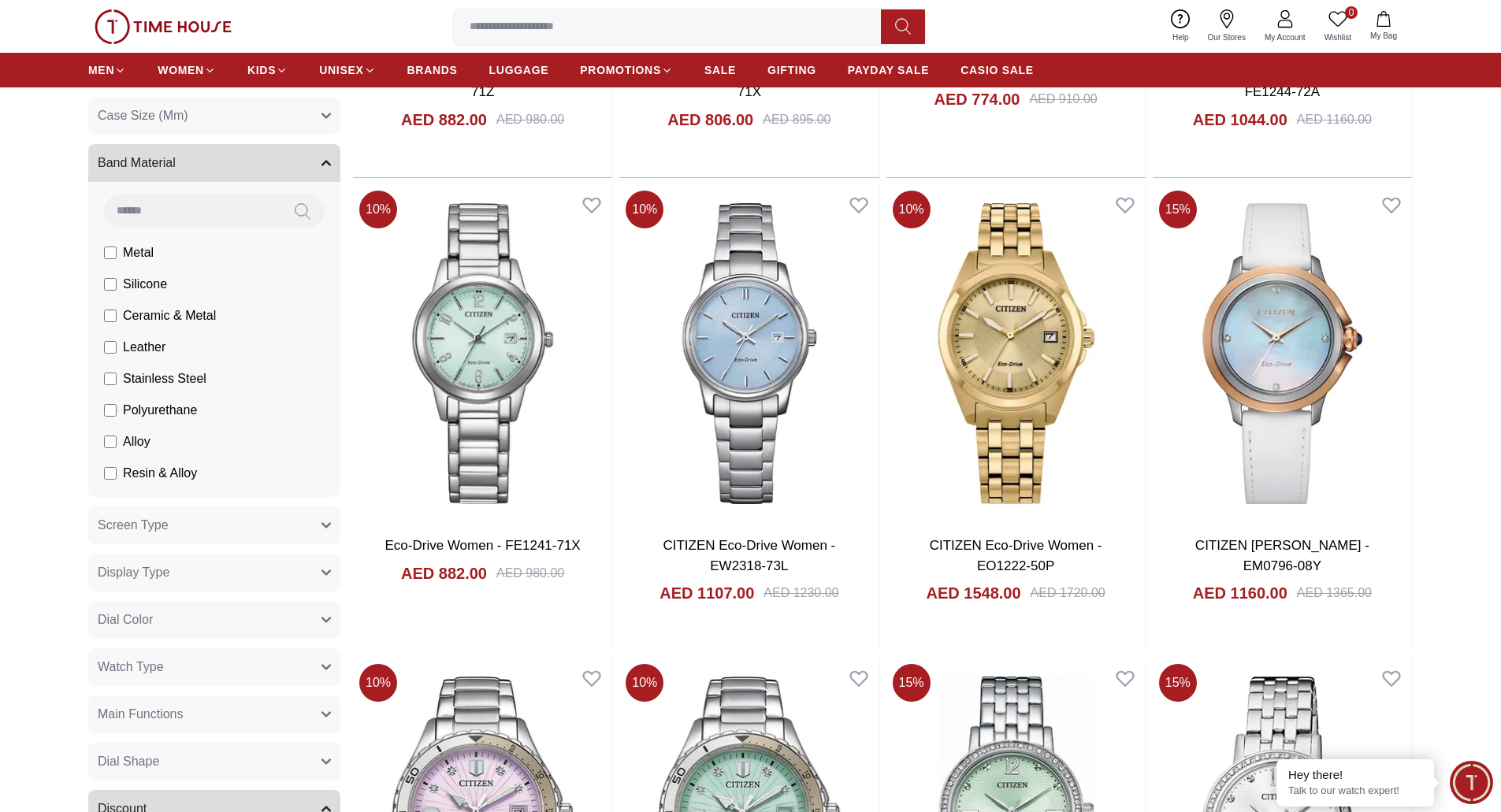
click at [320, 575] on button "Display Type" at bounding box center [214, 572] width 252 height 38
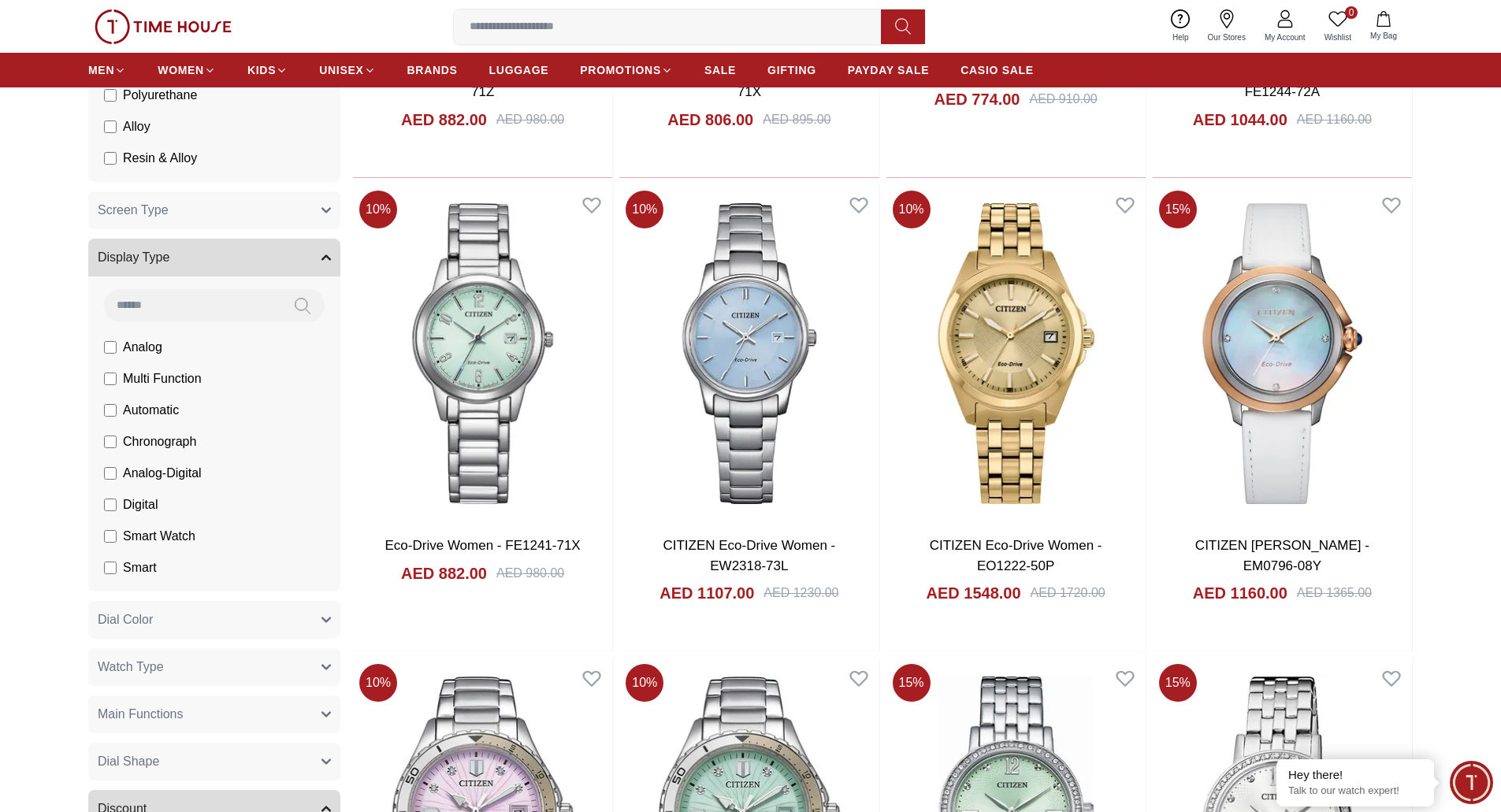
click at [324, 256] on icon "button" at bounding box center [326, 256] width 8 height 4
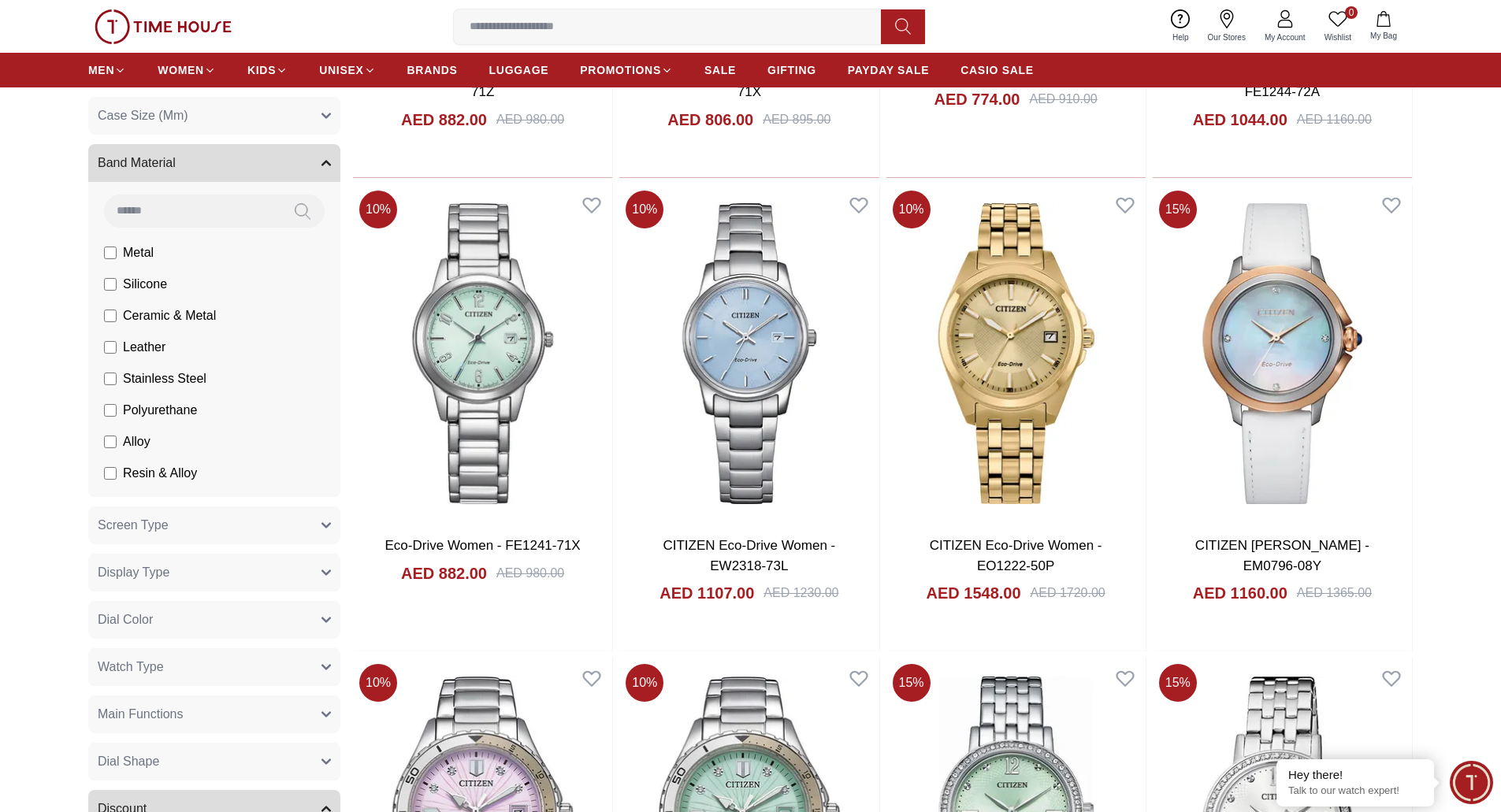
click at [321, 623] on icon "button" at bounding box center [326, 619] width 9 height 9
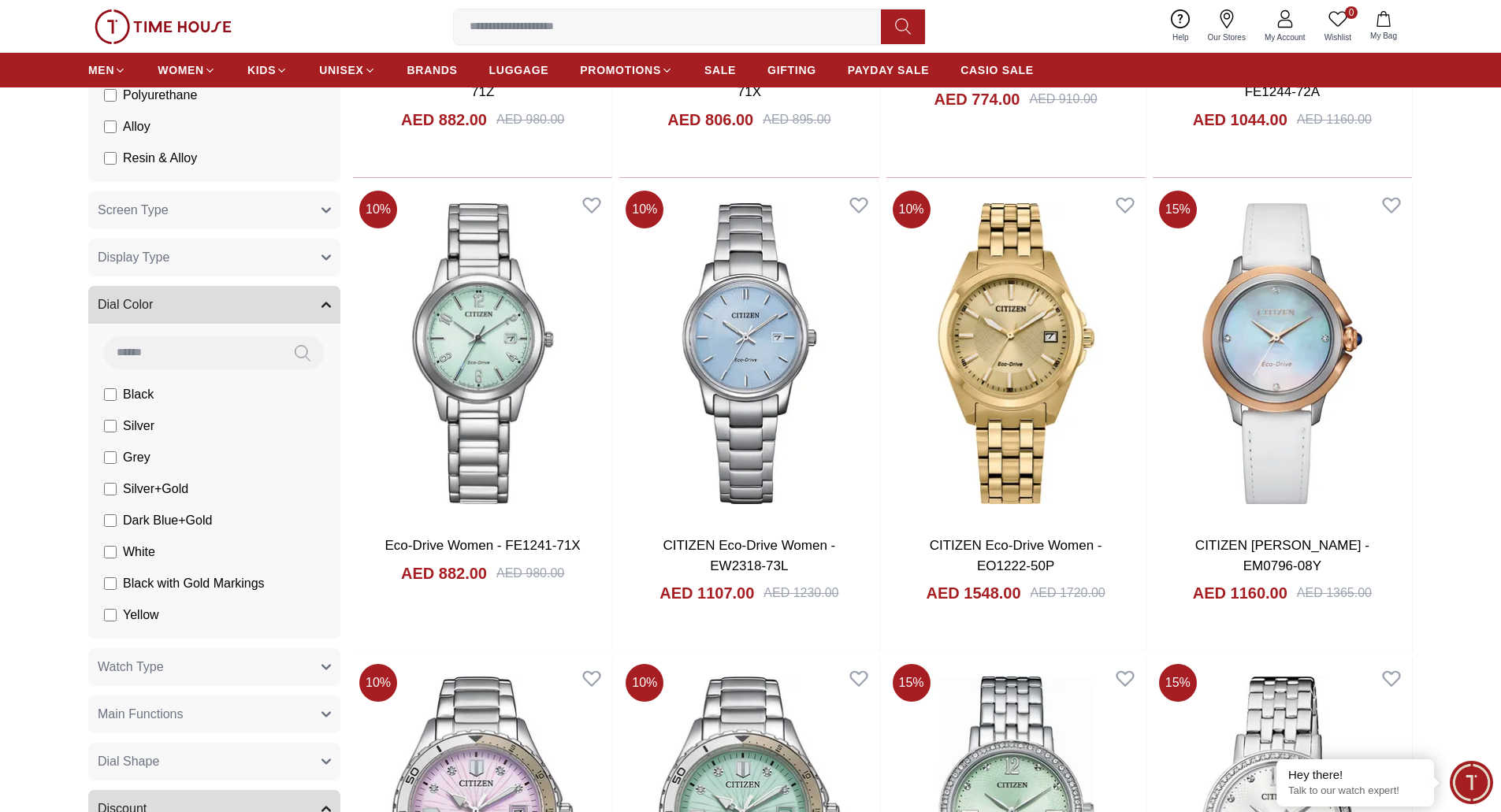
click at [321, 623] on li "Yellow" at bounding box center [217, 615] width 246 height 32
click at [325, 300] on icon "button" at bounding box center [326, 305] width 9 height 9
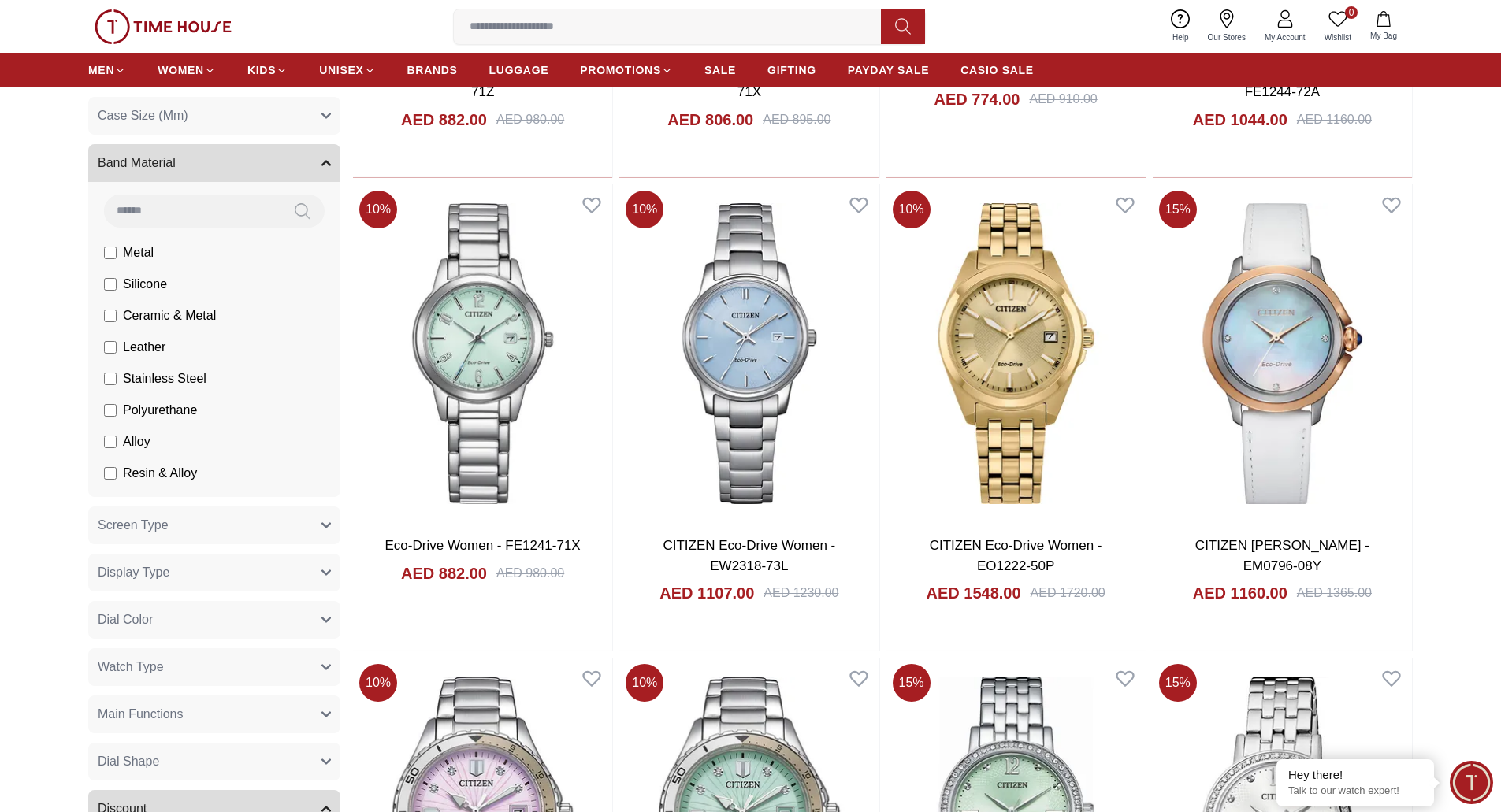
click at [339, 711] on button "Main Functions" at bounding box center [214, 714] width 252 height 38
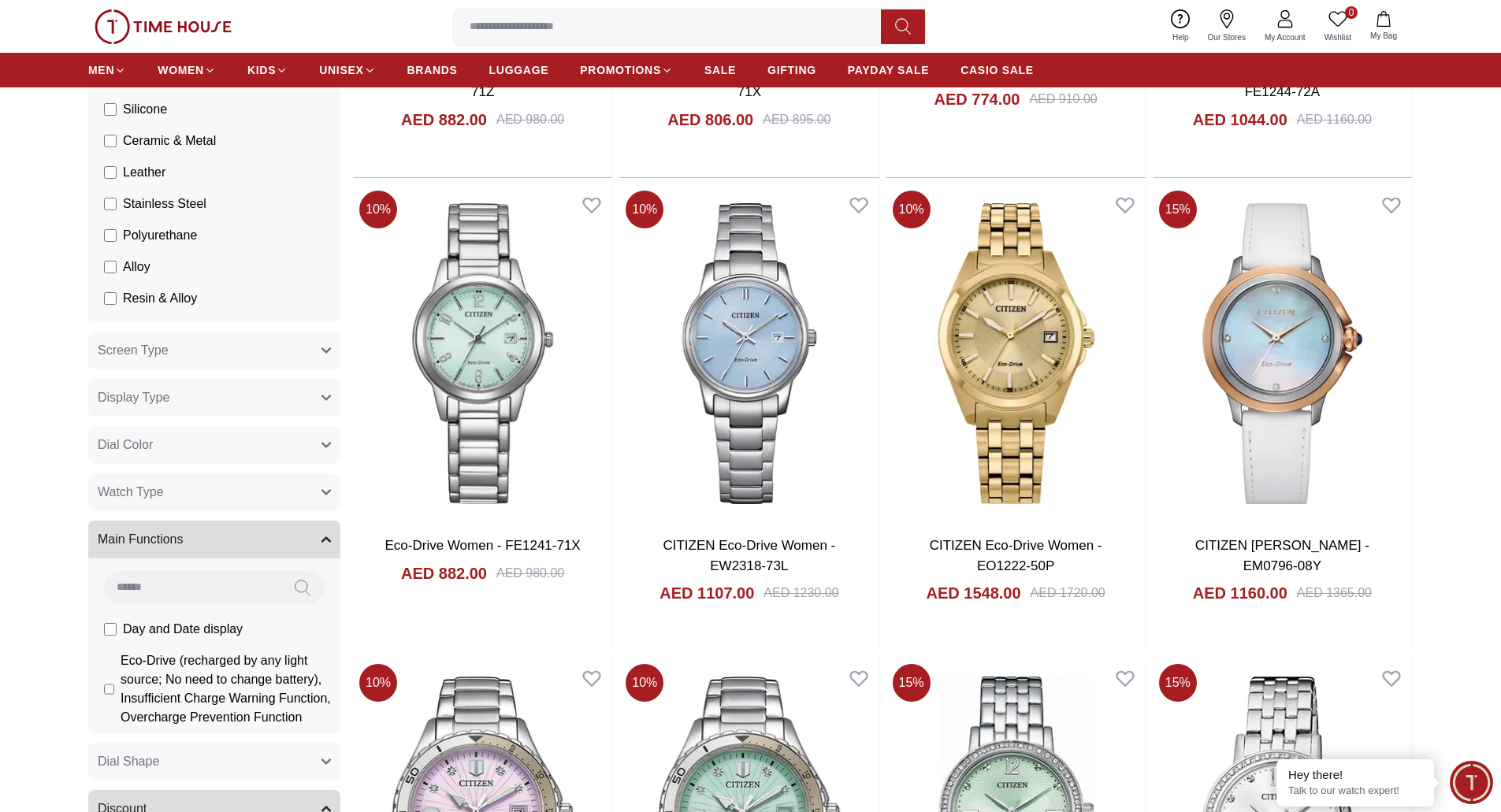
click at [325, 540] on icon "button" at bounding box center [326, 539] width 8 height 4
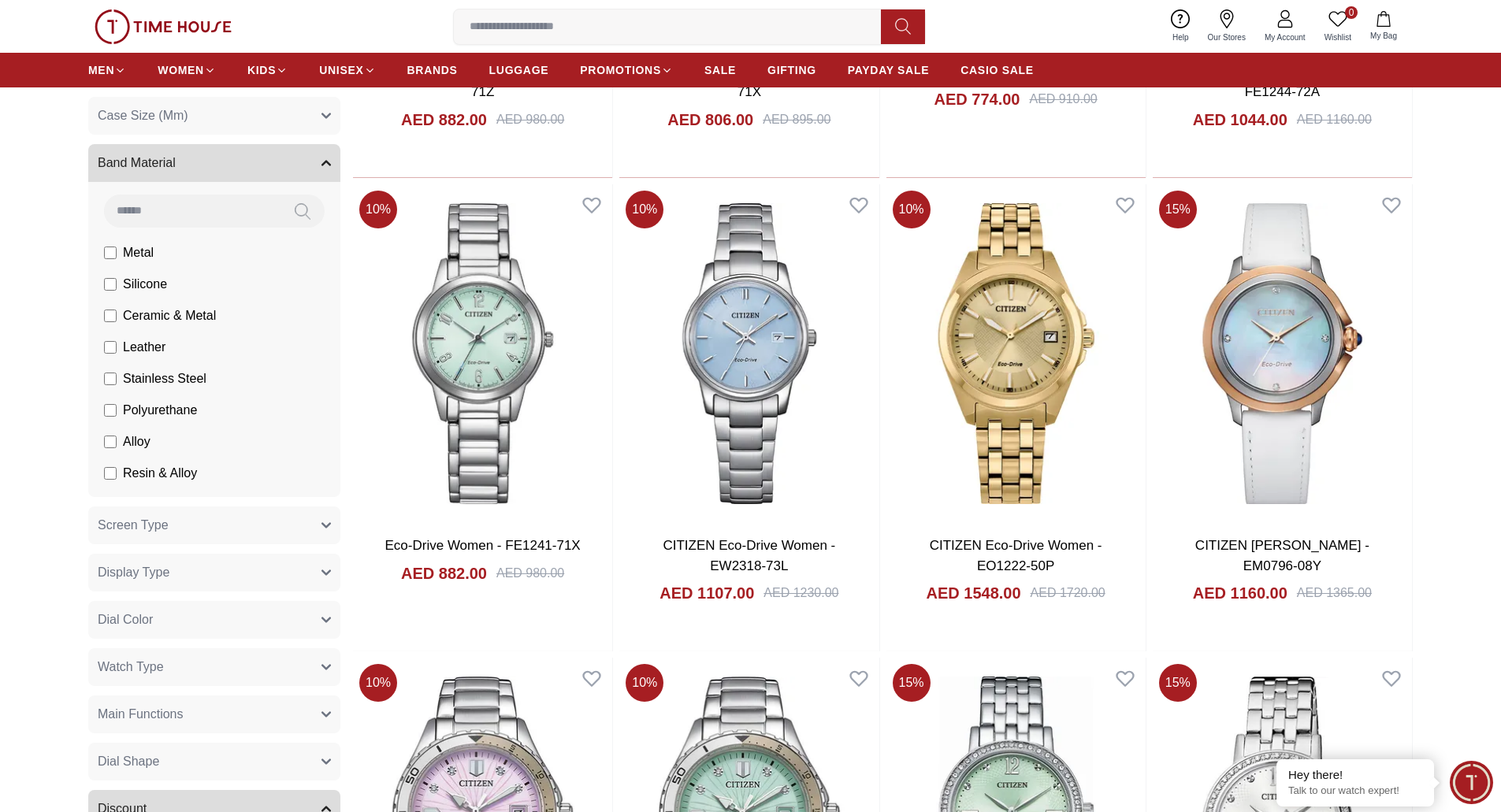
click at [327, 719] on button "Main Functions" at bounding box center [214, 714] width 252 height 38
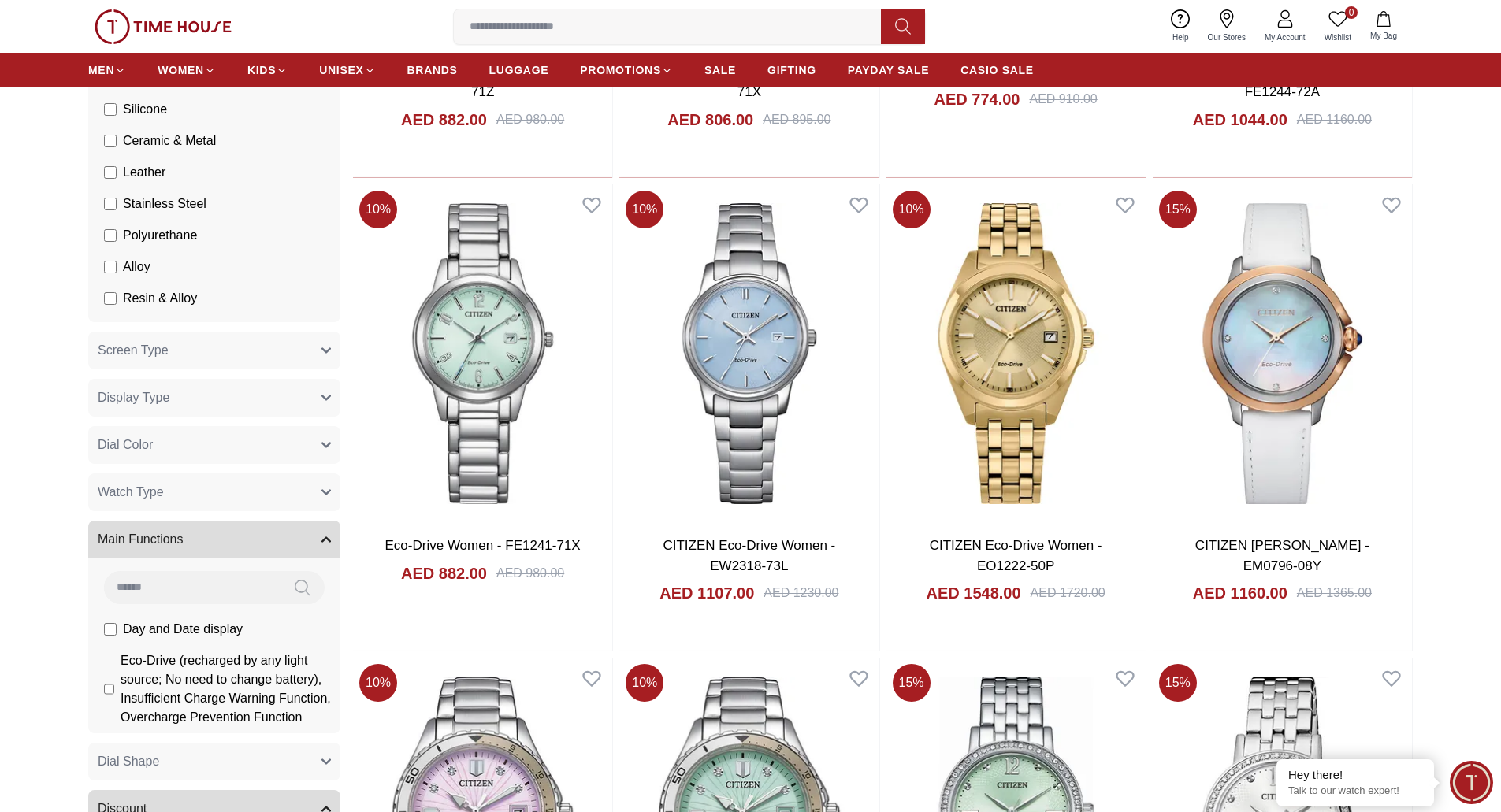
click at [222, 358] on button "Screen Type" at bounding box center [214, 350] width 252 height 38
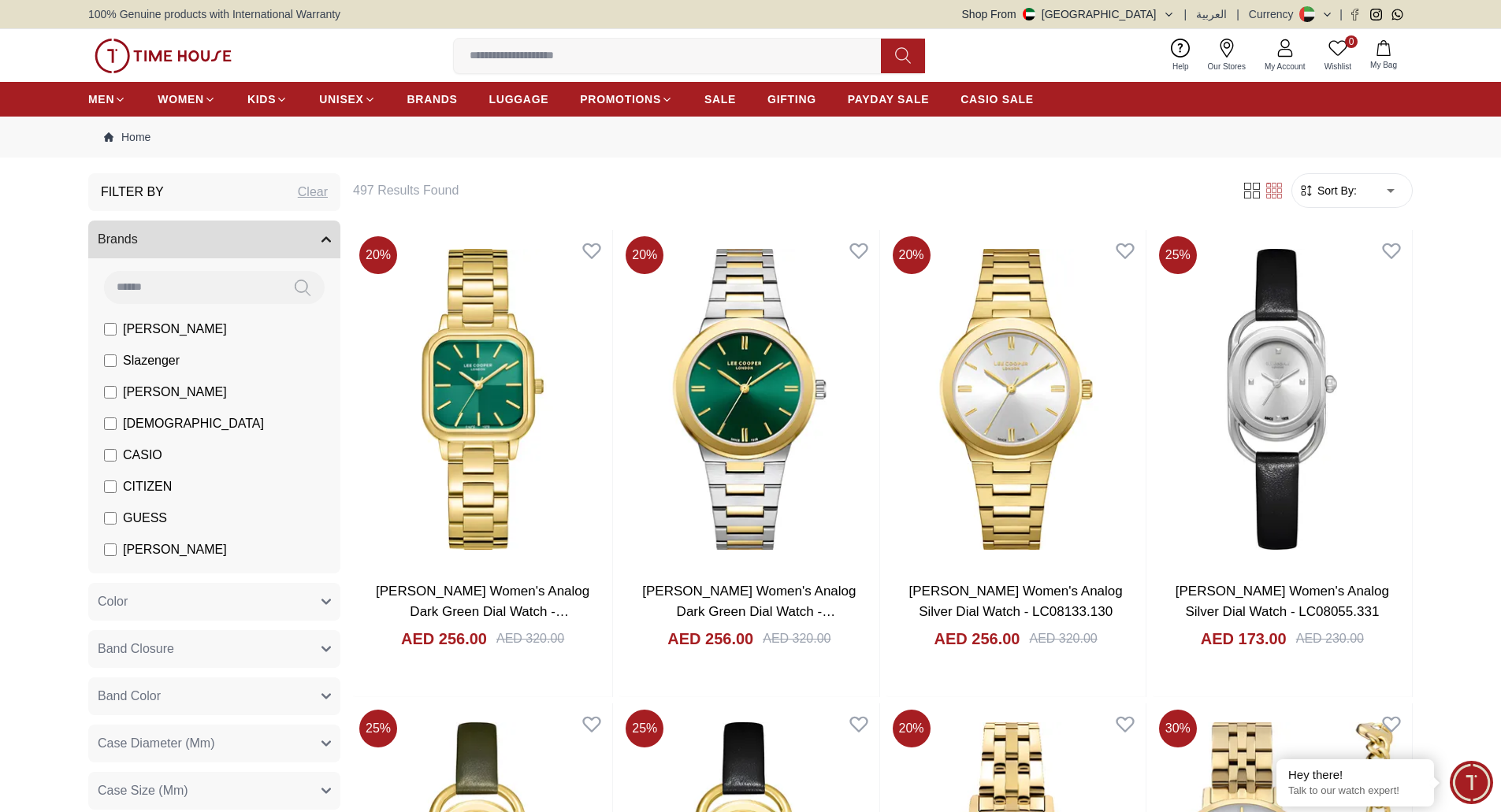
click at [324, 234] on icon "button" at bounding box center [326, 239] width 9 height 9
